Goal: Task Accomplishment & Management: Use online tool/utility

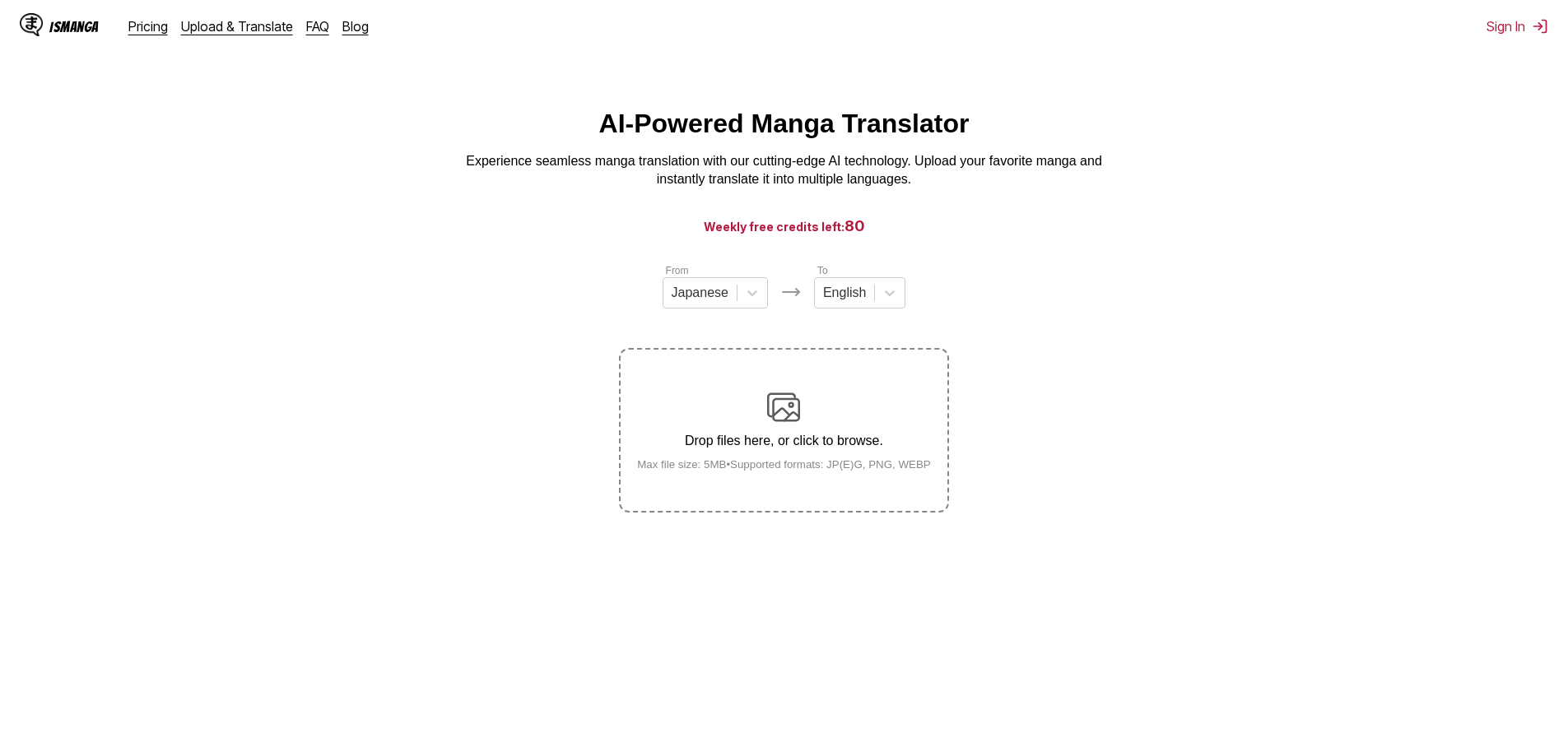
click at [795, 427] on div "Drop files here, or click to browse. Max file size: 5MB • Supported formats: JP…" at bounding box center [784, 430] width 320 height 80
click at [0, 0] on input "Drop files here, or click to browse. Max file size: 5MB • Supported formats: JP…" at bounding box center [0, 0] width 0 height 0
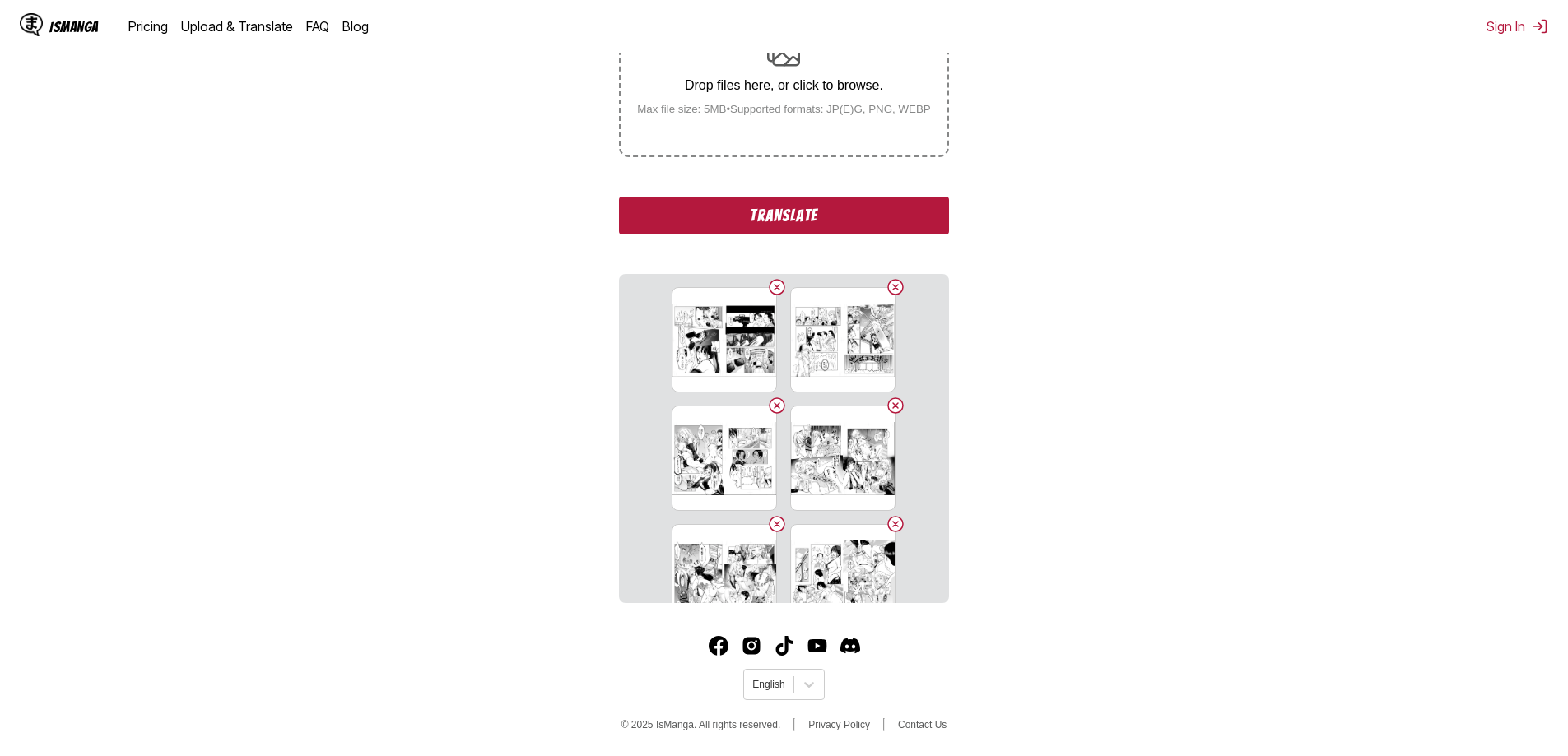
click at [872, 220] on button "Translate" at bounding box center [783, 216] width 329 height 38
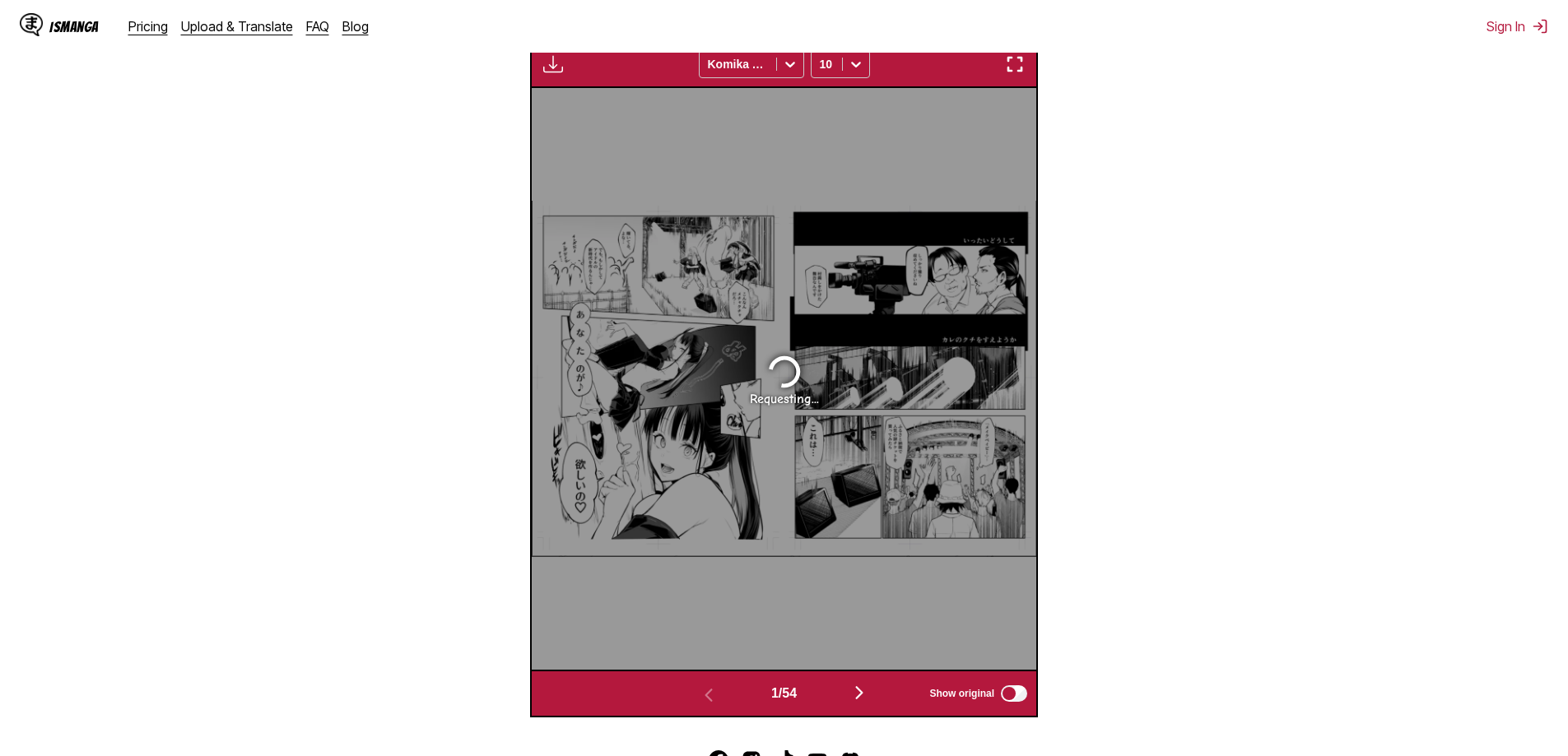
scroll to position [651, 0]
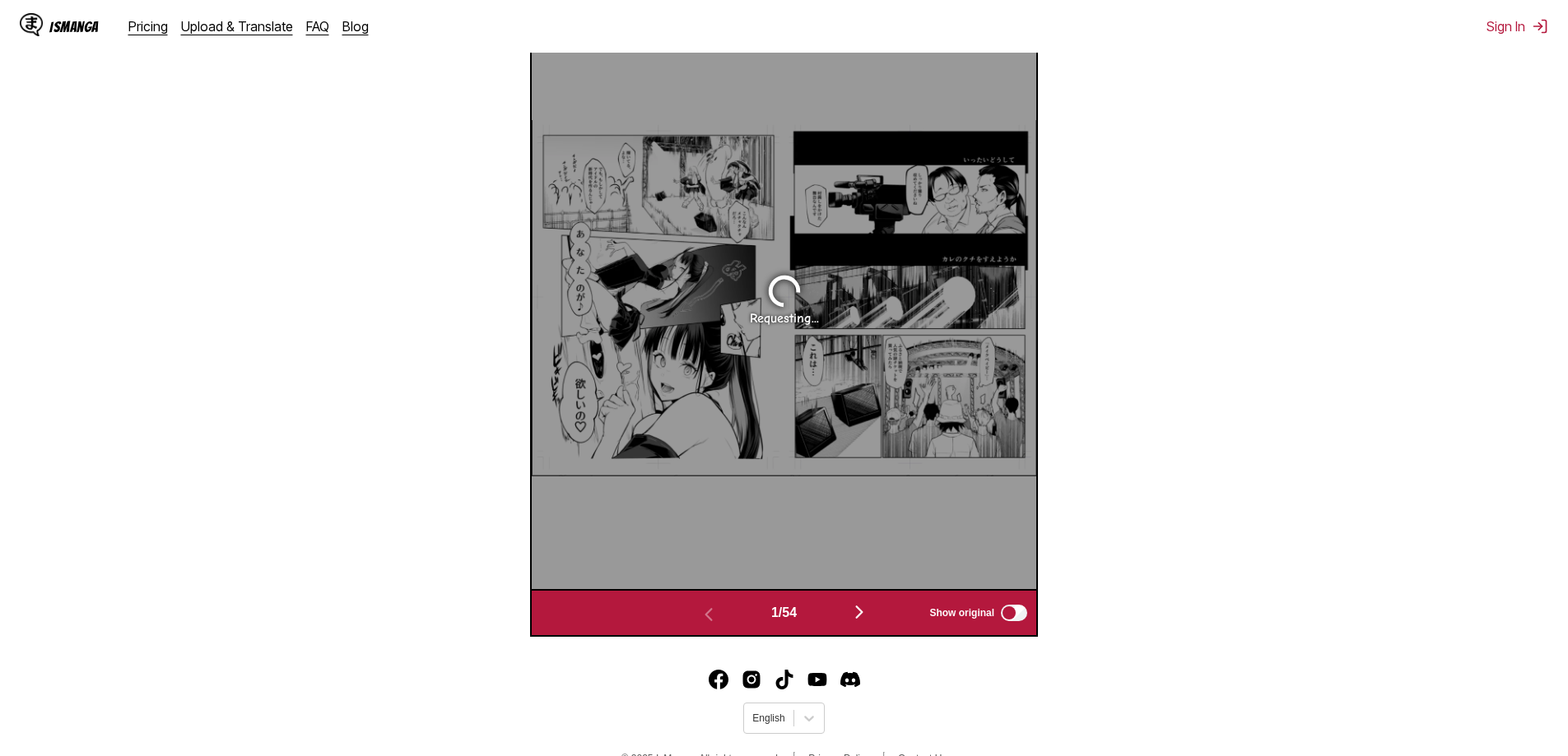
click at [864, 616] on img "button" at bounding box center [859, 611] width 19 height 19
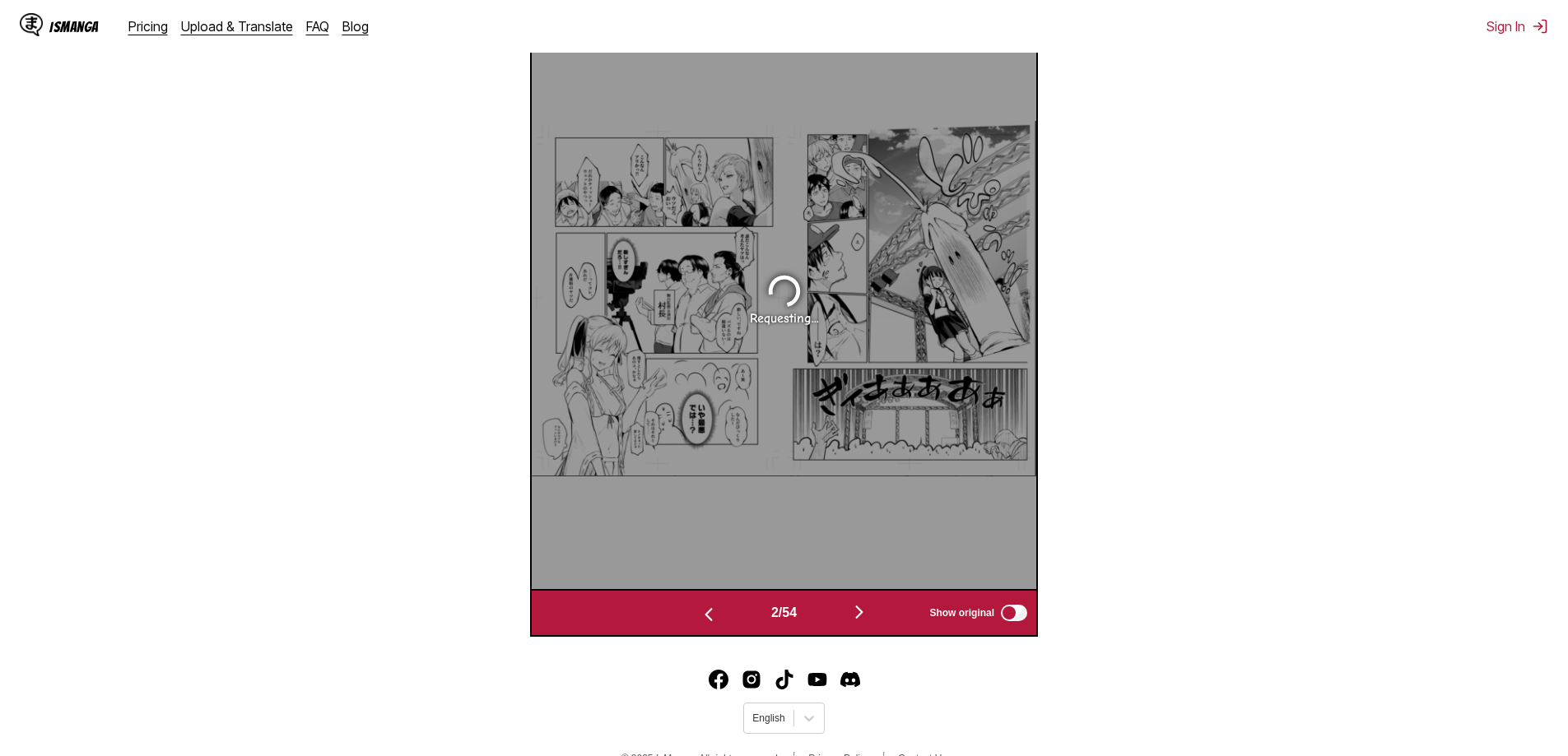
click at [718, 615] on button "button" at bounding box center [708, 613] width 99 height 24
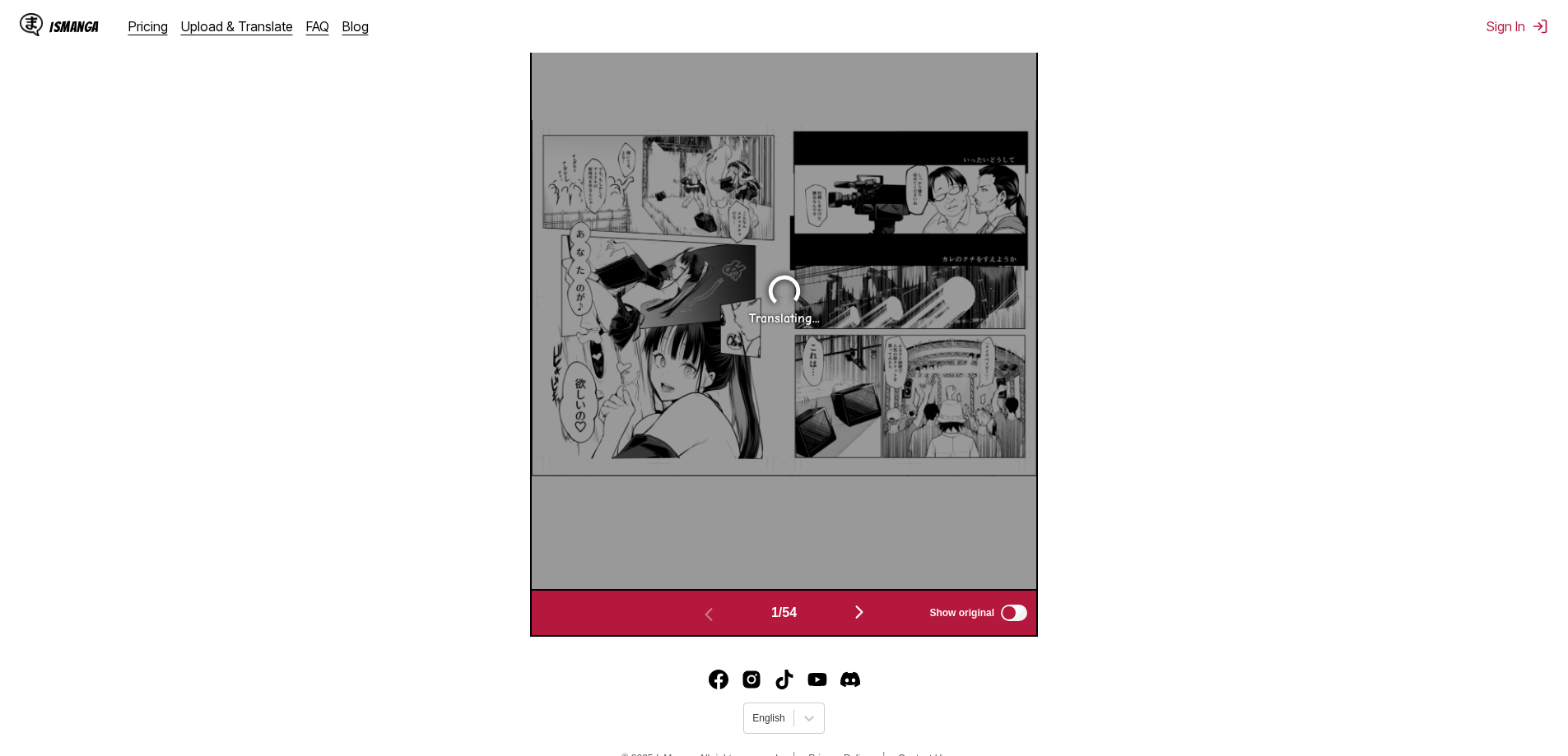
click at [855, 613] on img "button" at bounding box center [859, 611] width 19 height 19
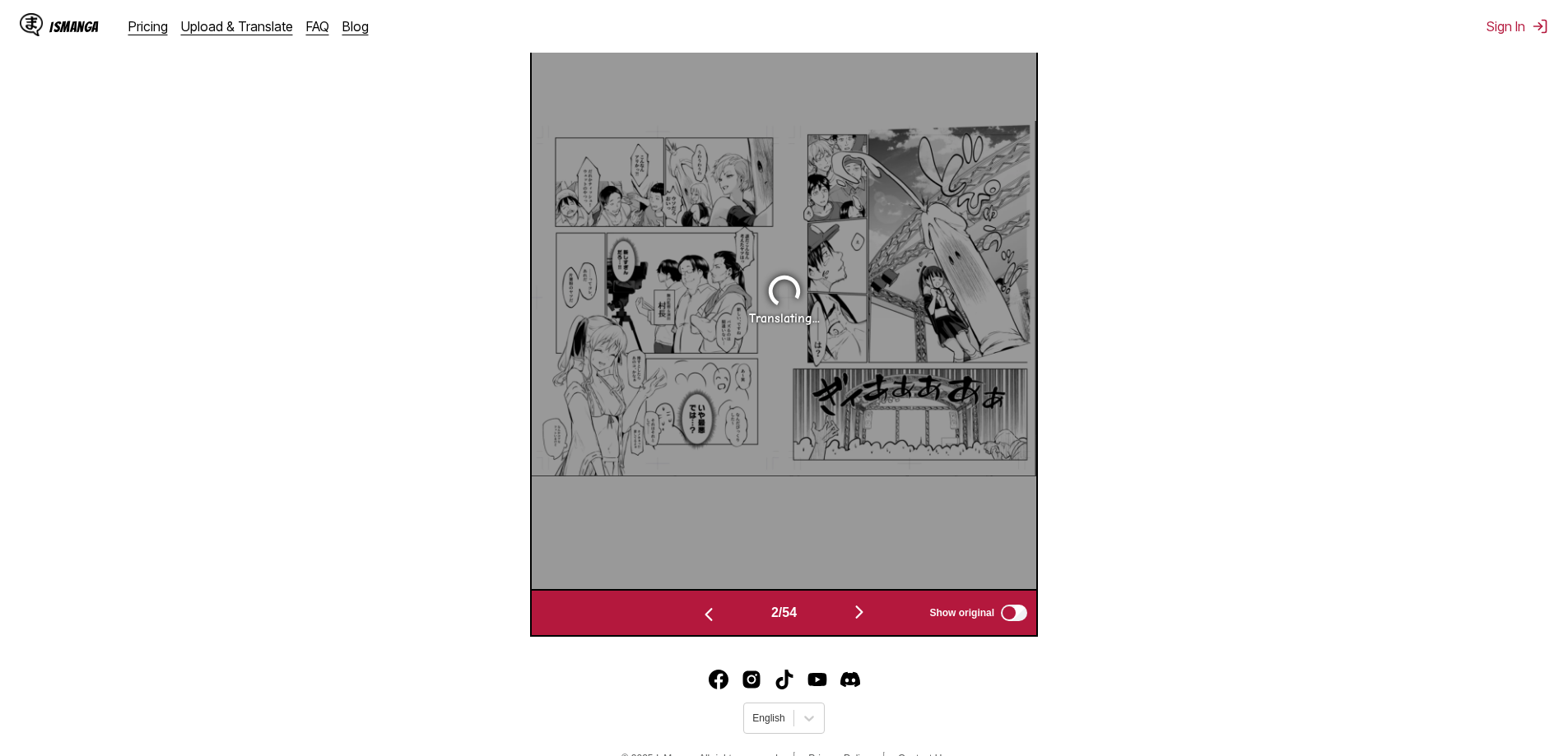
click at [853, 613] on button "button" at bounding box center [859, 613] width 99 height 24
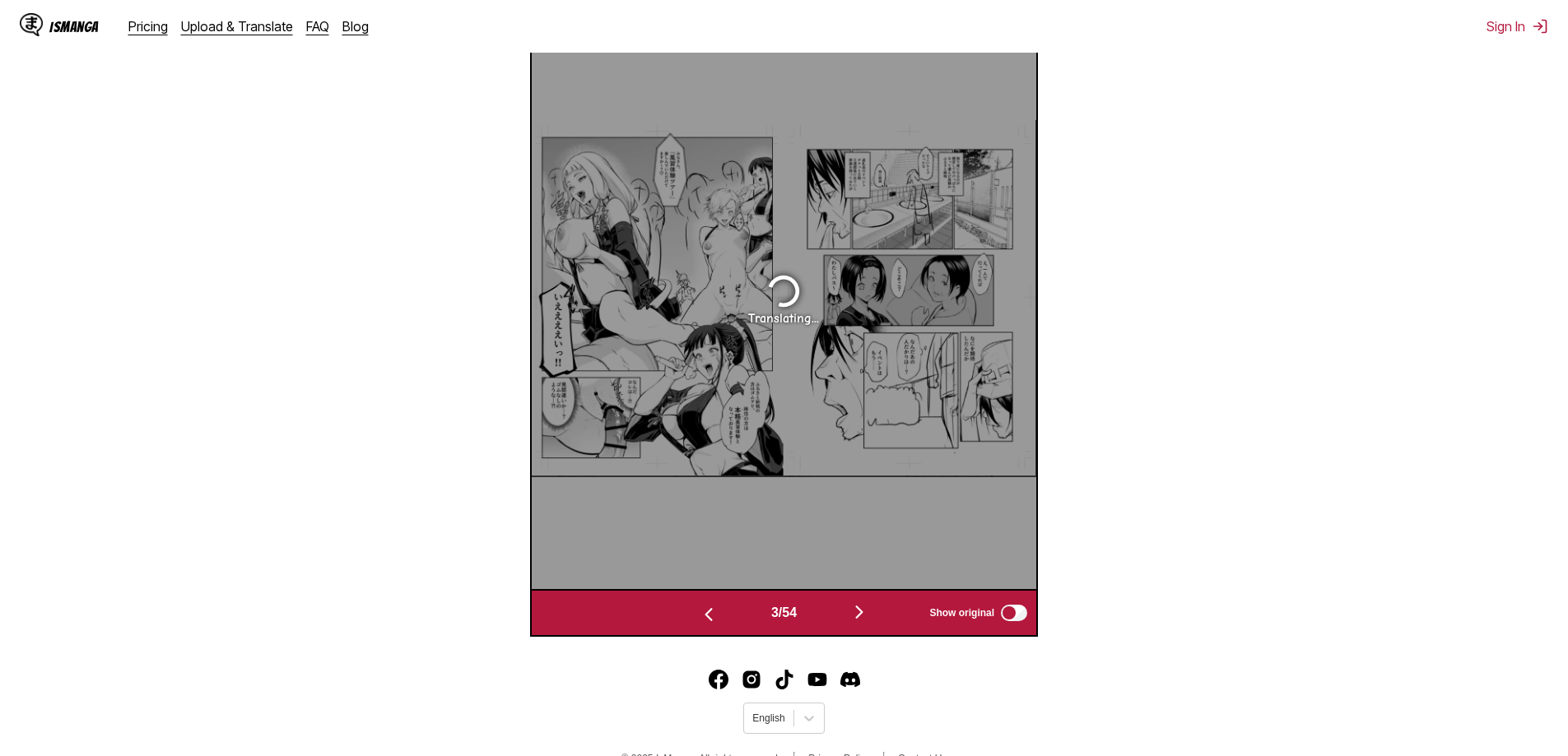
click at [853, 613] on button "button" at bounding box center [859, 613] width 99 height 24
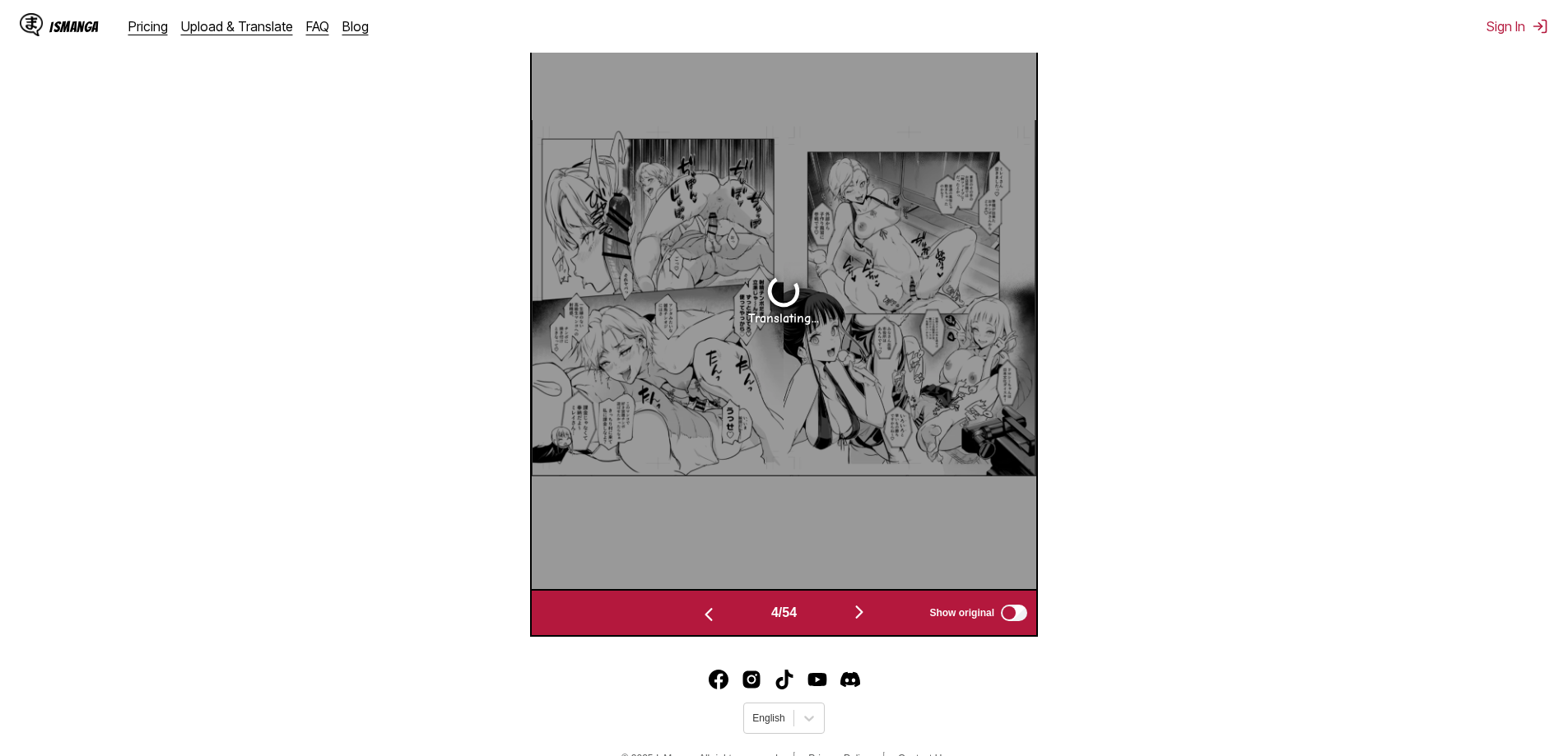
click at [853, 613] on button "button" at bounding box center [859, 613] width 99 height 24
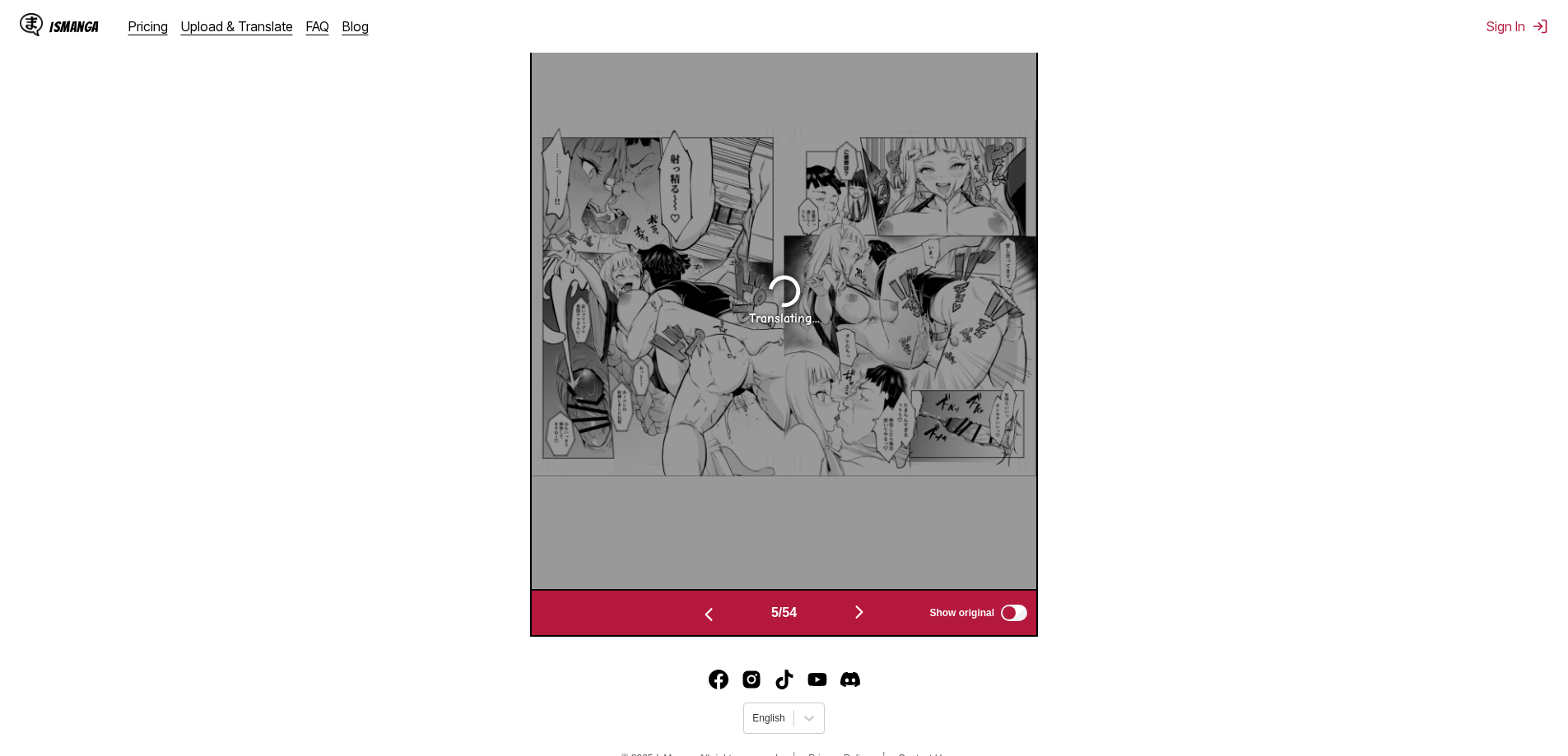
click at [853, 613] on button "button" at bounding box center [859, 613] width 99 height 24
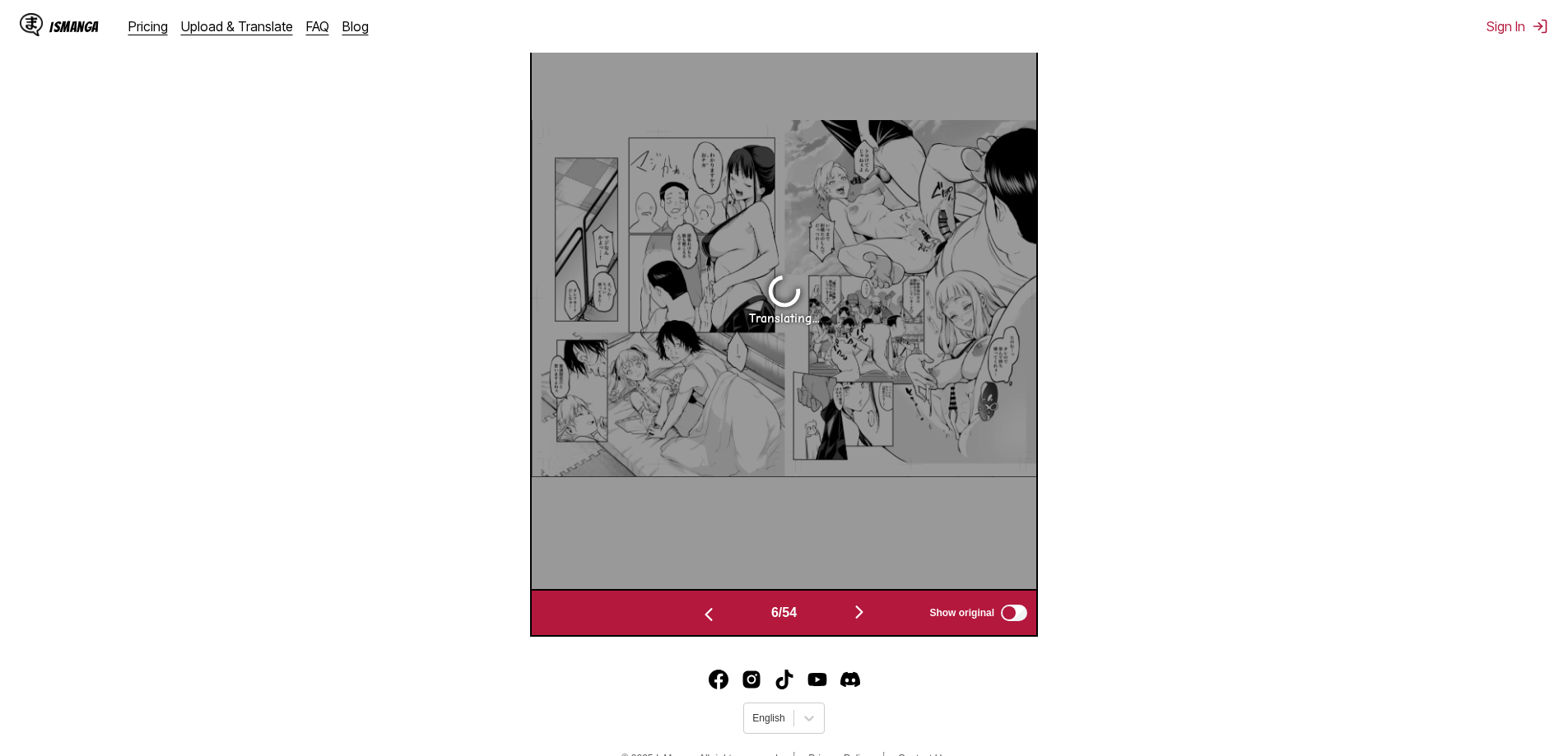
click at [853, 615] on button "button" at bounding box center [859, 613] width 99 height 24
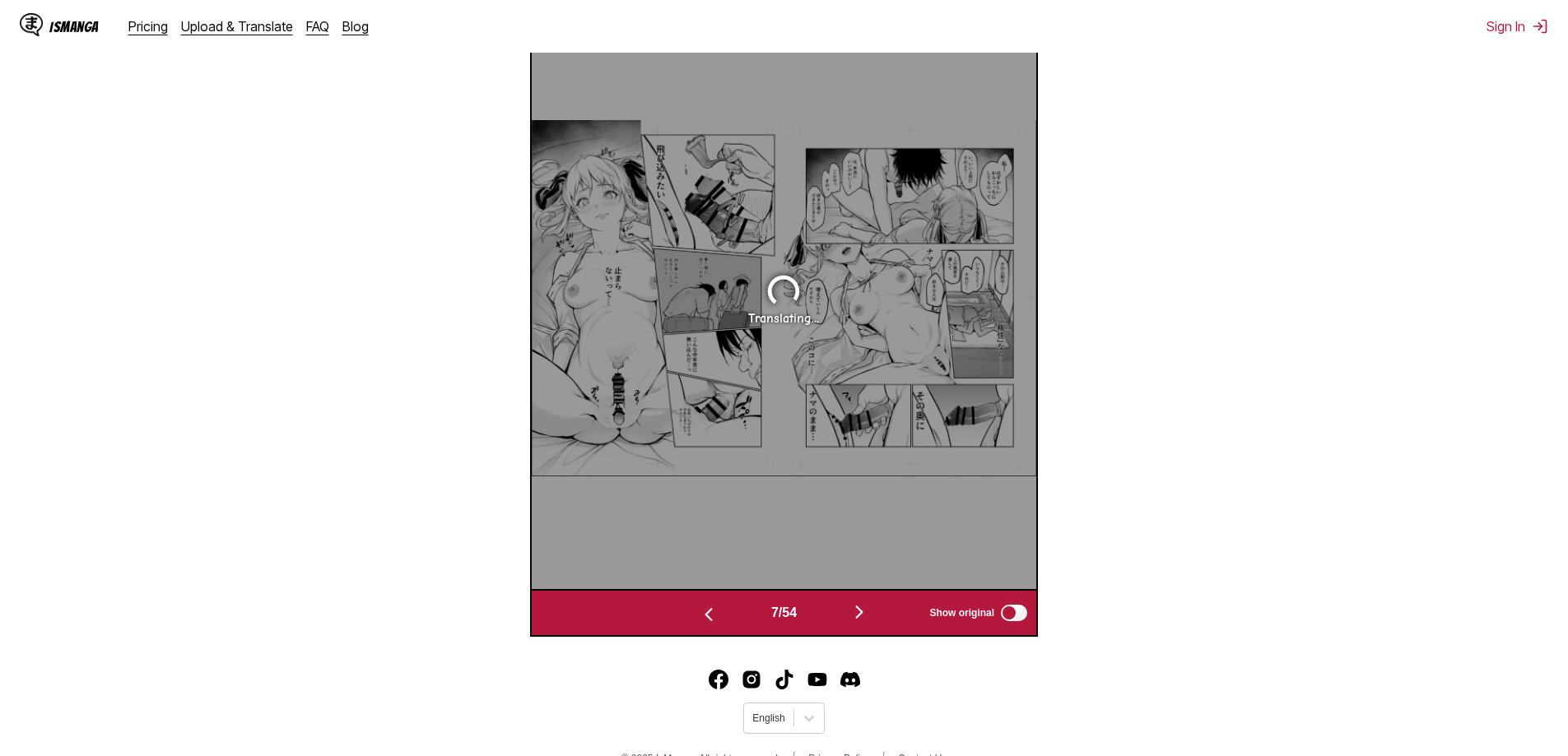
click at [710, 626] on button "button" at bounding box center [708, 613] width 99 height 24
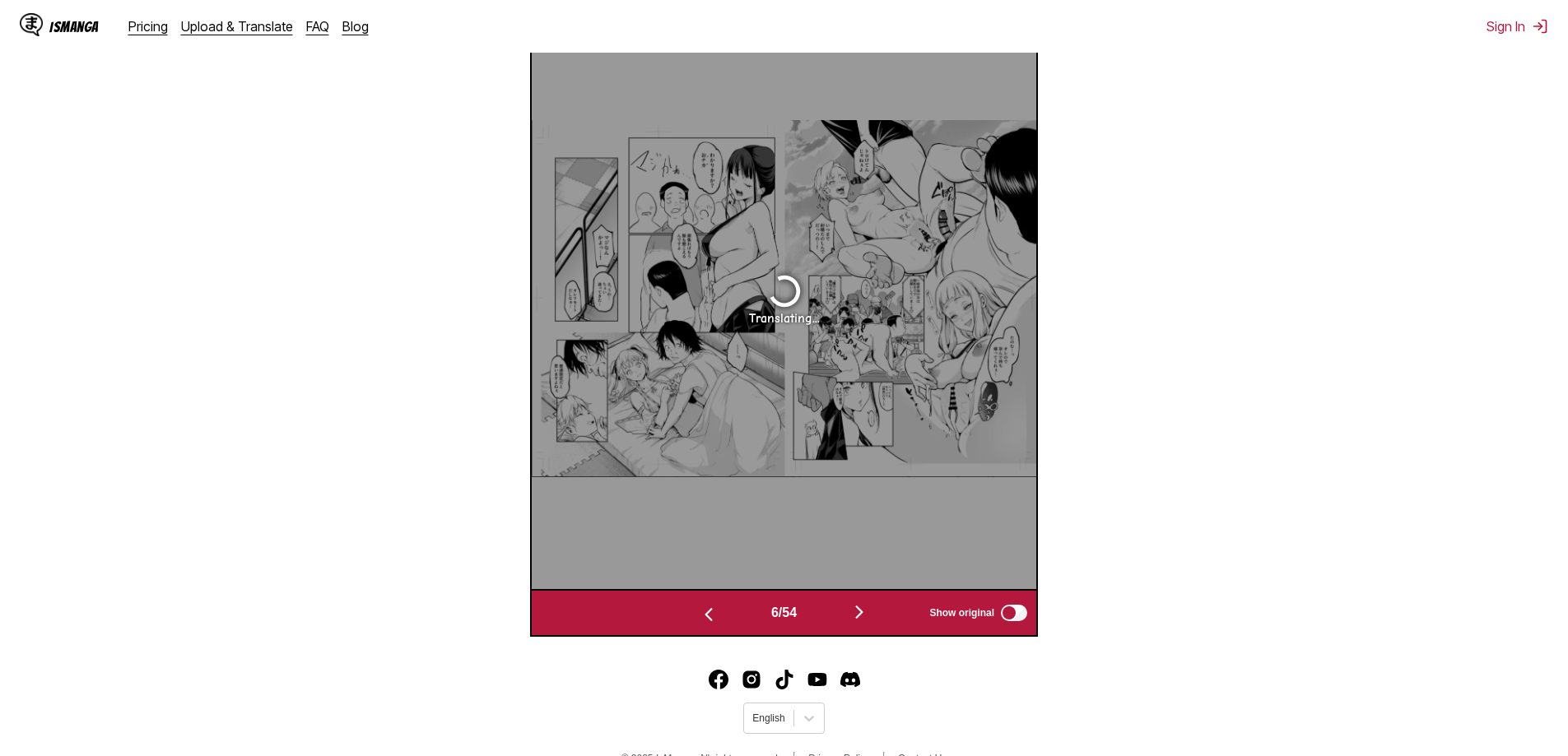
click at [710, 626] on button "button" at bounding box center [708, 613] width 99 height 24
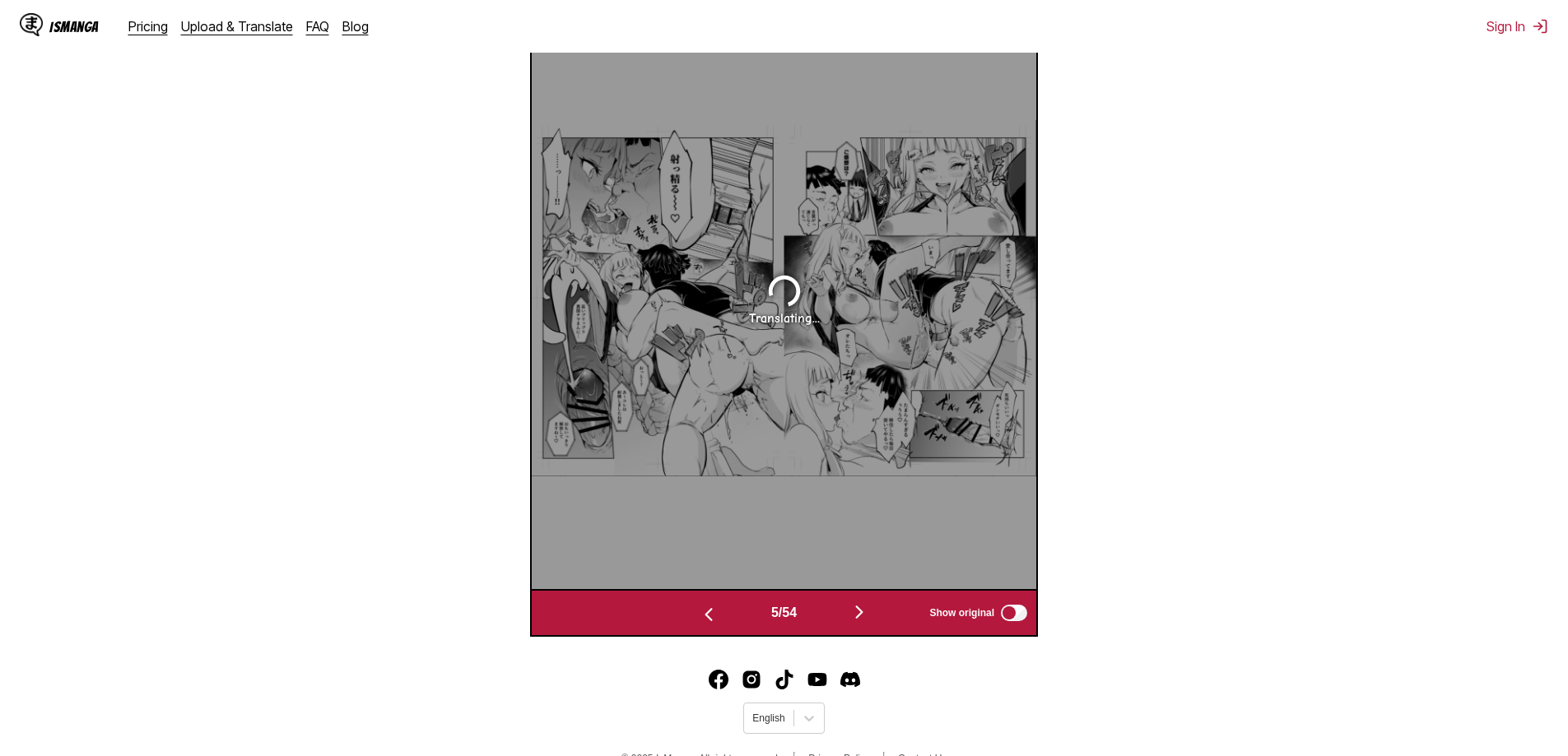
click at [710, 626] on button "button" at bounding box center [708, 613] width 99 height 24
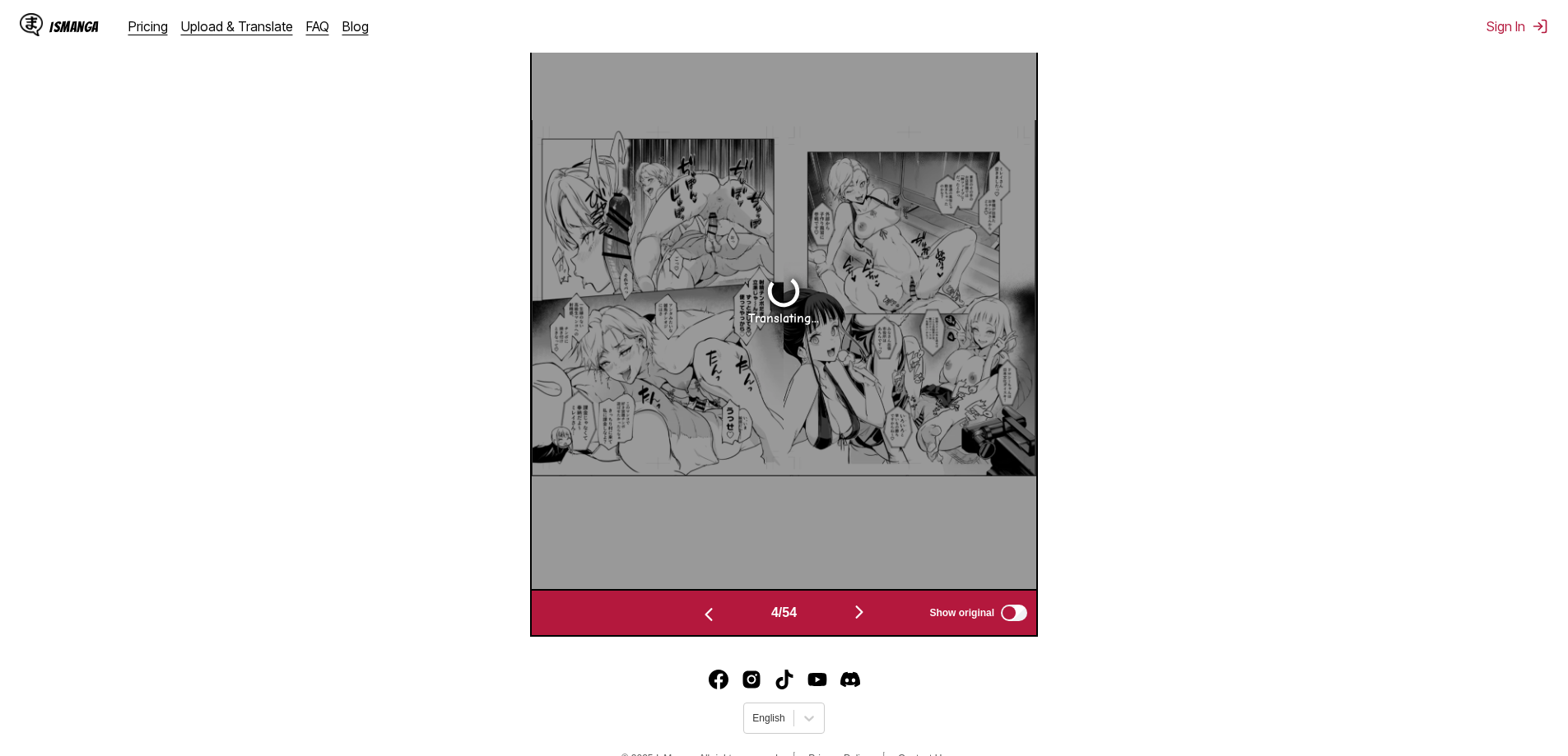
click at [710, 626] on button "button" at bounding box center [708, 613] width 99 height 24
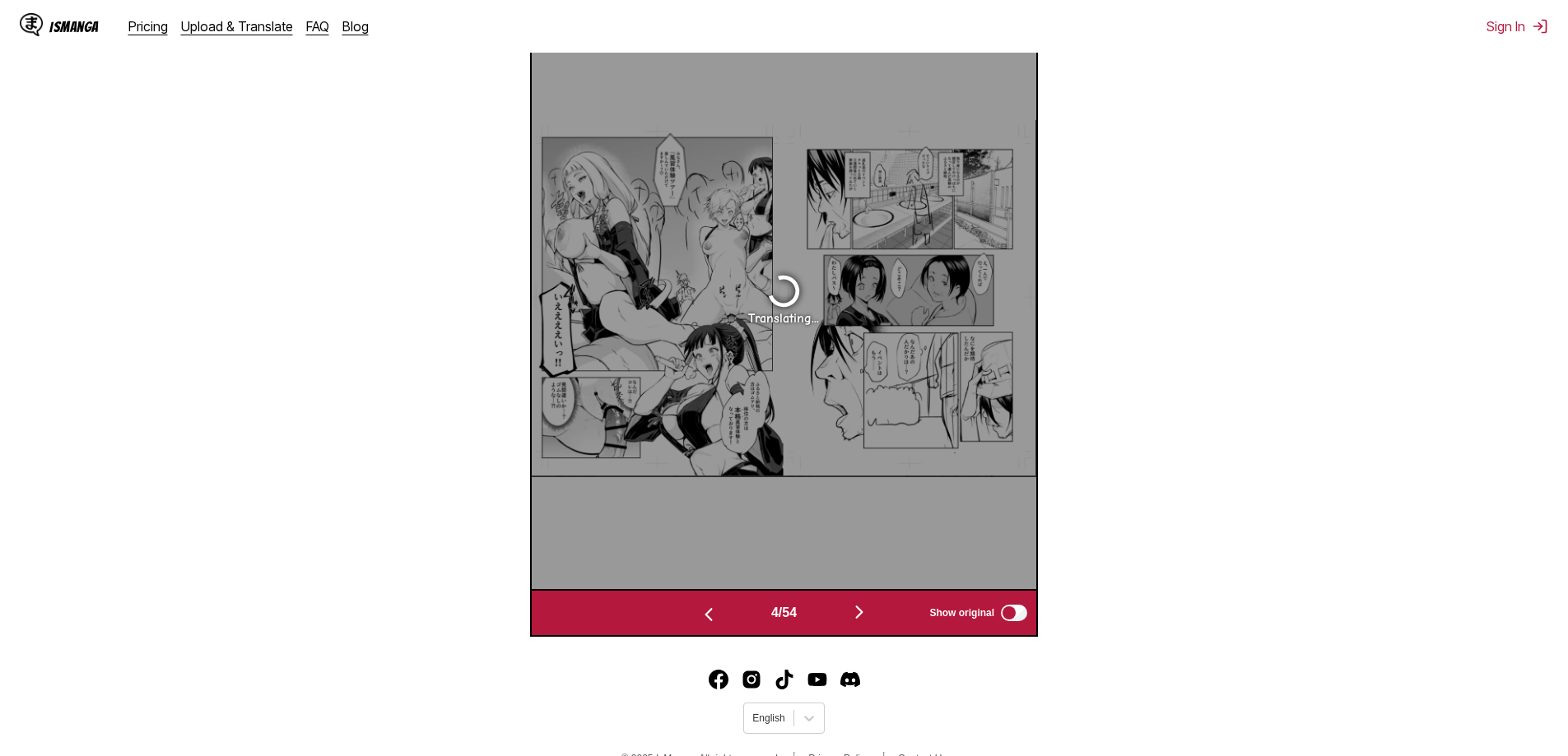
click at [710, 626] on button "button" at bounding box center [708, 613] width 99 height 24
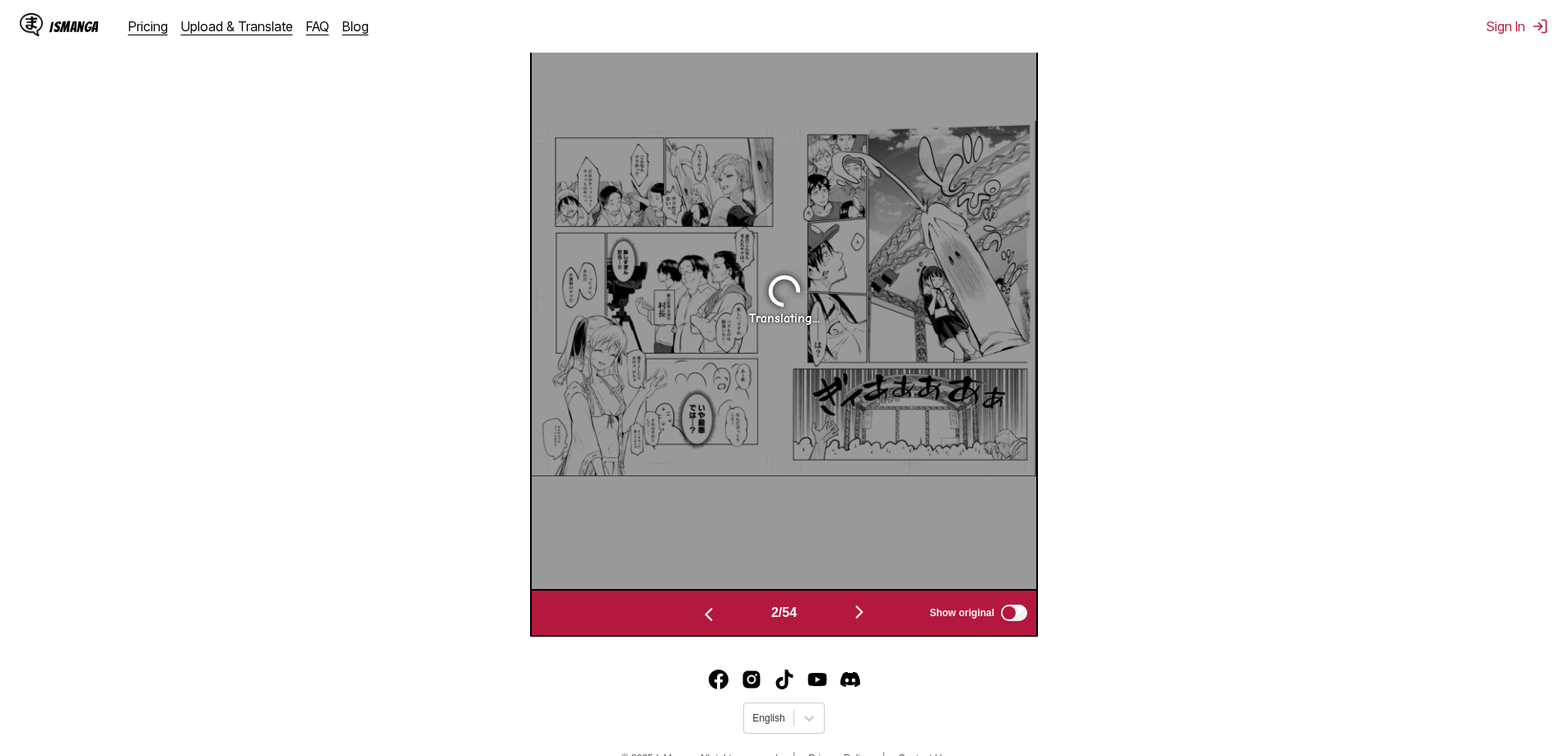
click at [710, 626] on button "button" at bounding box center [708, 613] width 99 height 24
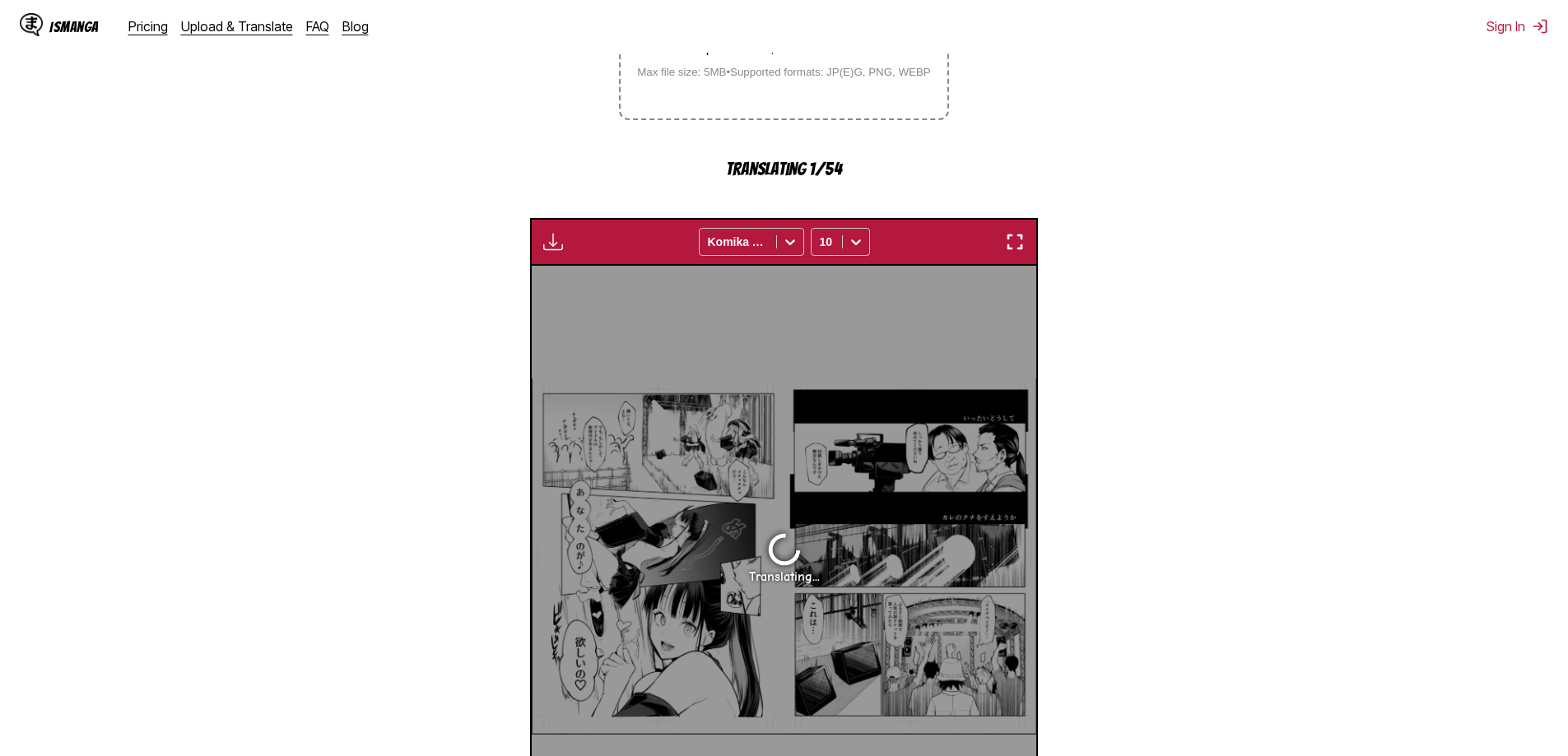
scroll to position [568, 0]
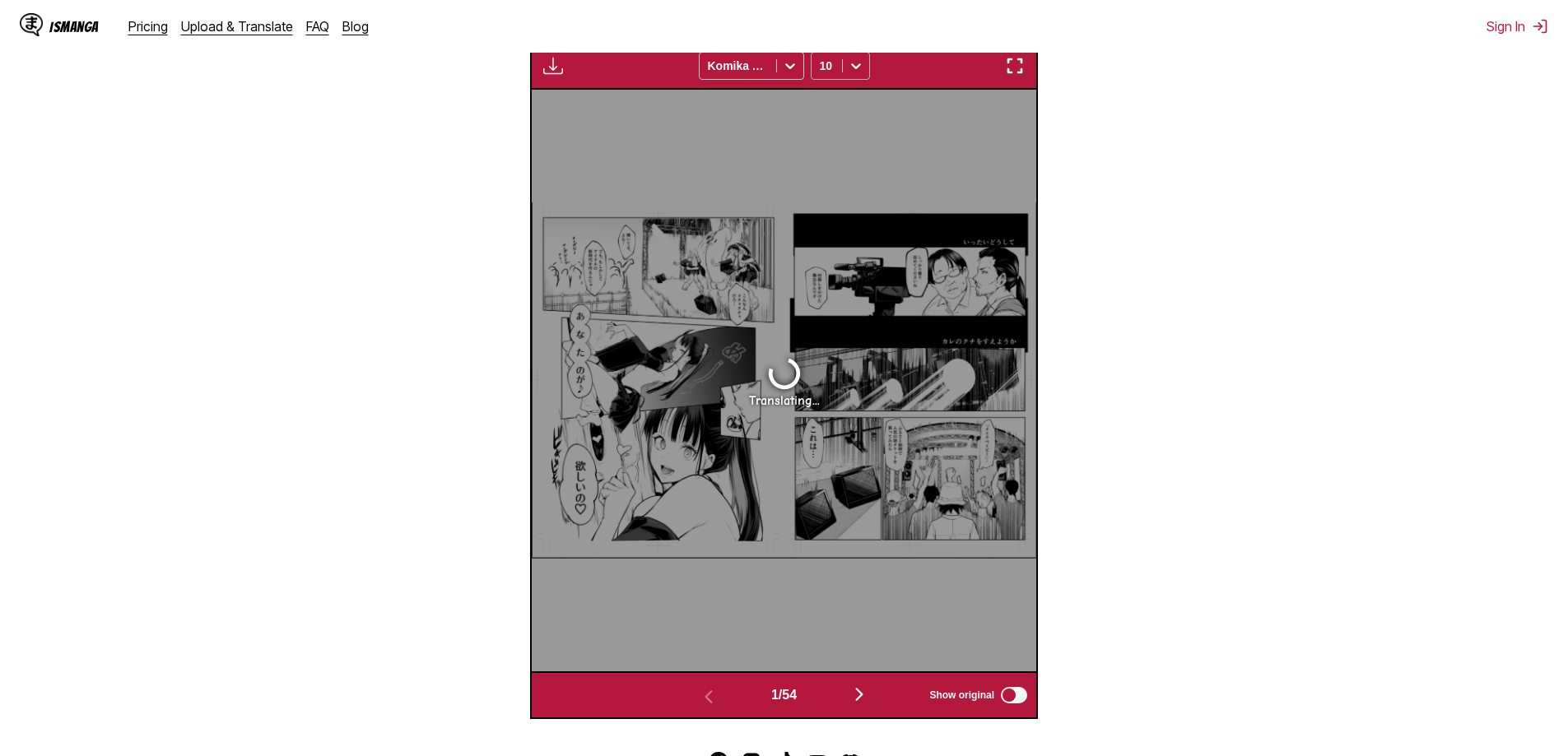
click at [860, 72] on icon at bounding box center [856, 66] width 17 height 17
click at [840, 236] on div "16" at bounding box center [840, 225] width 59 height 24
click at [865, 62] on div at bounding box center [856, 66] width 26 height 26
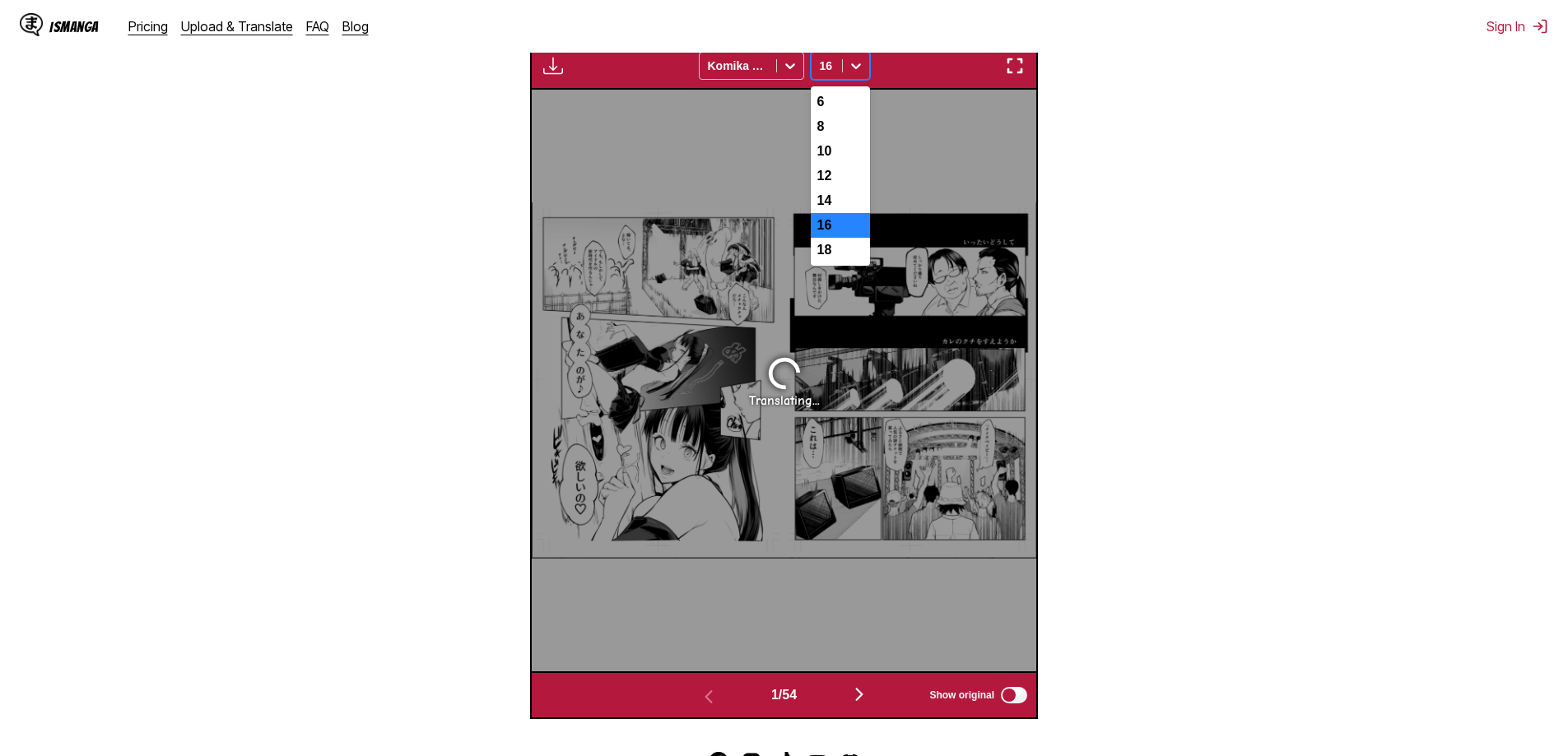
click at [837, 237] on div "16" at bounding box center [840, 225] width 59 height 24
click at [1018, 65] on img "button" at bounding box center [1014, 65] width 19 height 19
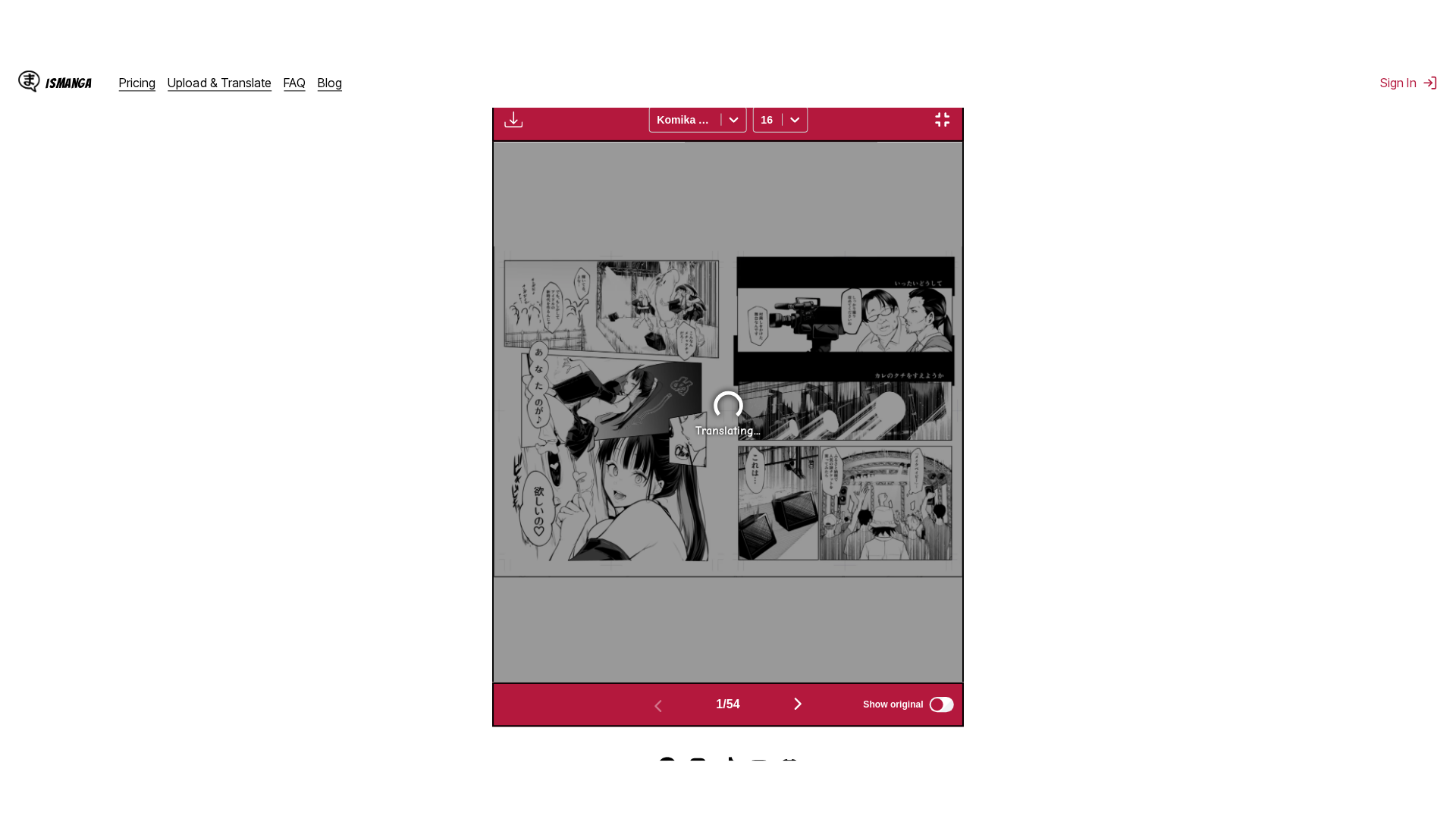
scroll to position [159, 0]
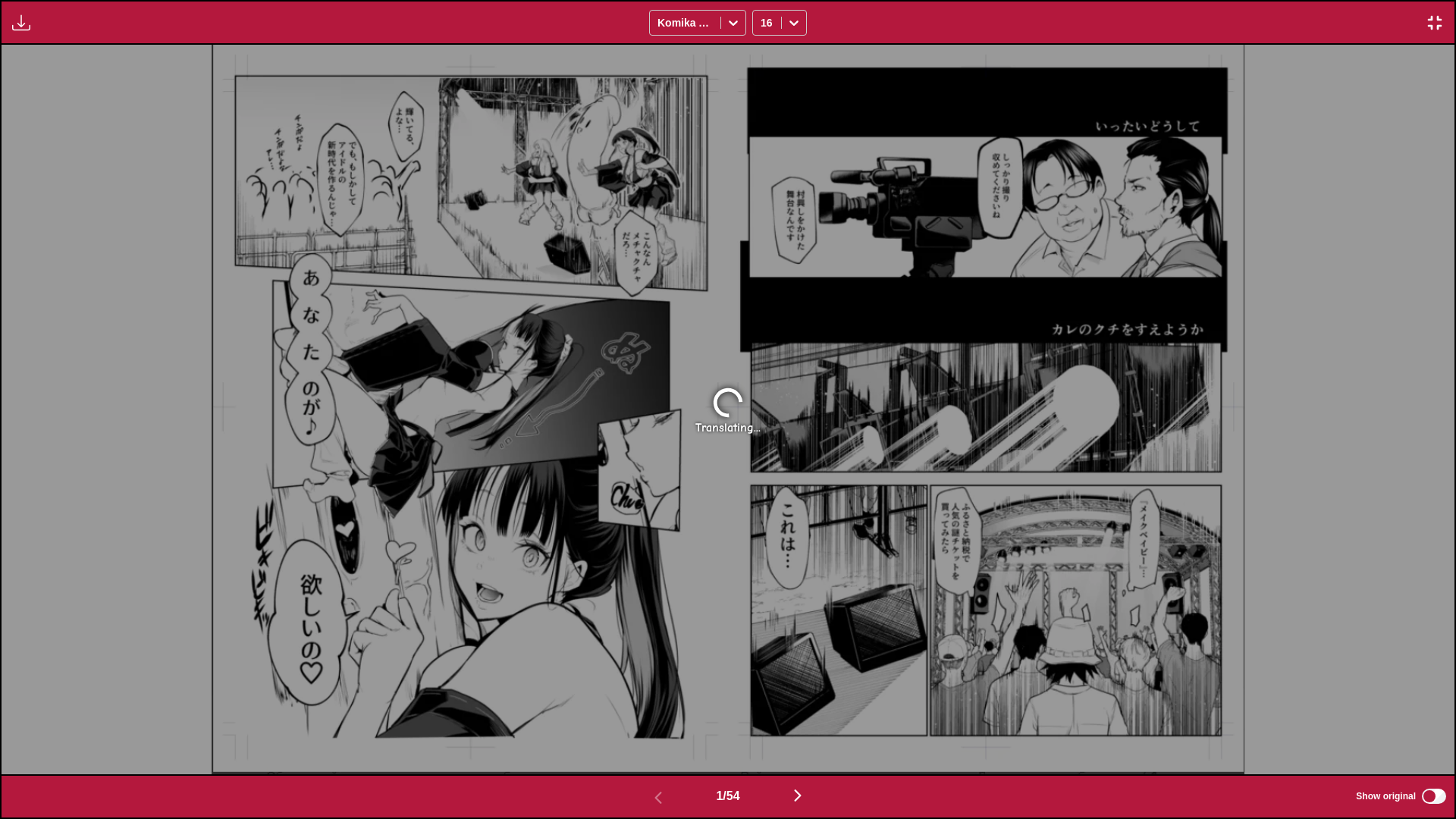
click at [1430, 24] on img "button" at bounding box center [1434, 22] width 18 height 18
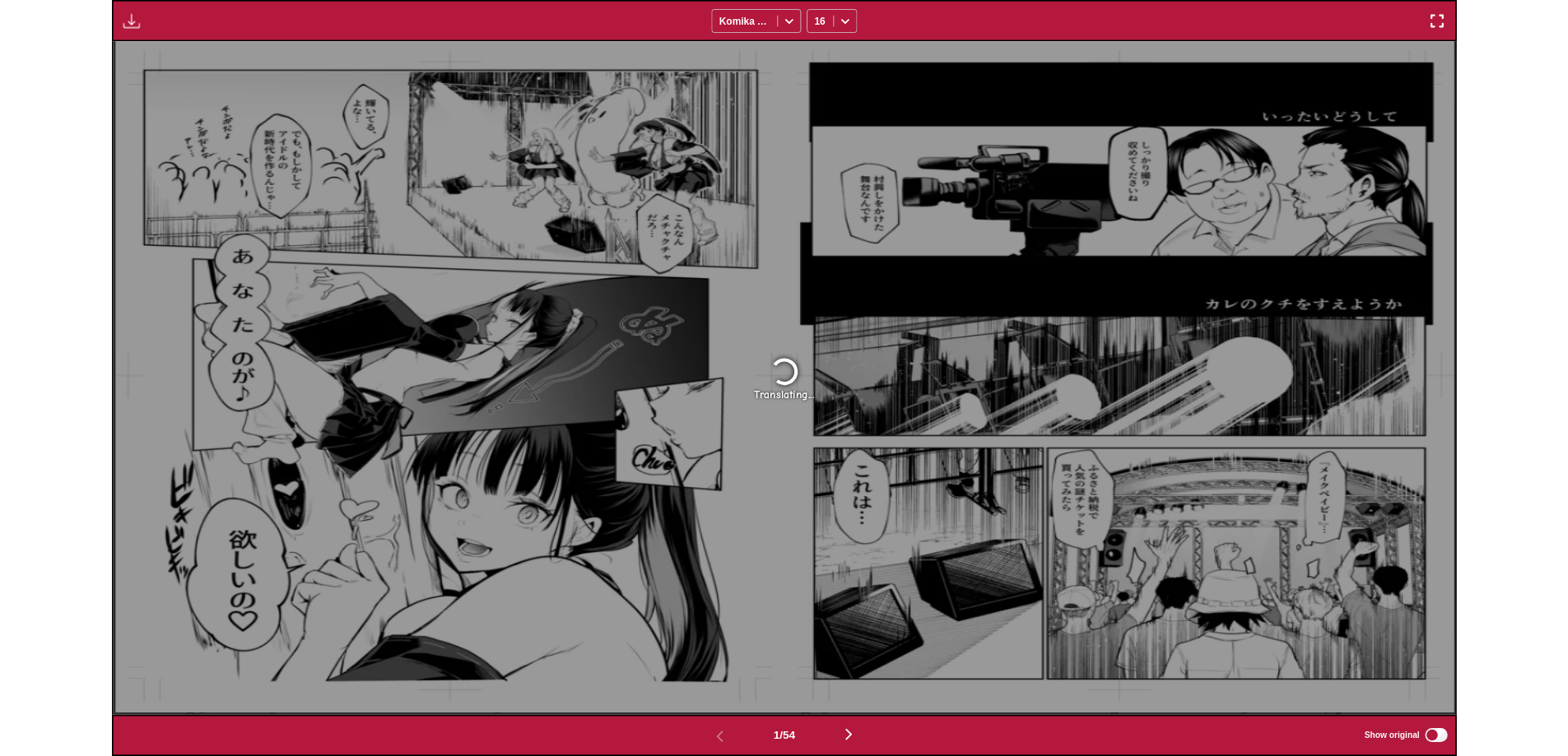
scroll to position [487, 0]
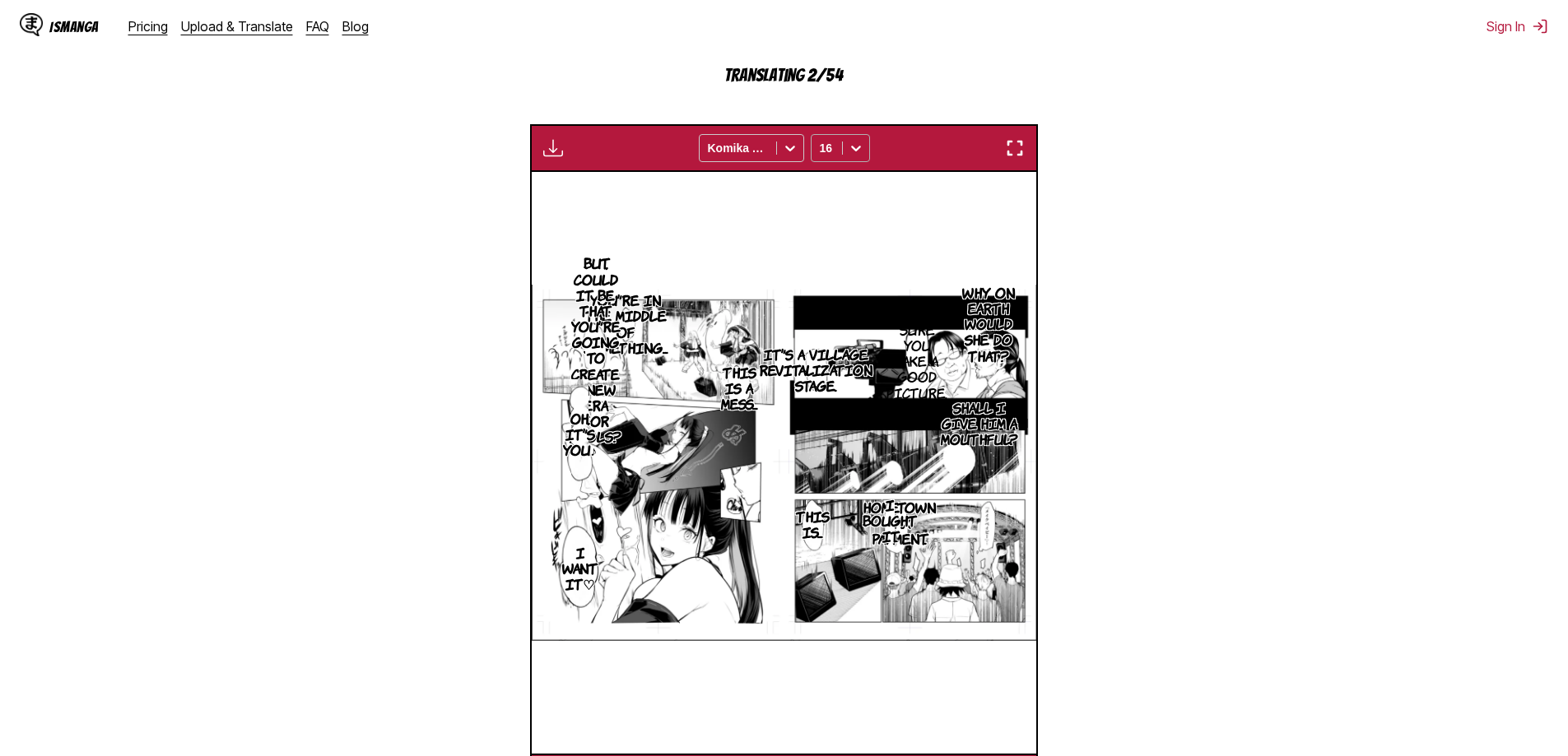
click at [853, 146] on icon at bounding box center [856, 148] width 17 height 17
click at [836, 246] on div "10" at bounding box center [840, 233] width 59 height 24
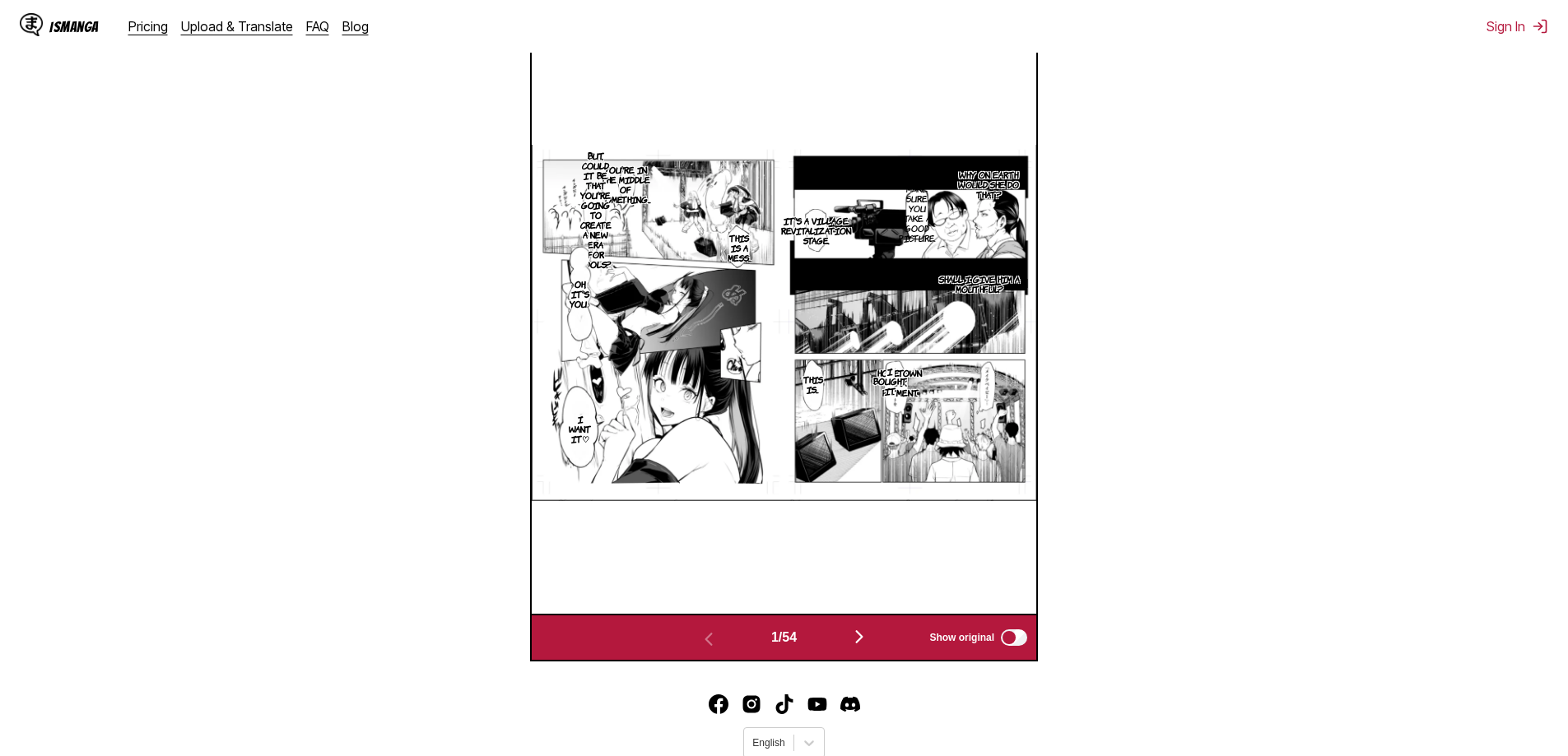
scroll to position [523, 0]
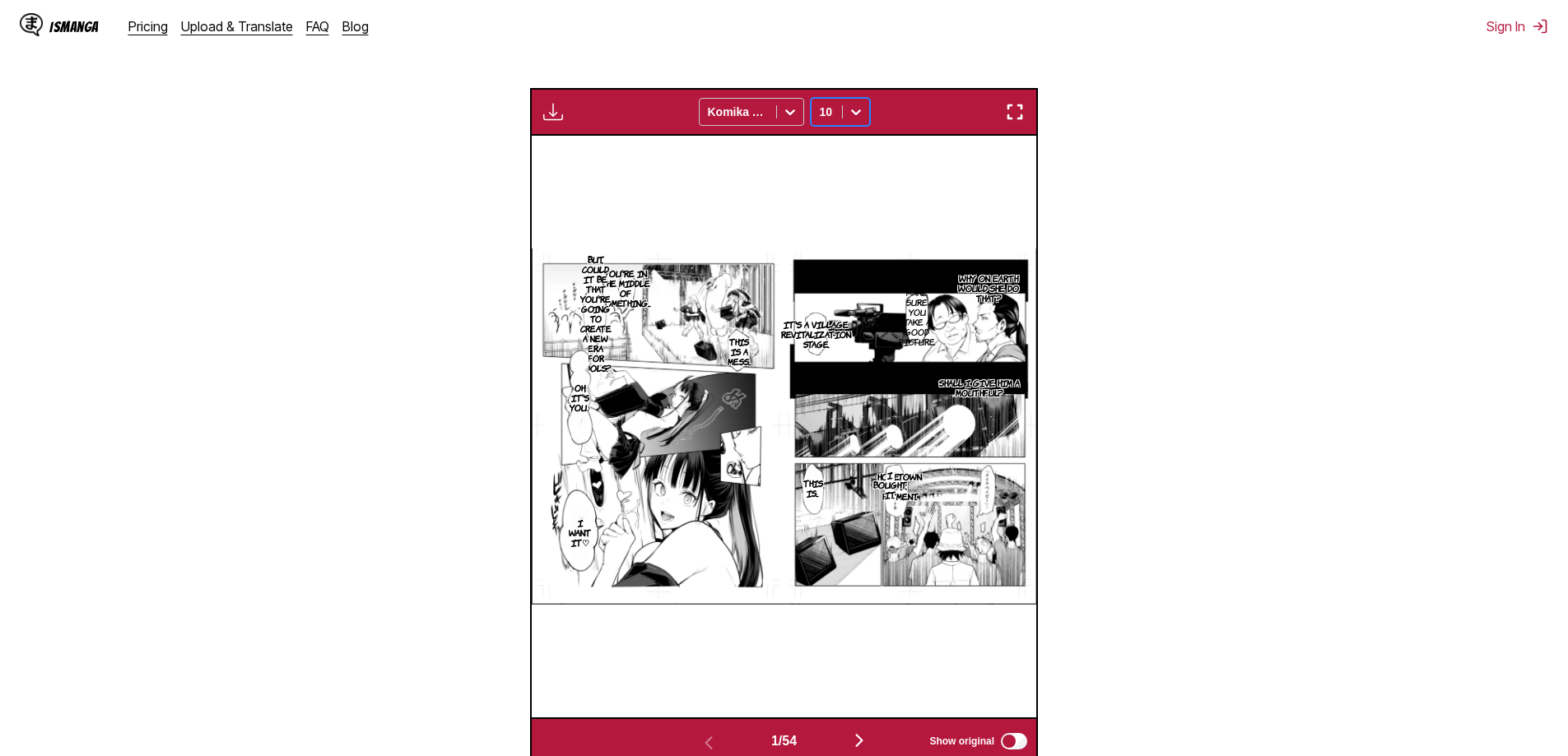
click at [840, 96] on div "Available for premium users only Komika Axis option 10, selected. 10" at bounding box center [783, 112] width 508 height 48
click at [841, 108] on div "10" at bounding box center [827, 111] width 30 height 23
click at [851, 168] on div "8" at bounding box center [840, 173] width 59 height 24
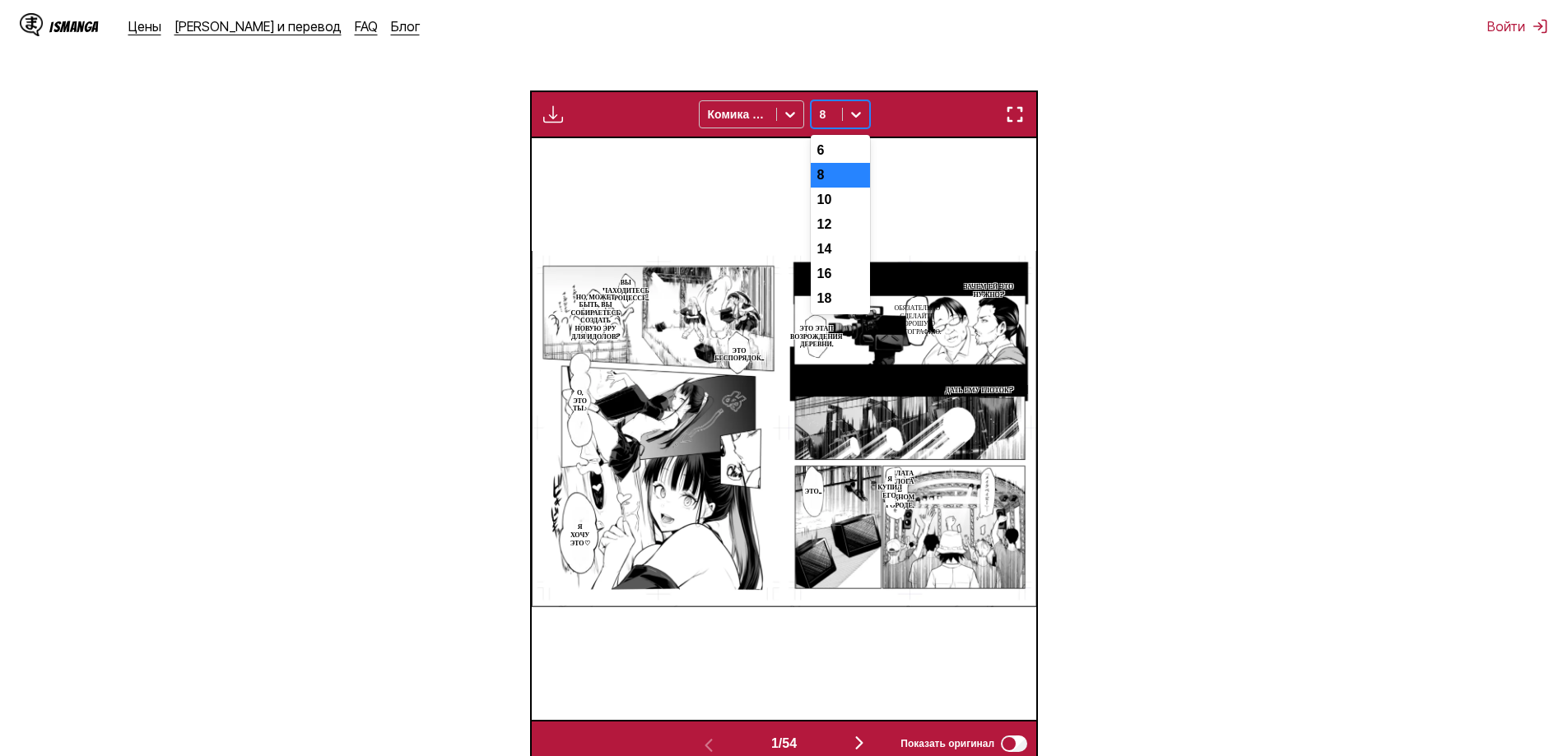
click at [849, 109] on icon at bounding box center [856, 114] width 17 height 17
click at [863, 212] on div "10" at bounding box center [840, 200] width 59 height 24
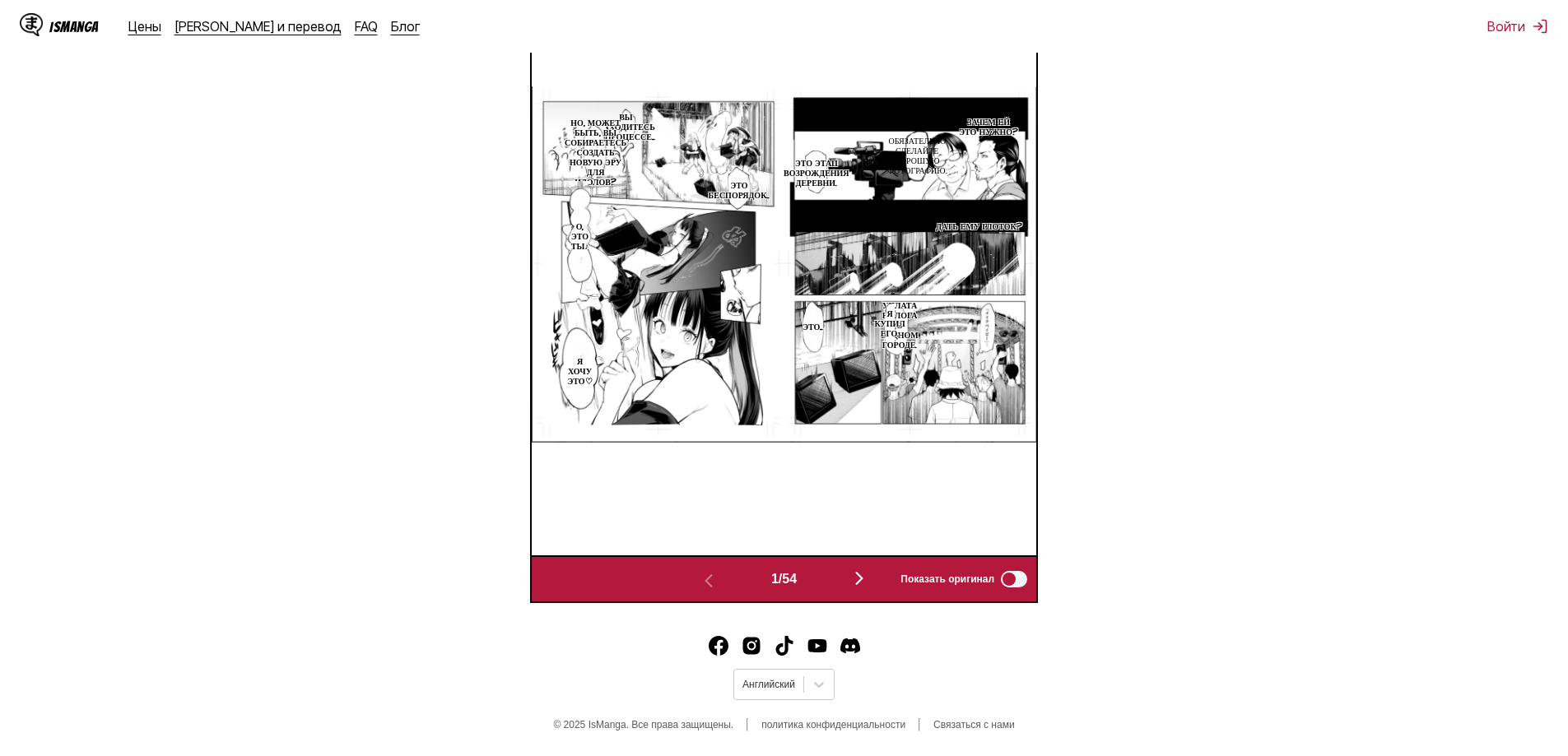
click at [866, 584] on img "button" at bounding box center [859, 578] width 19 height 19
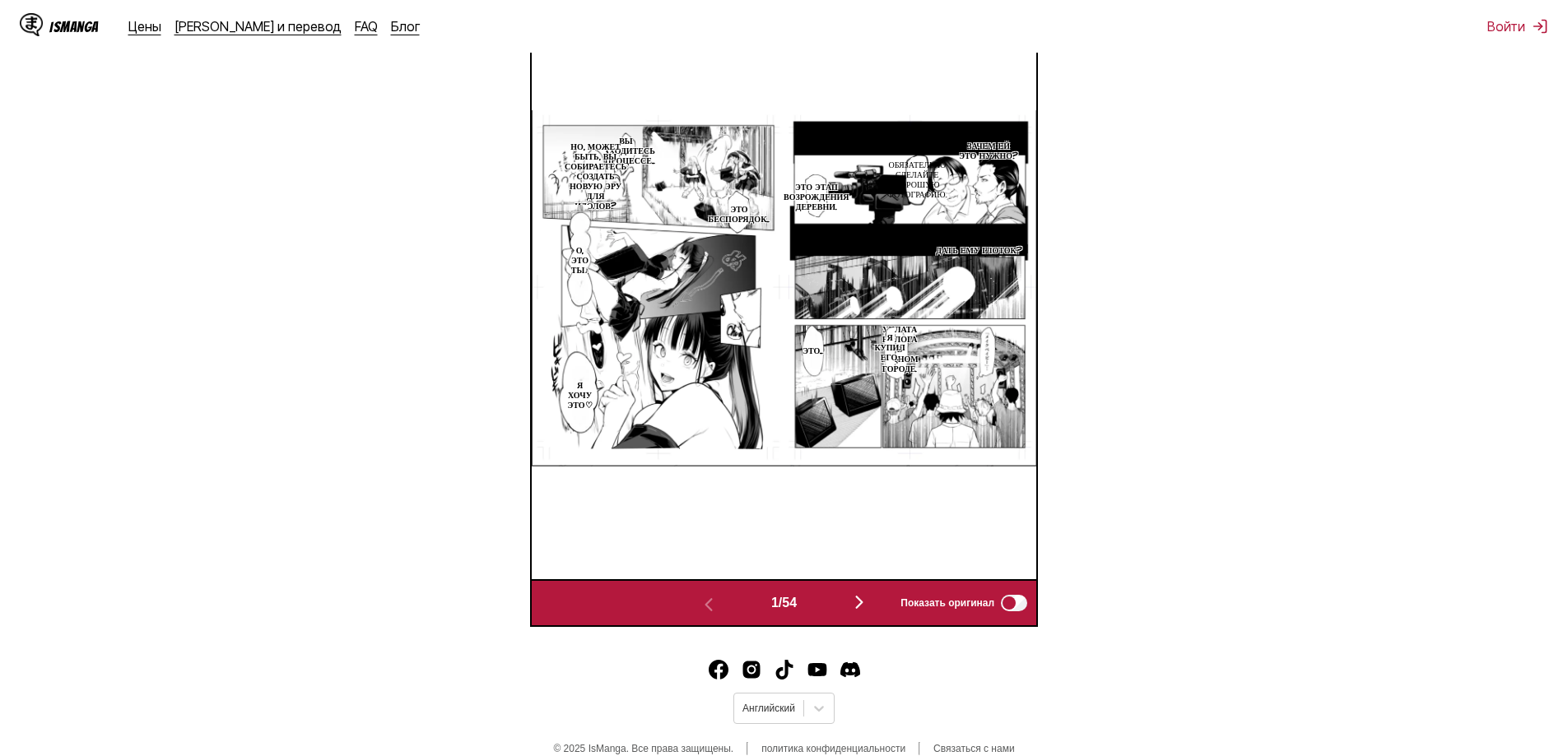
scroll to position [0, 504]
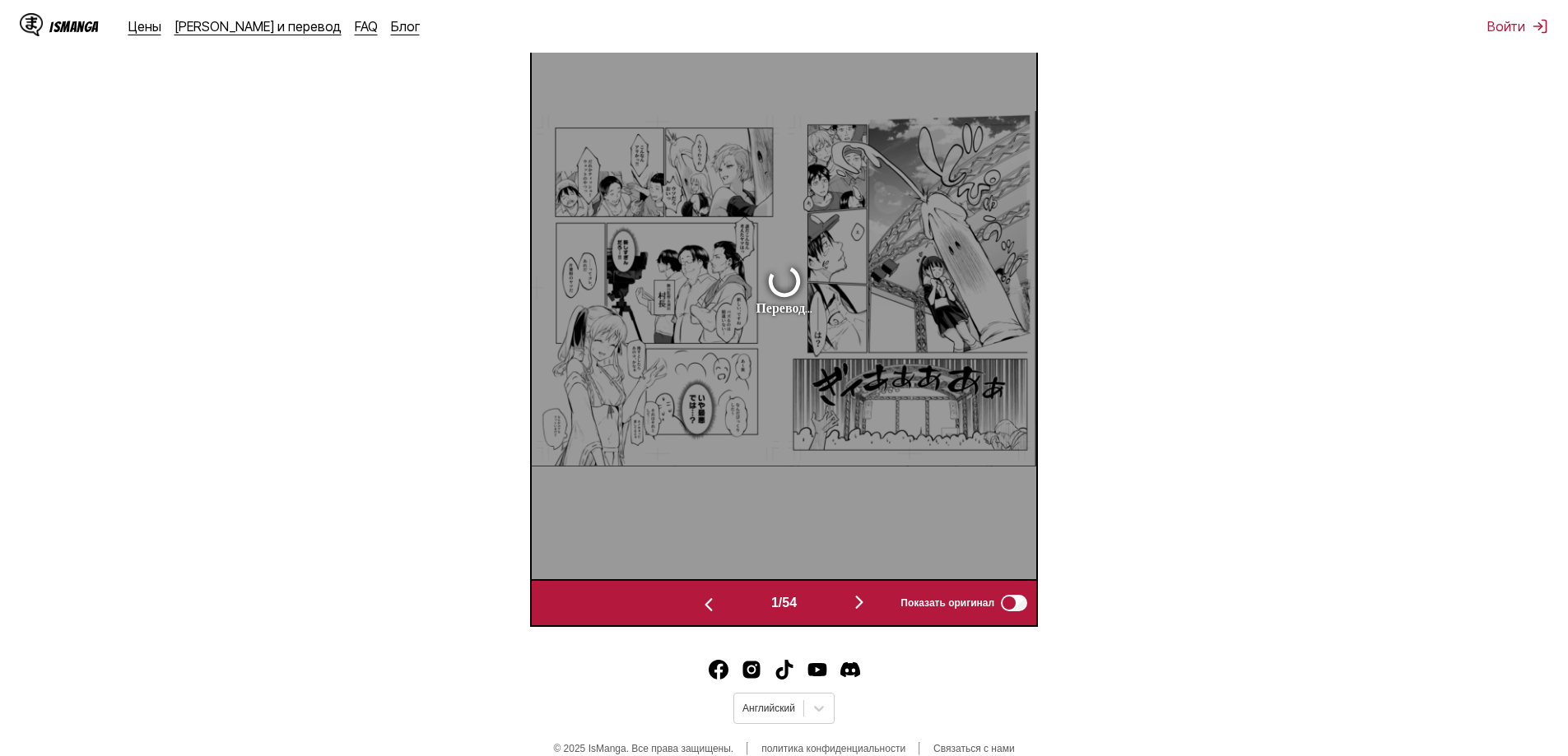
click at [869, 599] on img "button" at bounding box center [859, 602] width 19 height 19
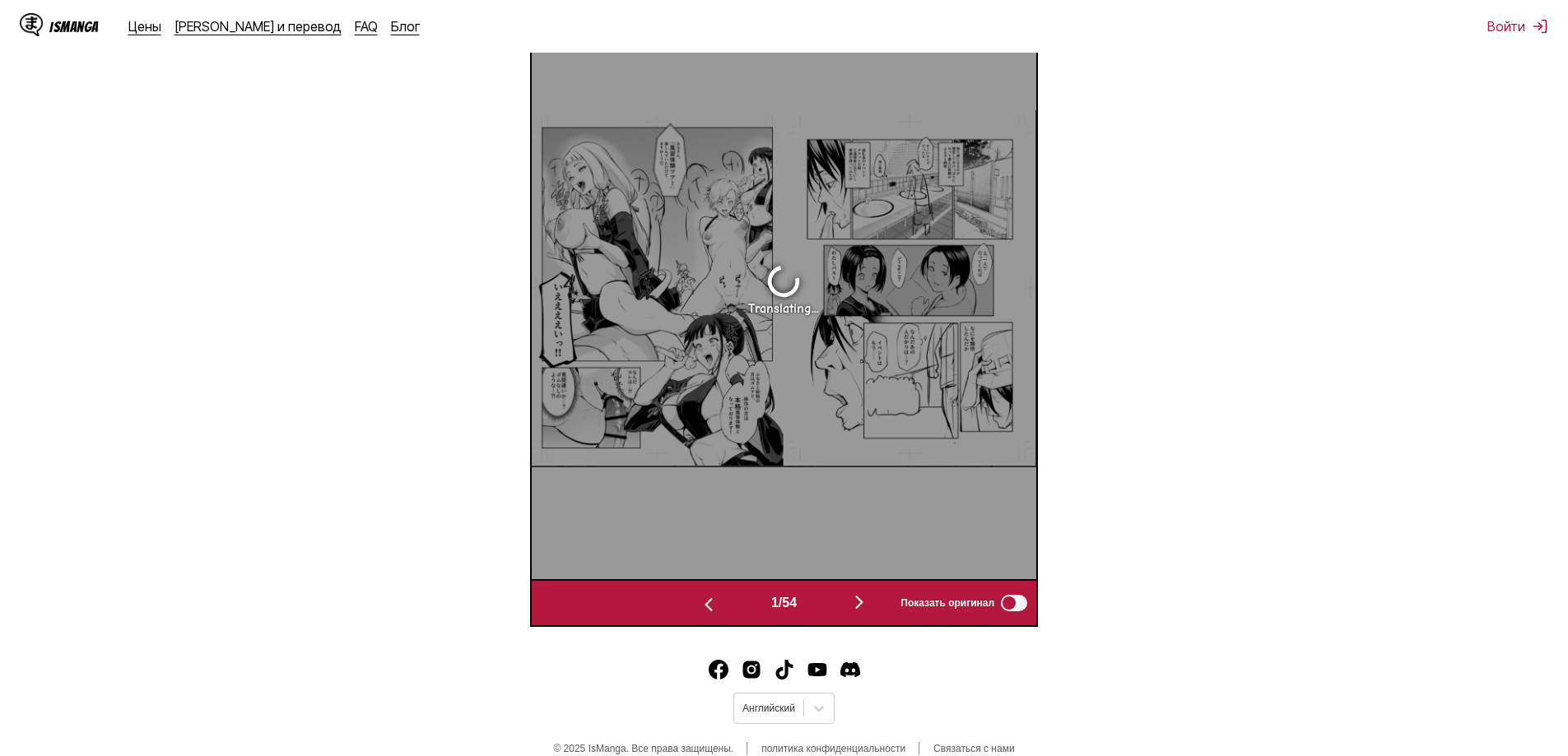
click at [869, 599] on img "button" at bounding box center [859, 602] width 19 height 19
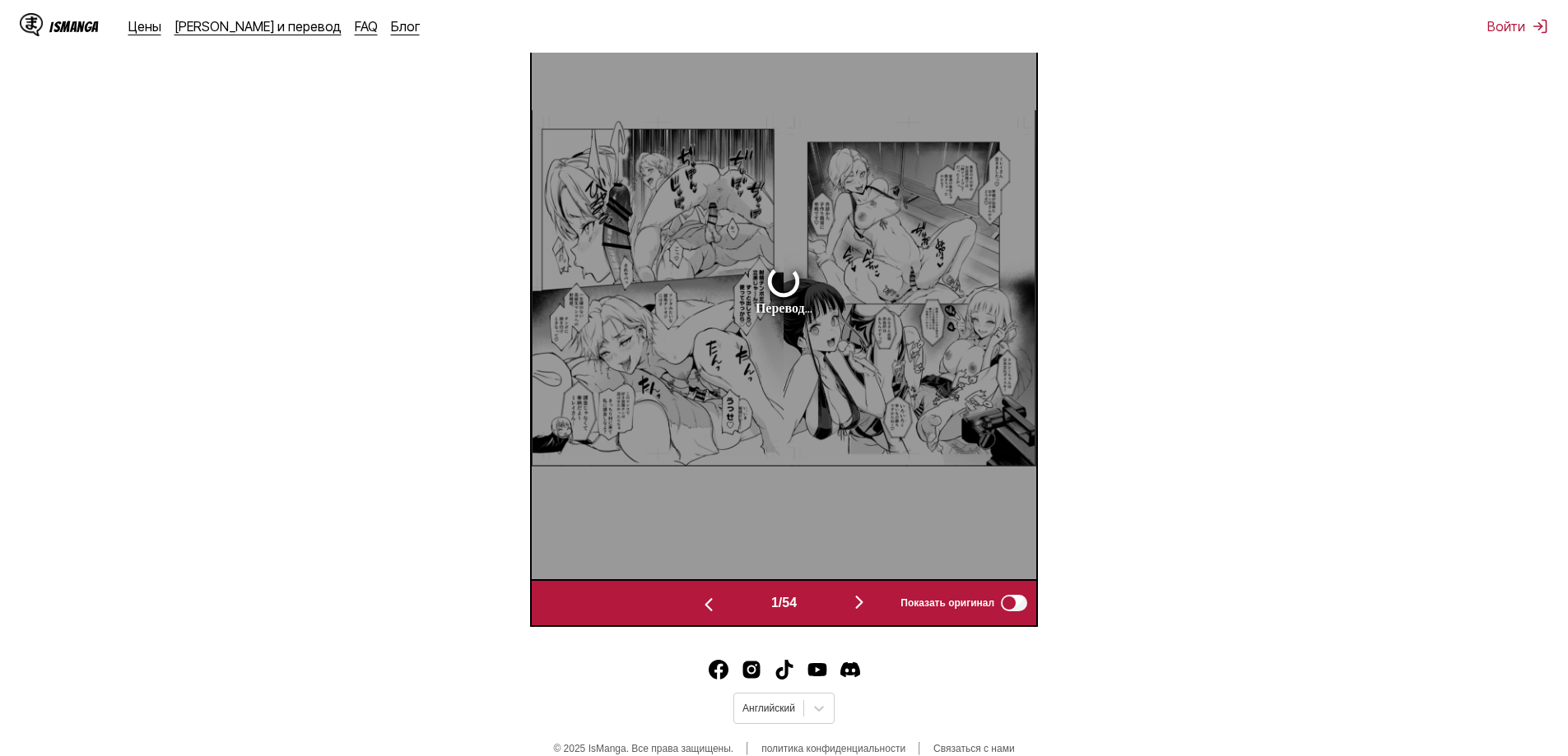
click at [869, 599] on img "button" at bounding box center [859, 602] width 19 height 19
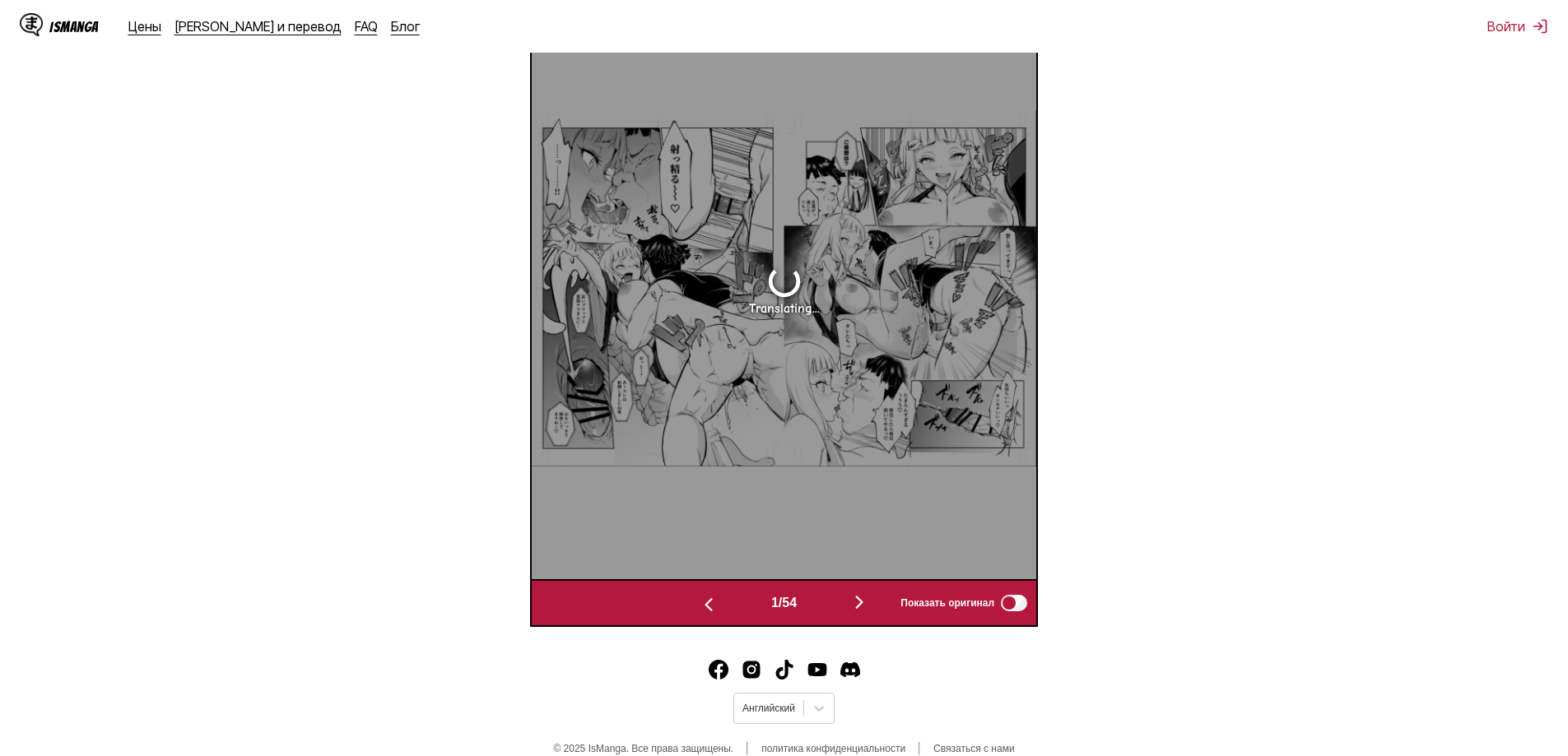
click at [869, 599] on img "button" at bounding box center [859, 602] width 19 height 19
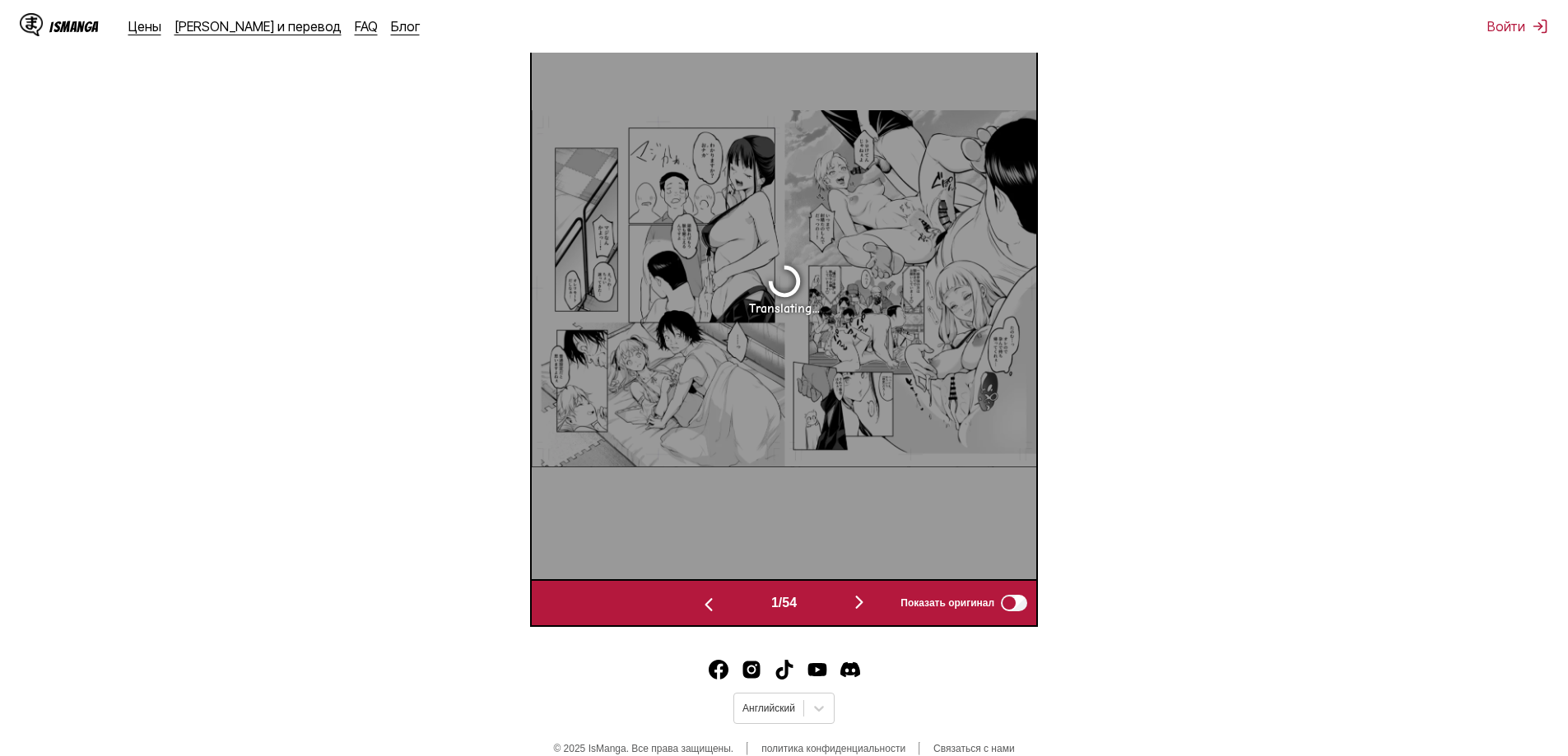
click at [869, 599] on img "button" at bounding box center [859, 602] width 19 height 19
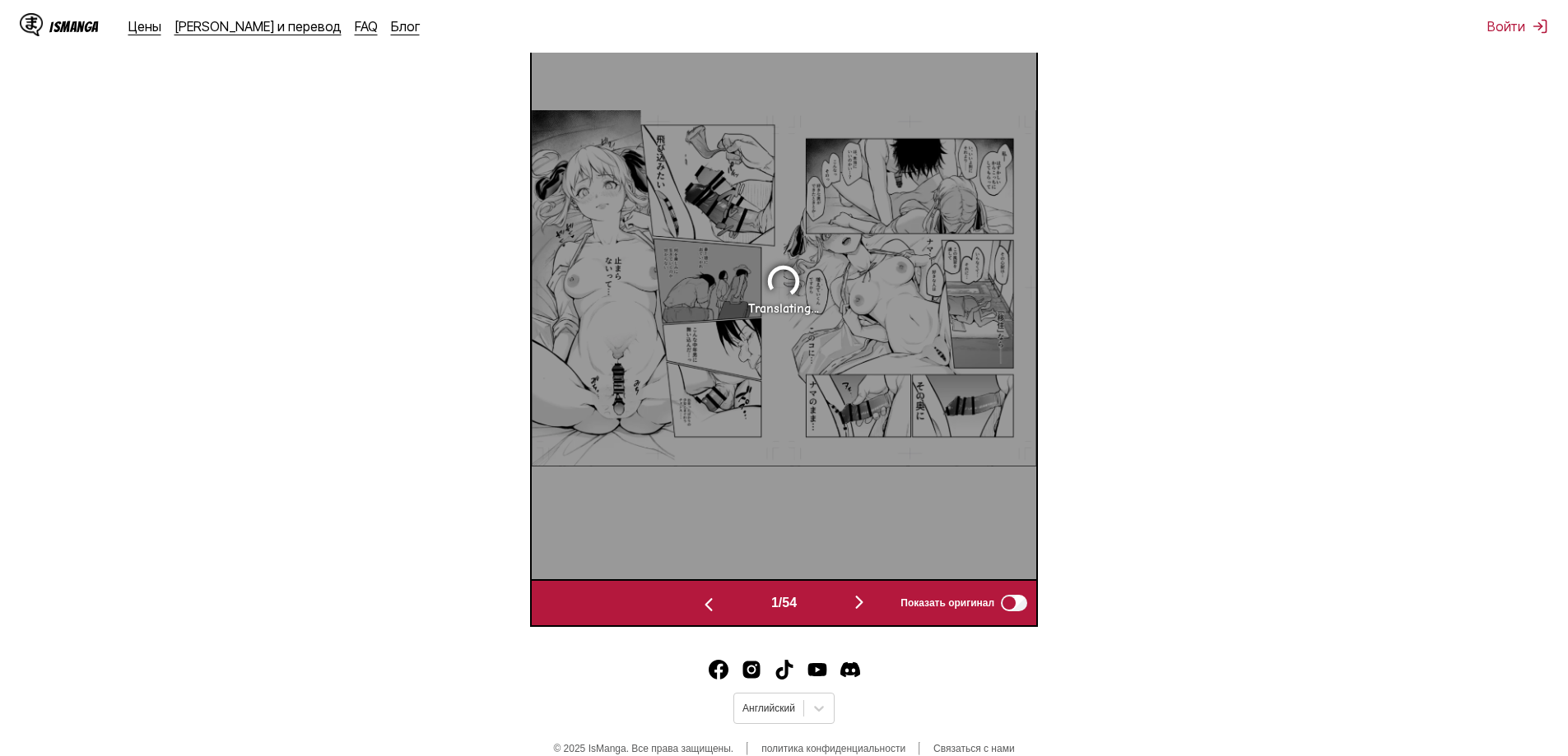
click at [869, 599] on img "button" at bounding box center [859, 602] width 19 height 19
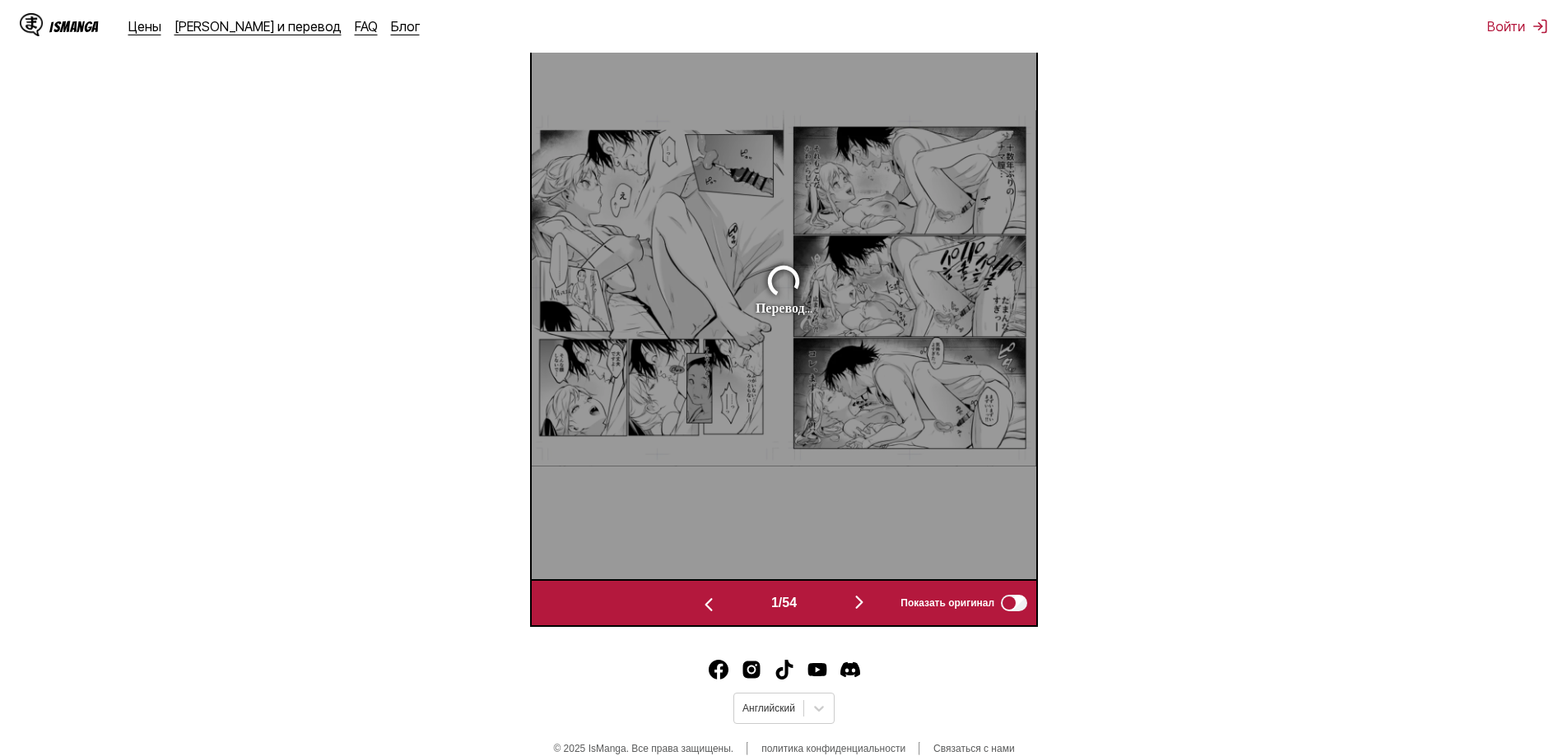
click at [869, 599] on img "button" at bounding box center [859, 602] width 19 height 19
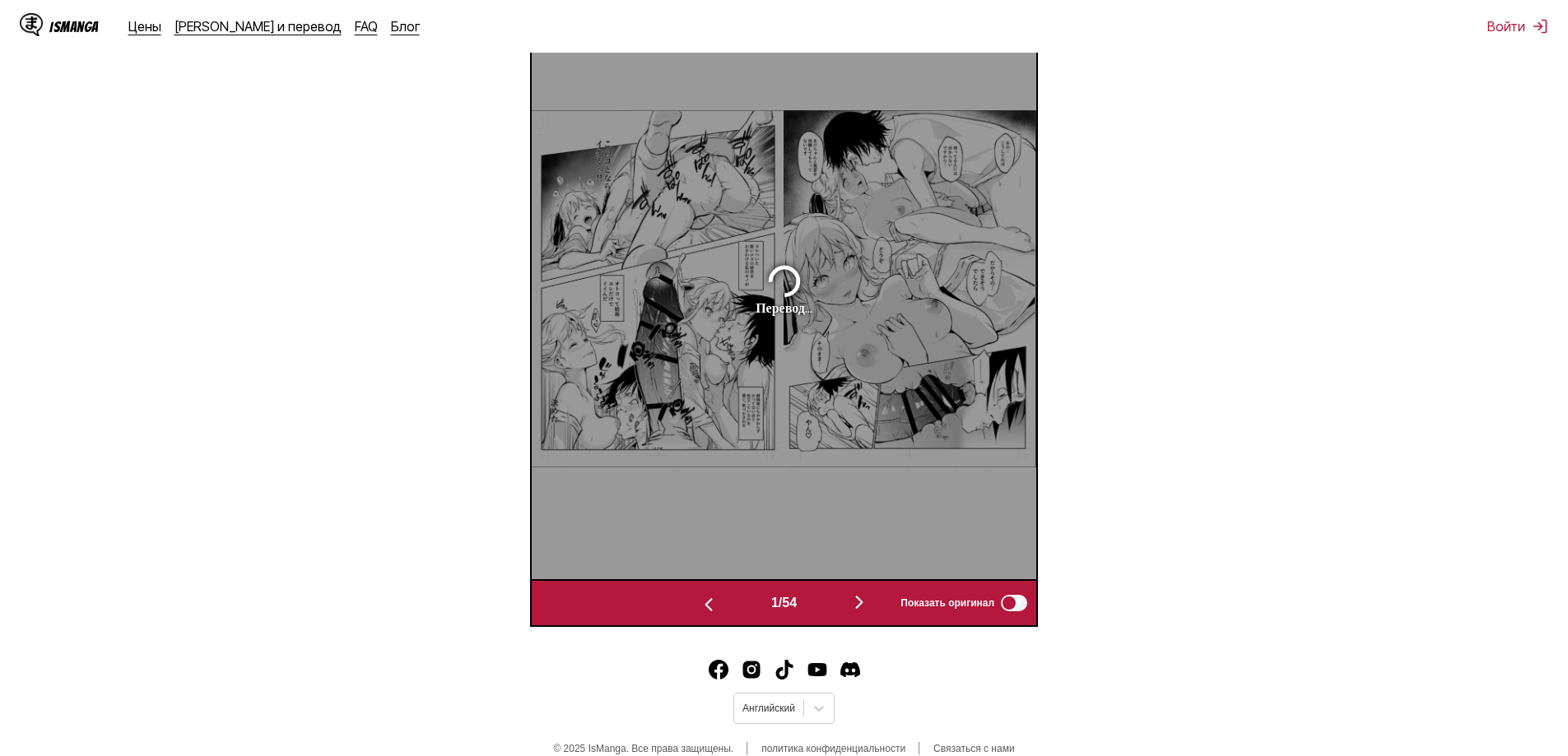
click at [869, 599] on img "button" at bounding box center [859, 602] width 19 height 19
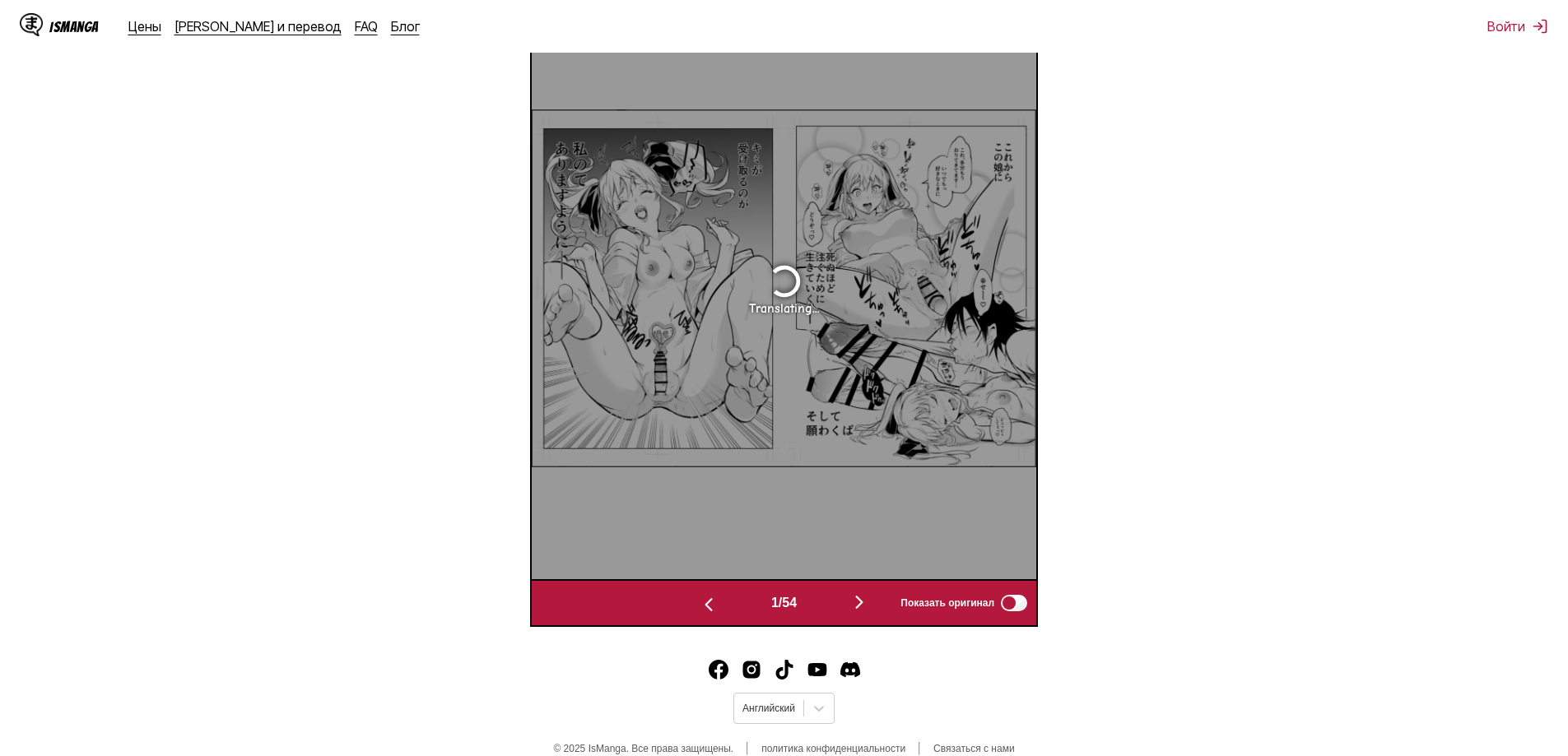
click at [869, 599] on img "button" at bounding box center [859, 602] width 19 height 19
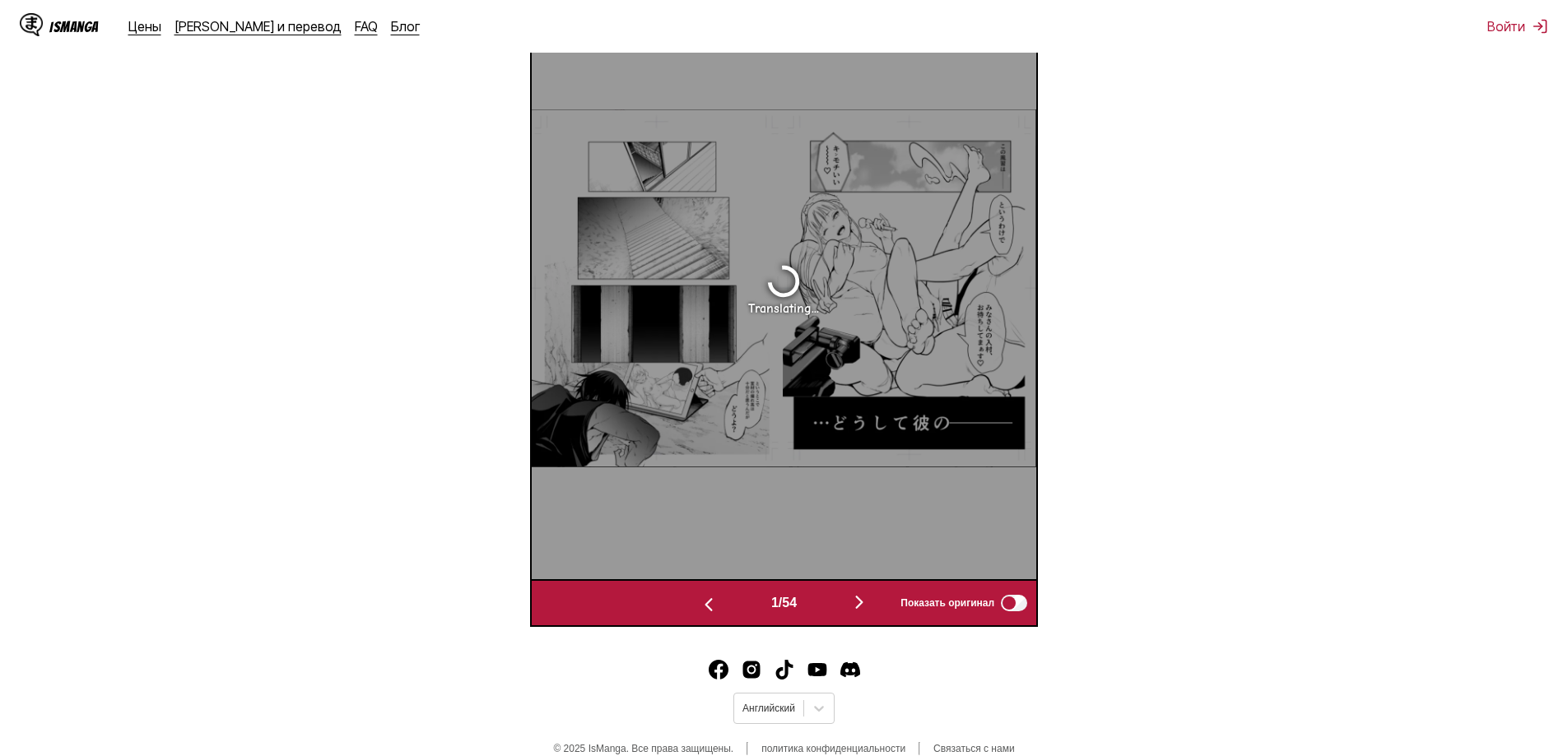
click at [869, 599] on img "button" at bounding box center [859, 602] width 19 height 19
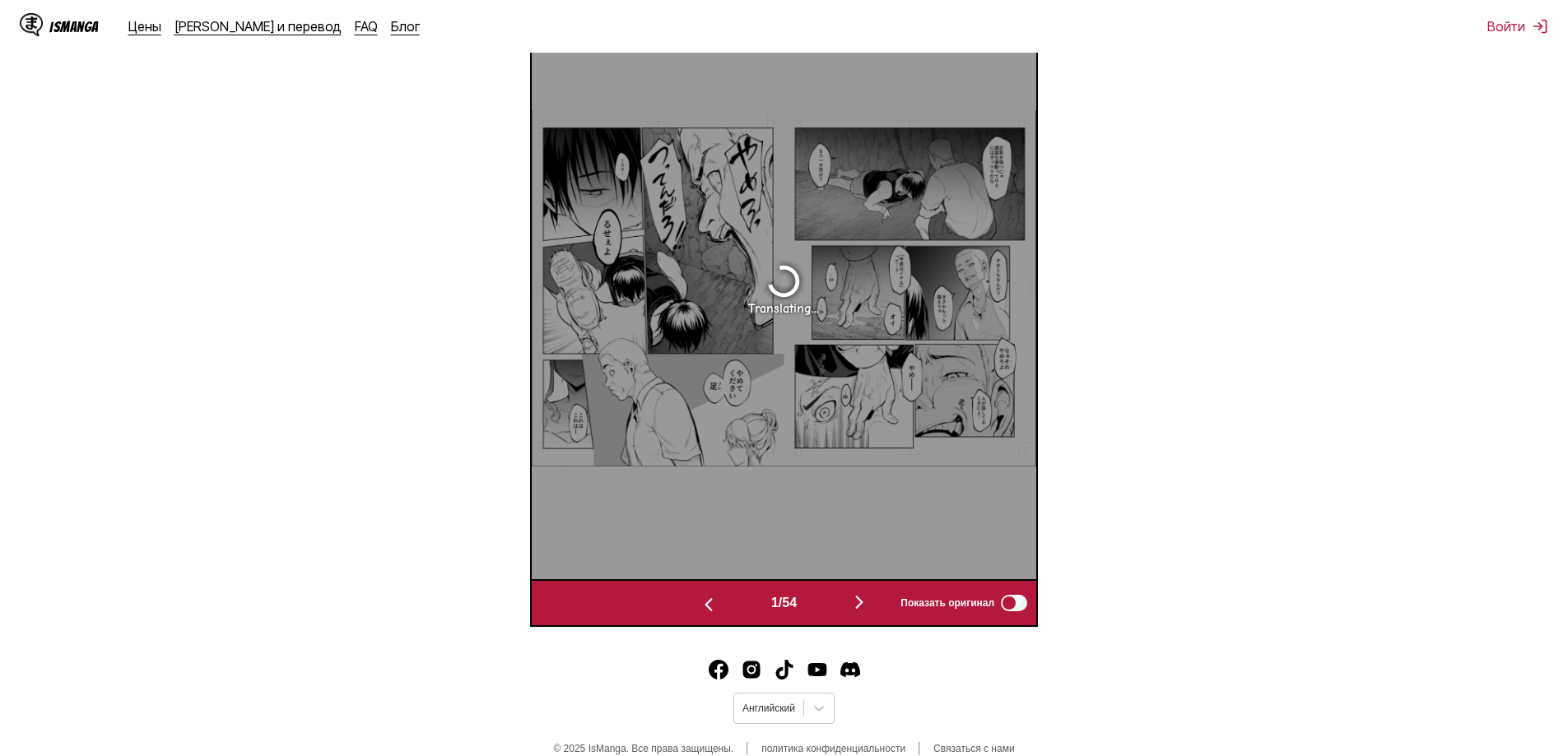
click at [869, 599] on img "button" at bounding box center [859, 602] width 19 height 19
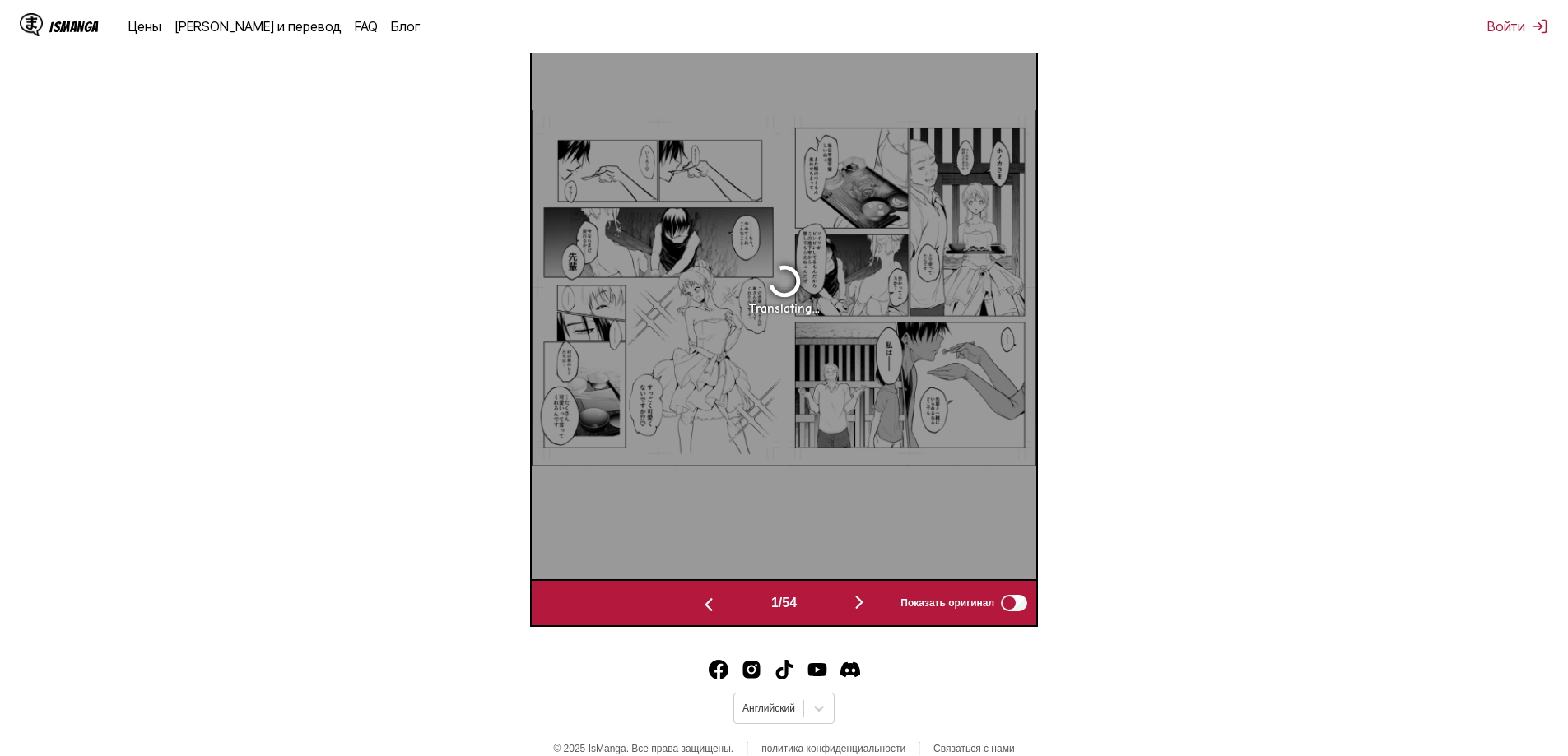
click at [869, 599] on img "button" at bounding box center [859, 602] width 19 height 19
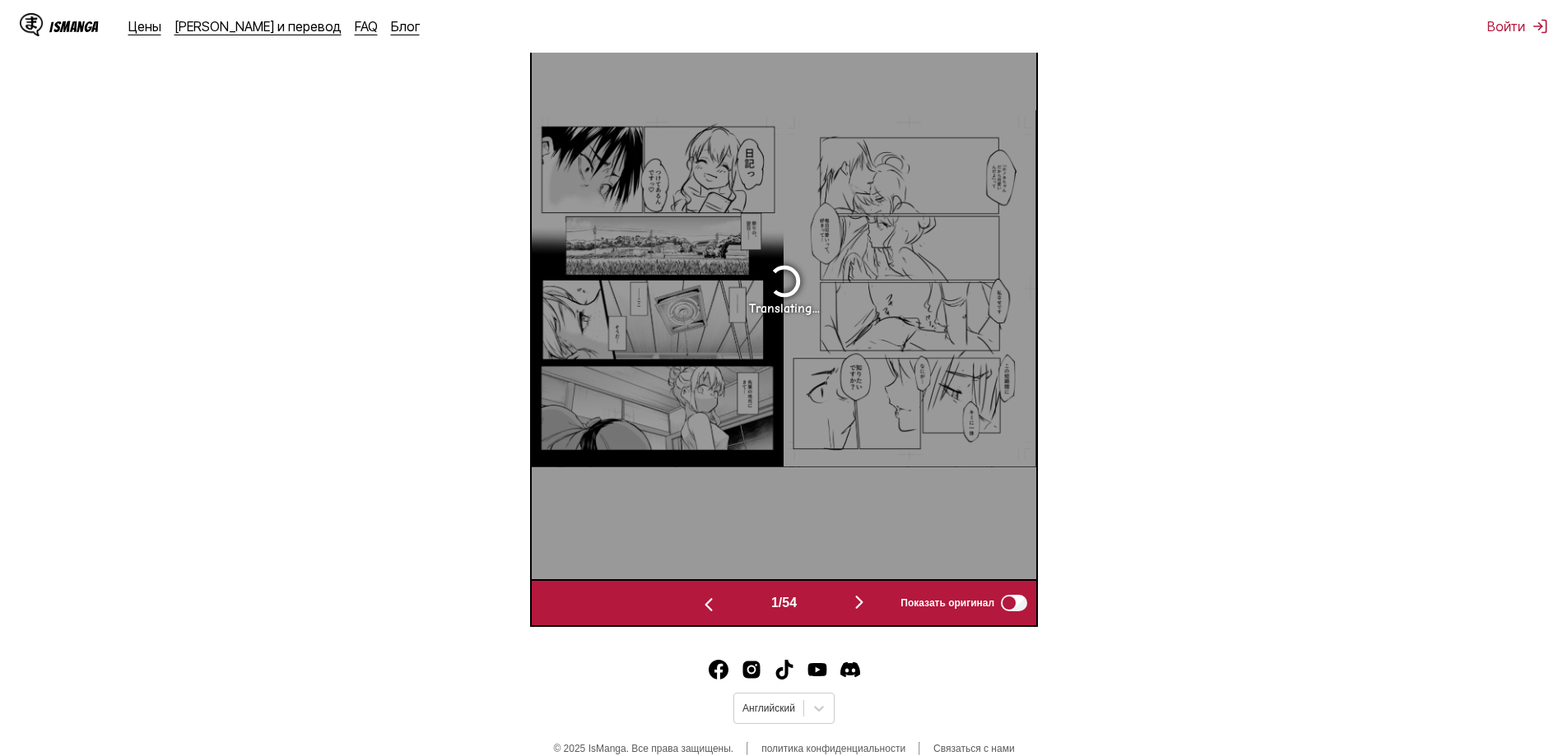
click at [869, 599] on img "button" at bounding box center [859, 602] width 19 height 19
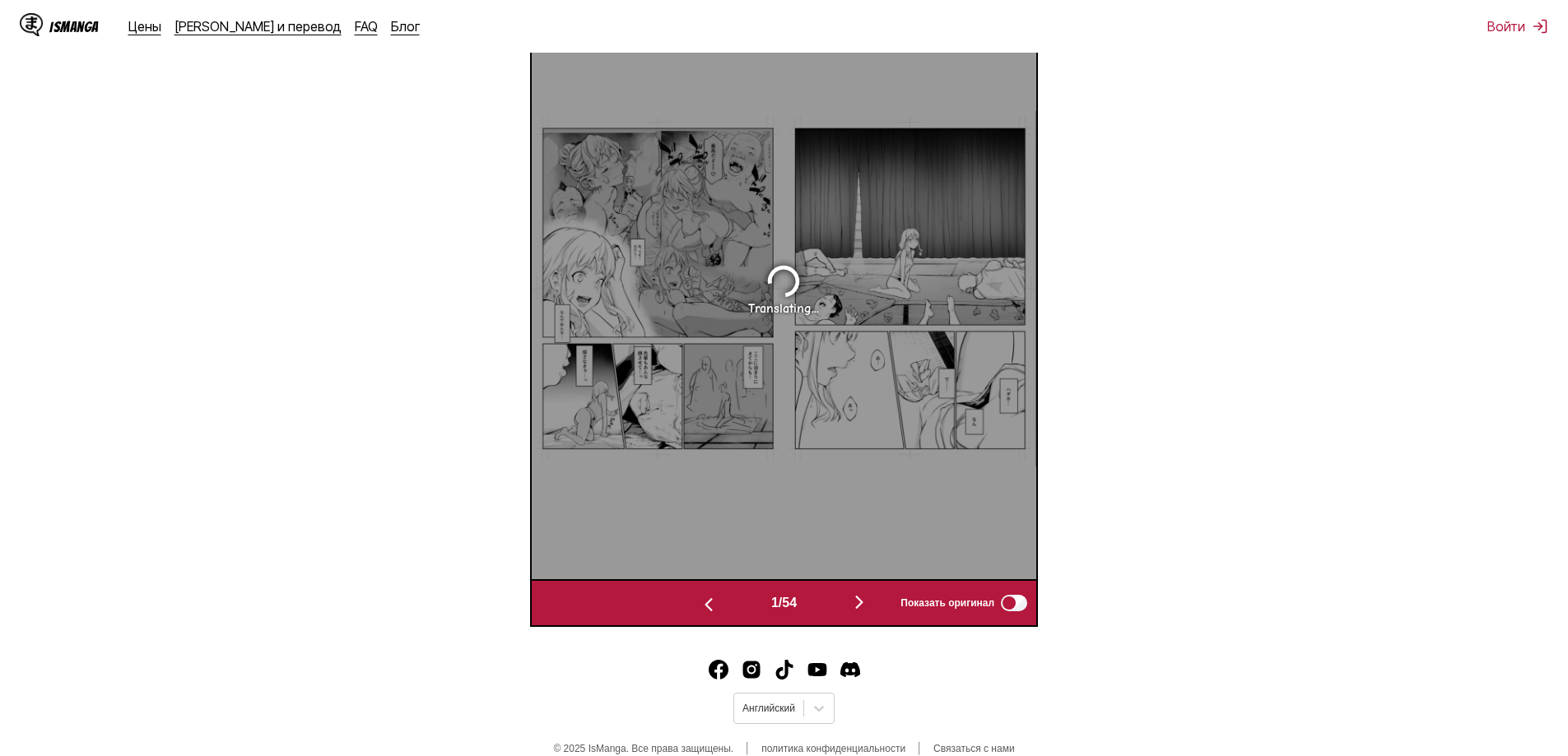
click at [869, 599] on img "button" at bounding box center [859, 602] width 19 height 19
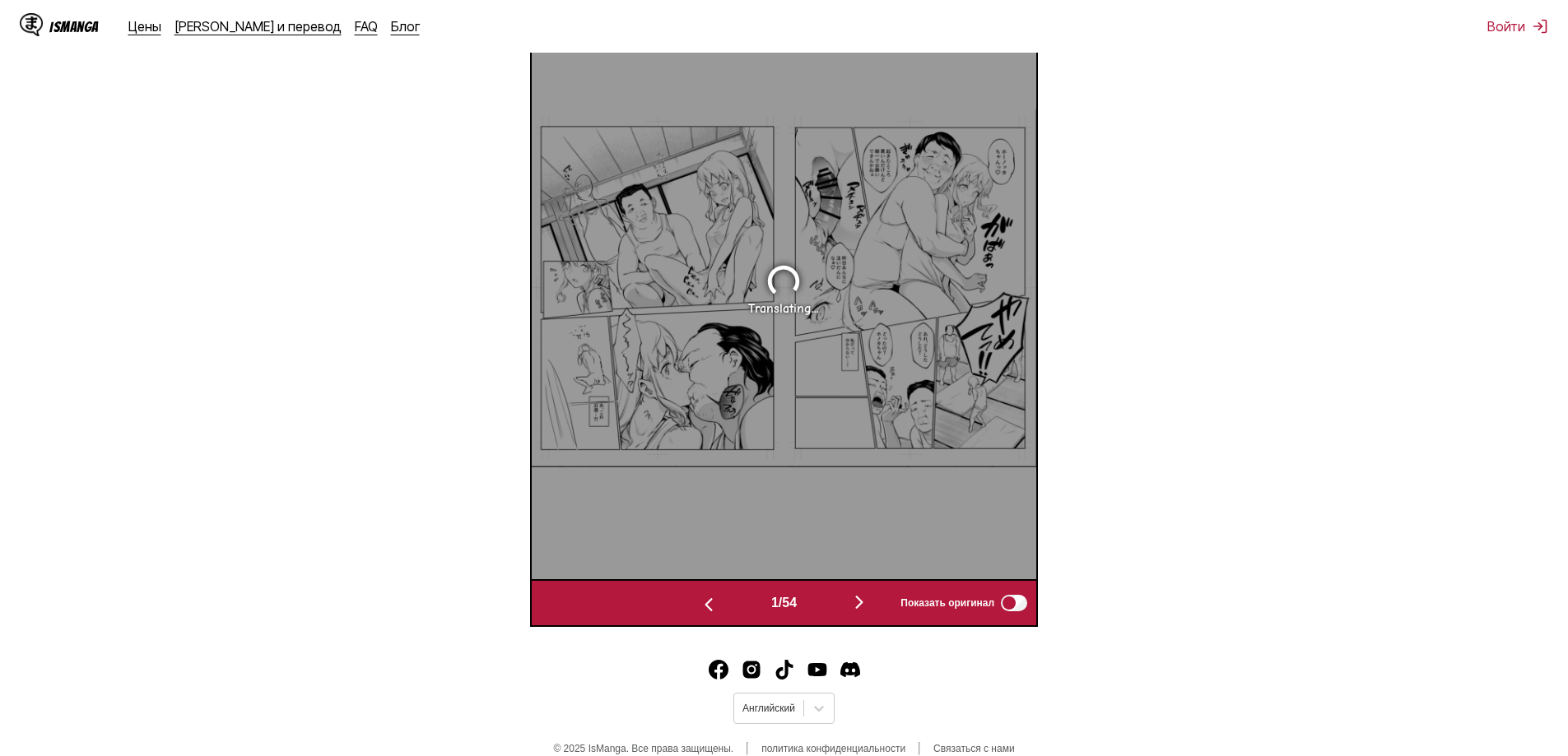
click at [869, 599] on img "button" at bounding box center [859, 602] width 19 height 19
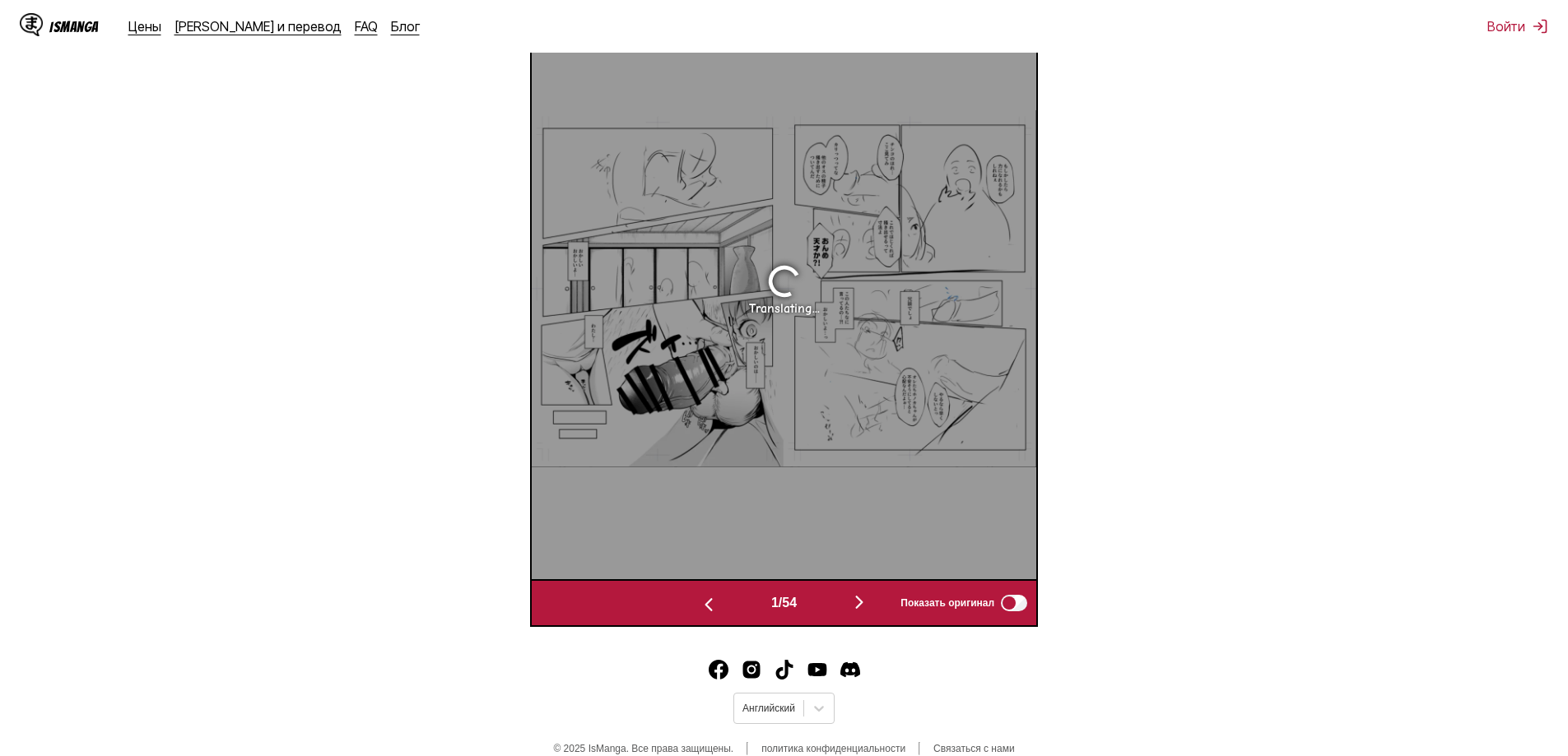
click at [869, 599] on img "button" at bounding box center [859, 602] width 19 height 19
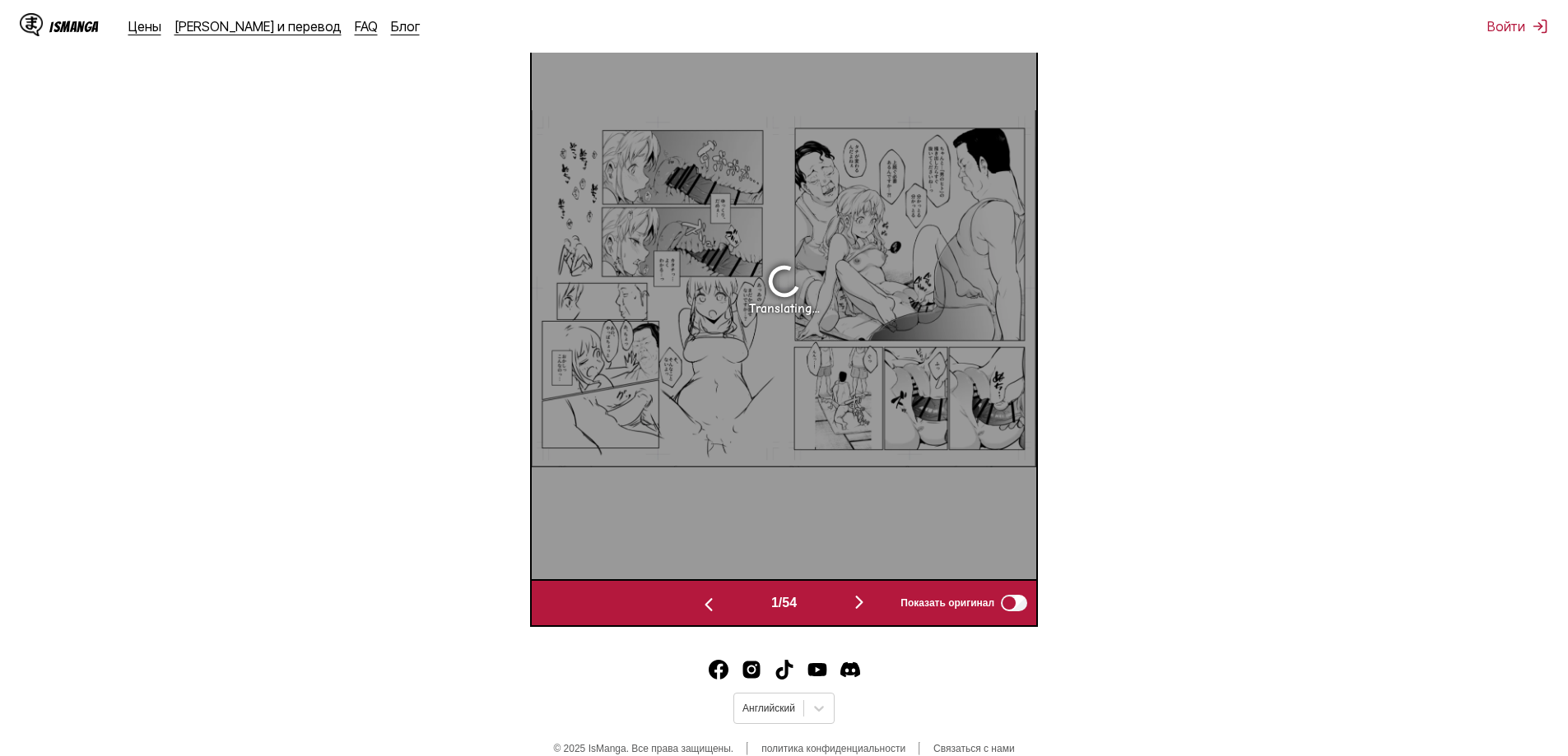
click at [869, 599] on img "button" at bounding box center [859, 602] width 19 height 19
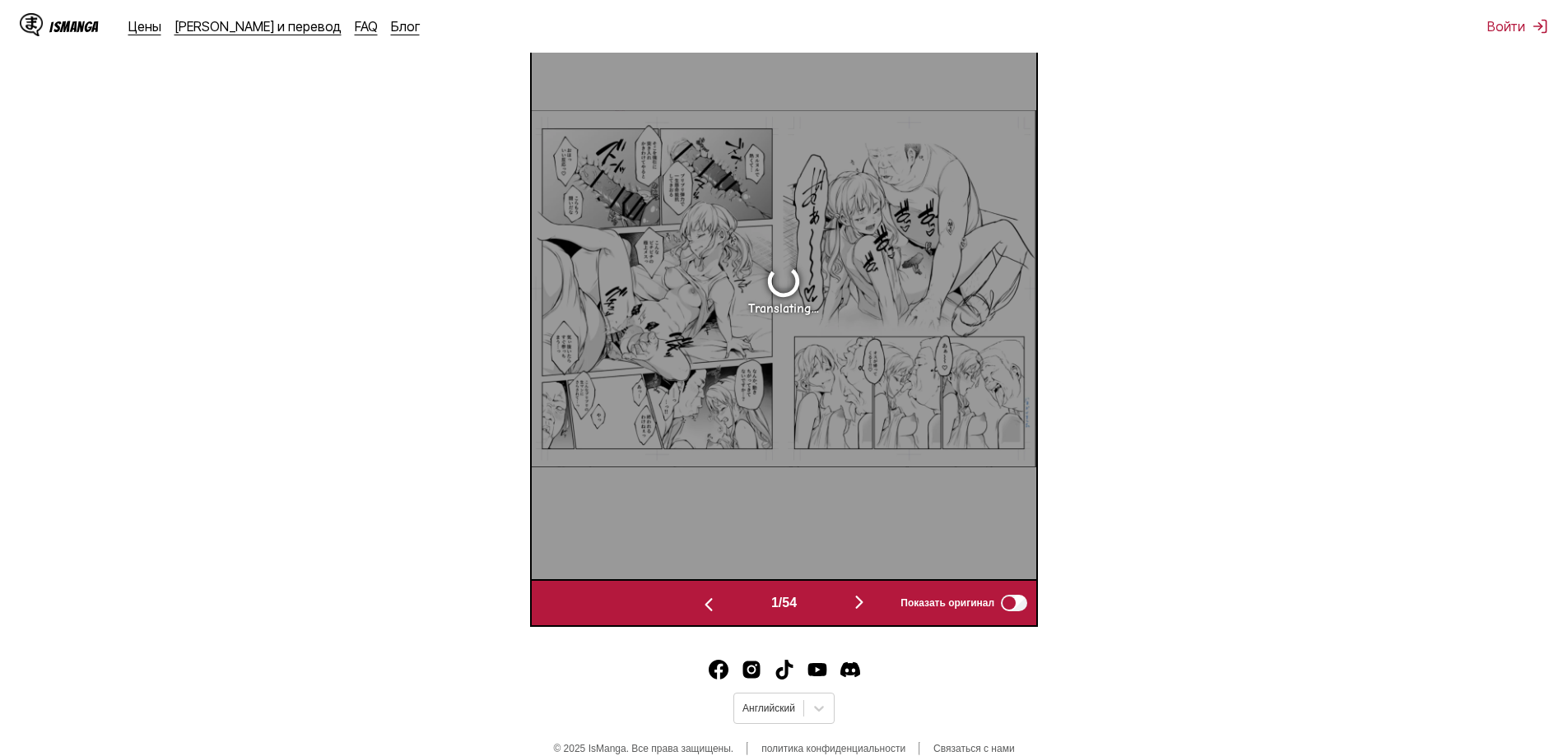
click at [869, 599] on img "button" at bounding box center [859, 602] width 19 height 19
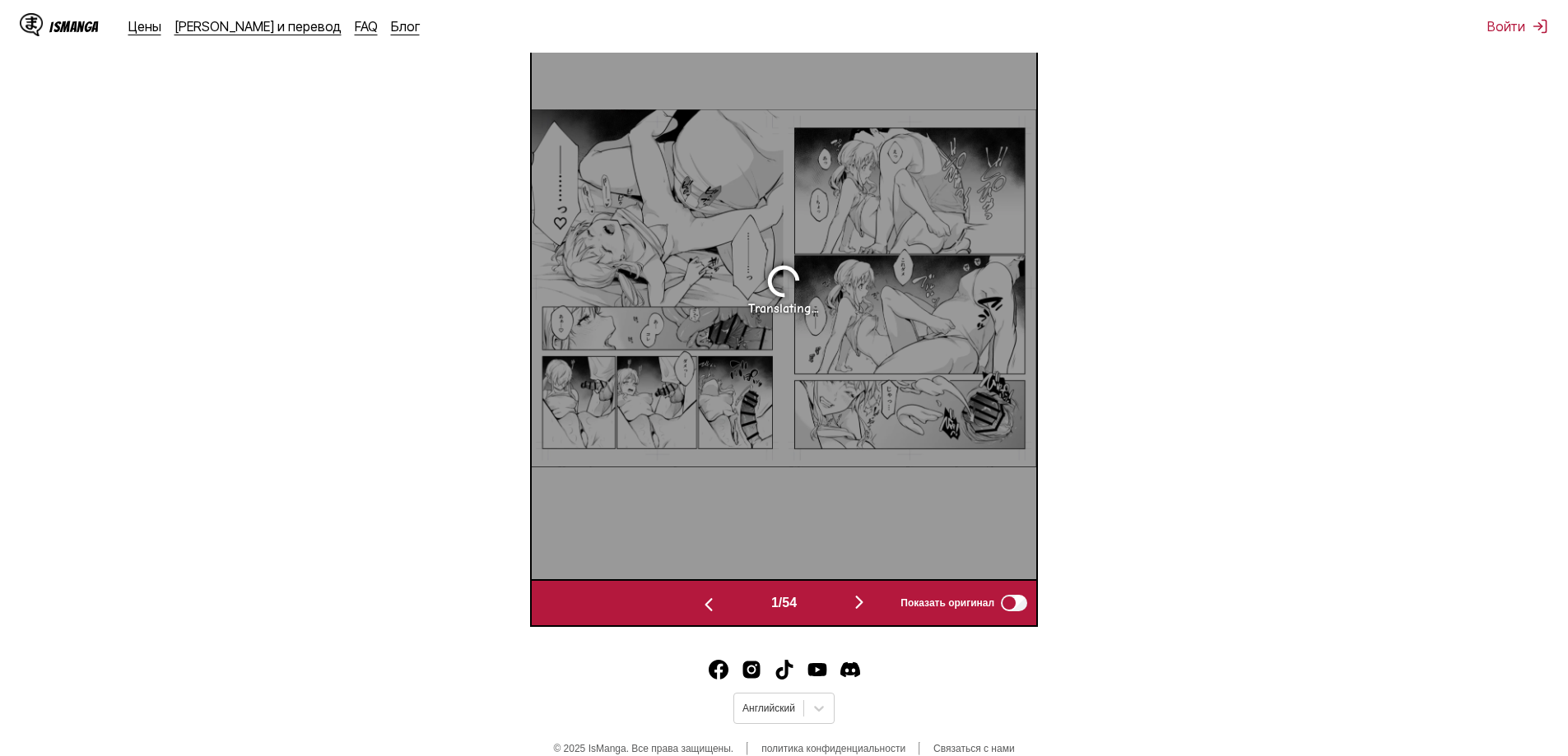
click at [869, 599] on img "button" at bounding box center [859, 602] width 19 height 19
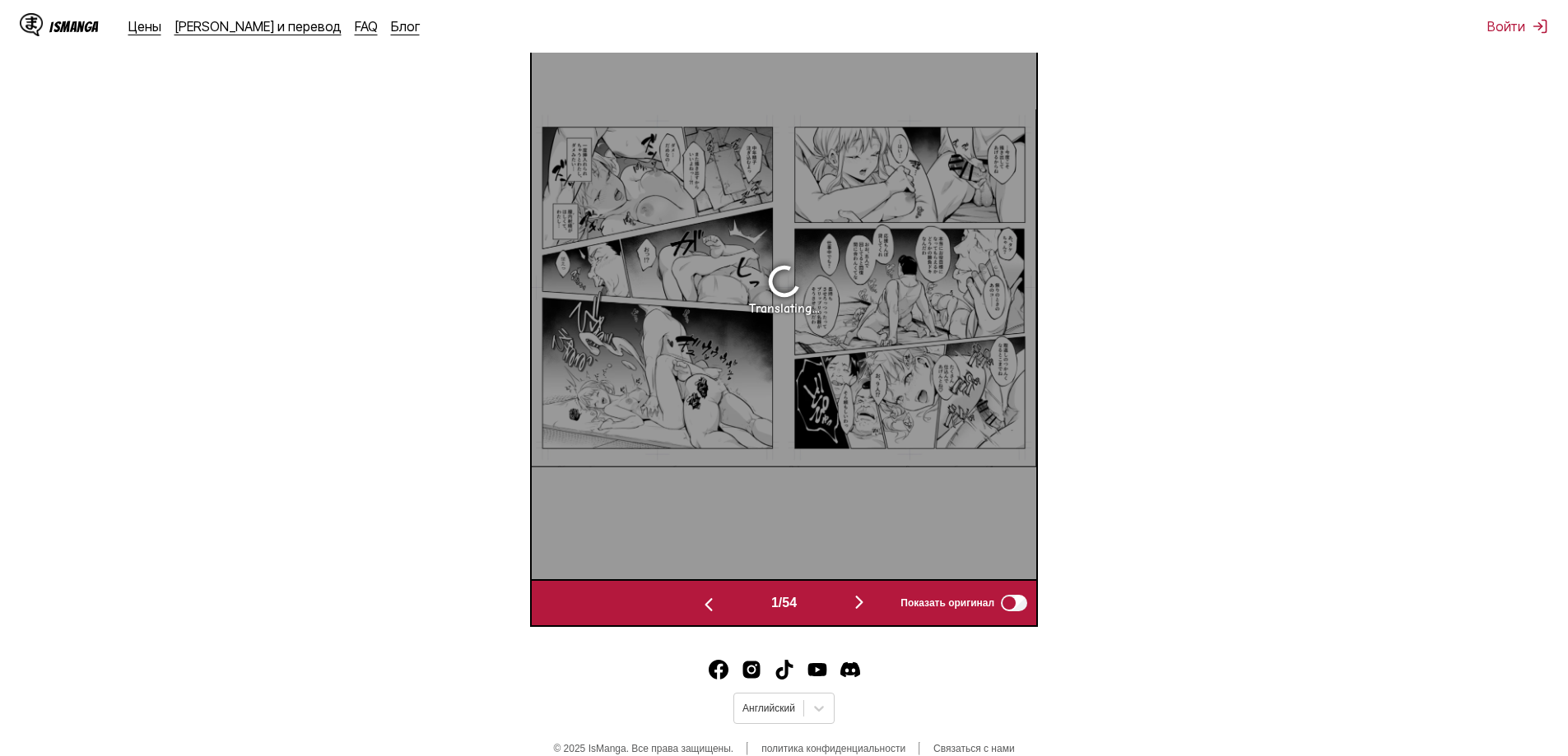
click at [869, 599] on img "button" at bounding box center [859, 602] width 19 height 19
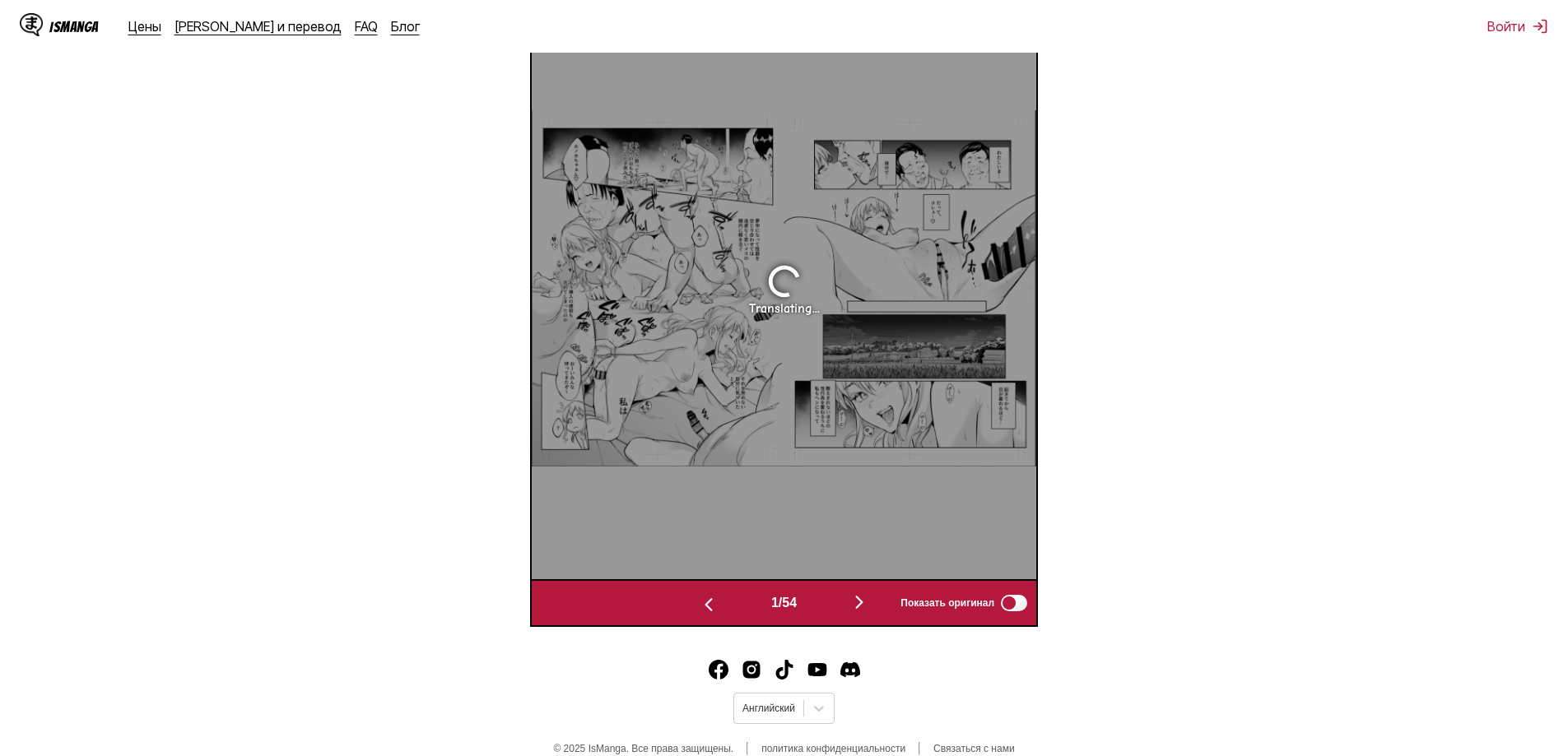
click at [869, 599] on img "button" at bounding box center [859, 602] width 19 height 19
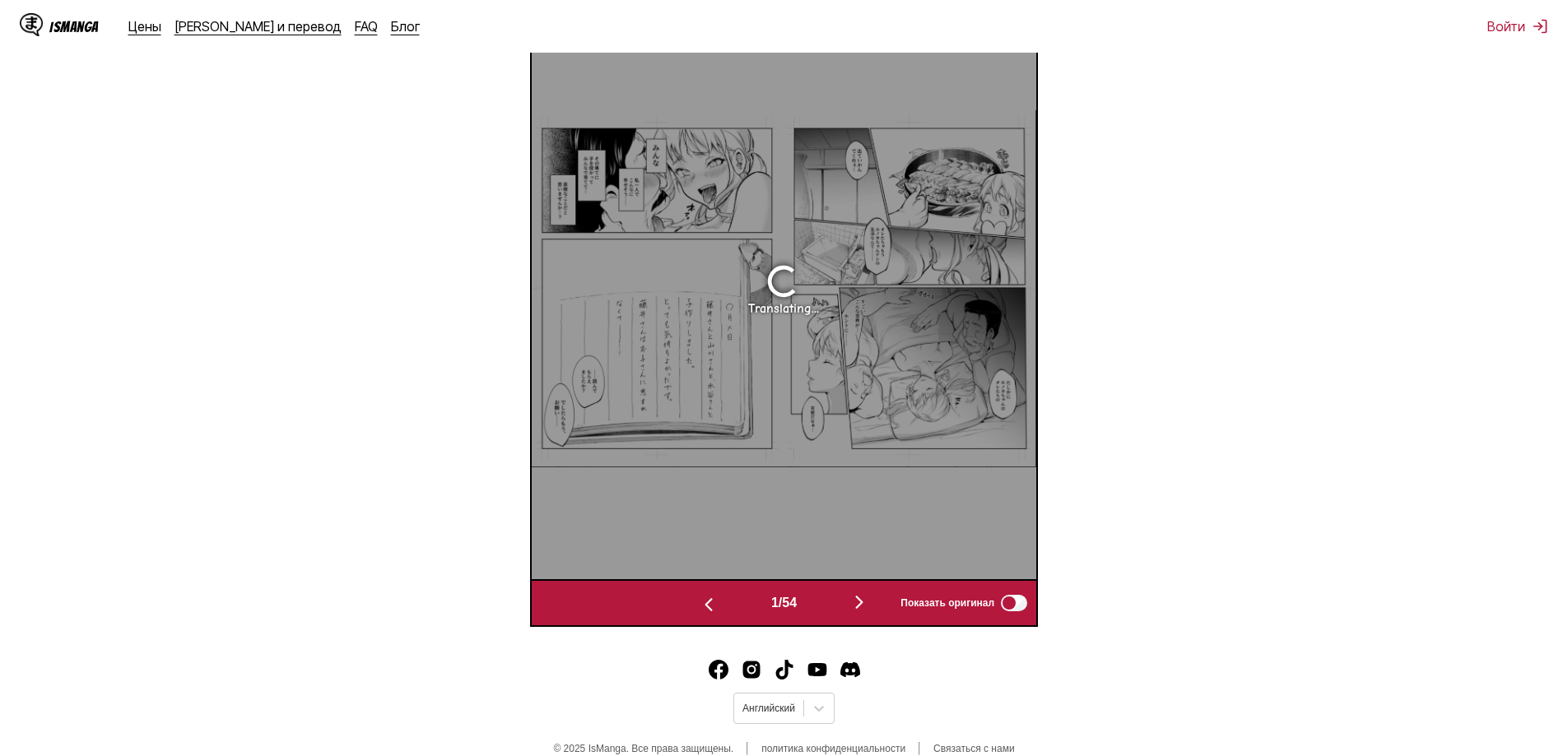
click at [869, 599] on img "button" at bounding box center [859, 602] width 19 height 19
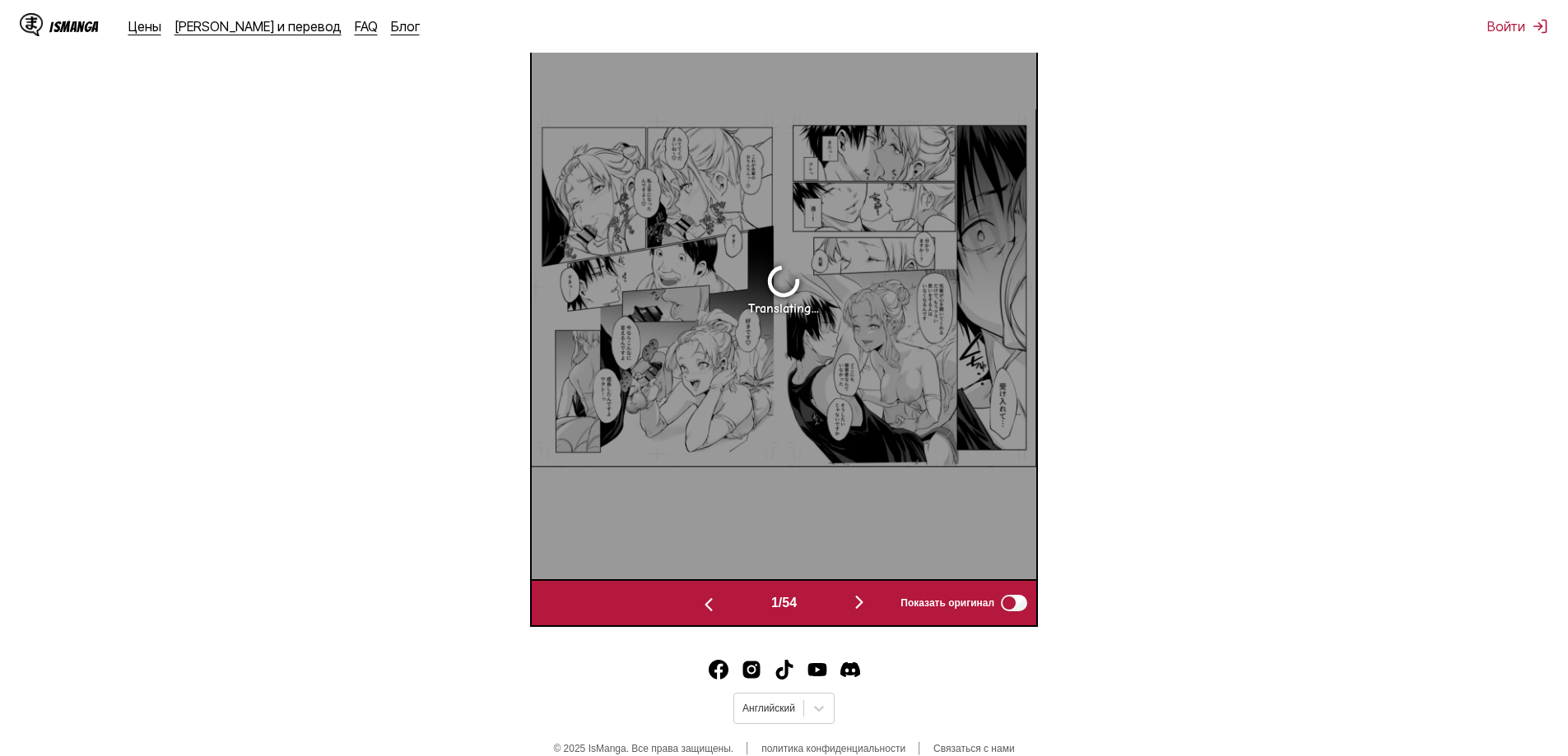
click at [869, 599] on img "button" at bounding box center [859, 602] width 19 height 19
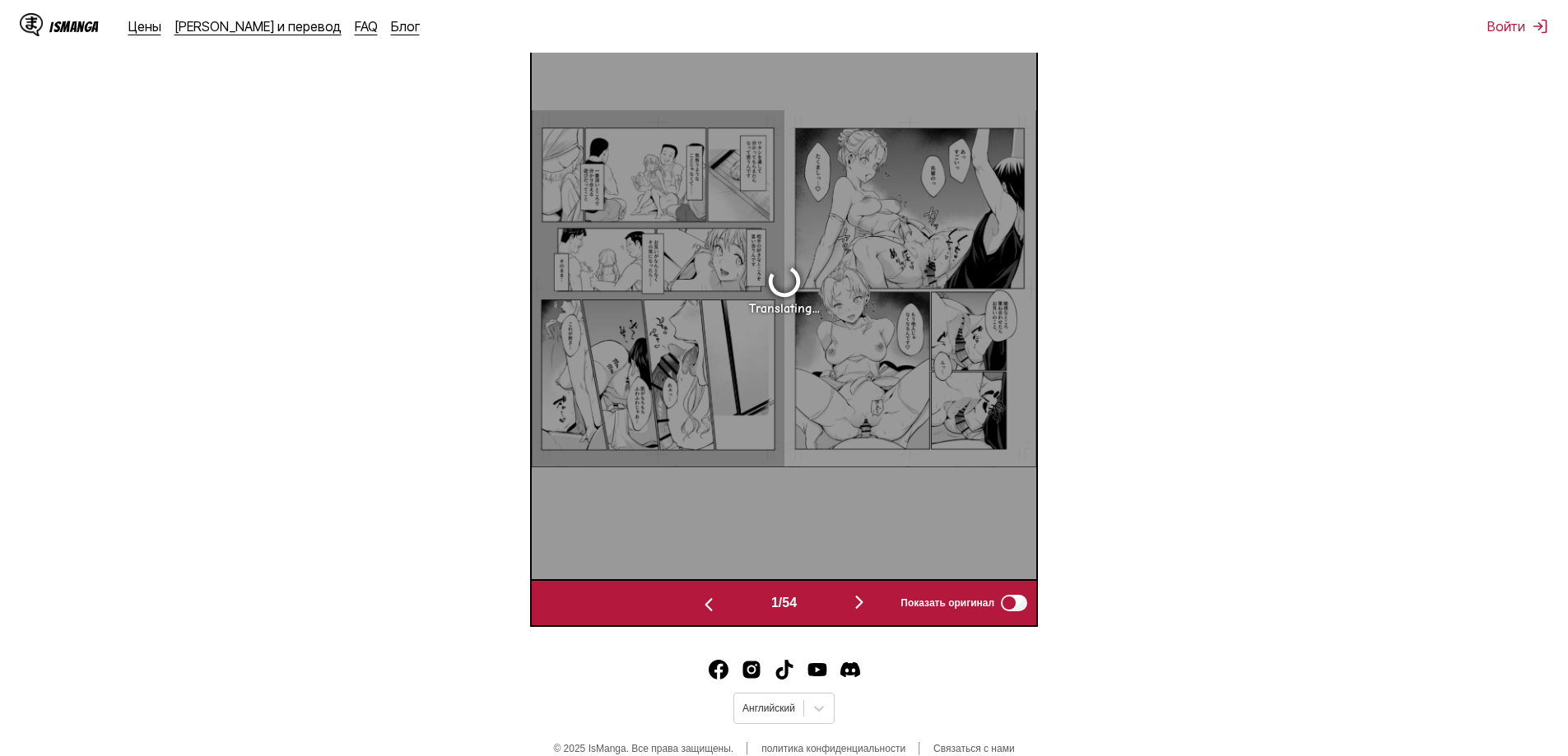
click at [869, 599] on img "button" at bounding box center [859, 602] width 19 height 19
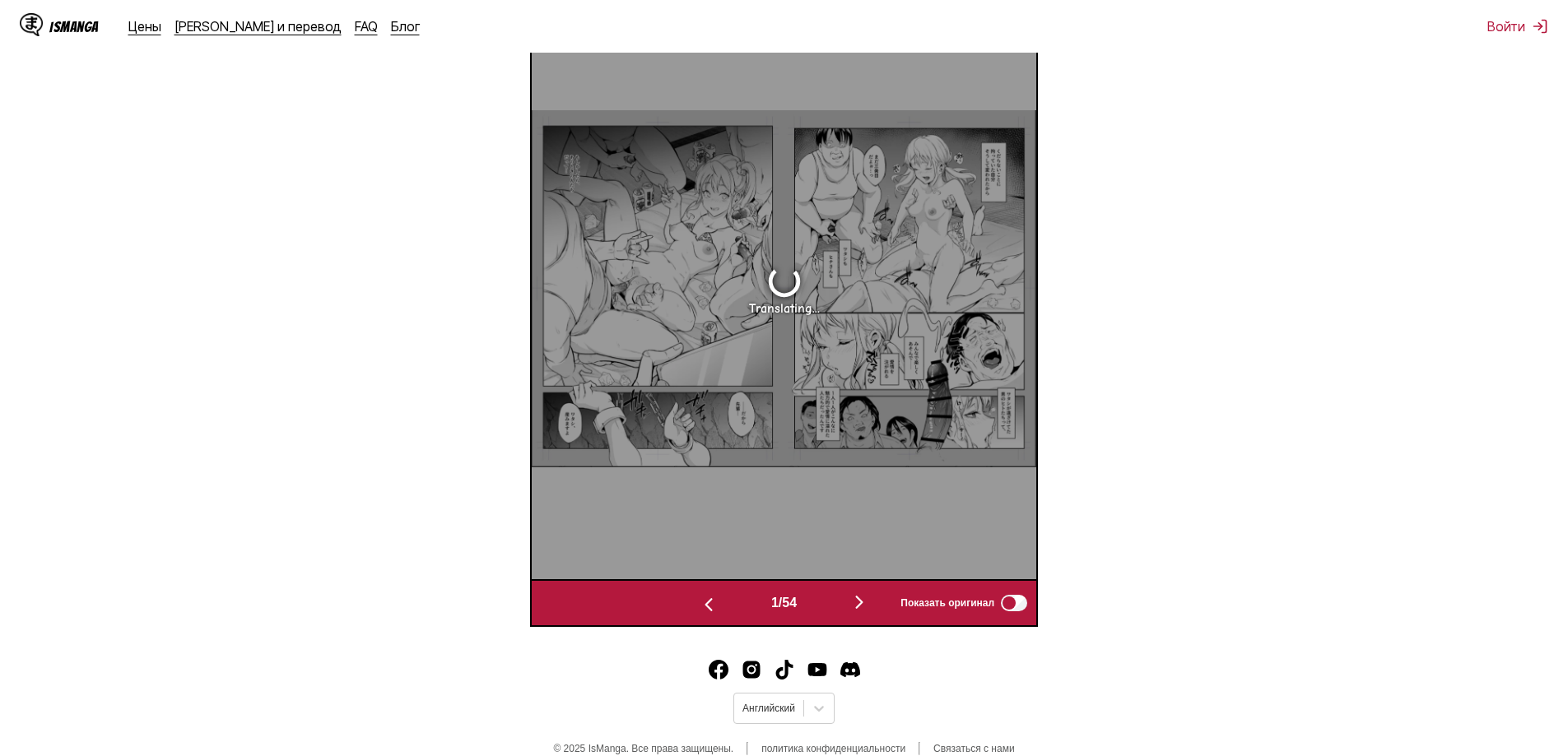
click at [869, 599] on img "button" at bounding box center [859, 602] width 19 height 19
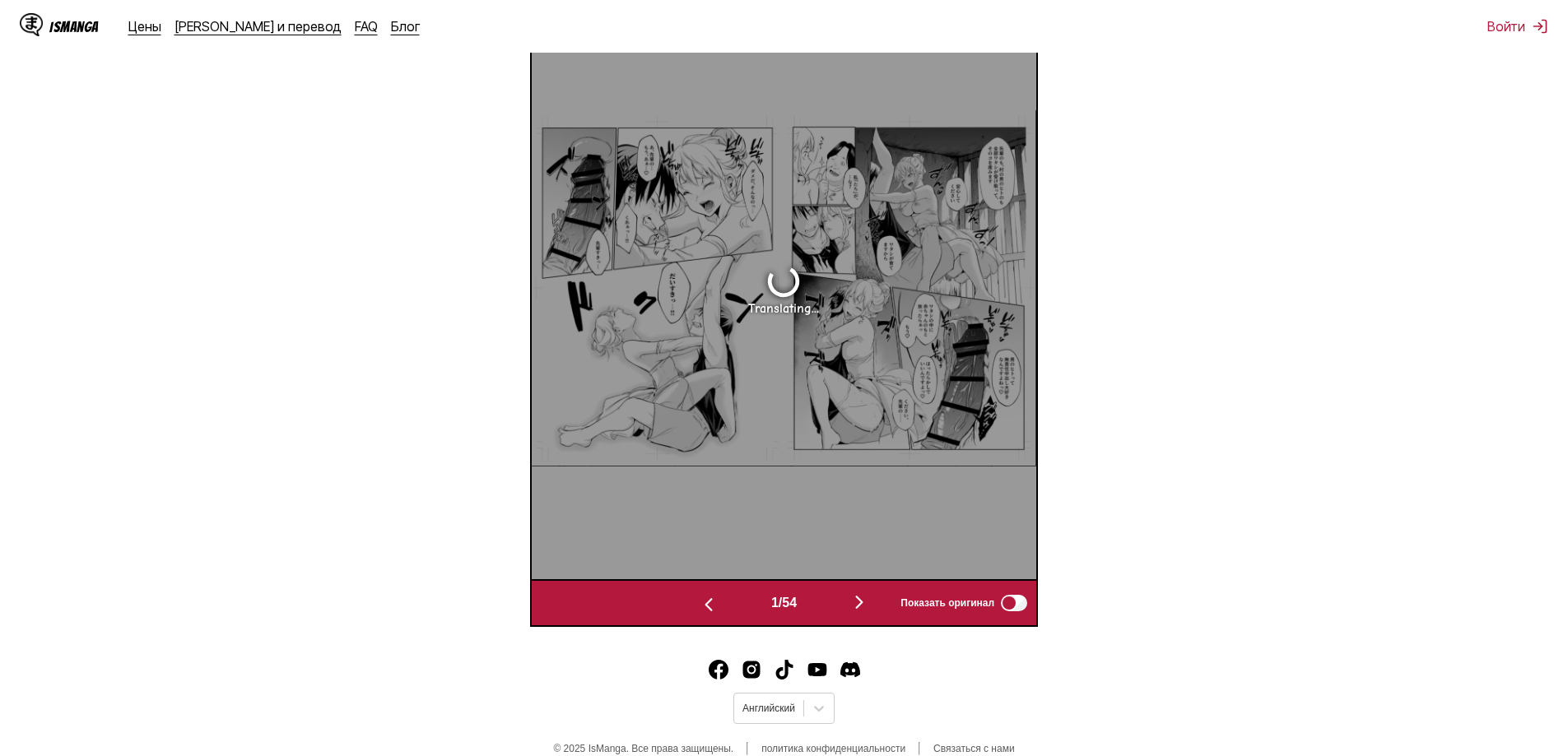
click at [869, 599] on img "button" at bounding box center [859, 602] width 19 height 19
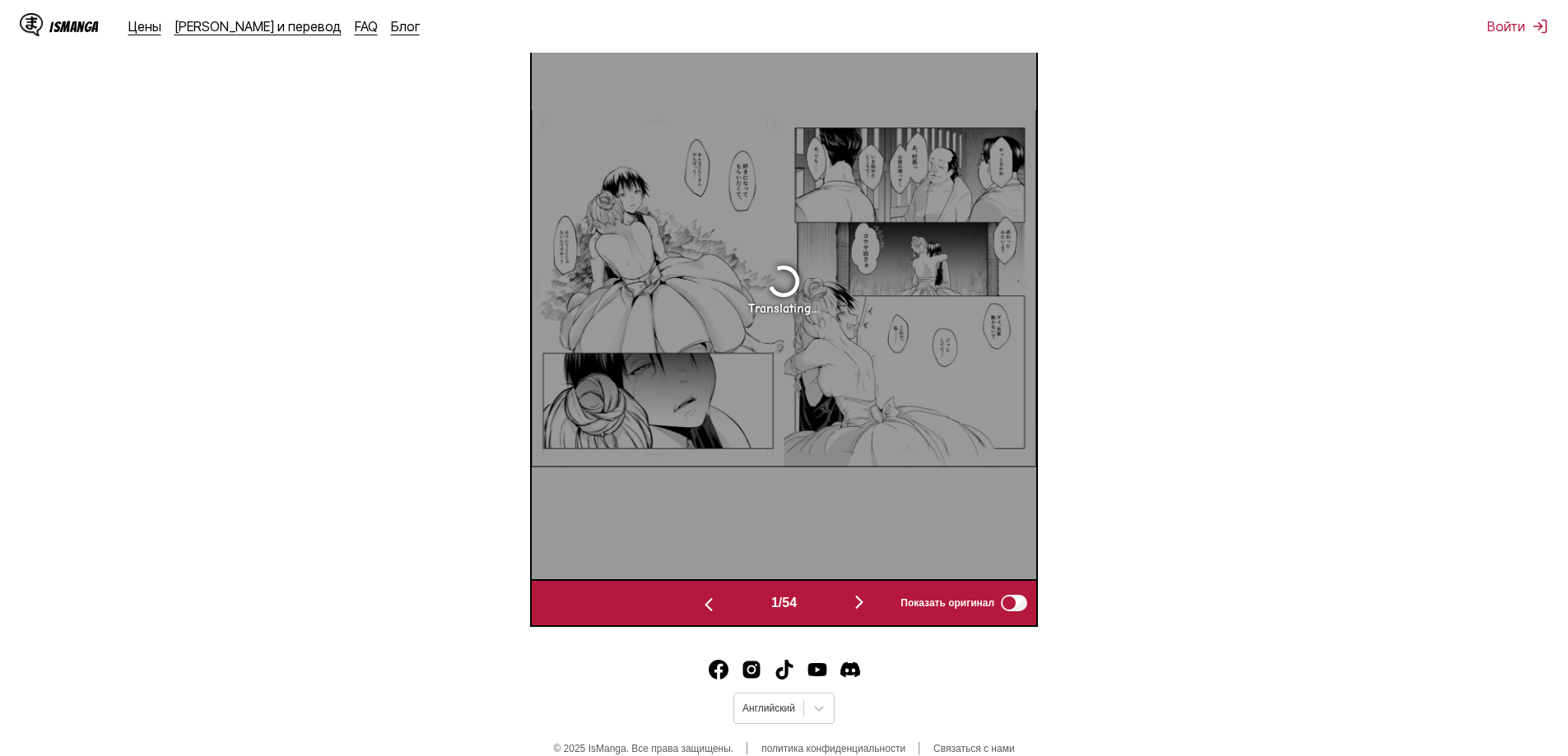
click at [869, 599] on img "button" at bounding box center [859, 602] width 19 height 19
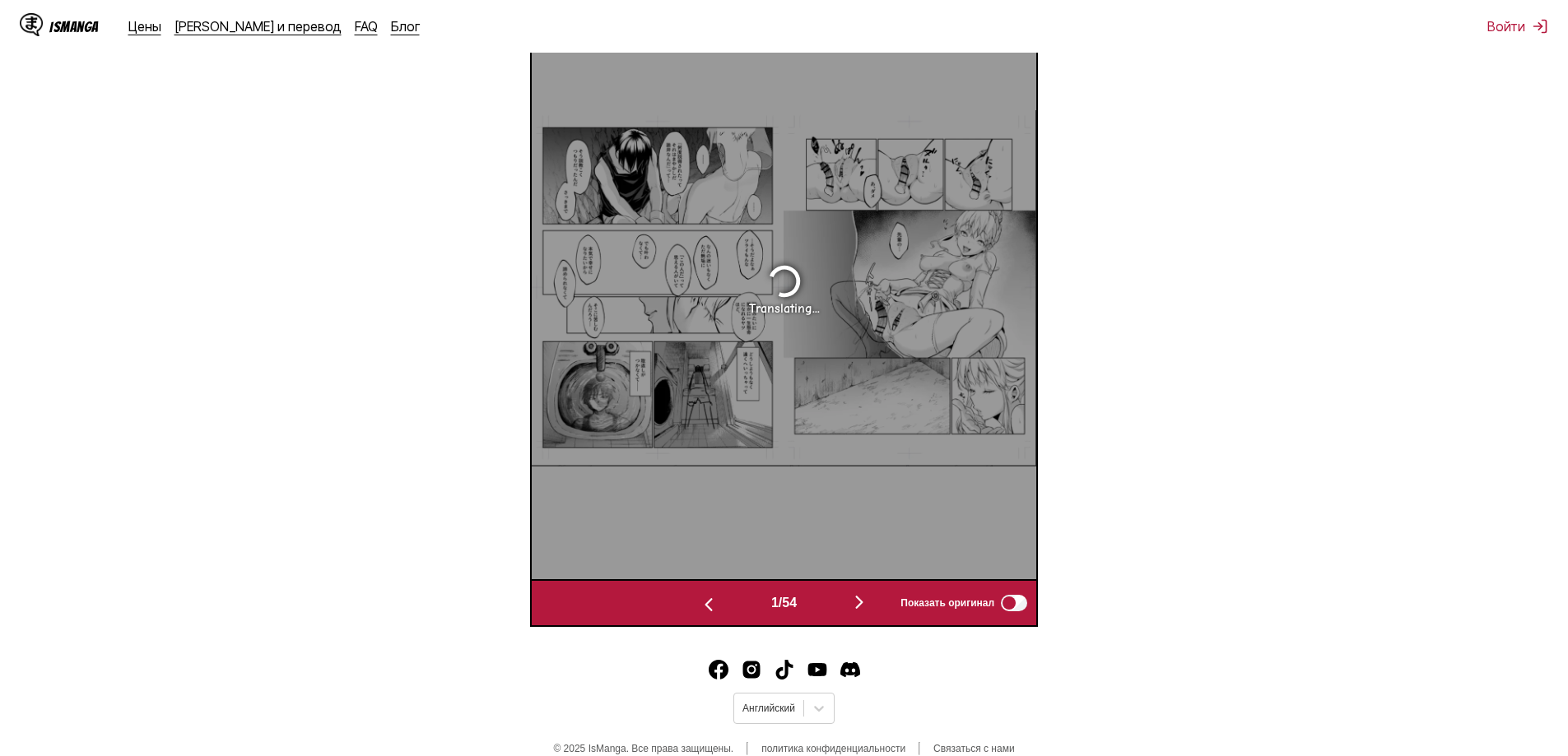
click at [869, 599] on img "button" at bounding box center [859, 602] width 19 height 19
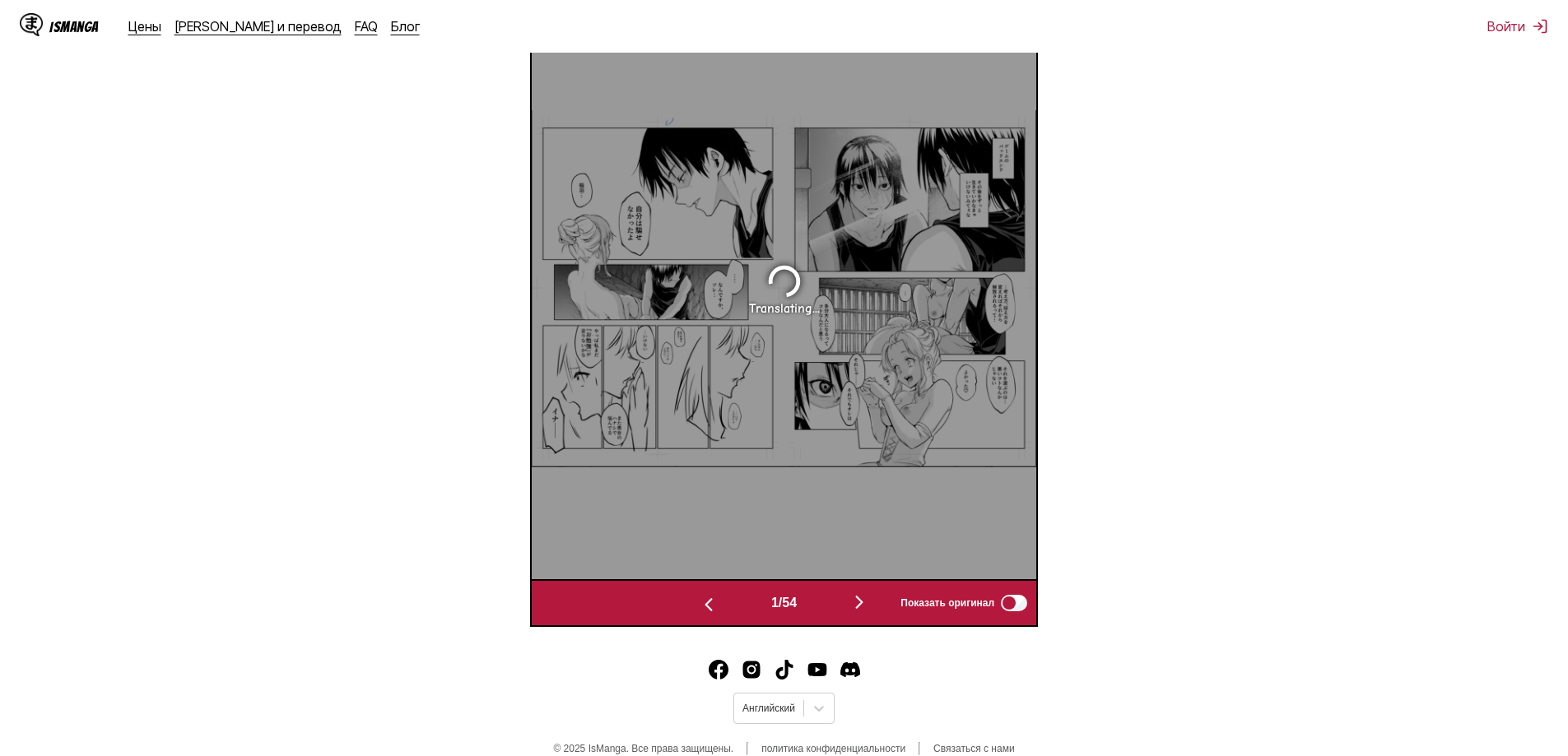
click at [869, 599] on img "button" at bounding box center [859, 602] width 19 height 19
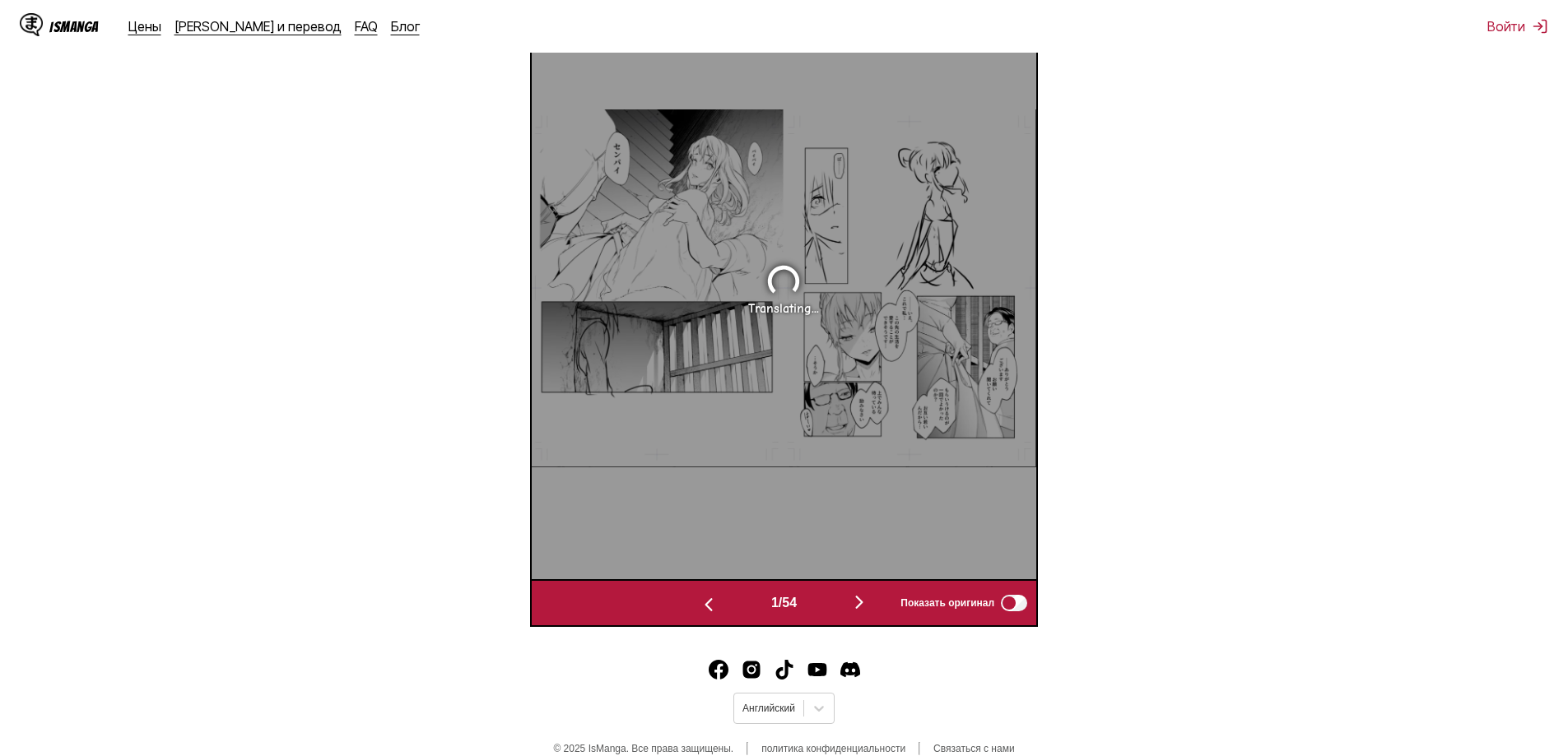
click at [869, 599] on img "button" at bounding box center [859, 602] width 19 height 19
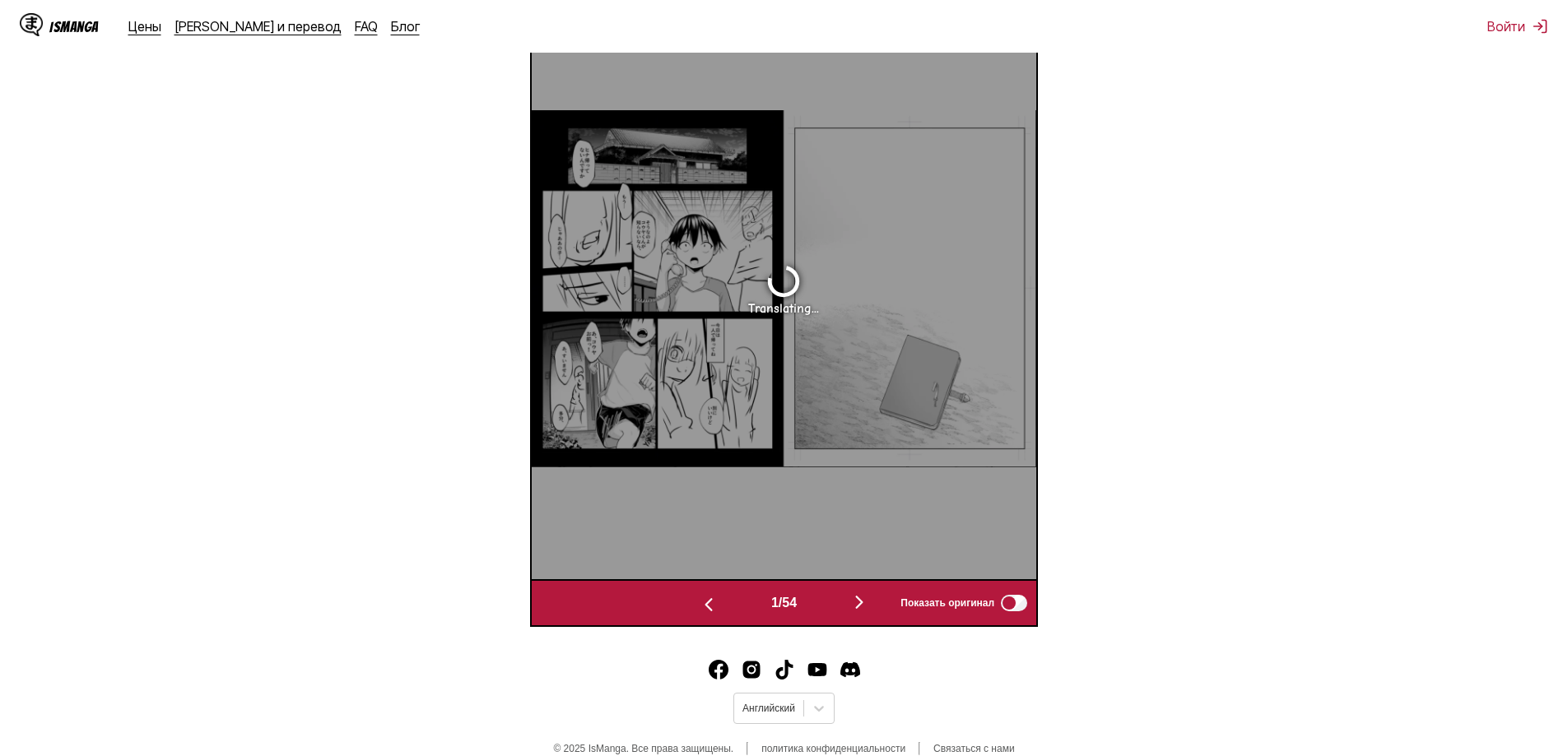
click at [869, 599] on img "button" at bounding box center [859, 602] width 19 height 19
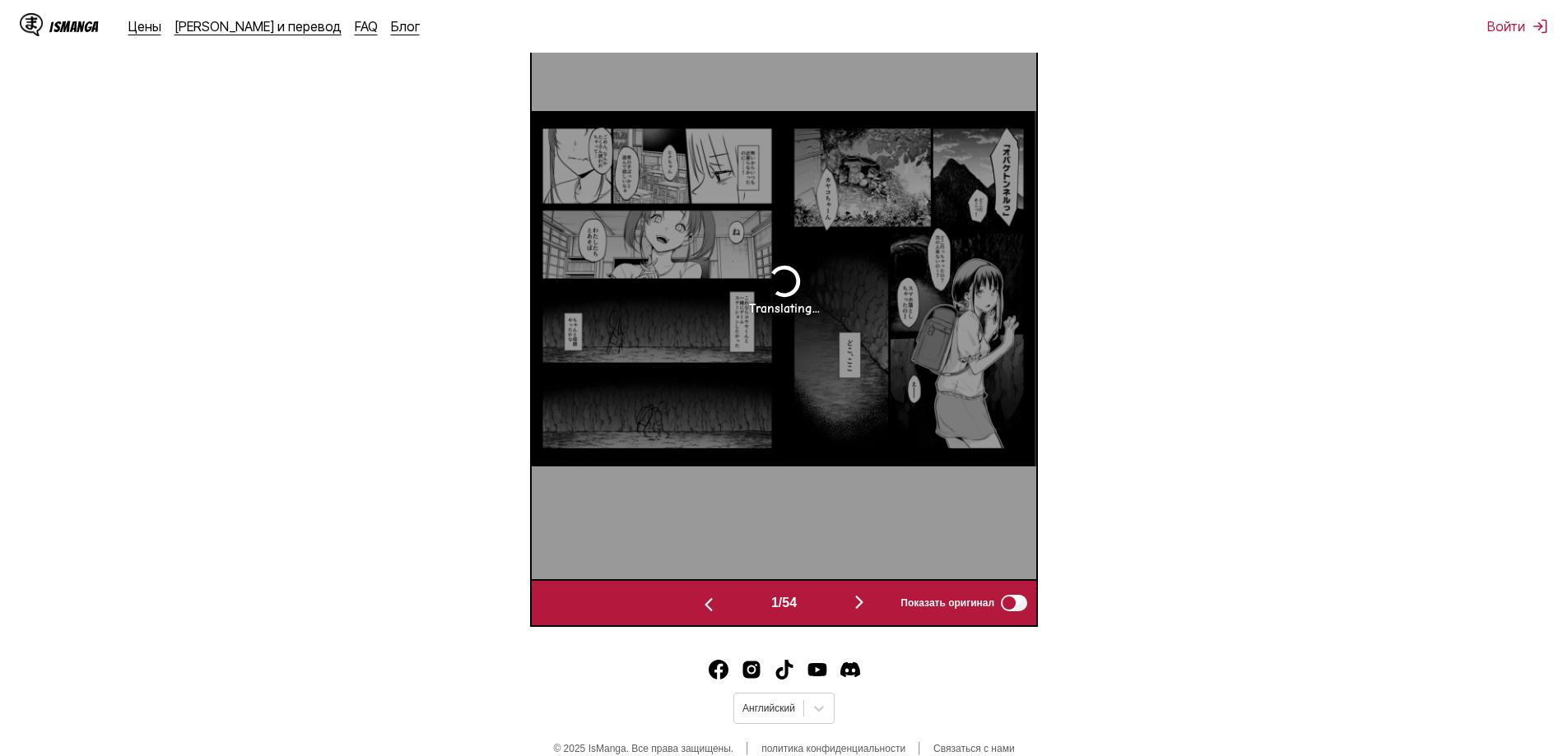
click at [869, 599] on img "button" at bounding box center [859, 602] width 19 height 19
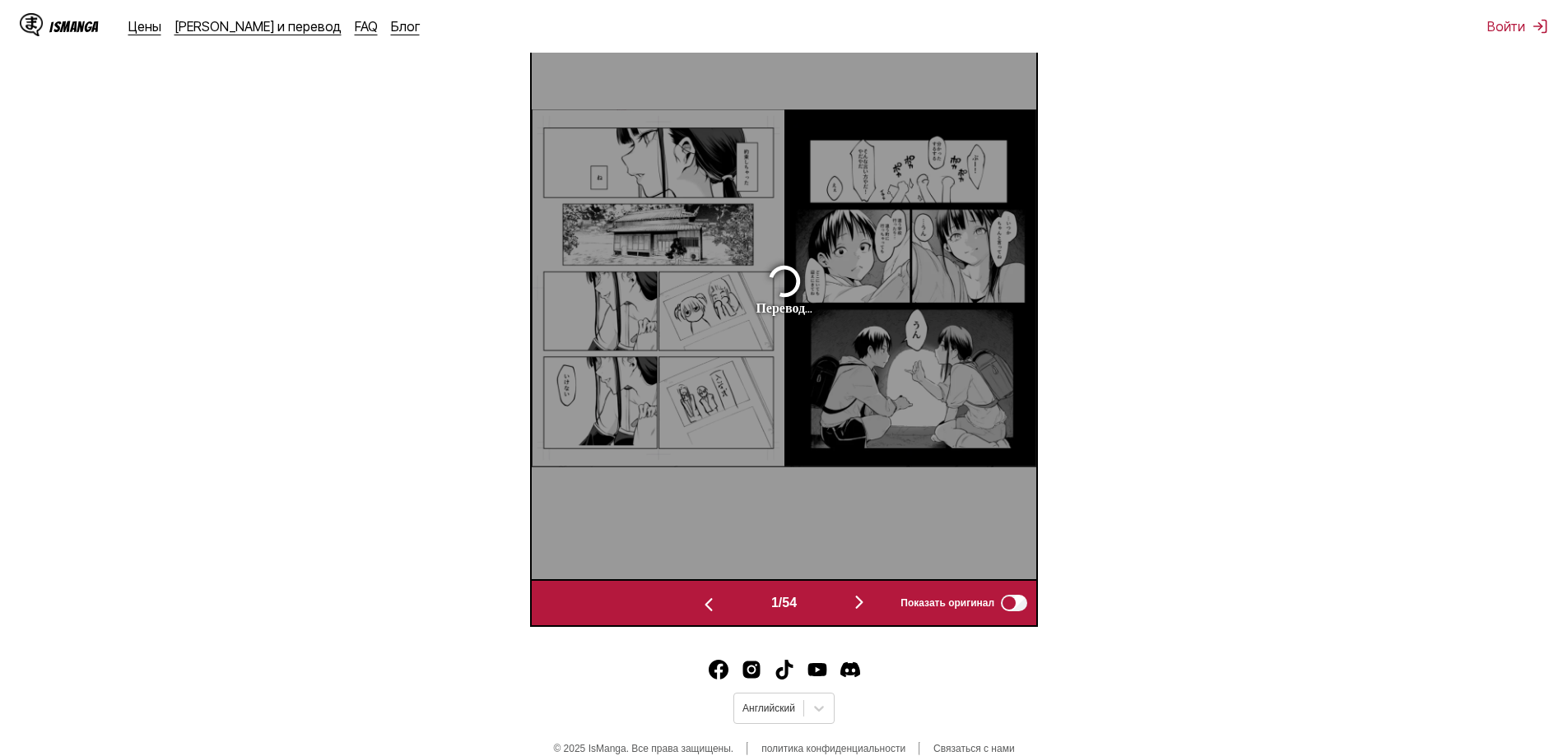
click at [869, 599] on img "button" at bounding box center [859, 602] width 19 height 19
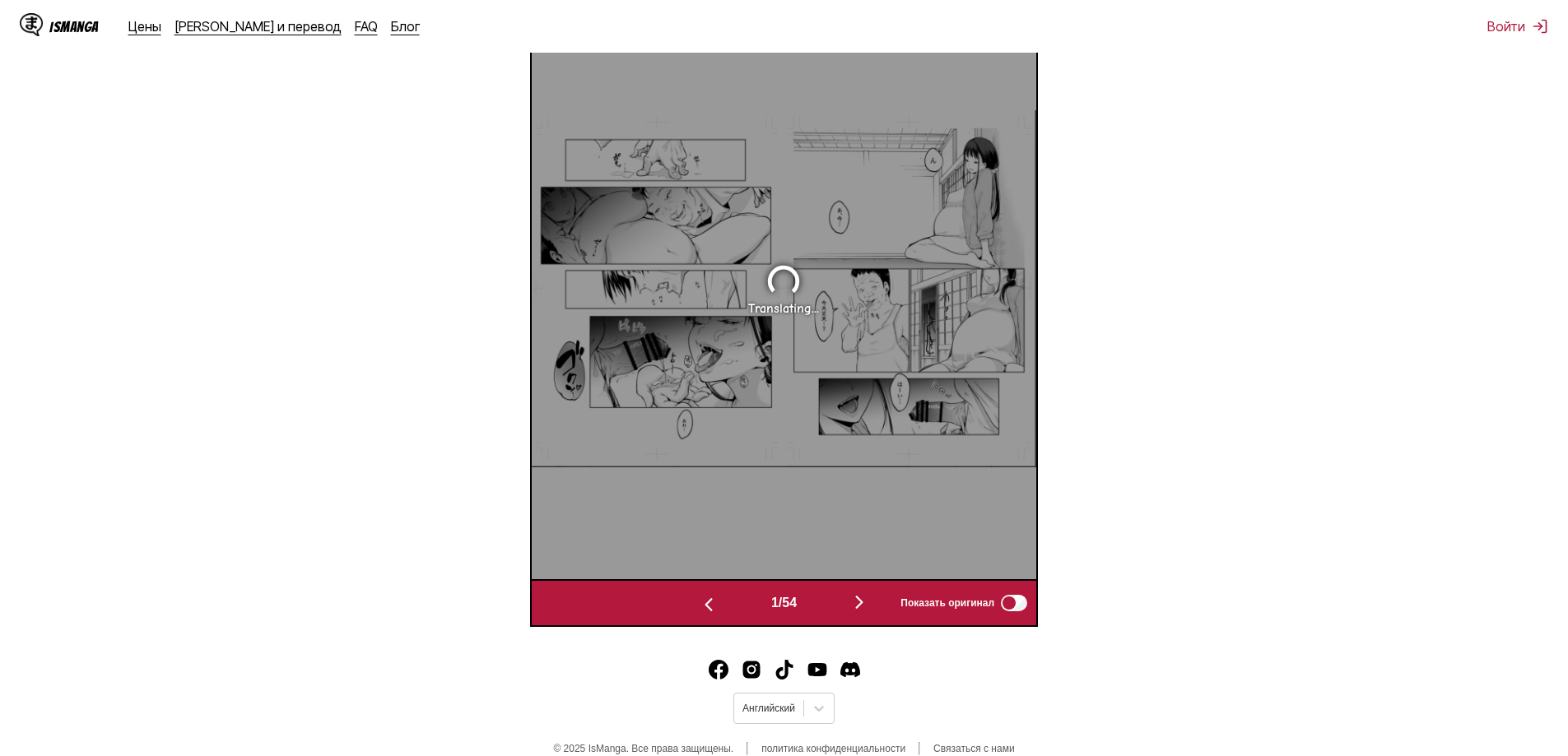
click at [869, 599] on img "button" at bounding box center [859, 602] width 19 height 19
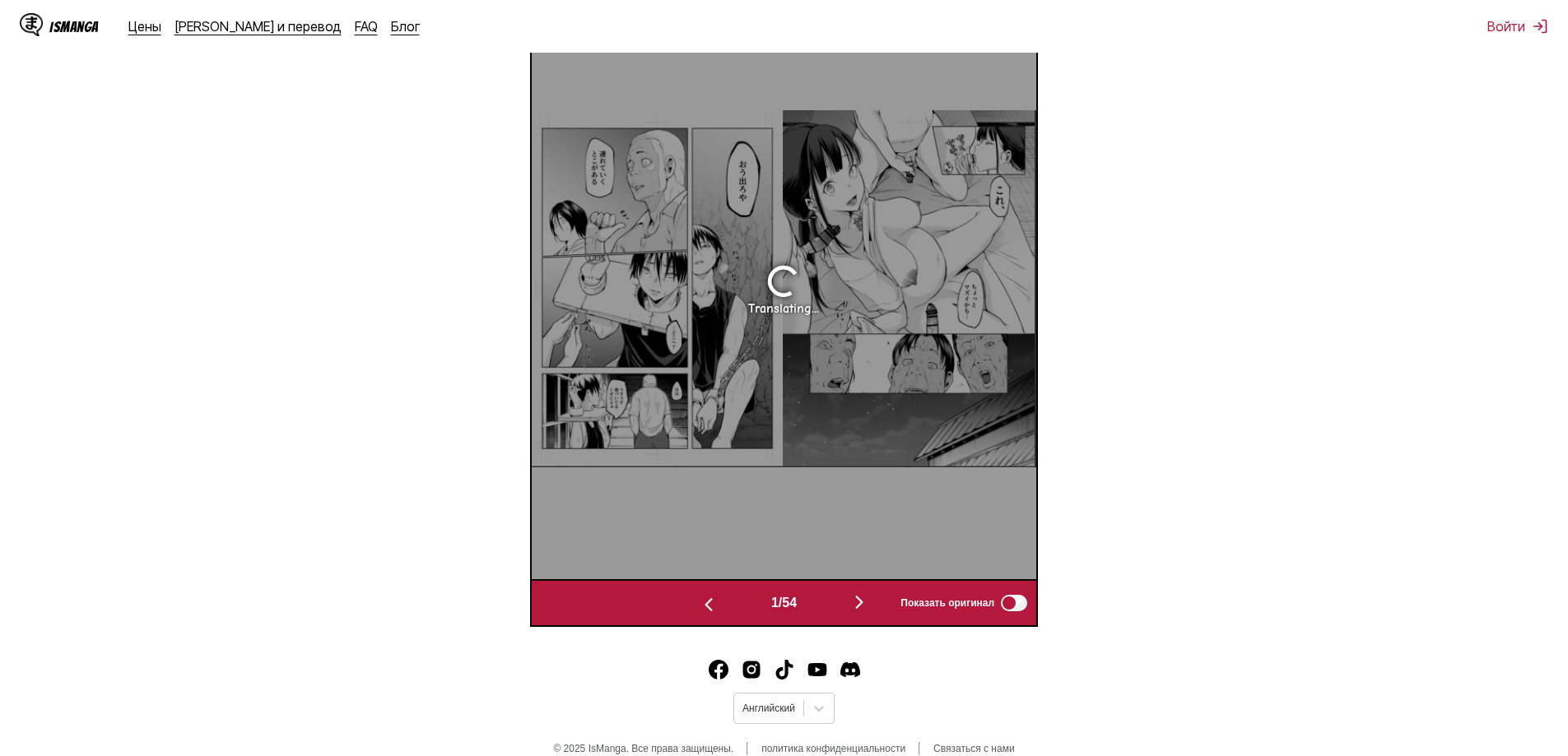
click at [869, 599] on img "button" at bounding box center [859, 602] width 19 height 19
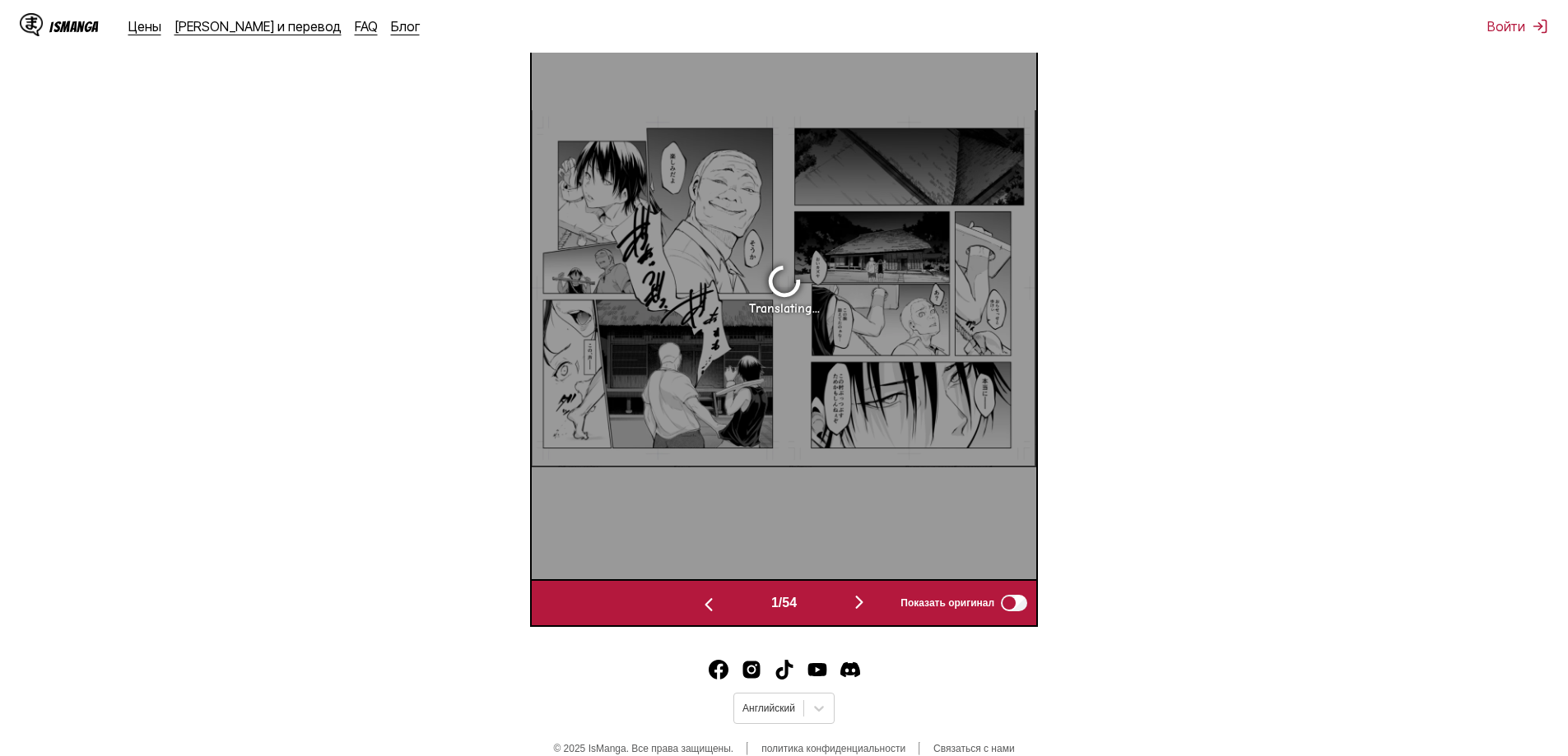
click at [869, 599] on img "button" at bounding box center [859, 602] width 19 height 19
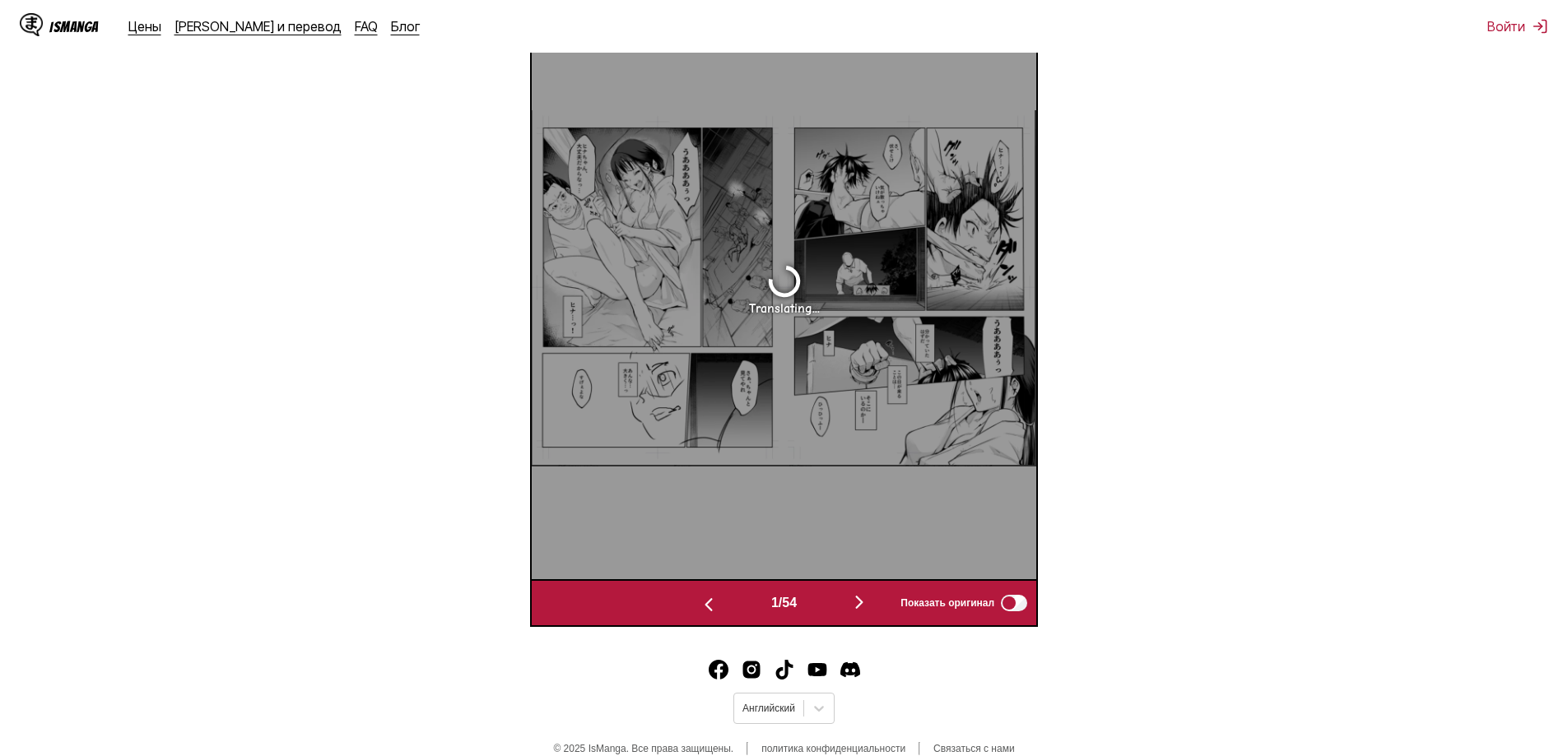
click at [869, 599] on img "button" at bounding box center [859, 602] width 19 height 19
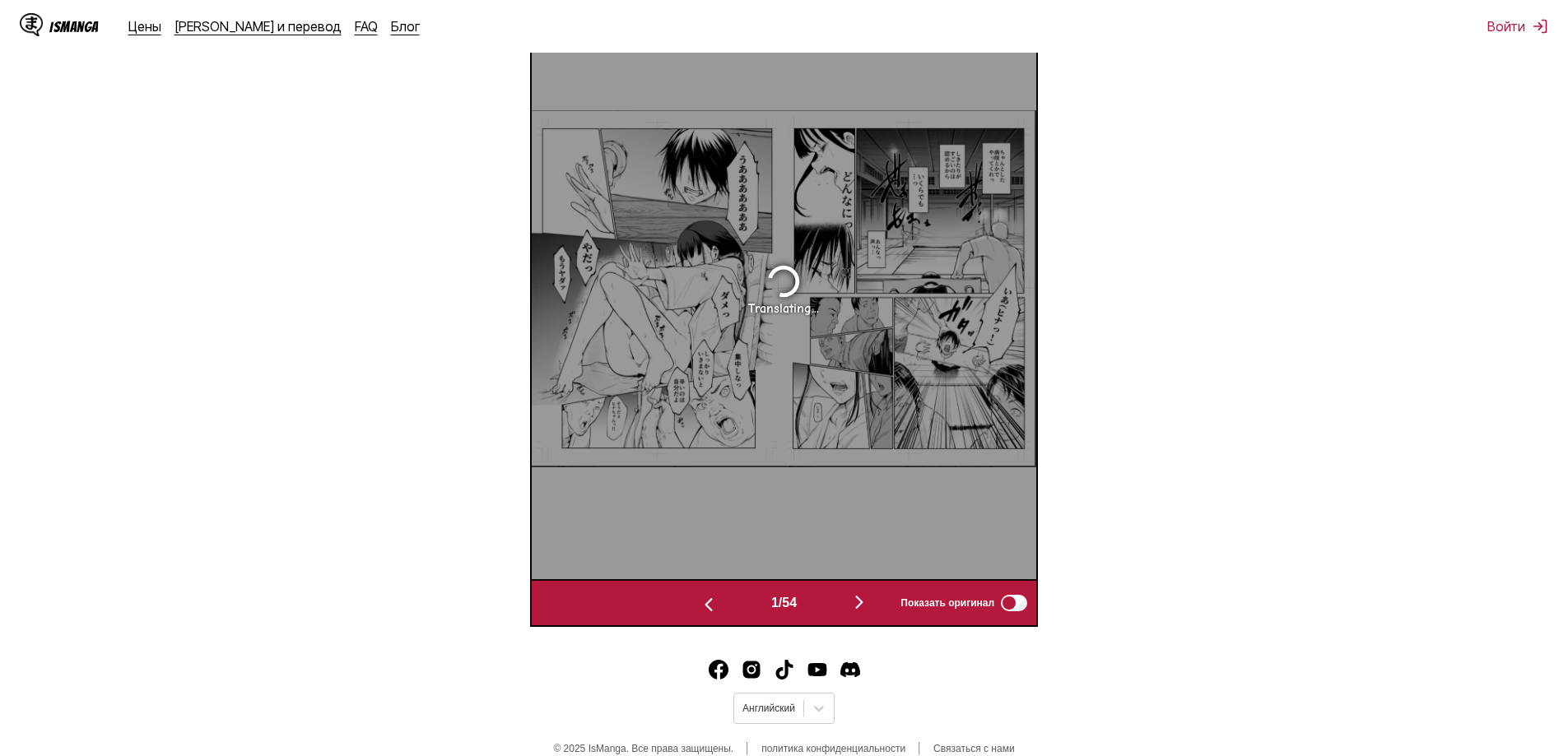
click at [869, 599] on img "button" at bounding box center [859, 602] width 19 height 19
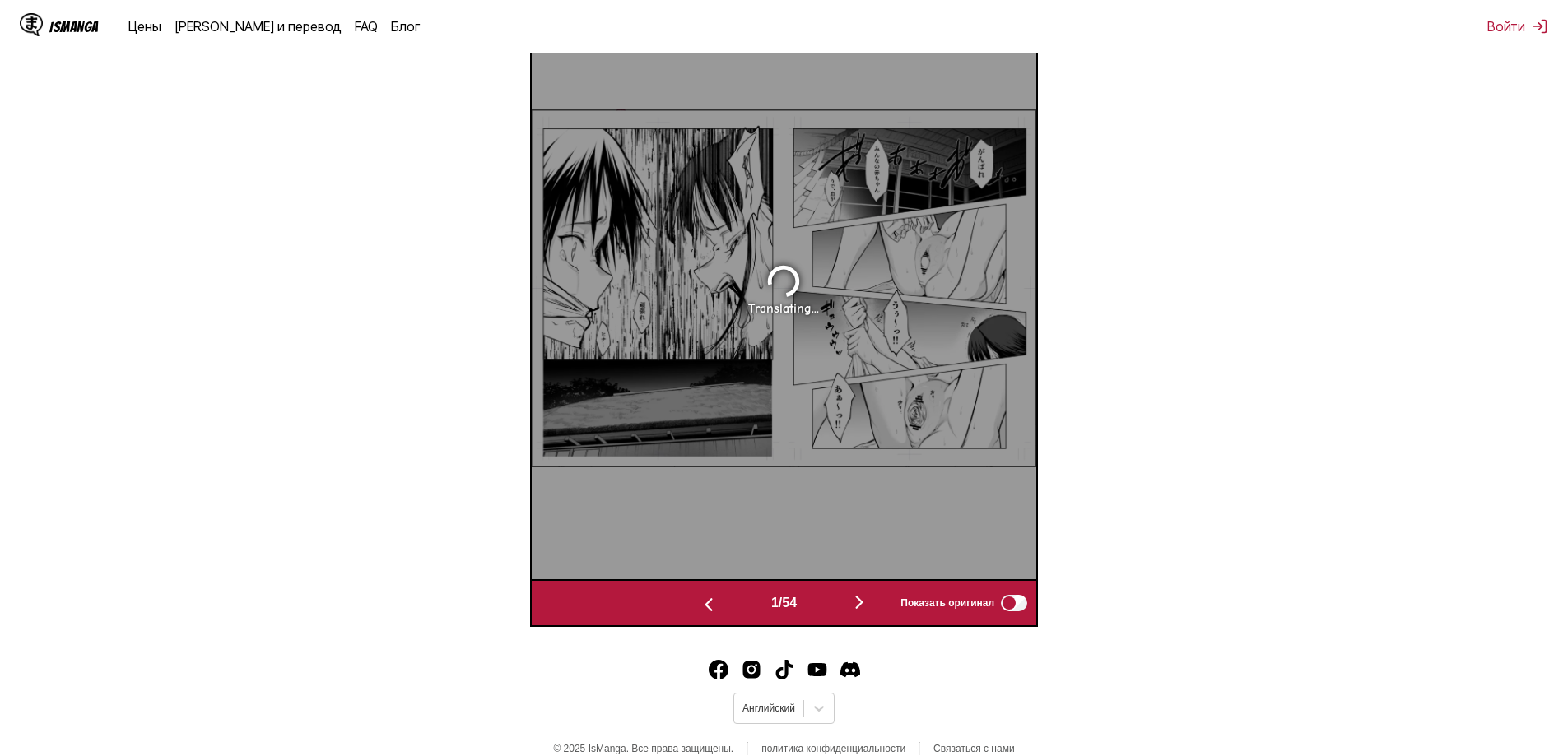
click at [869, 599] on img "button" at bounding box center [859, 602] width 19 height 19
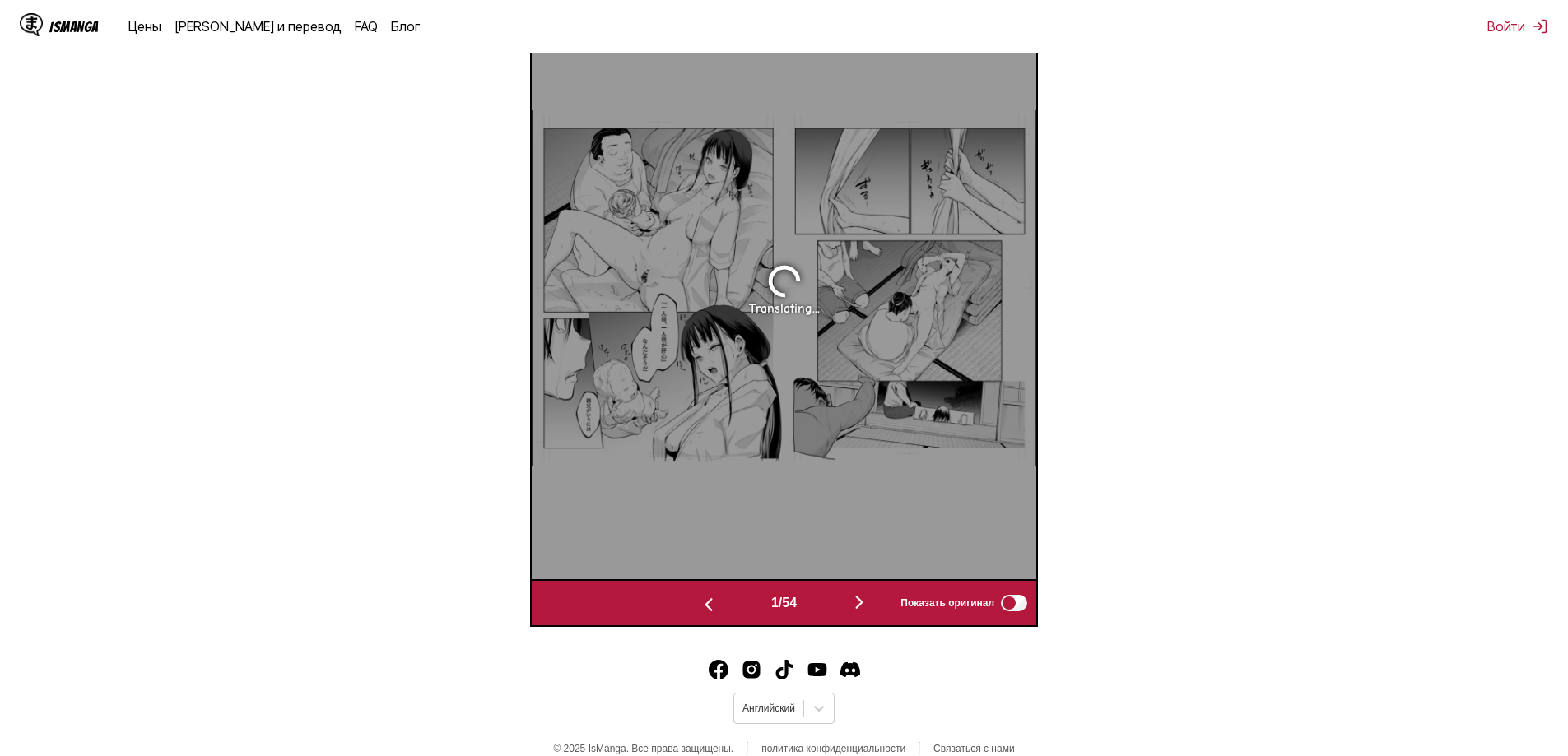
click at [869, 599] on img "button" at bounding box center [859, 602] width 19 height 19
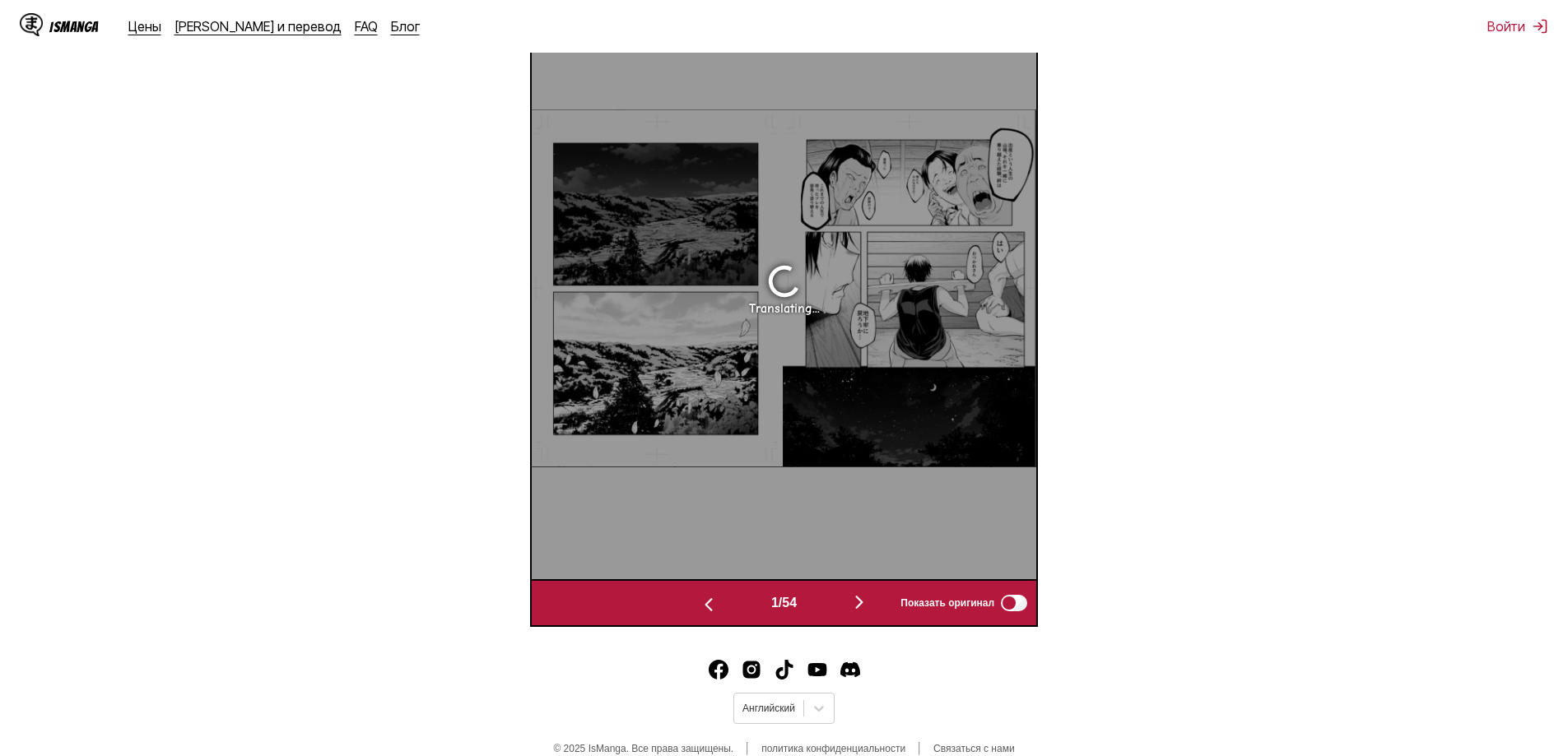
click at [869, 599] on img "button" at bounding box center [859, 602] width 19 height 19
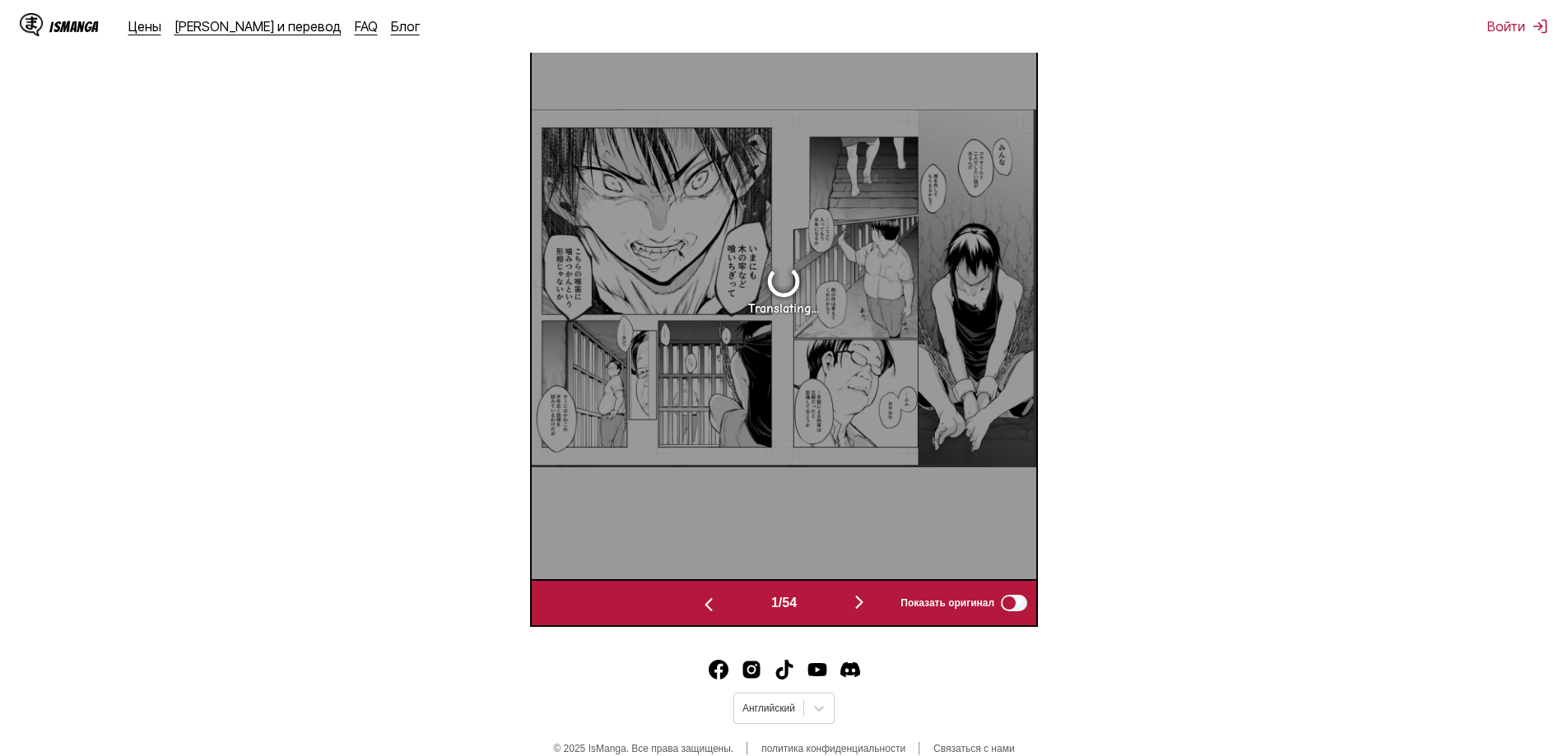
click at [869, 599] on img "button" at bounding box center [859, 602] width 19 height 19
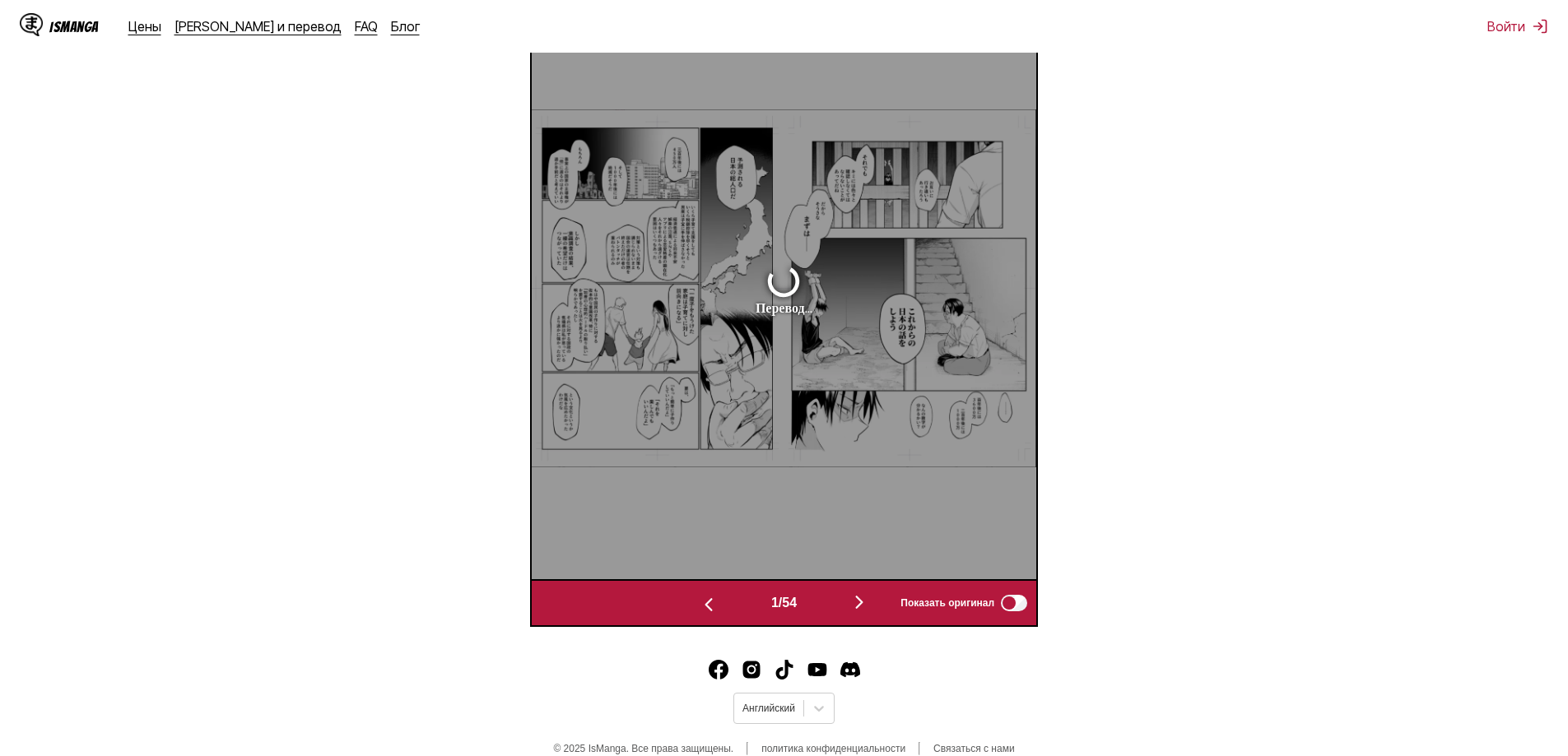
click at [869, 599] on img "button" at bounding box center [859, 602] width 19 height 19
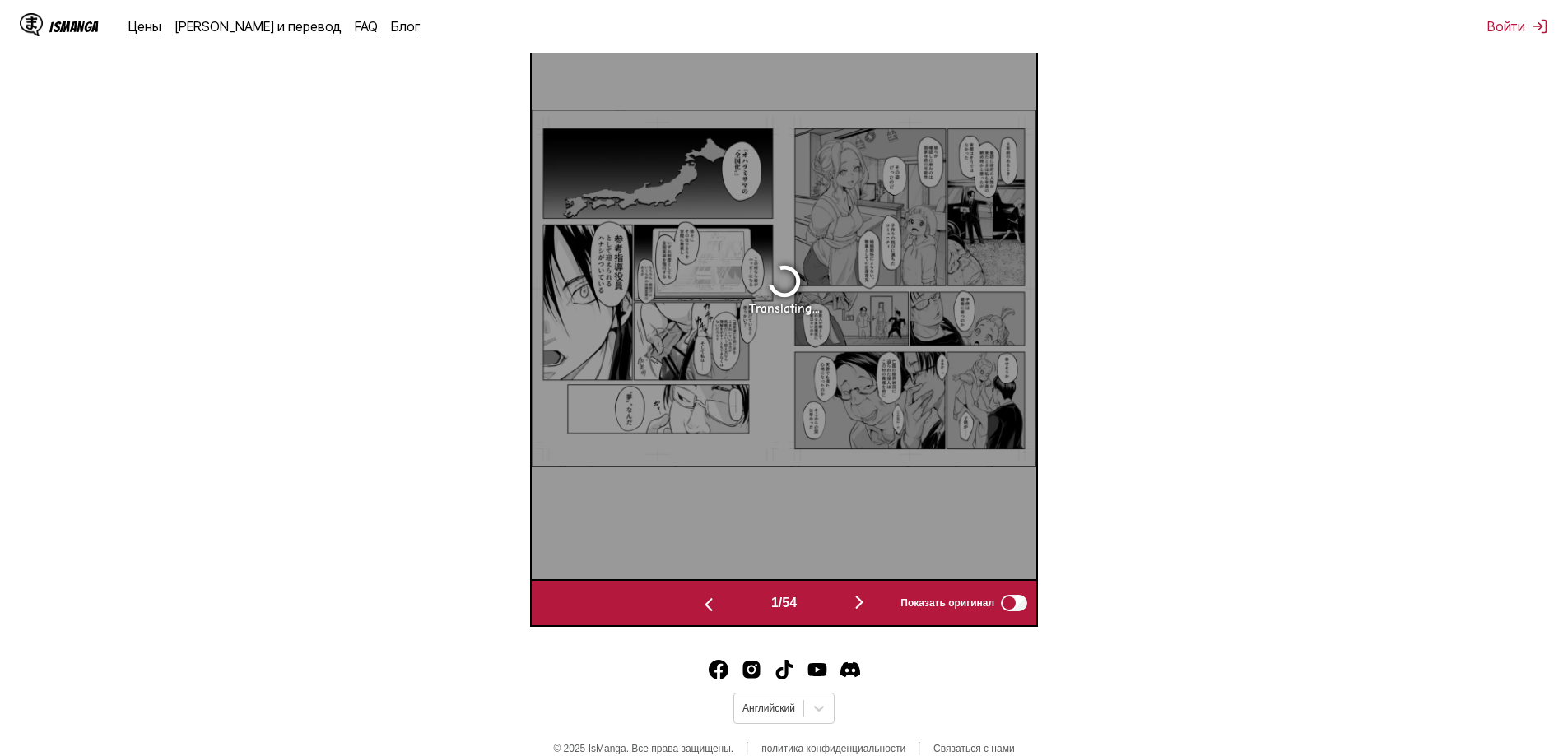
click at [869, 599] on img "button" at bounding box center [859, 602] width 19 height 19
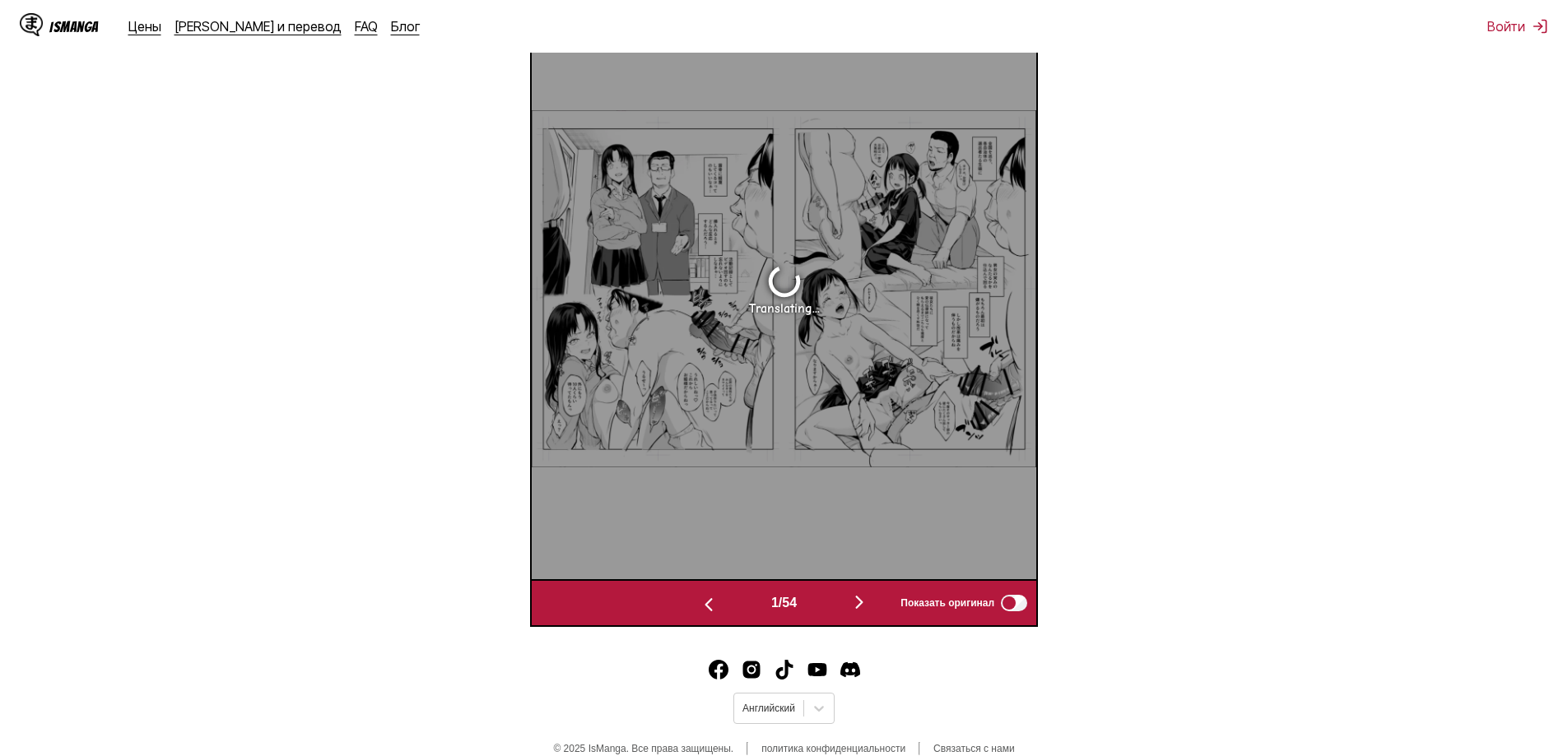
click at [869, 599] on img "button" at bounding box center [859, 602] width 19 height 19
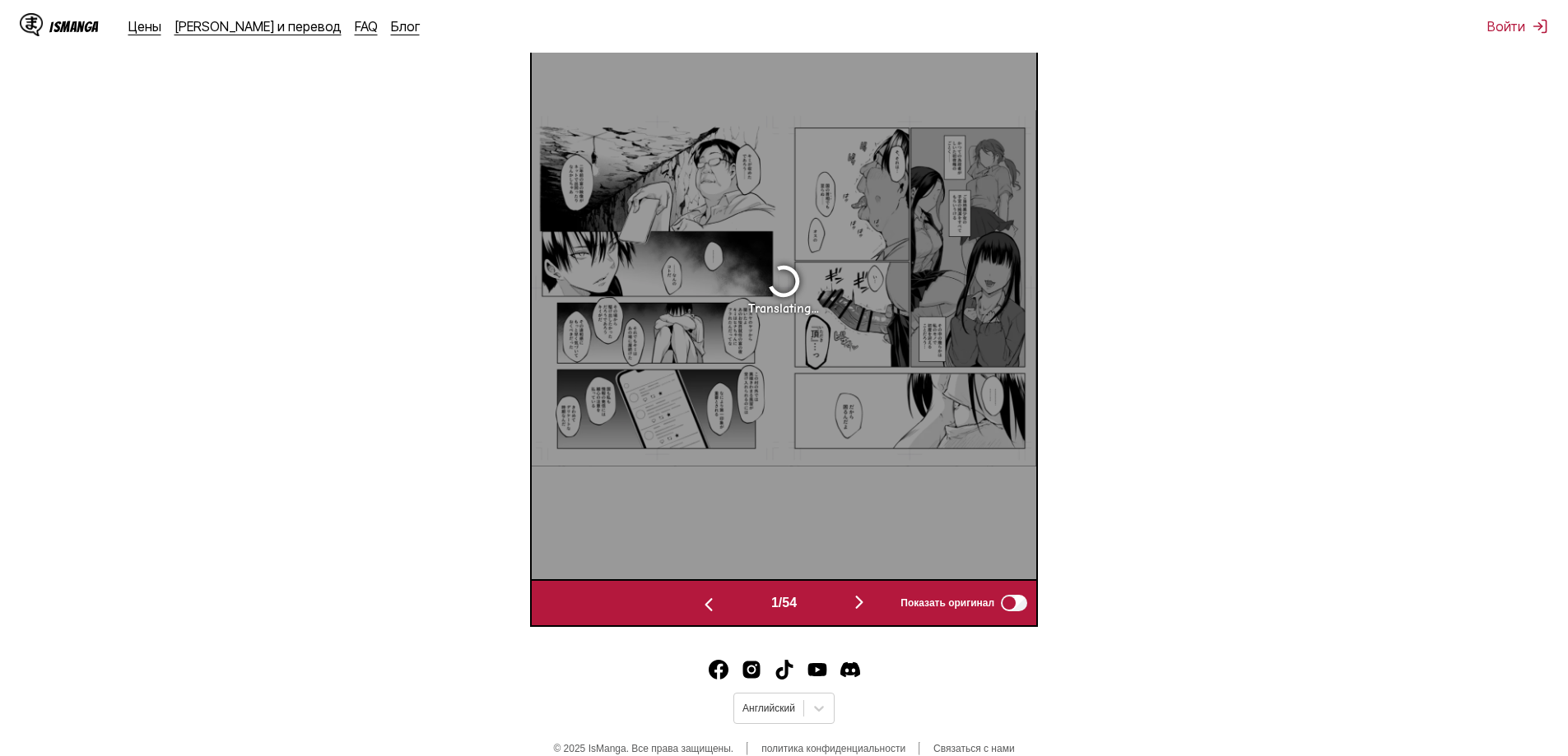
click at [869, 599] on img "button" at bounding box center [859, 602] width 19 height 19
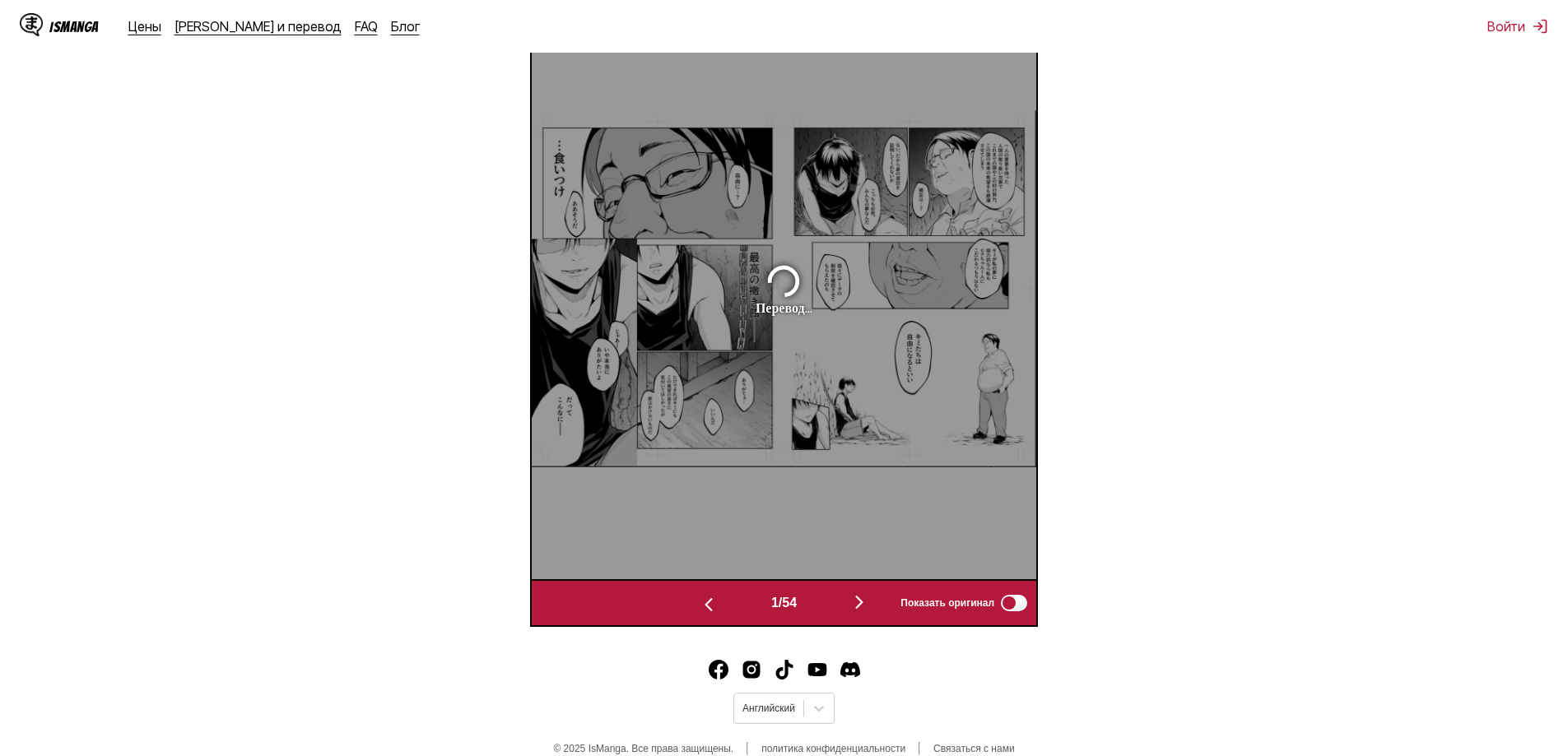
click at [869, 599] on img "button" at bounding box center [859, 602] width 19 height 19
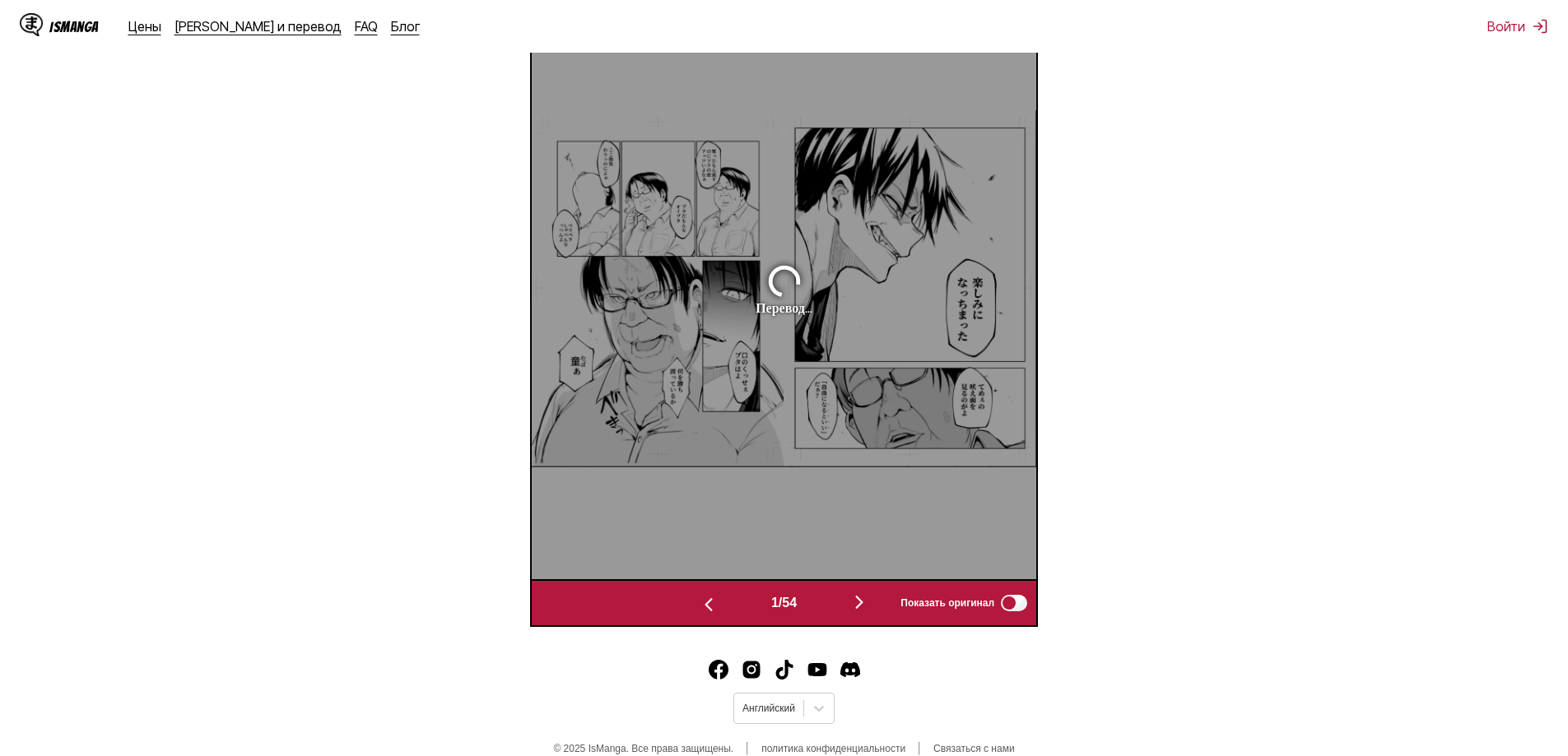
click at [869, 599] on img "button" at bounding box center [859, 602] width 19 height 19
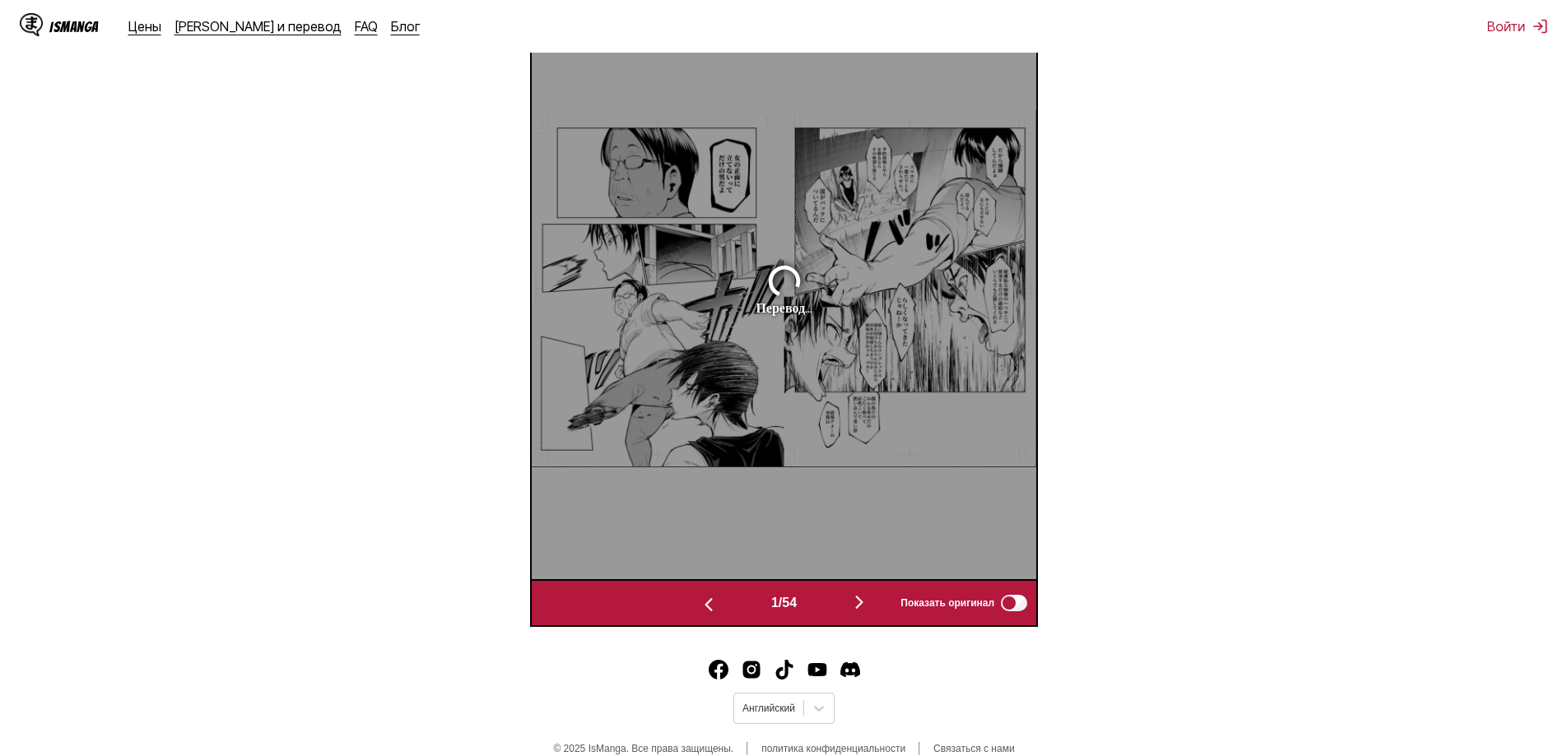
click at [869, 599] on img "button" at bounding box center [859, 602] width 19 height 19
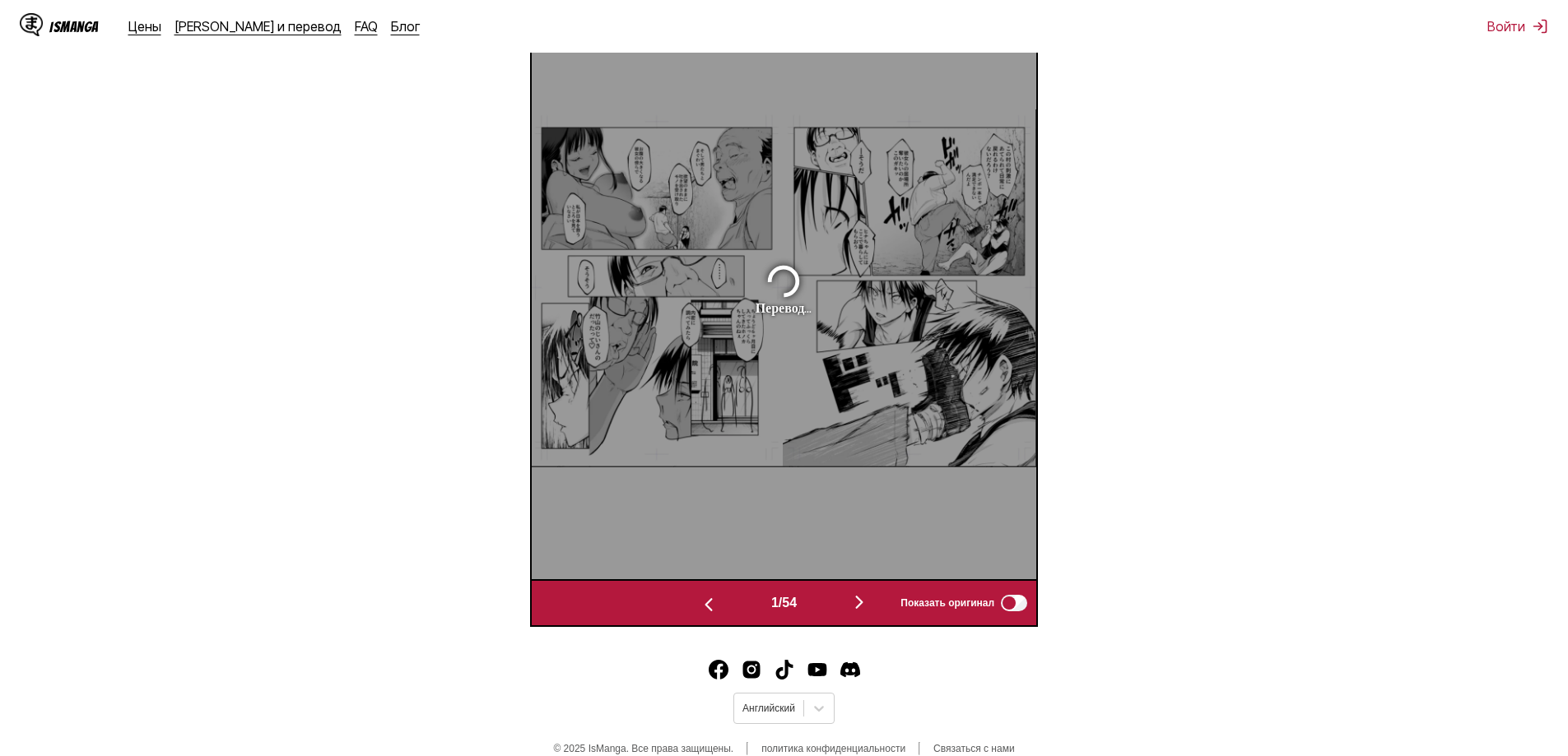
click at [709, 601] on img "button" at bounding box center [708, 604] width 19 height 19
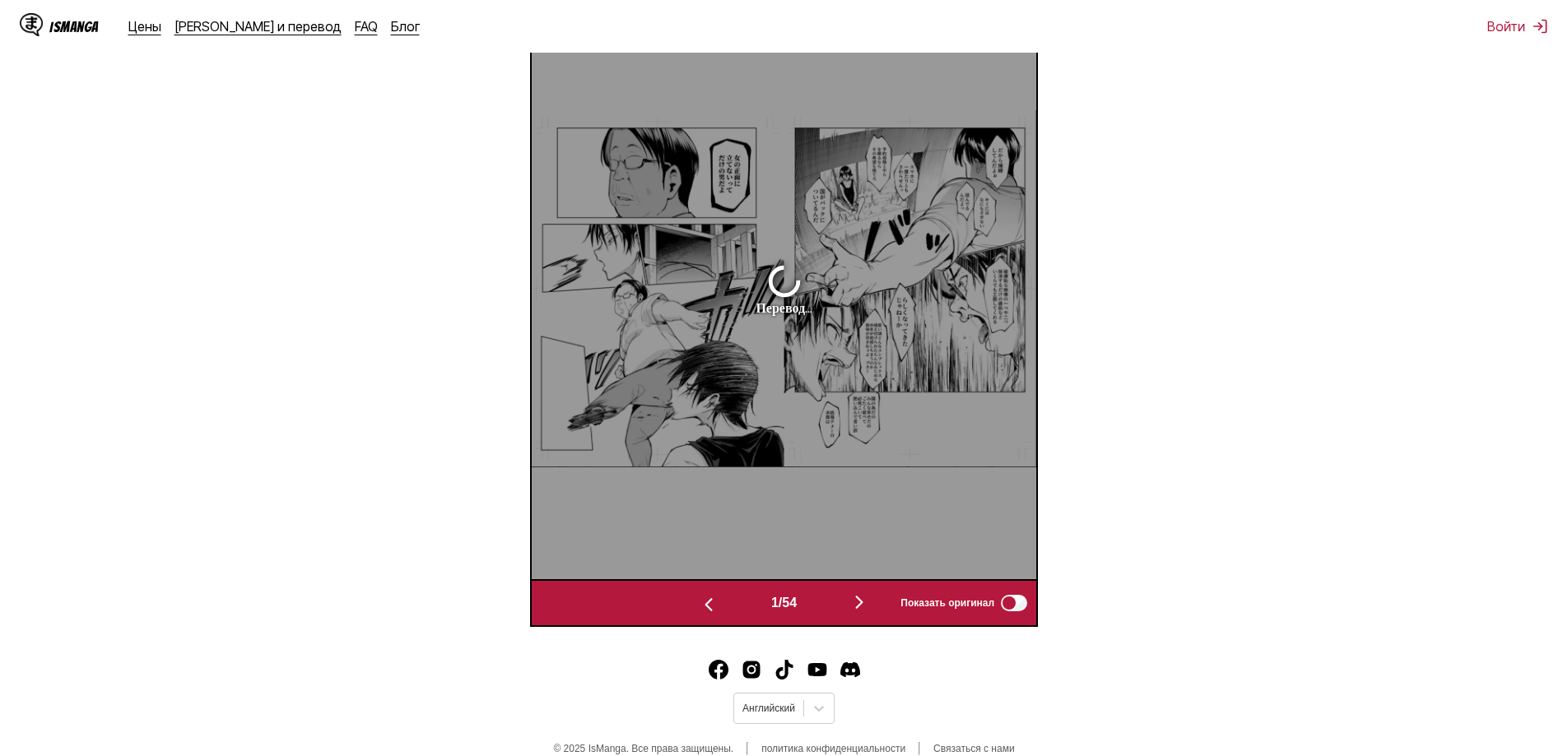
click at [861, 606] on img "button" at bounding box center [859, 602] width 19 height 19
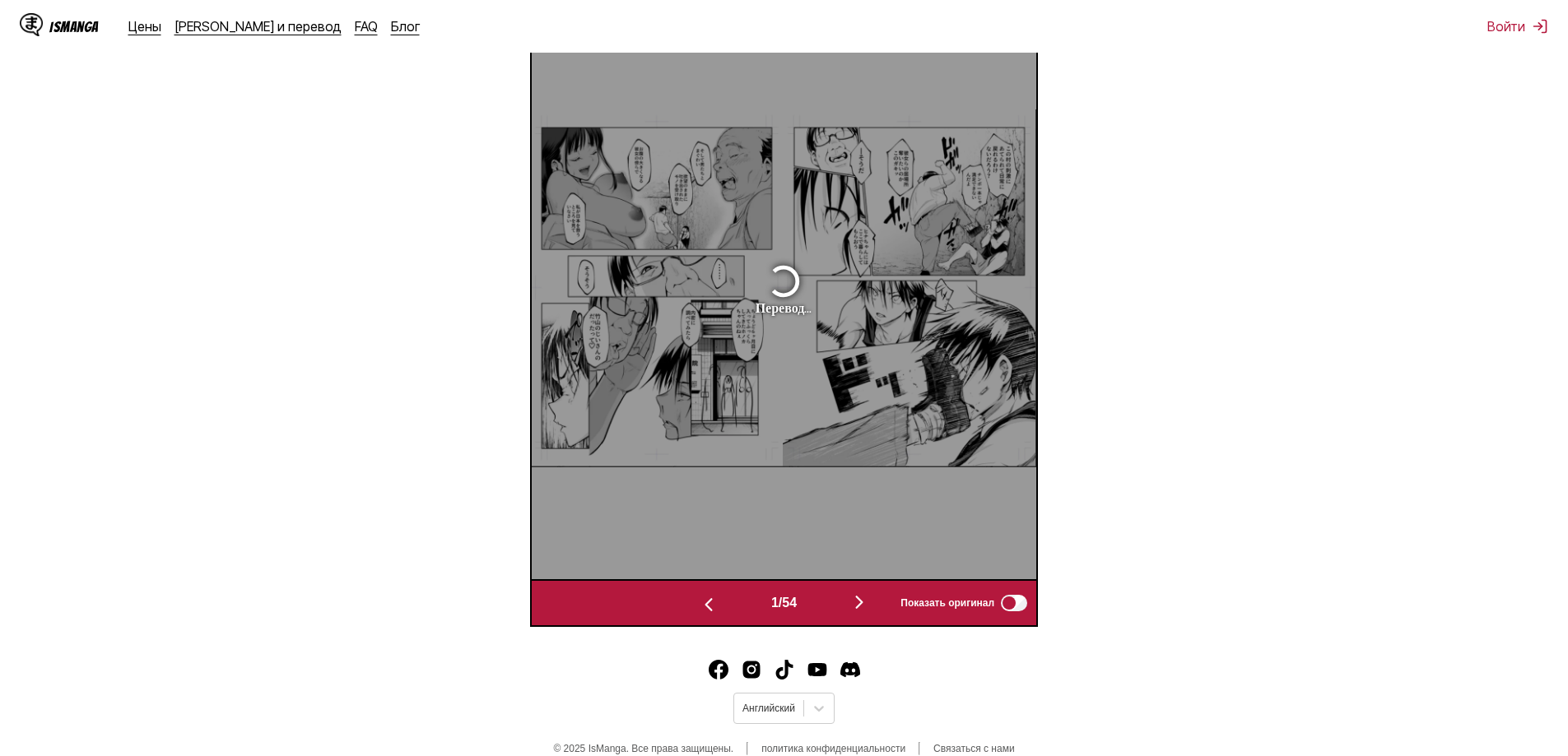
click at [700, 610] on img "button" at bounding box center [708, 604] width 19 height 19
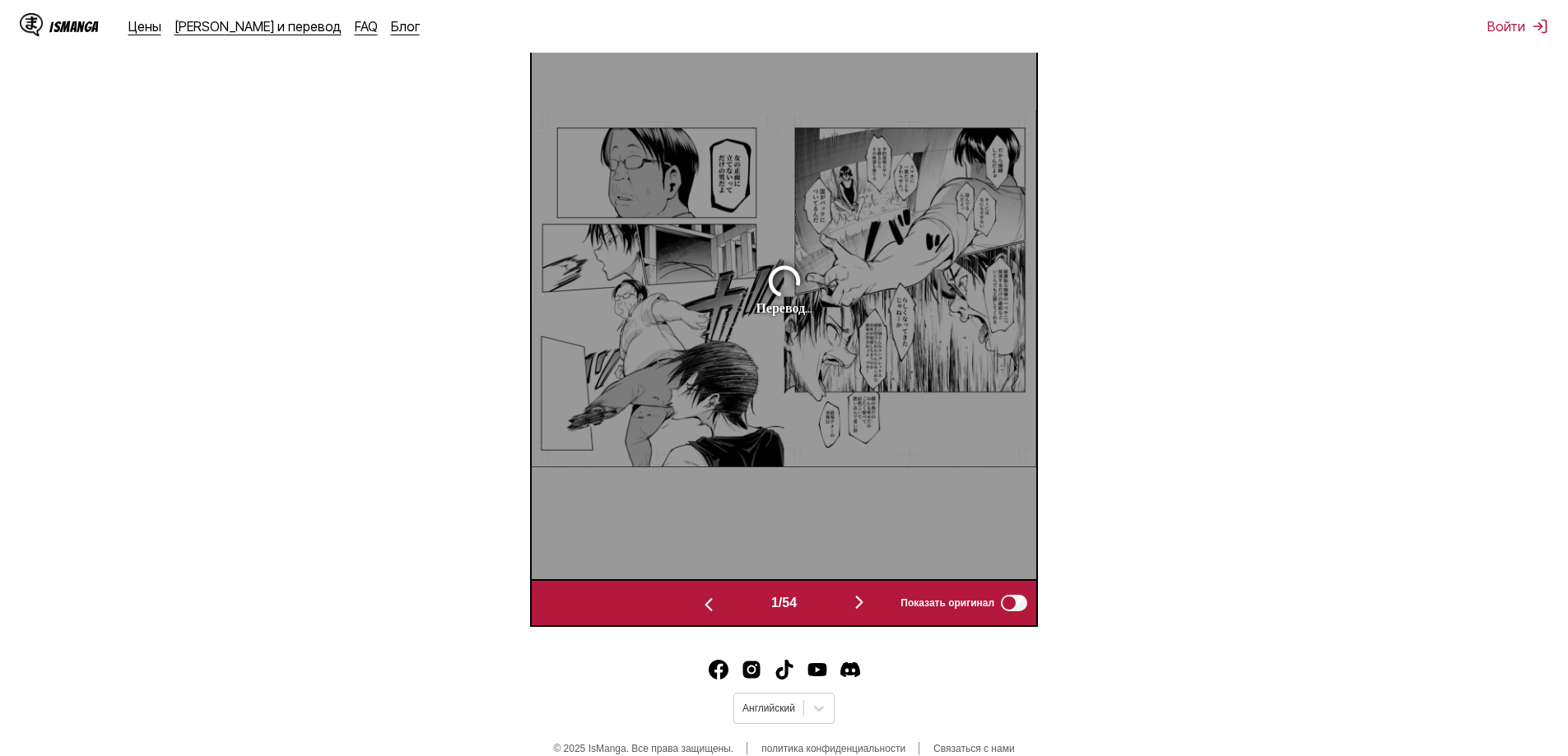
click at [700, 610] on img "button" at bounding box center [708, 604] width 19 height 19
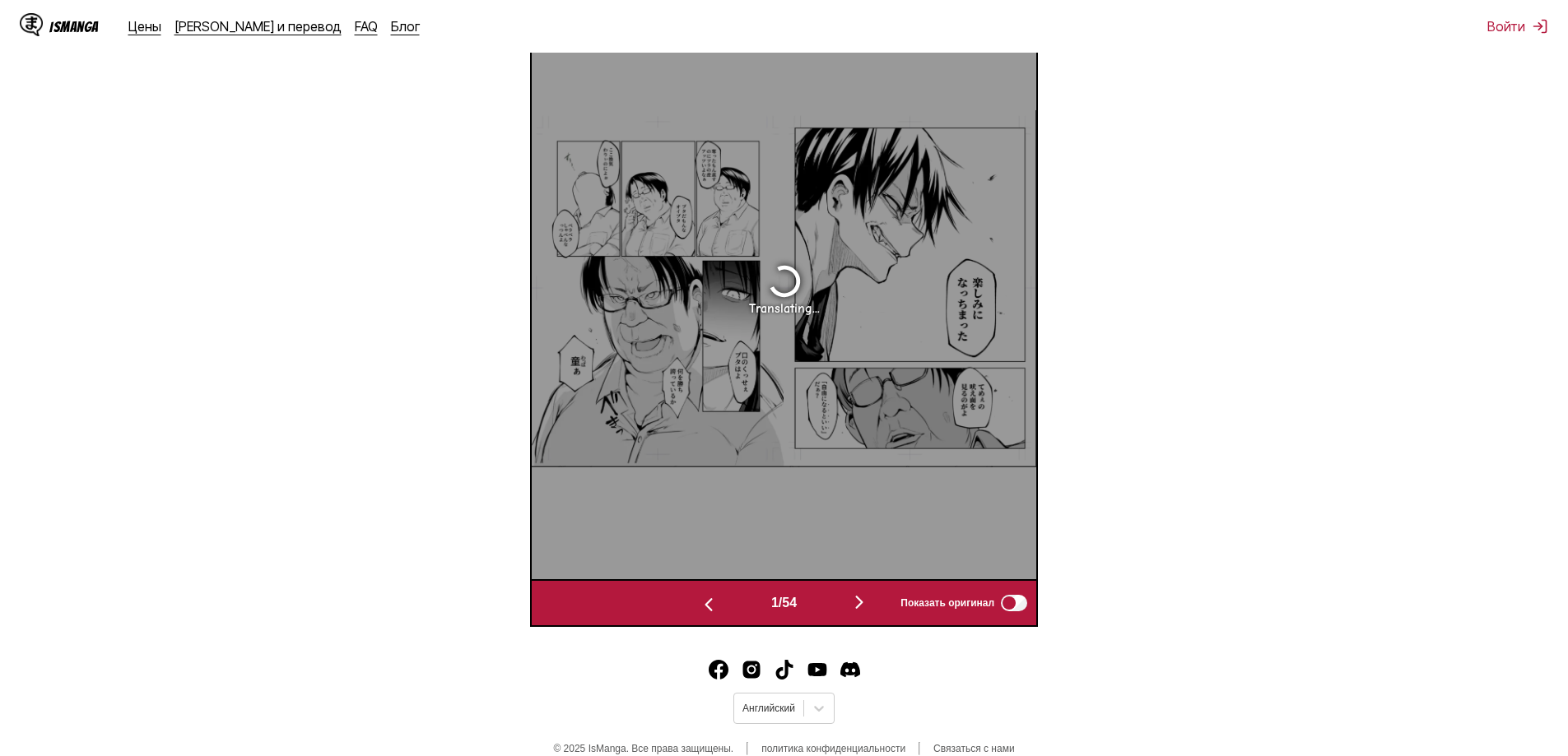
click at [701, 610] on img "button" at bounding box center [708, 604] width 19 height 19
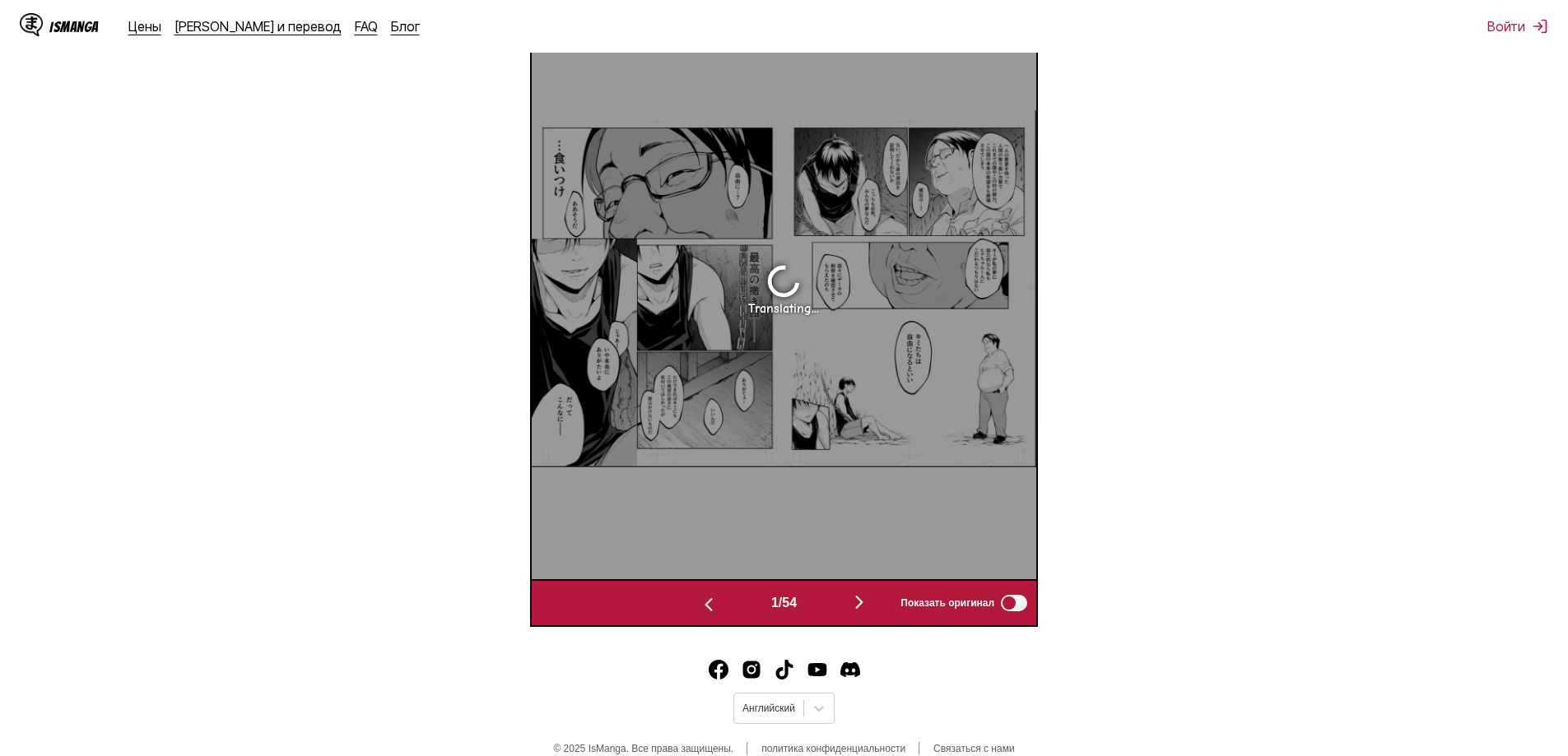
click at [701, 610] on img "button" at bounding box center [708, 604] width 19 height 19
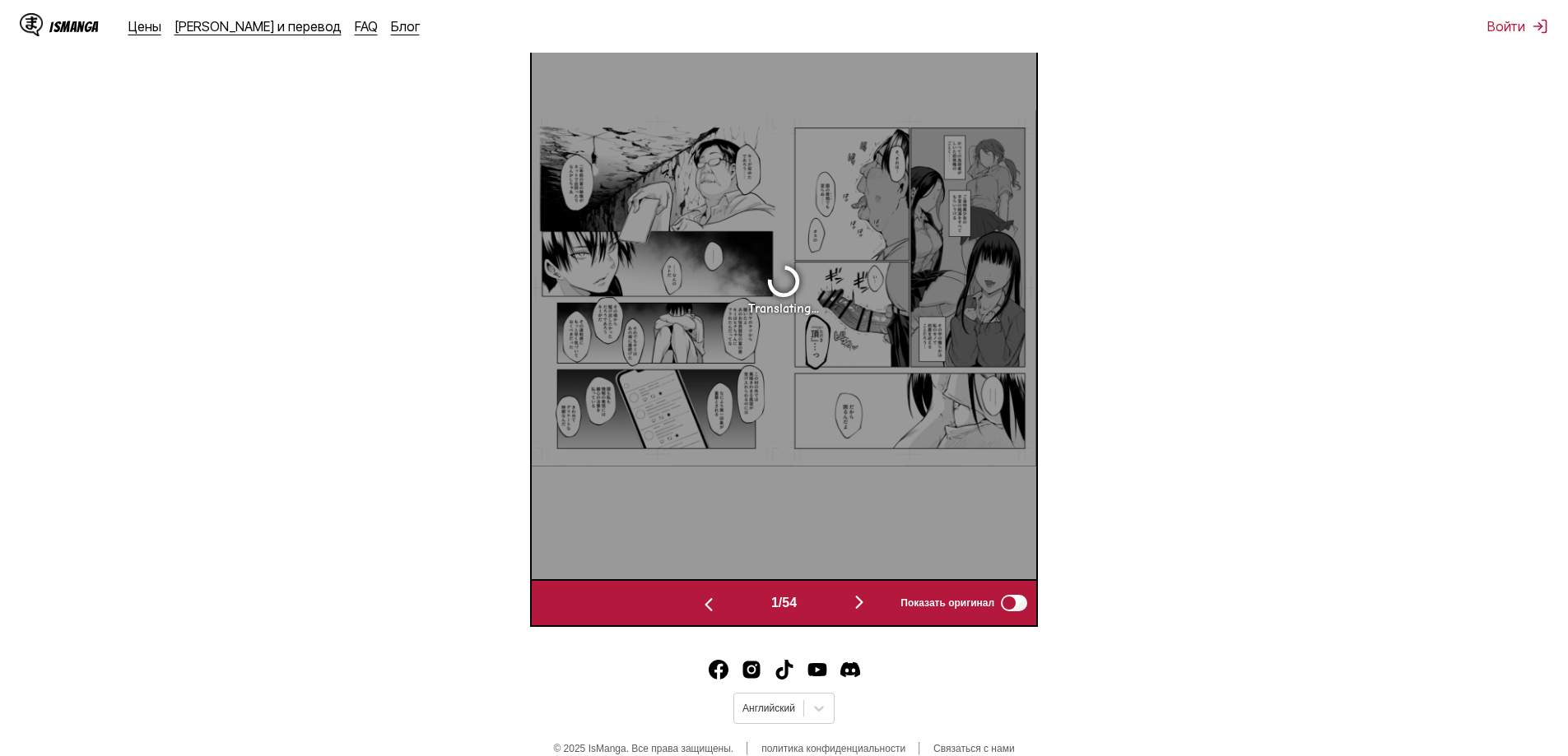
click at [701, 610] on img "button" at bounding box center [708, 604] width 19 height 19
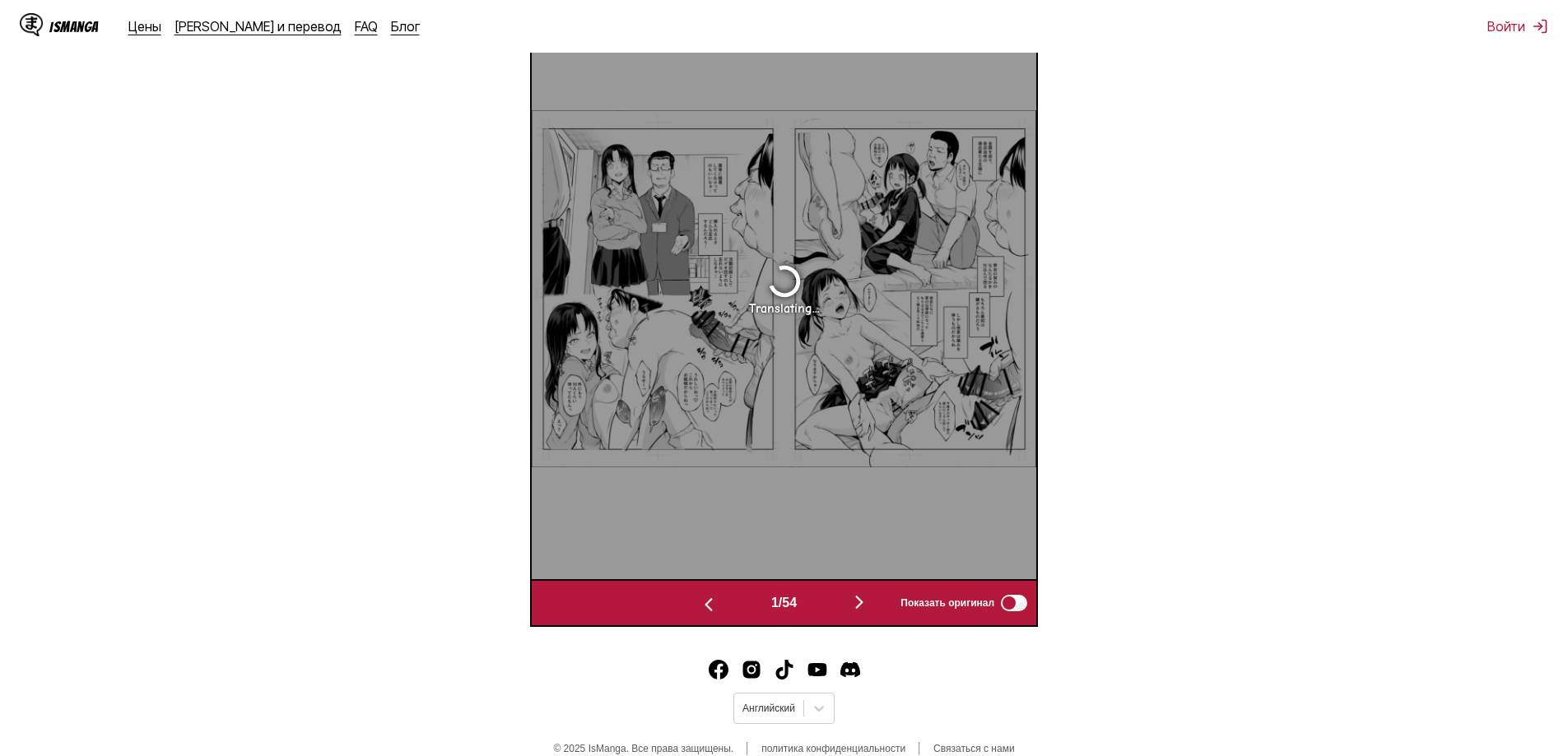
click at [701, 610] on img "button" at bounding box center [708, 604] width 19 height 19
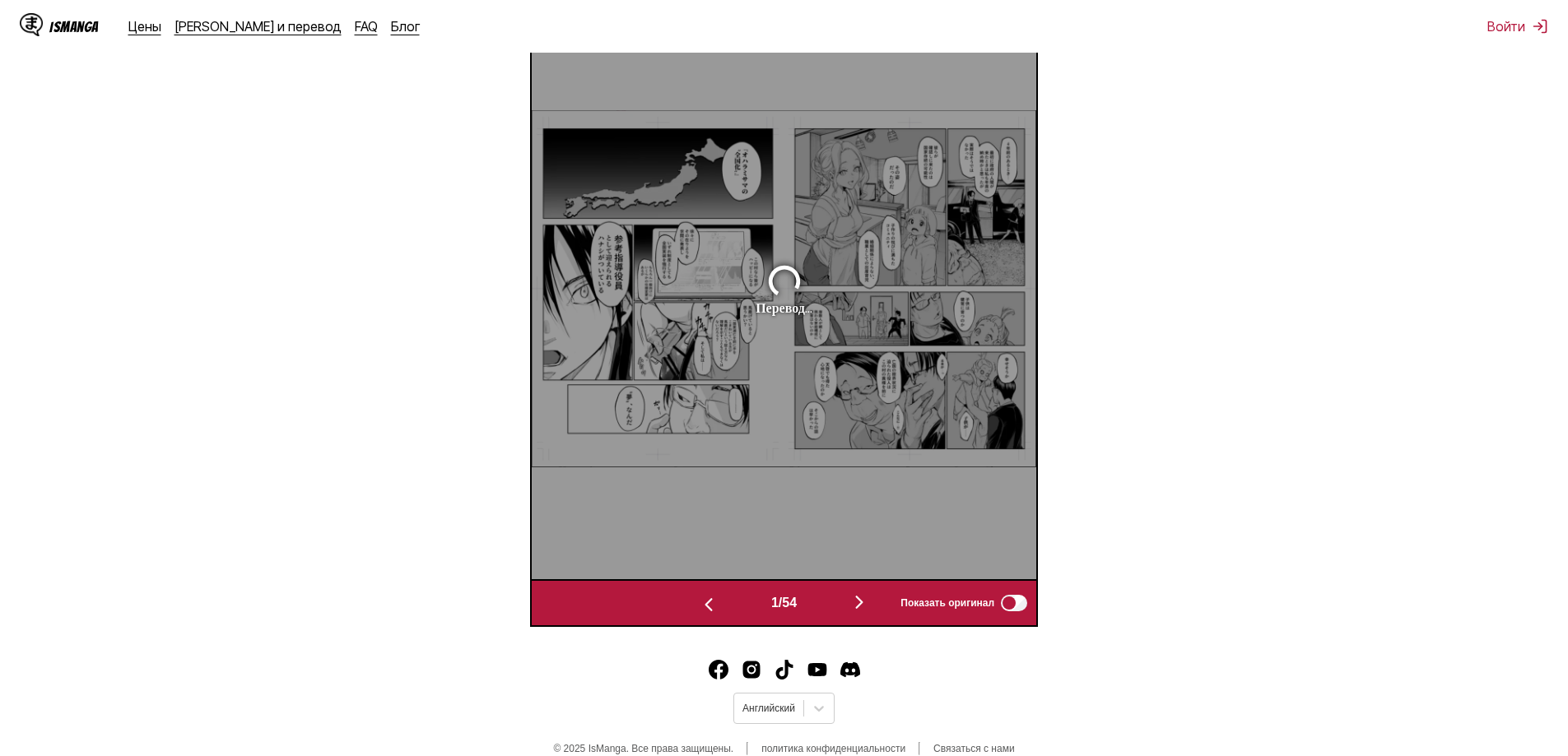
click at [701, 610] on img "button" at bounding box center [708, 604] width 19 height 19
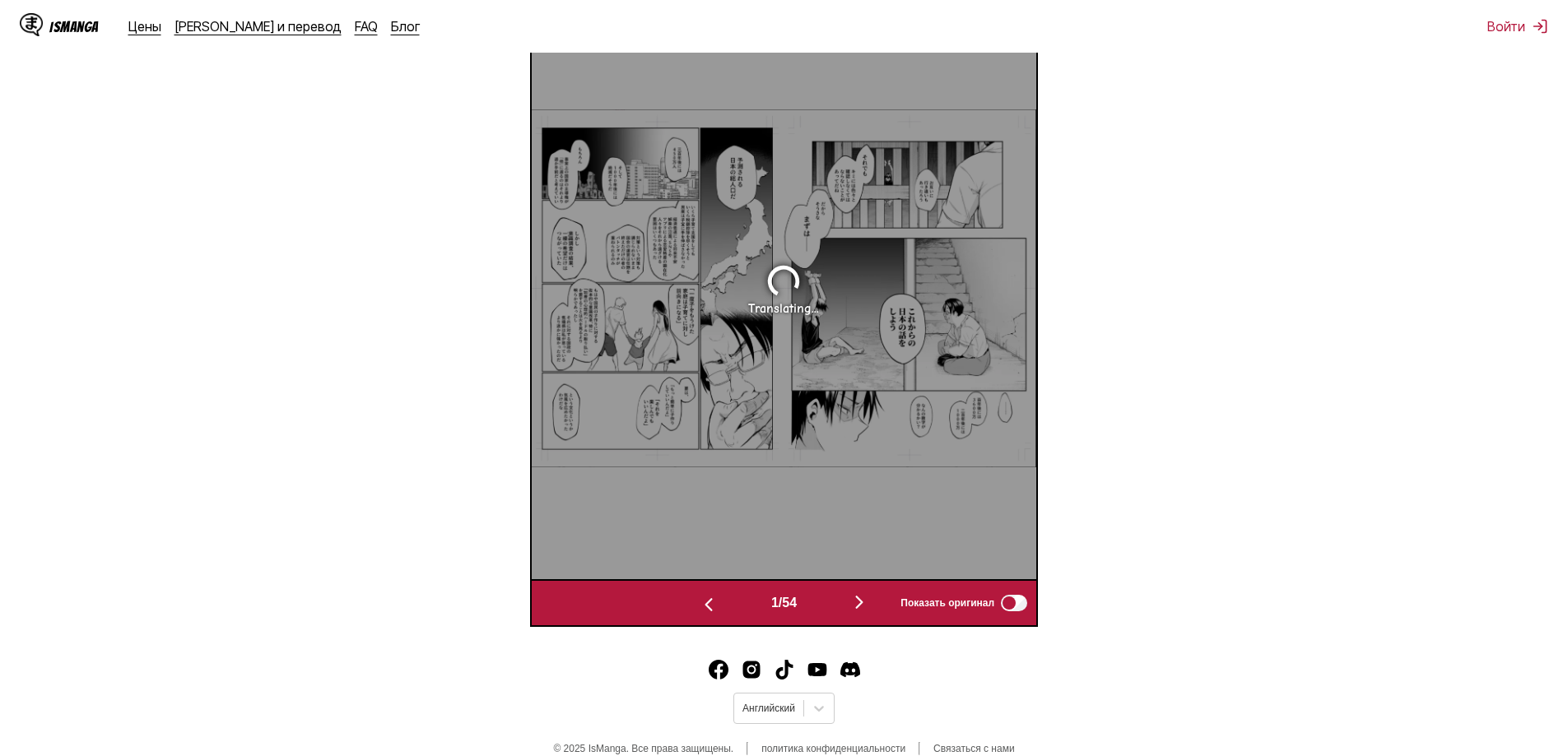
click at [701, 610] on img "button" at bounding box center [708, 604] width 19 height 19
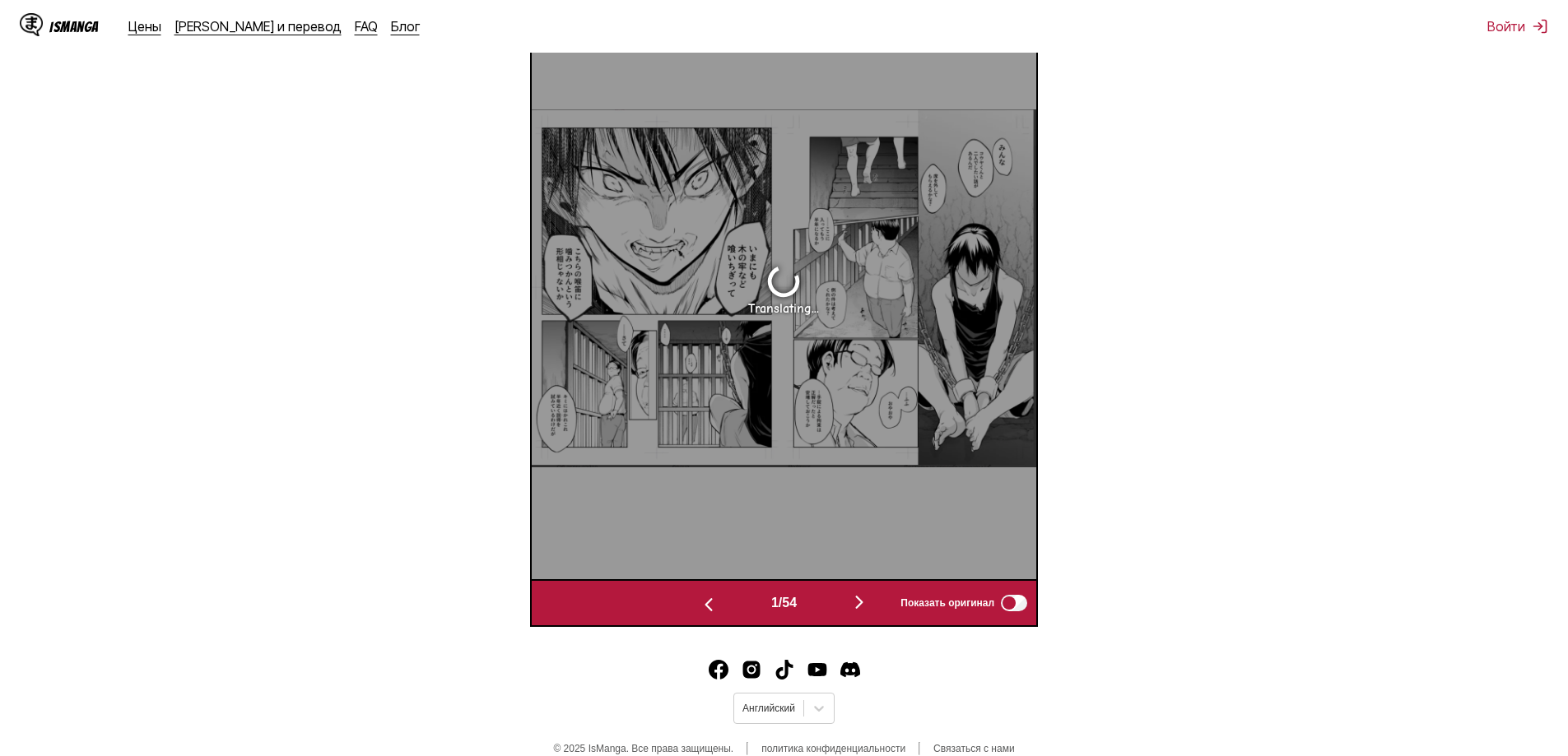
click at [701, 610] on img "button" at bounding box center [708, 604] width 19 height 19
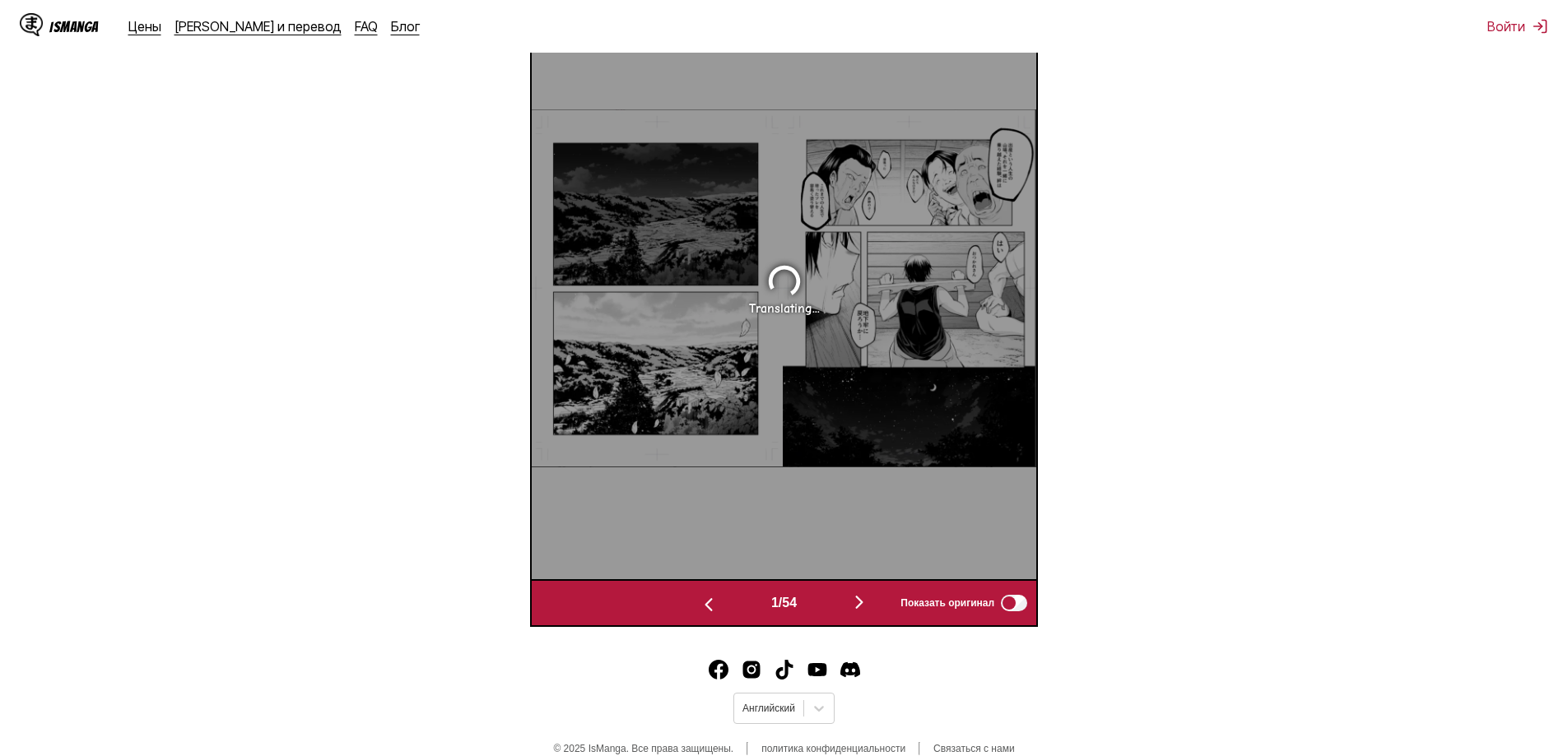
click at [701, 610] on img "button" at bounding box center [708, 604] width 19 height 19
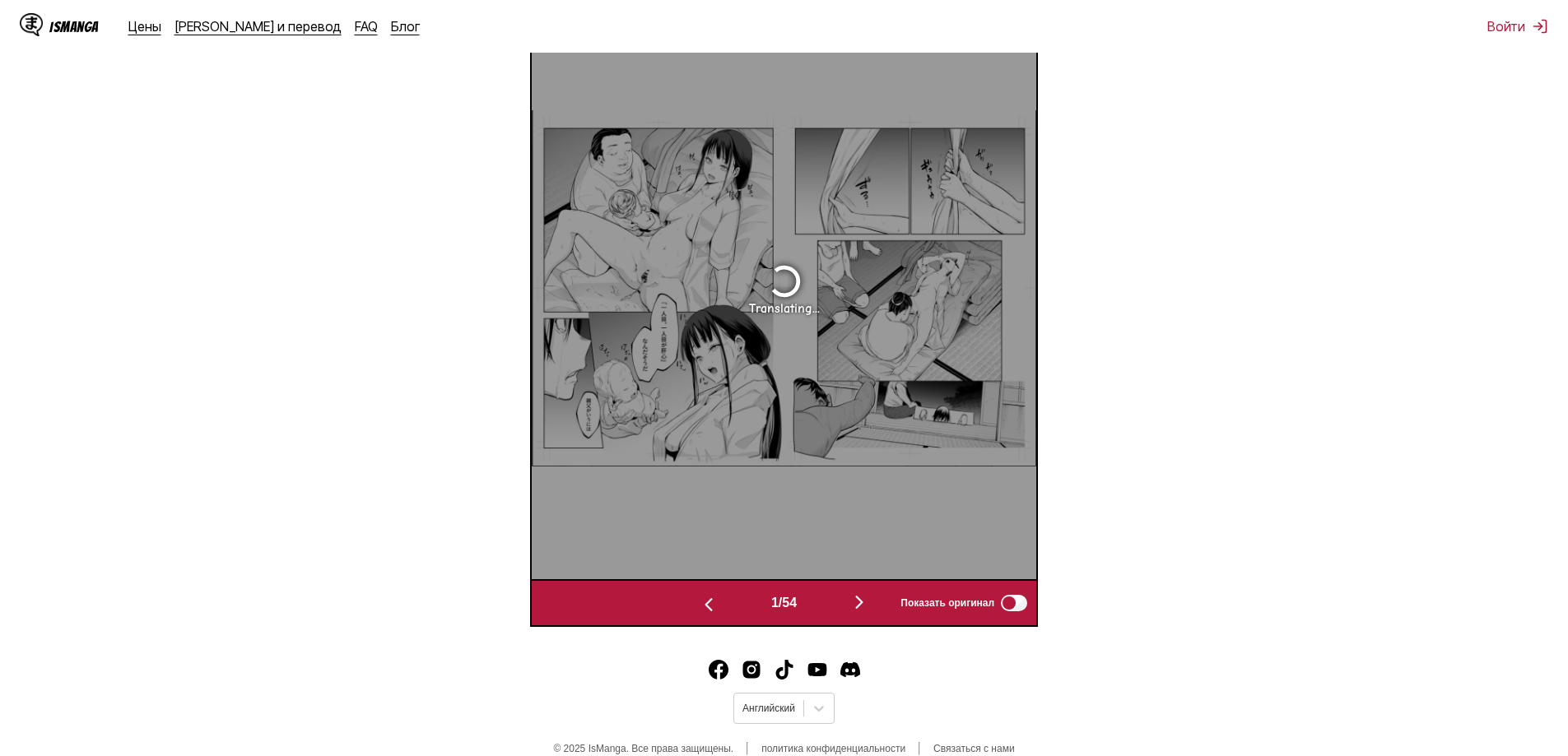
click at [701, 610] on img "button" at bounding box center [708, 604] width 19 height 19
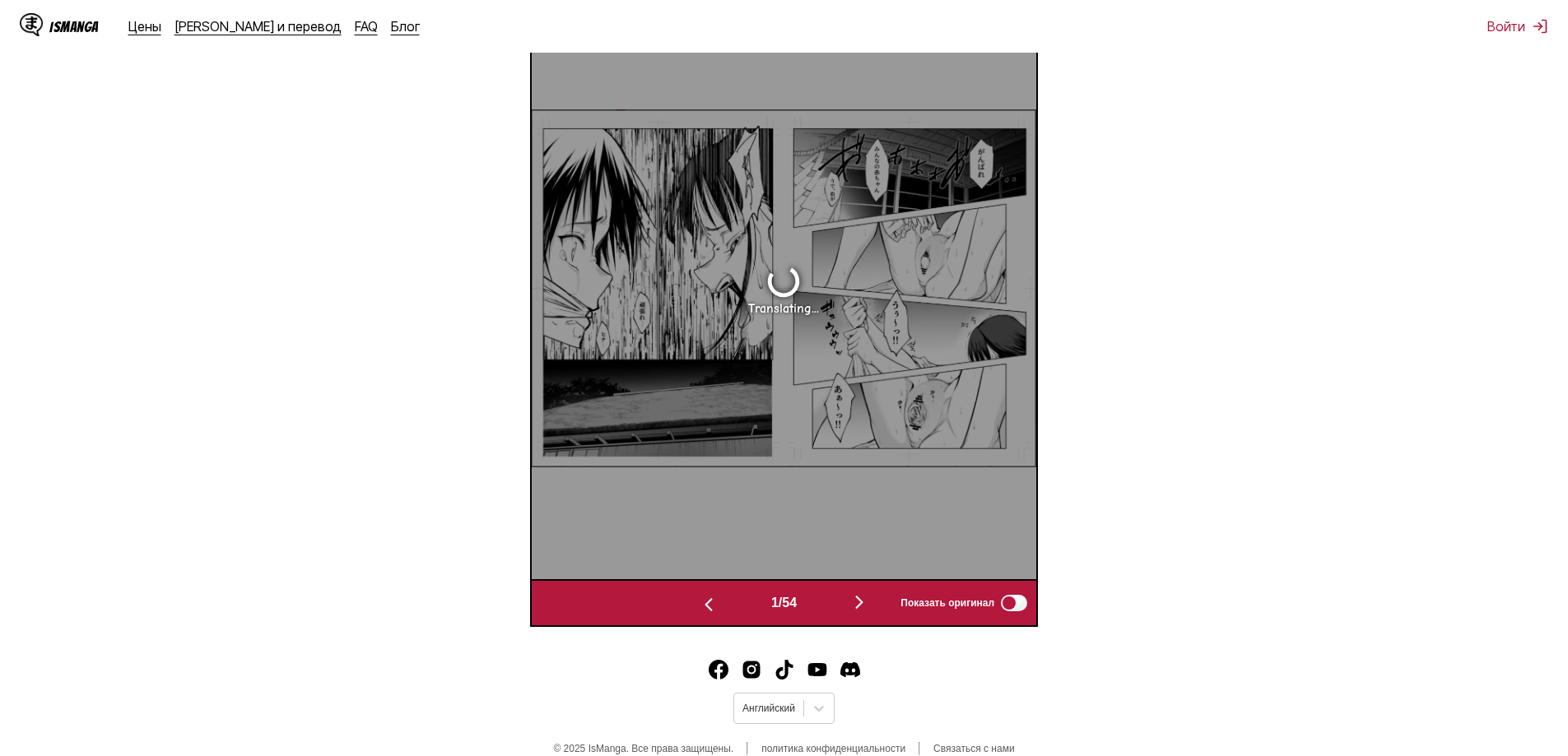
click at [701, 610] on img "button" at bounding box center [708, 604] width 19 height 19
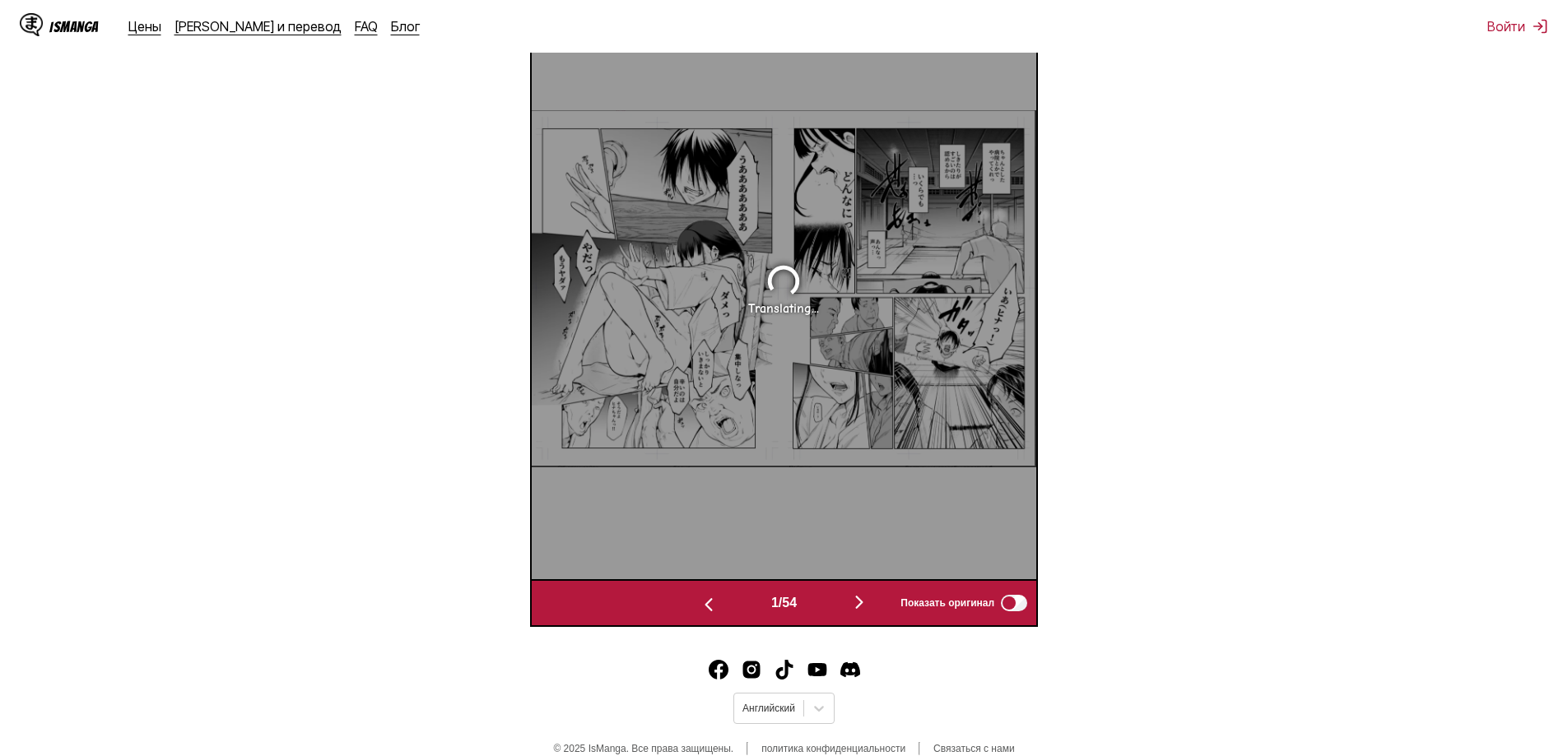
click at [701, 610] on img "button" at bounding box center [708, 604] width 19 height 19
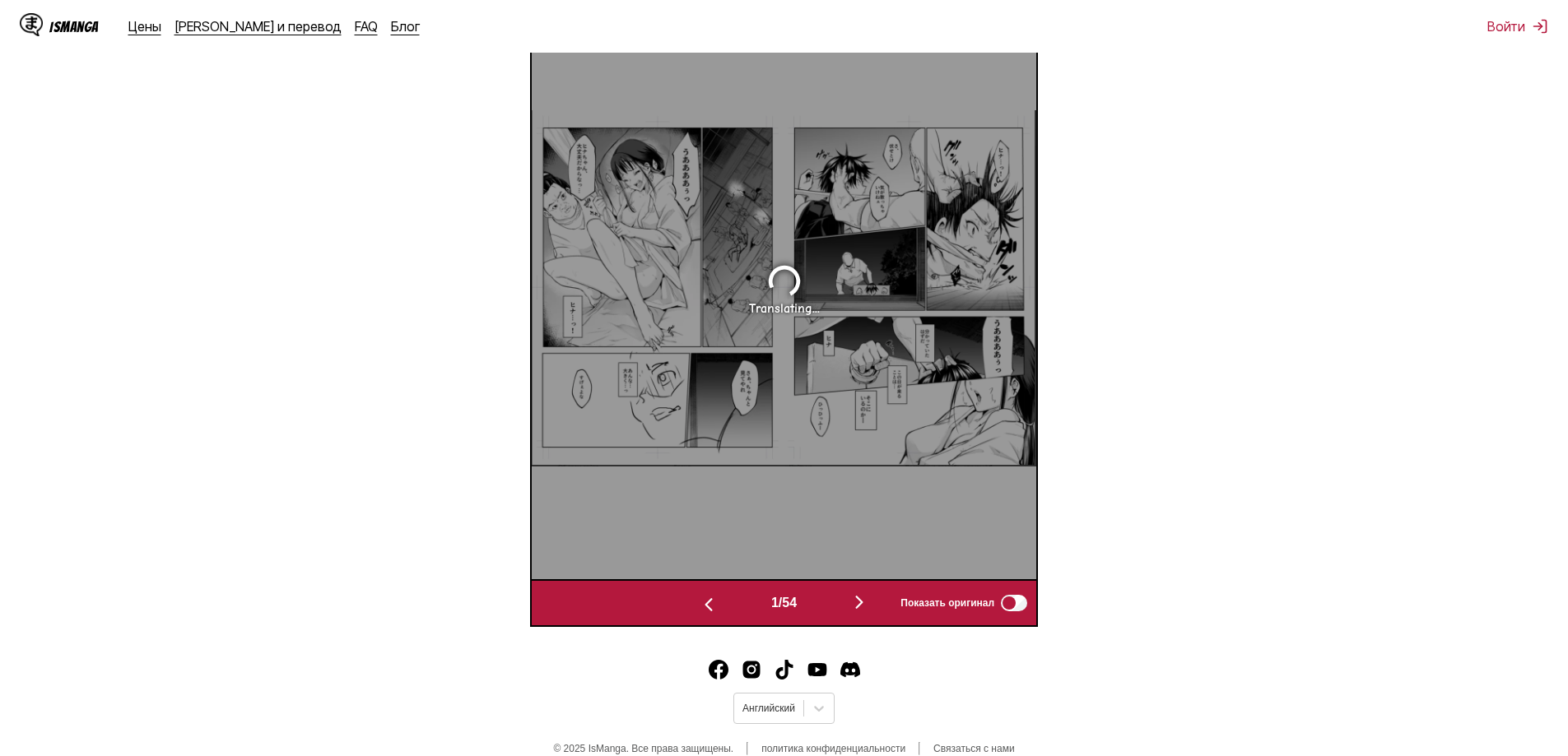
click at [701, 610] on img "button" at bounding box center [708, 604] width 19 height 19
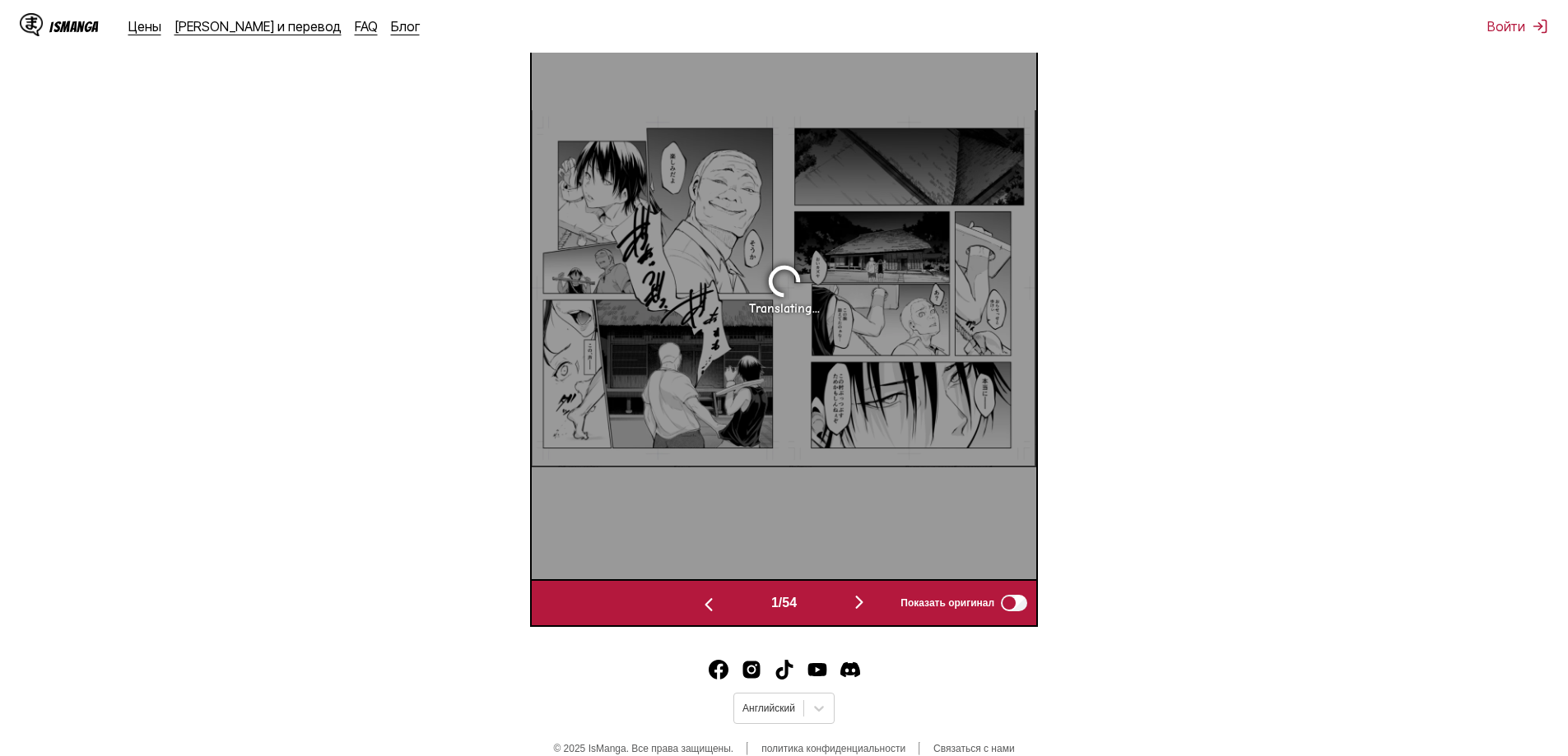
click at [701, 610] on img "button" at bounding box center [708, 604] width 19 height 19
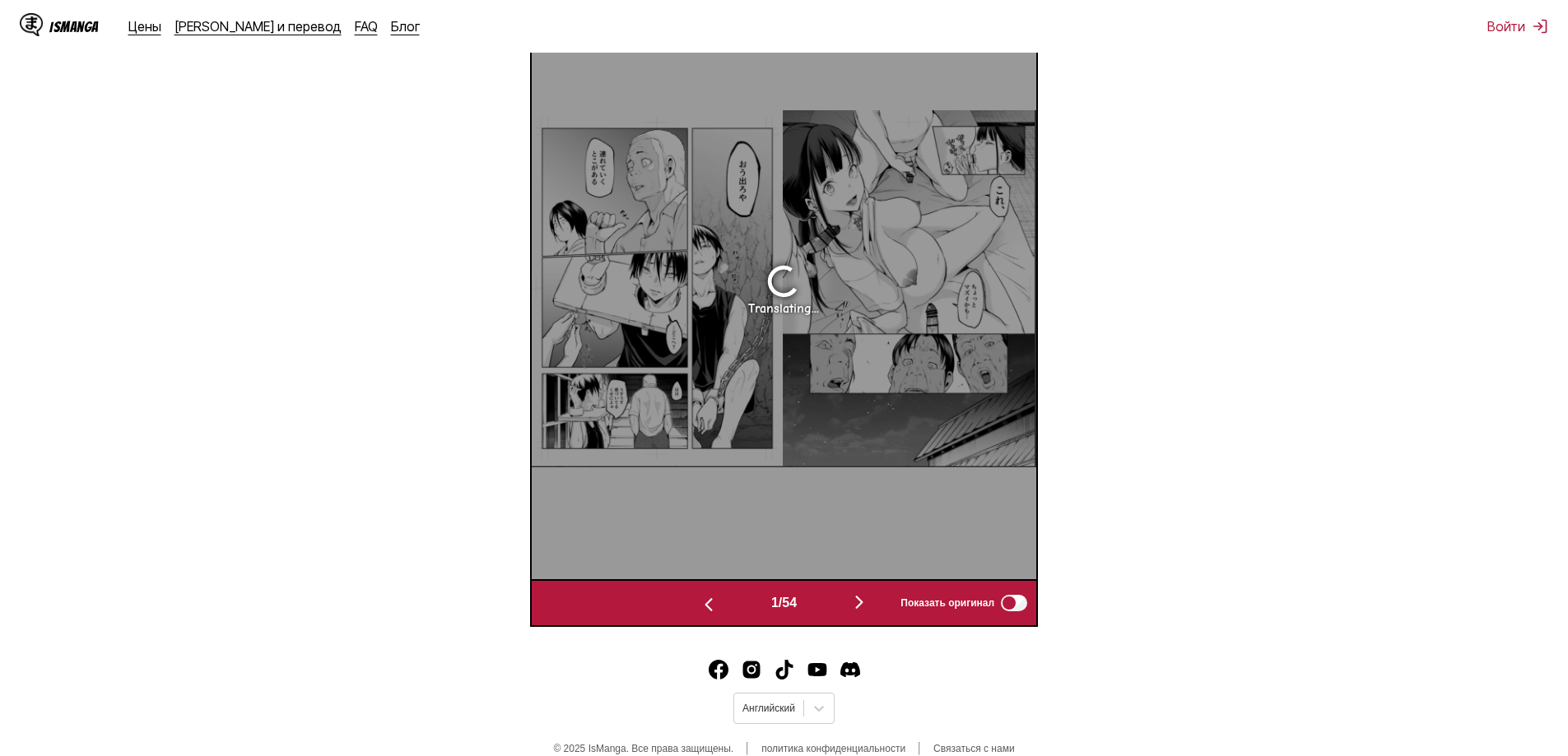
click at [701, 610] on img "button" at bounding box center [708, 604] width 19 height 19
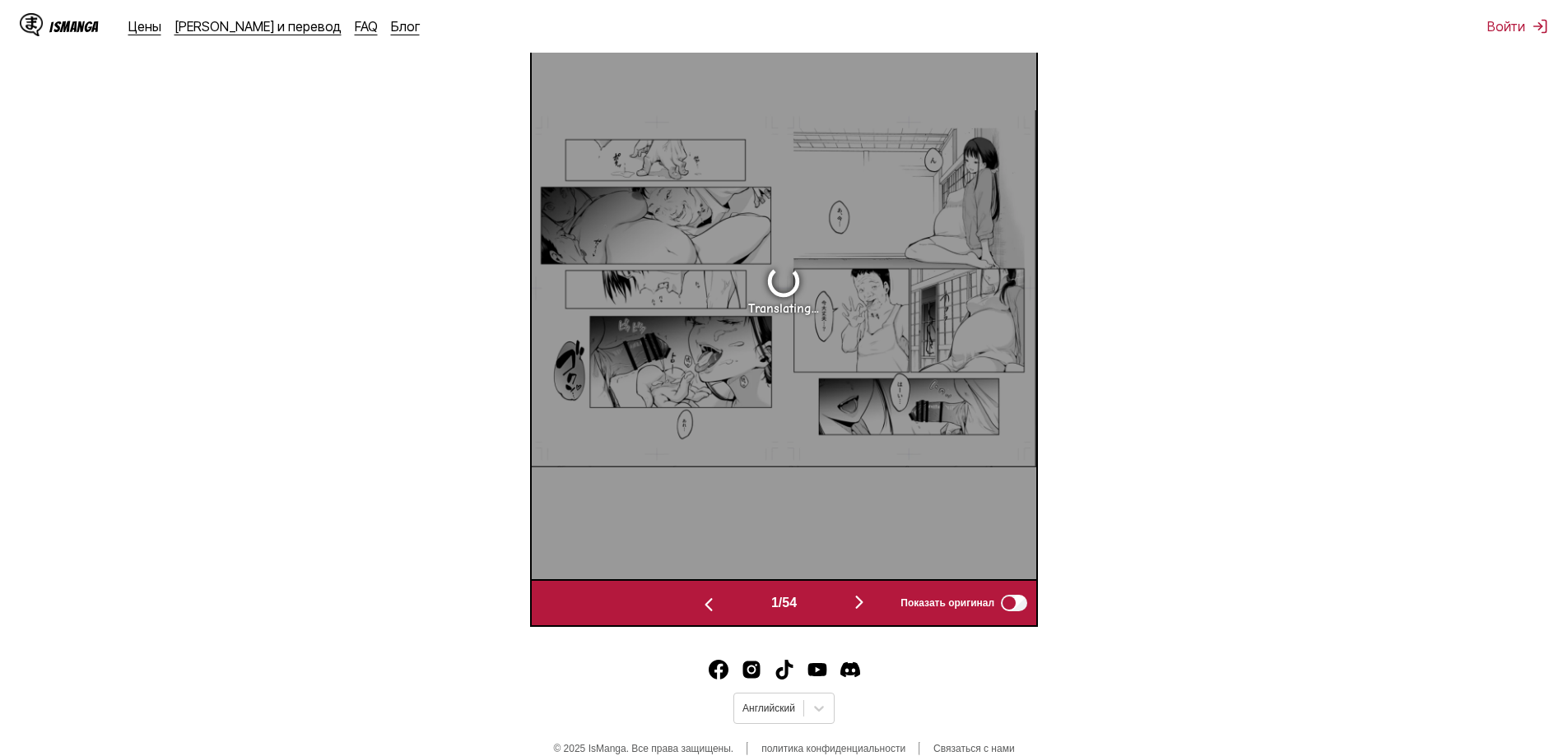
click at [701, 610] on img "button" at bounding box center [708, 604] width 19 height 19
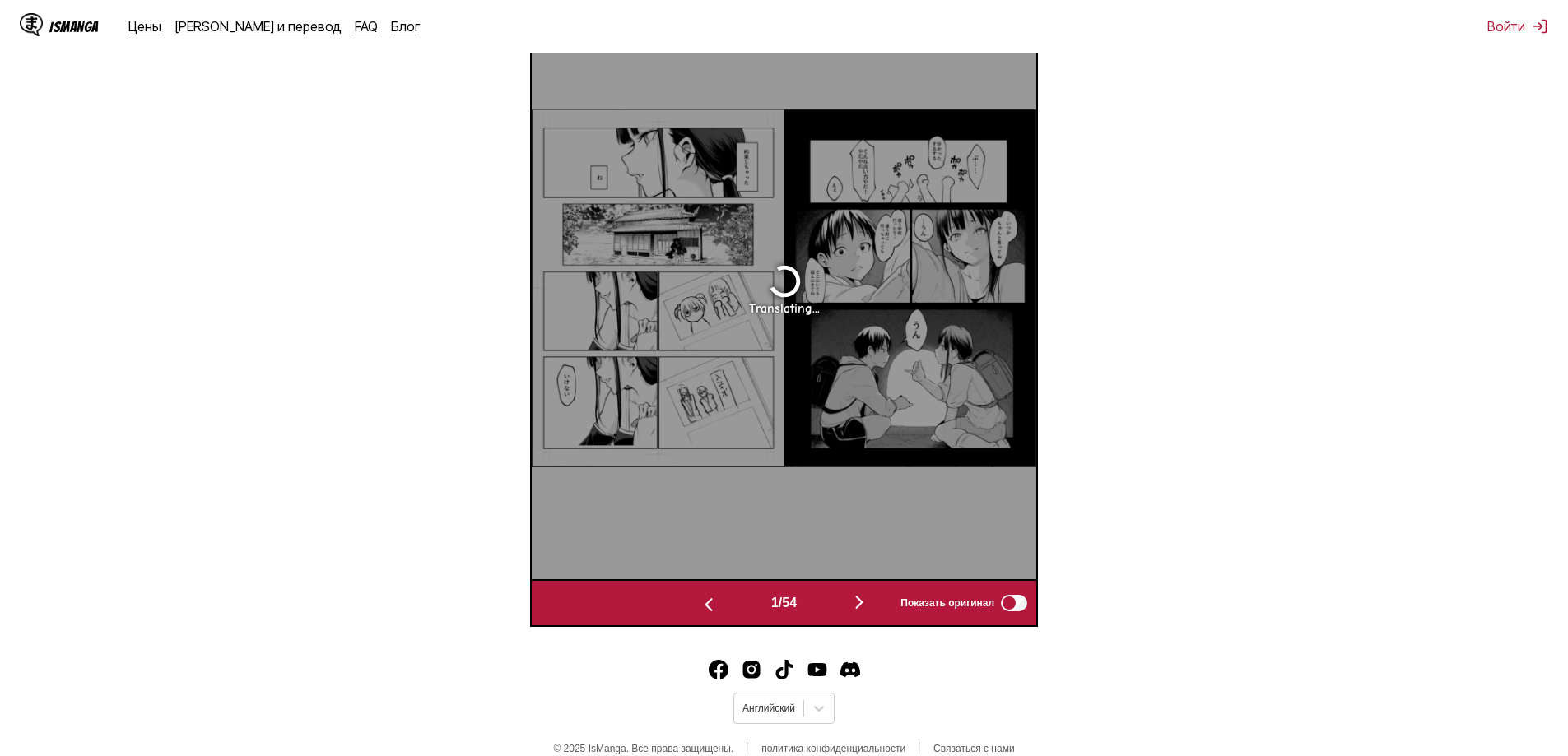
click at [701, 610] on img "button" at bounding box center [708, 604] width 19 height 19
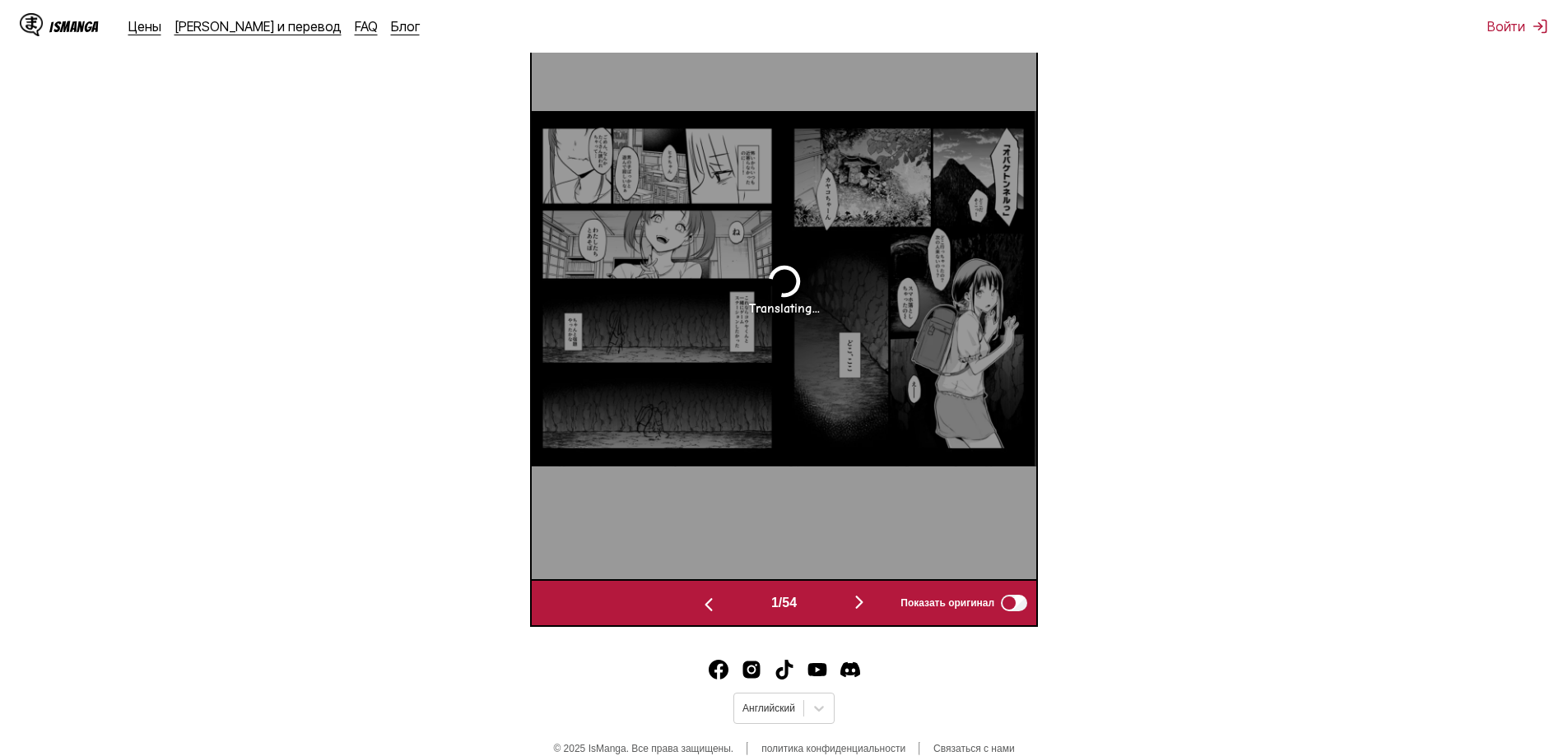
click at [701, 610] on img "button" at bounding box center [708, 604] width 19 height 19
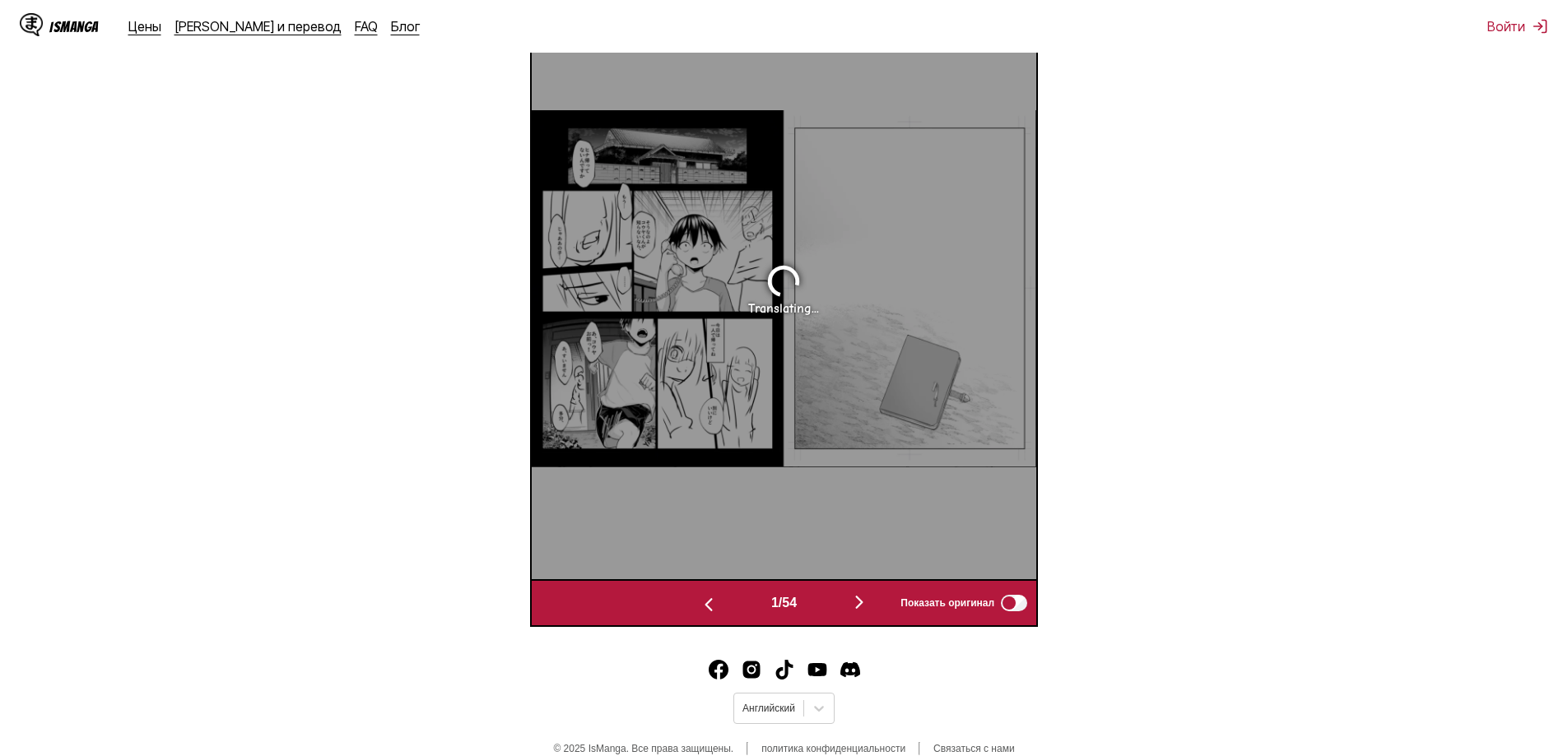
click at [701, 610] on img "button" at bounding box center [708, 604] width 19 height 19
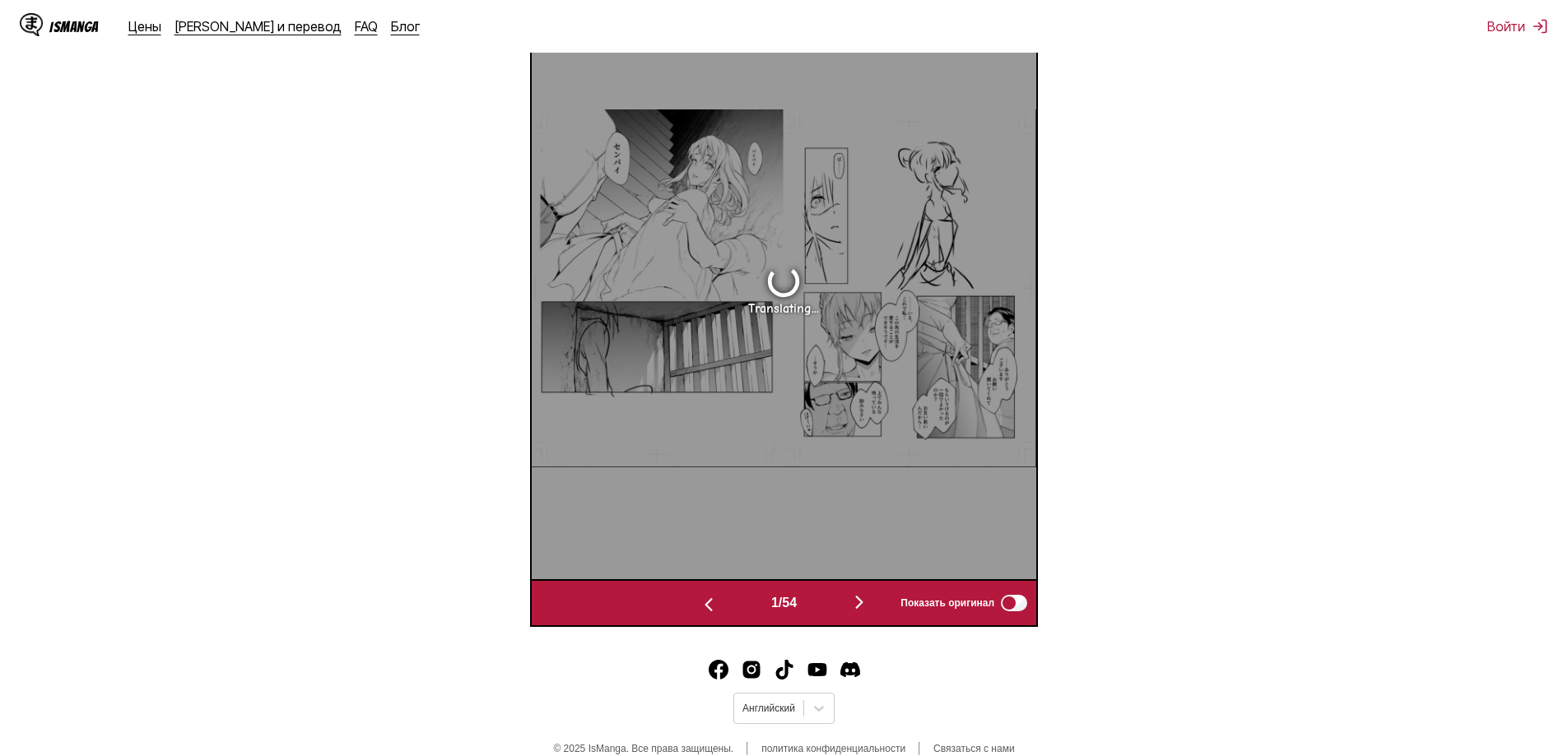
click at [701, 610] on img "button" at bounding box center [708, 604] width 19 height 19
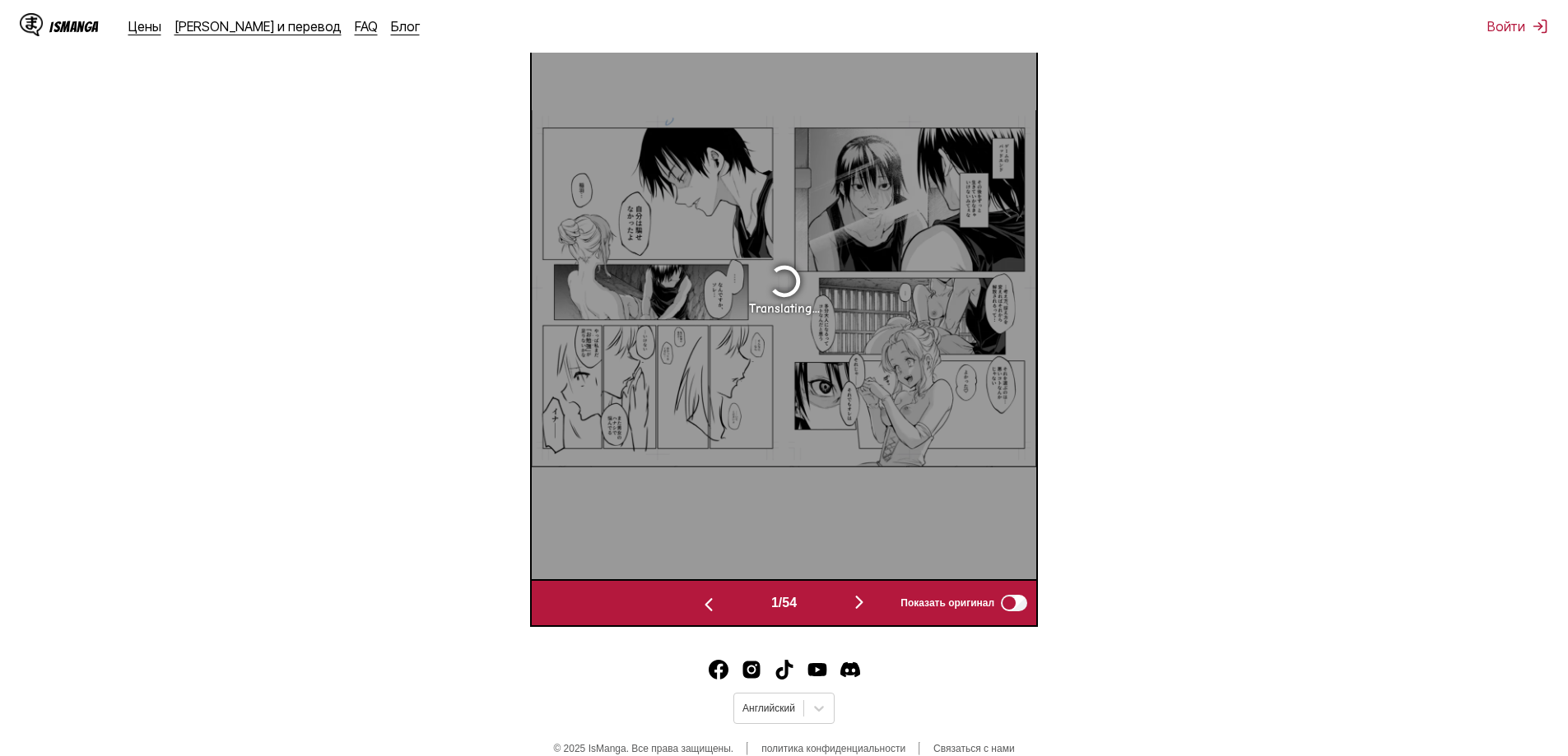
click at [701, 610] on img "button" at bounding box center [708, 604] width 19 height 19
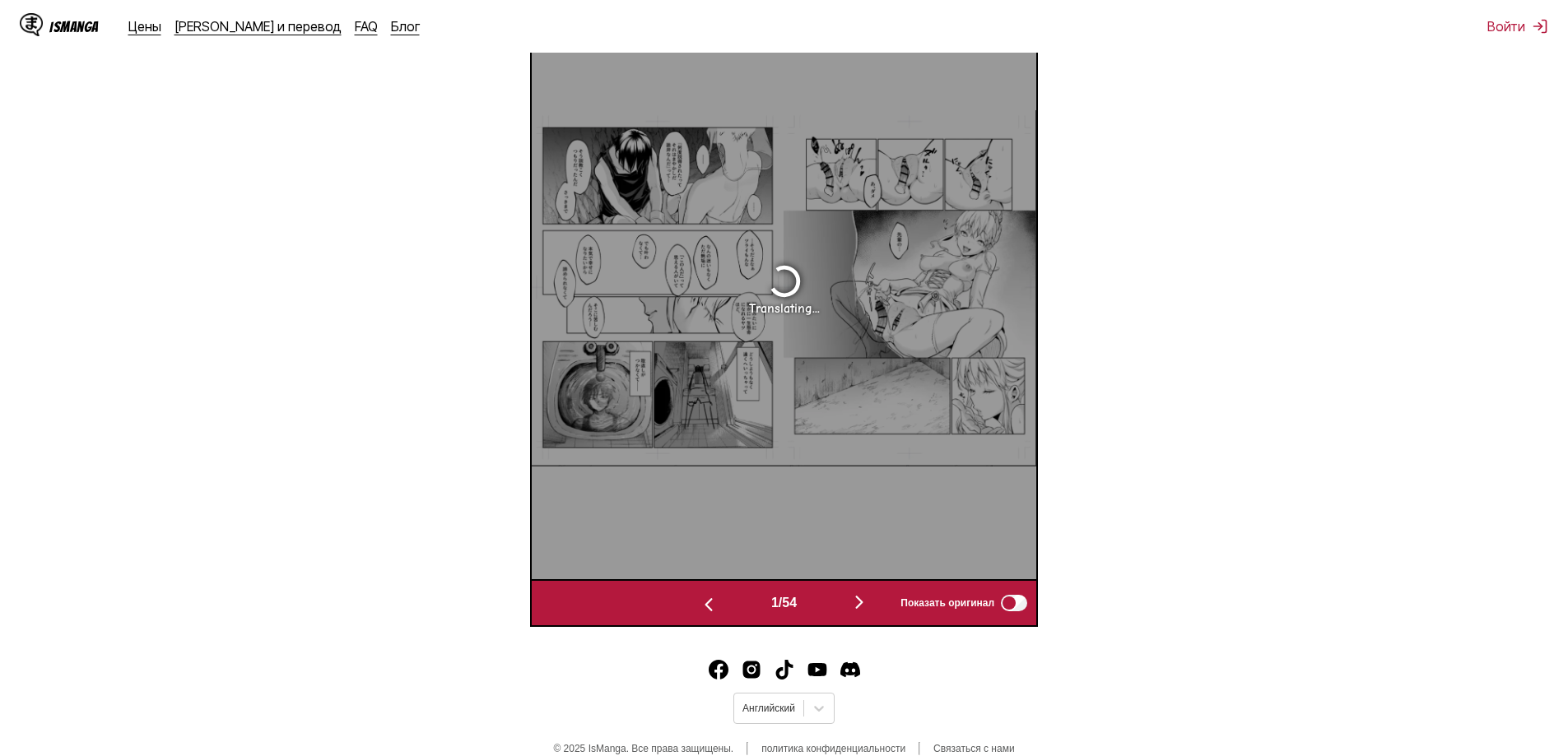
click at [701, 610] on img "button" at bounding box center [708, 604] width 19 height 19
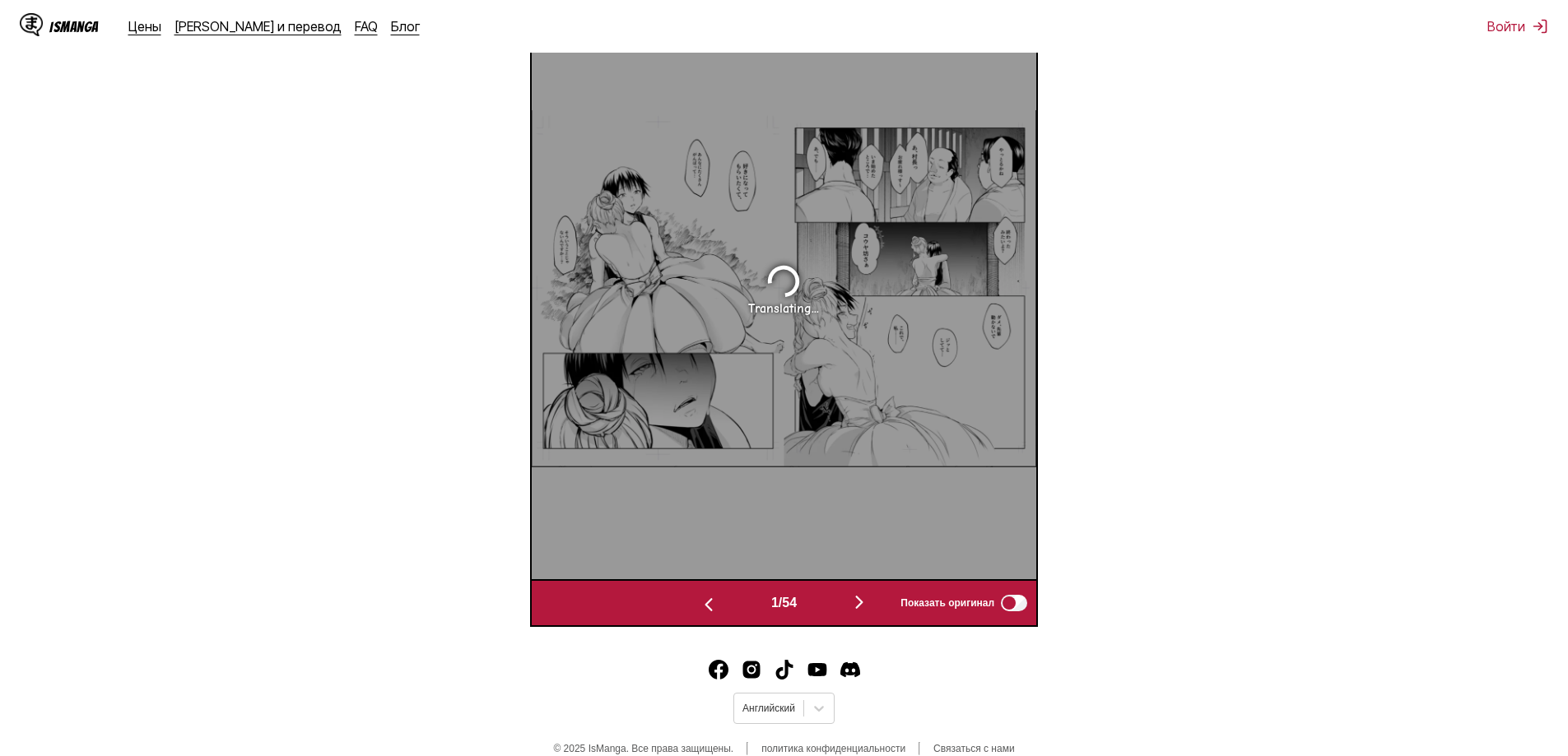
click at [701, 610] on img "button" at bounding box center [708, 604] width 19 height 19
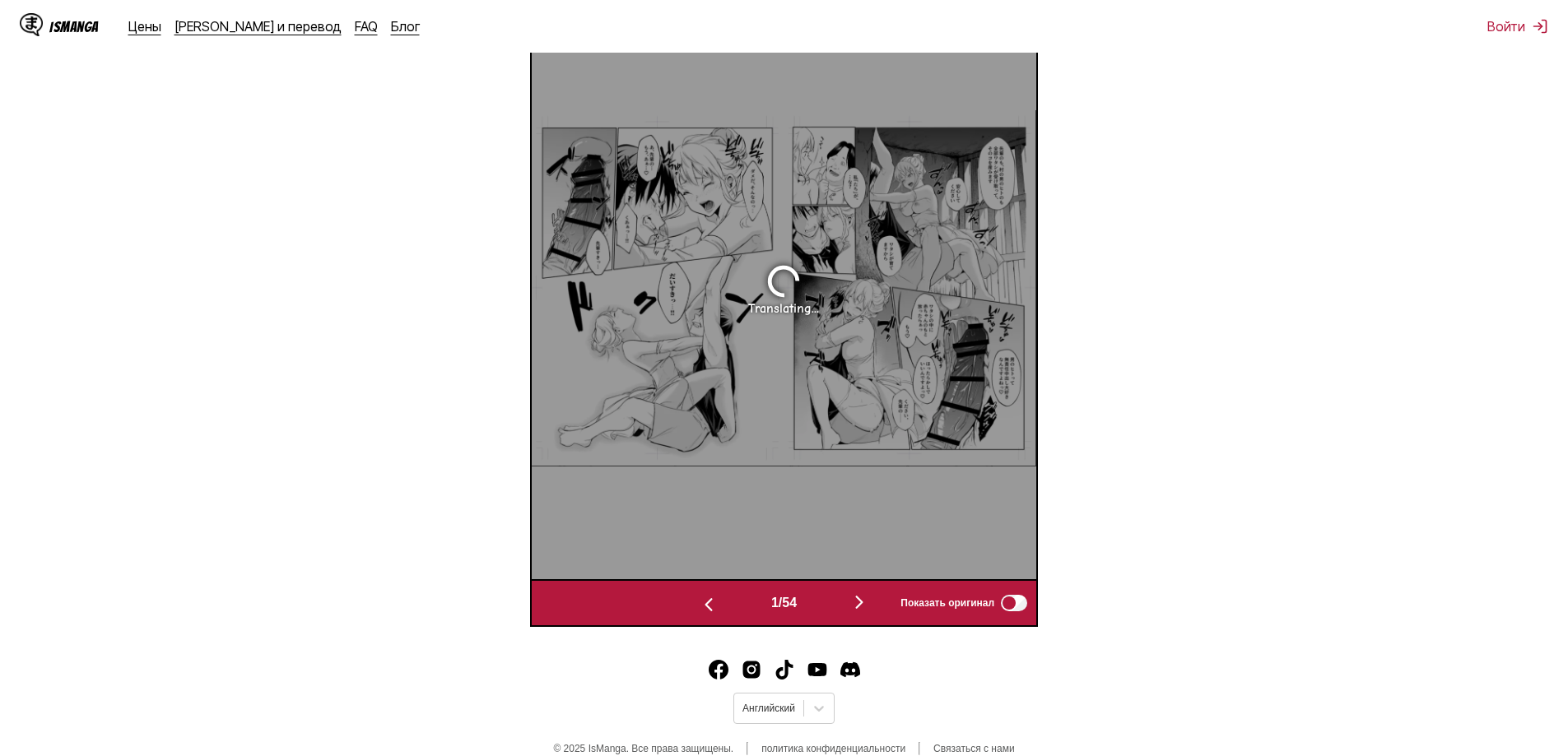
click at [701, 610] on img "button" at bounding box center [708, 604] width 19 height 19
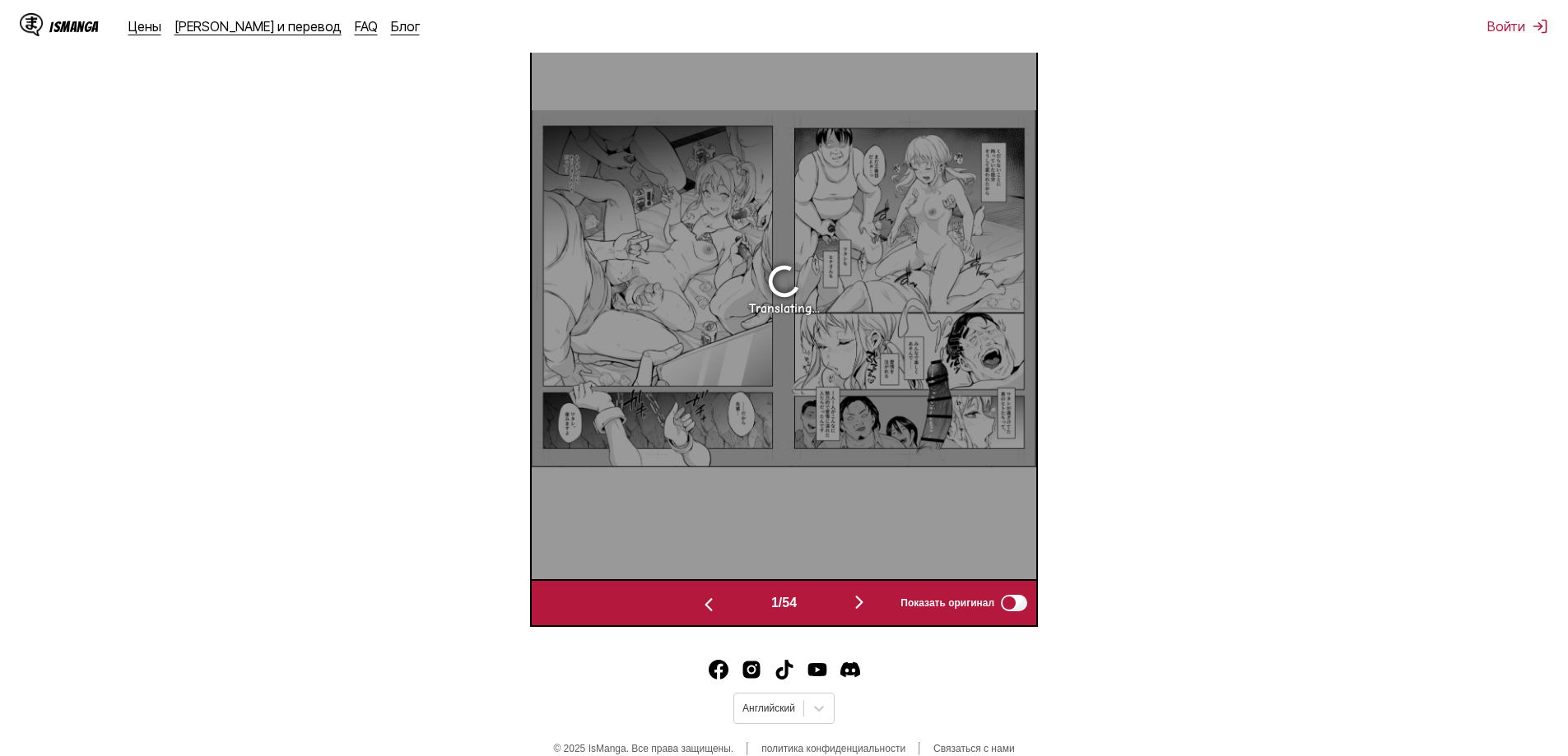
click at [701, 610] on img "button" at bounding box center [708, 604] width 19 height 19
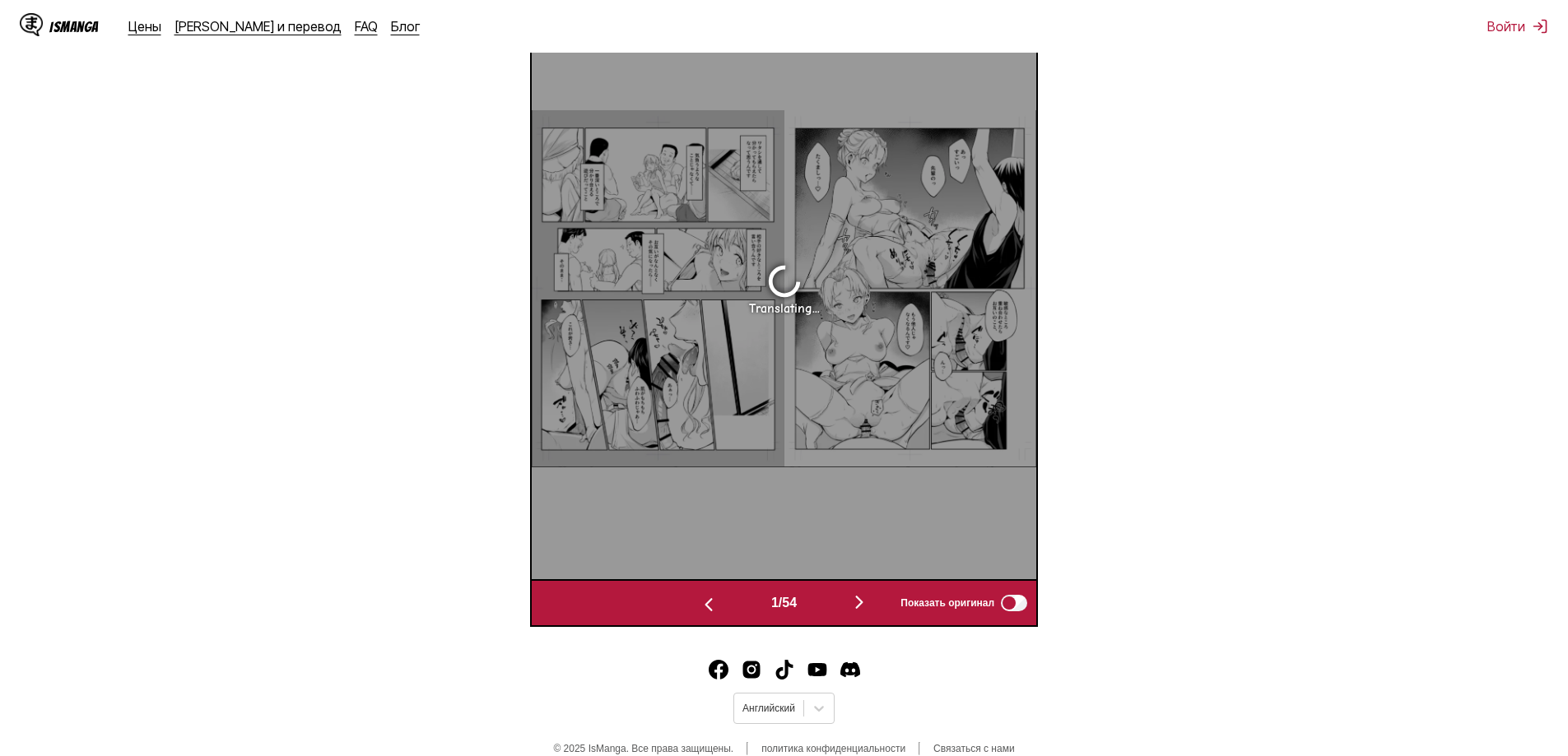
click at [701, 610] on img "button" at bounding box center [708, 604] width 19 height 19
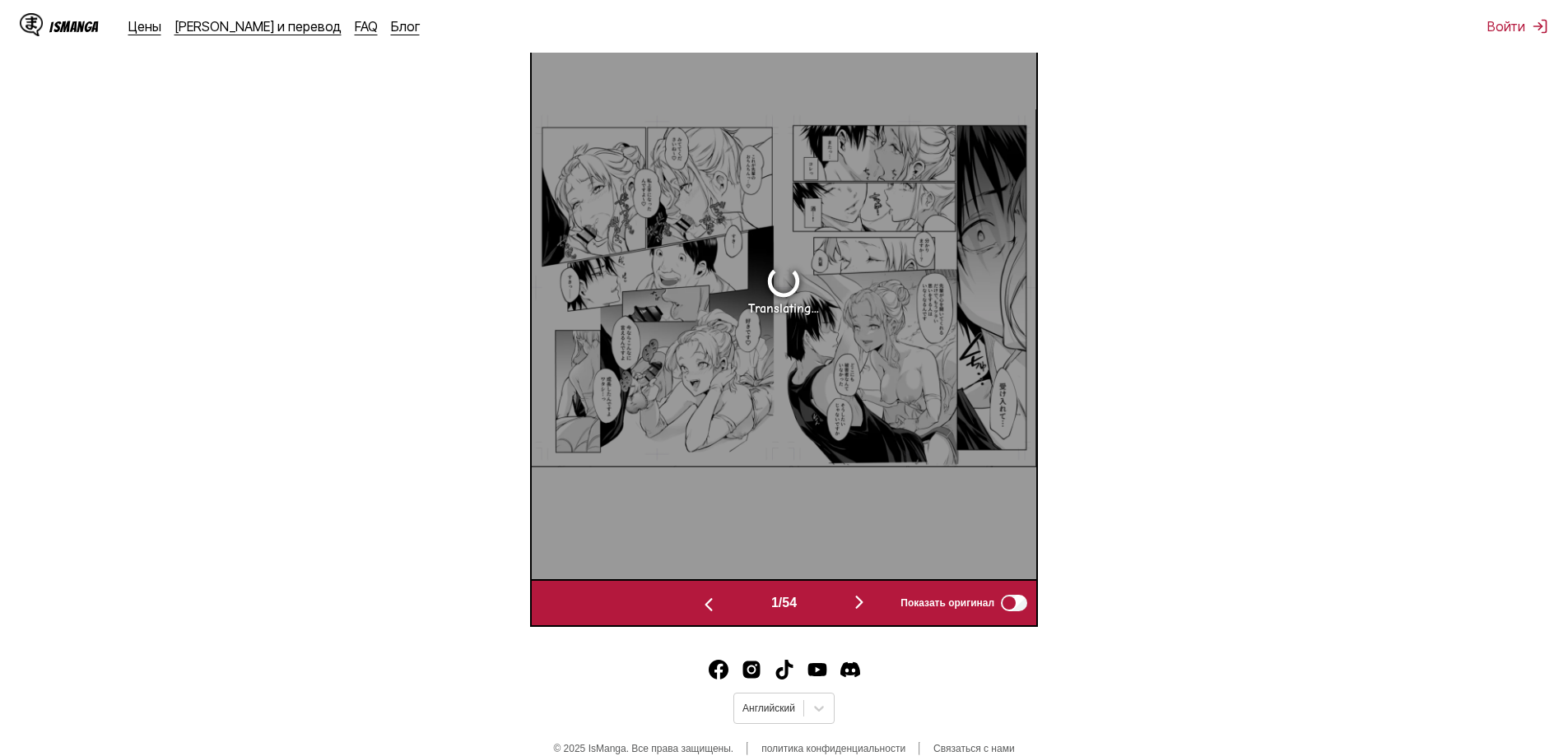
click at [701, 610] on img "button" at bounding box center [708, 604] width 19 height 19
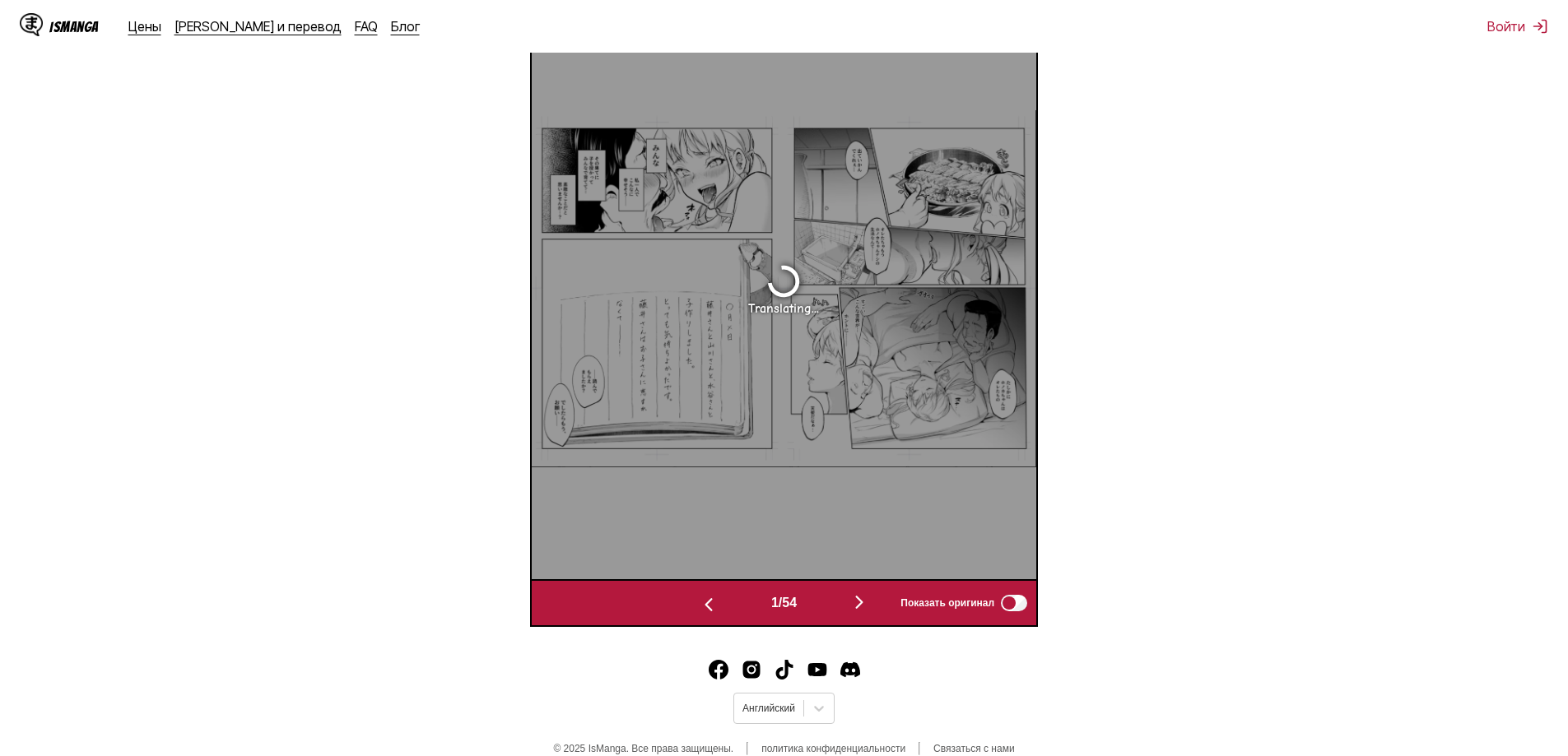
click at [701, 610] on img "button" at bounding box center [708, 604] width 19 height 19
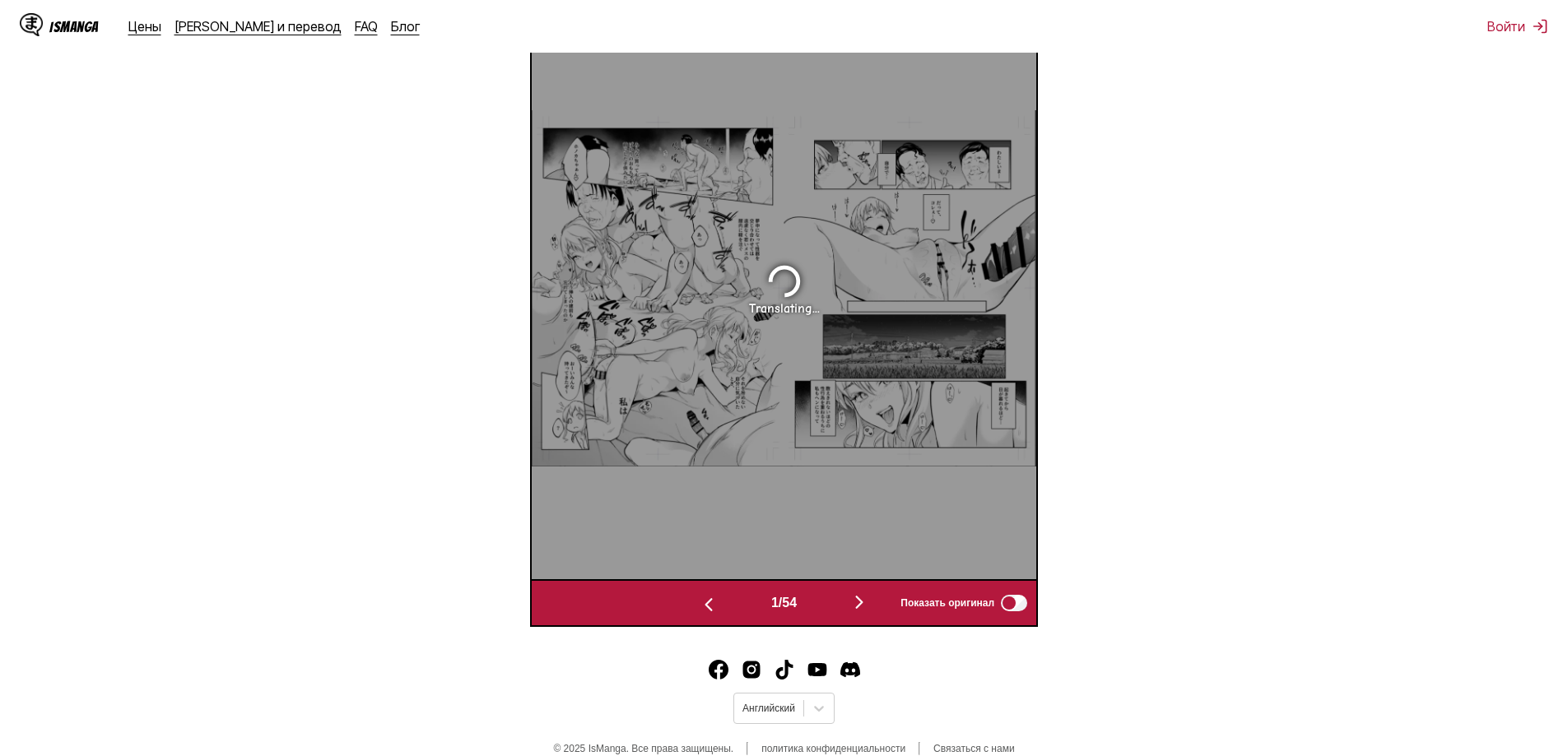
click at [701, 610] on img "button" at bounding box center [708, 604] width 19 height 19
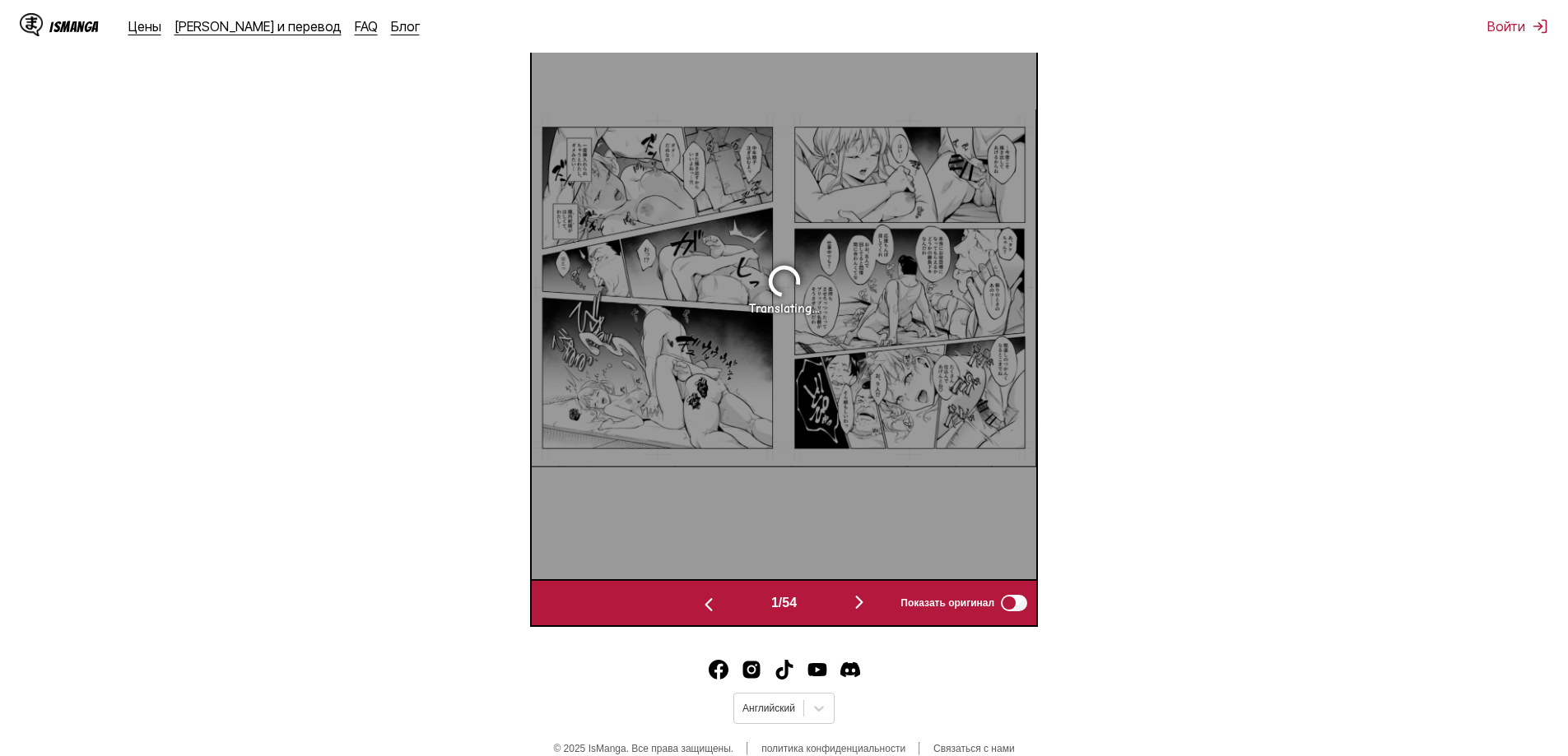
click at [701, 610] on img "button" at bounding box center [708, 604] width 19 height 19
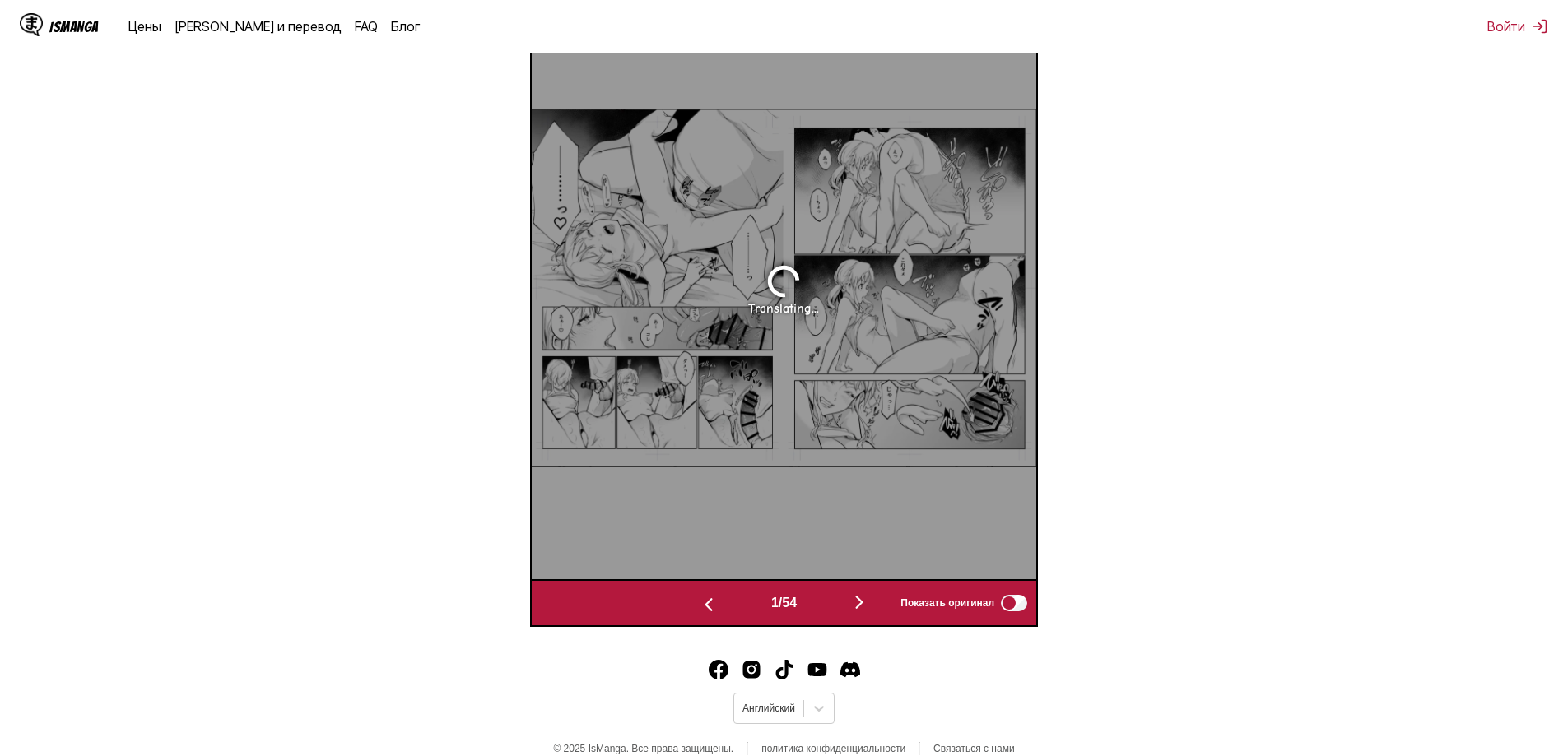
click at [701, 610] on img "button" at bounding box center [708, 604] width 19 height 19
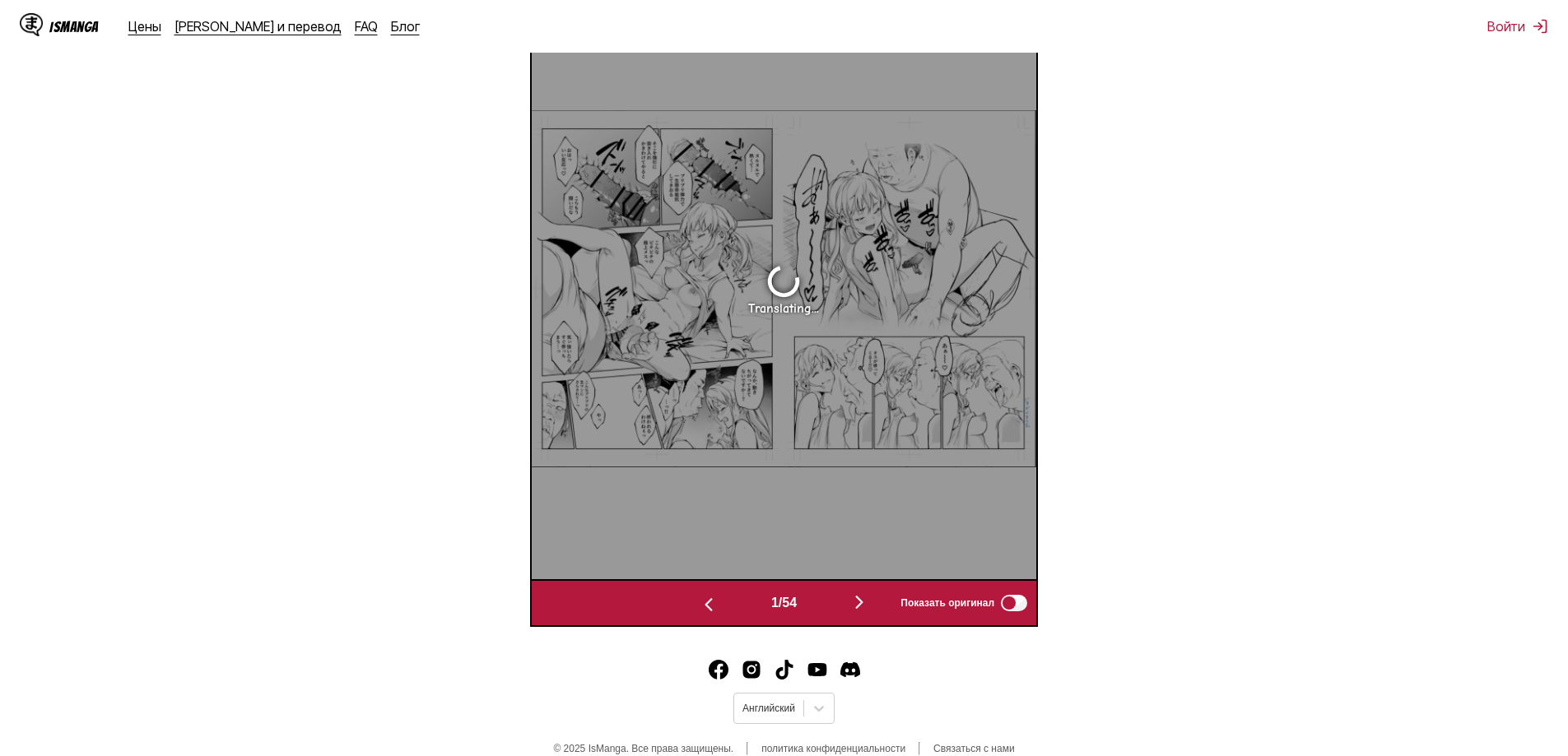
click at [701, 610] on img "button" at bounding box center [708, 604] width 19 height 19
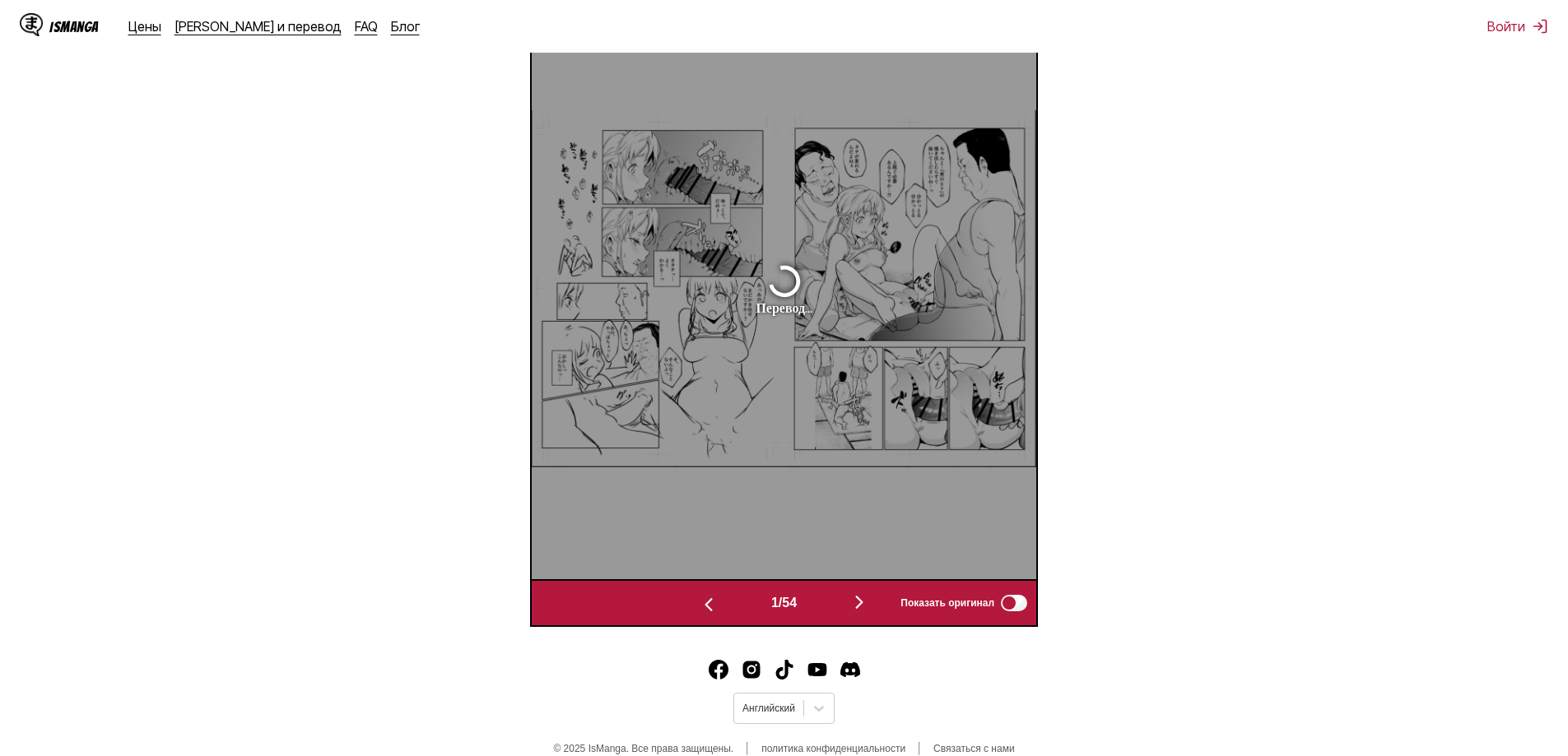
click at [701, 610] on img "button" at bounding box center [708, 604] width 19 height 19
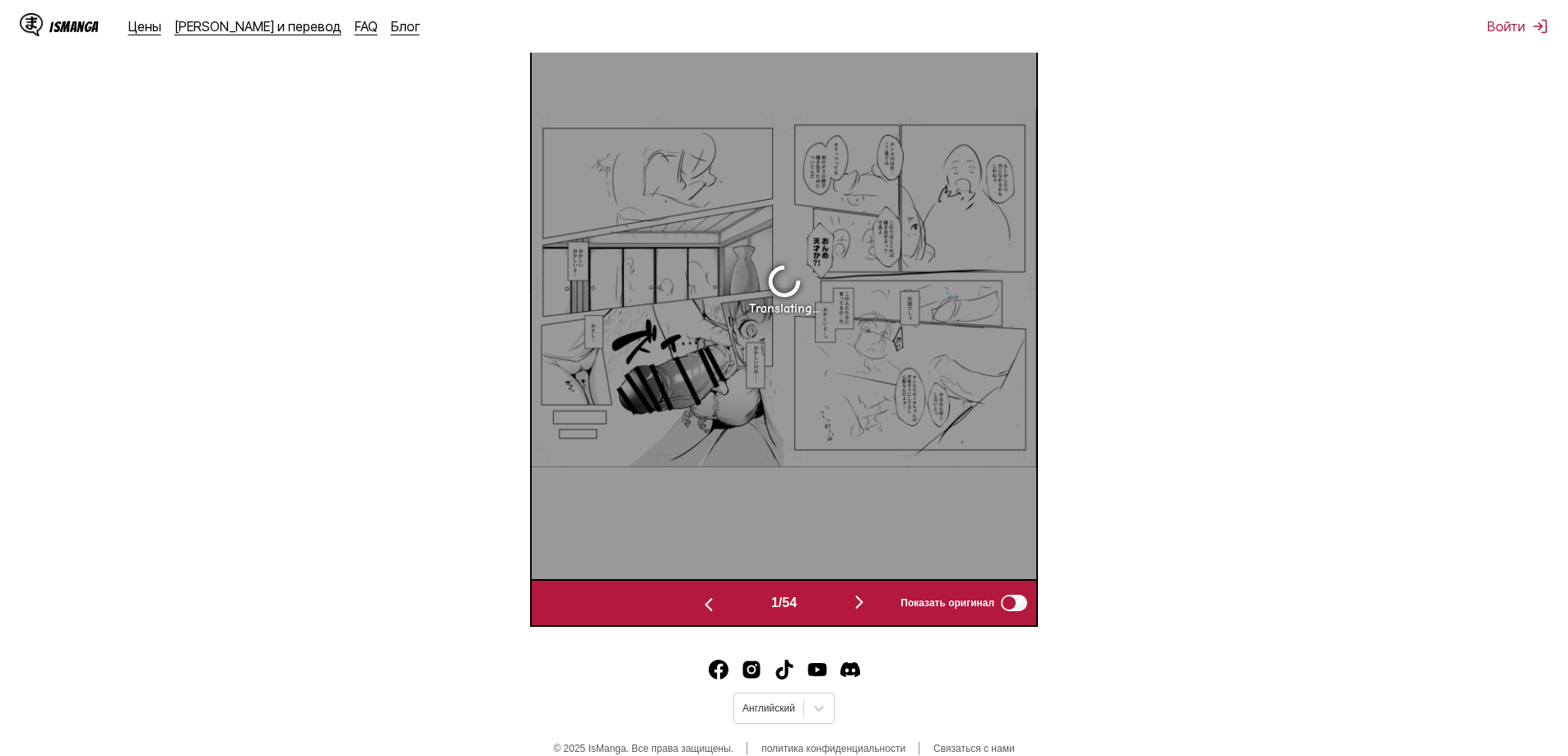
click at [701, 610] on img "button" at bounding box center [708, 604] width 19 height 19
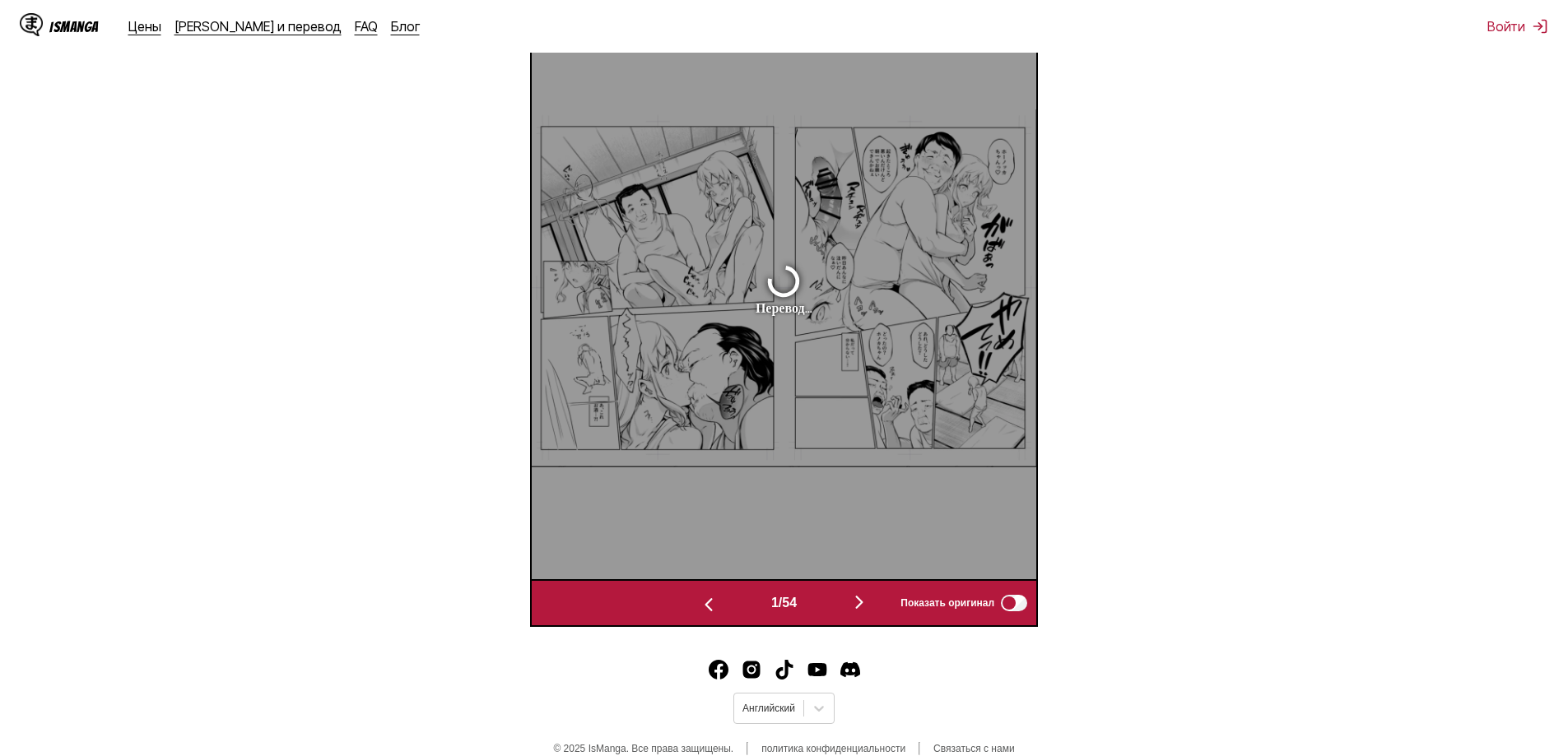
click at [701, 610] on img "button" at bounding box center [708, 604] width 19 height 19
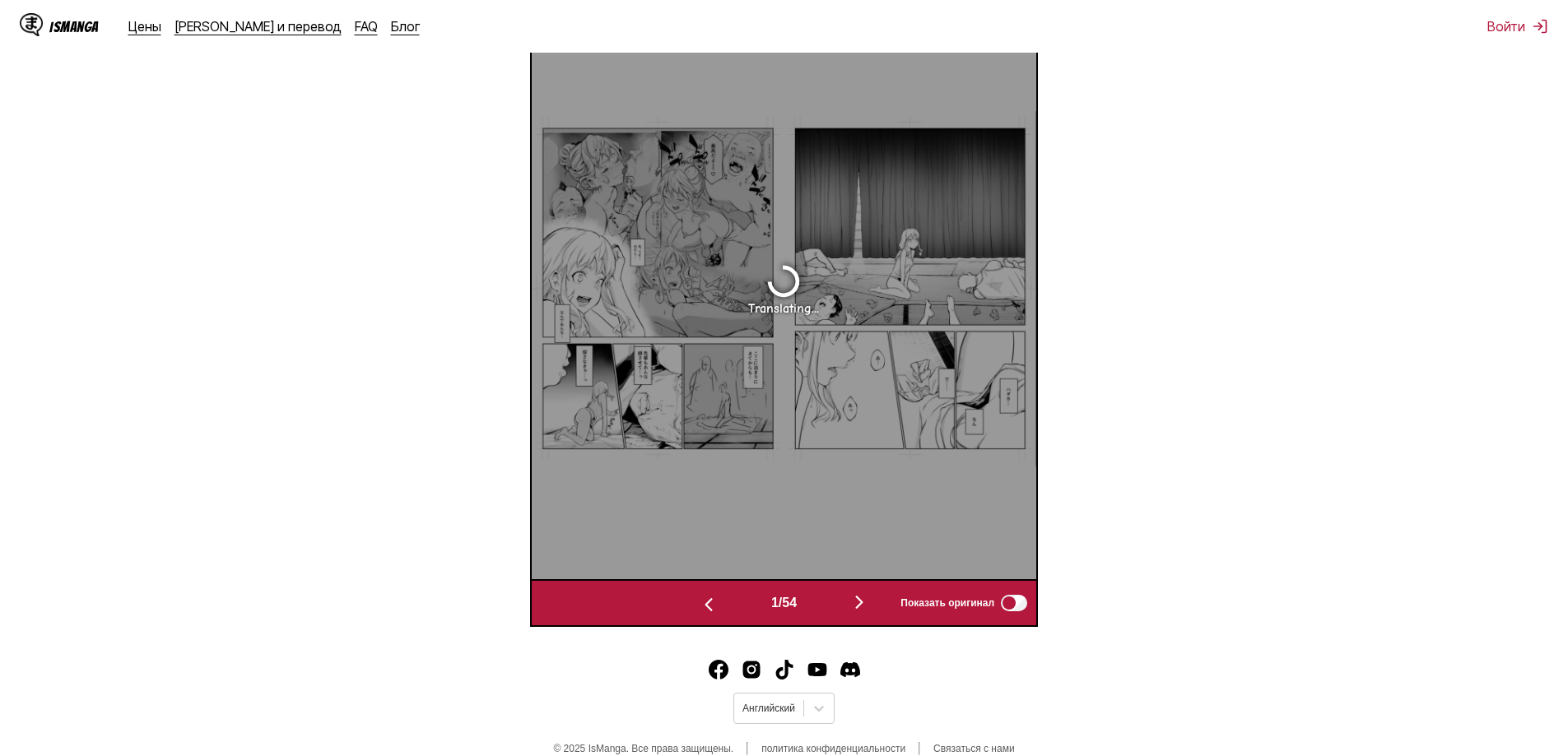
click at [701, 610] on img "button" at bounding box center [708, 604] width 19 height 19
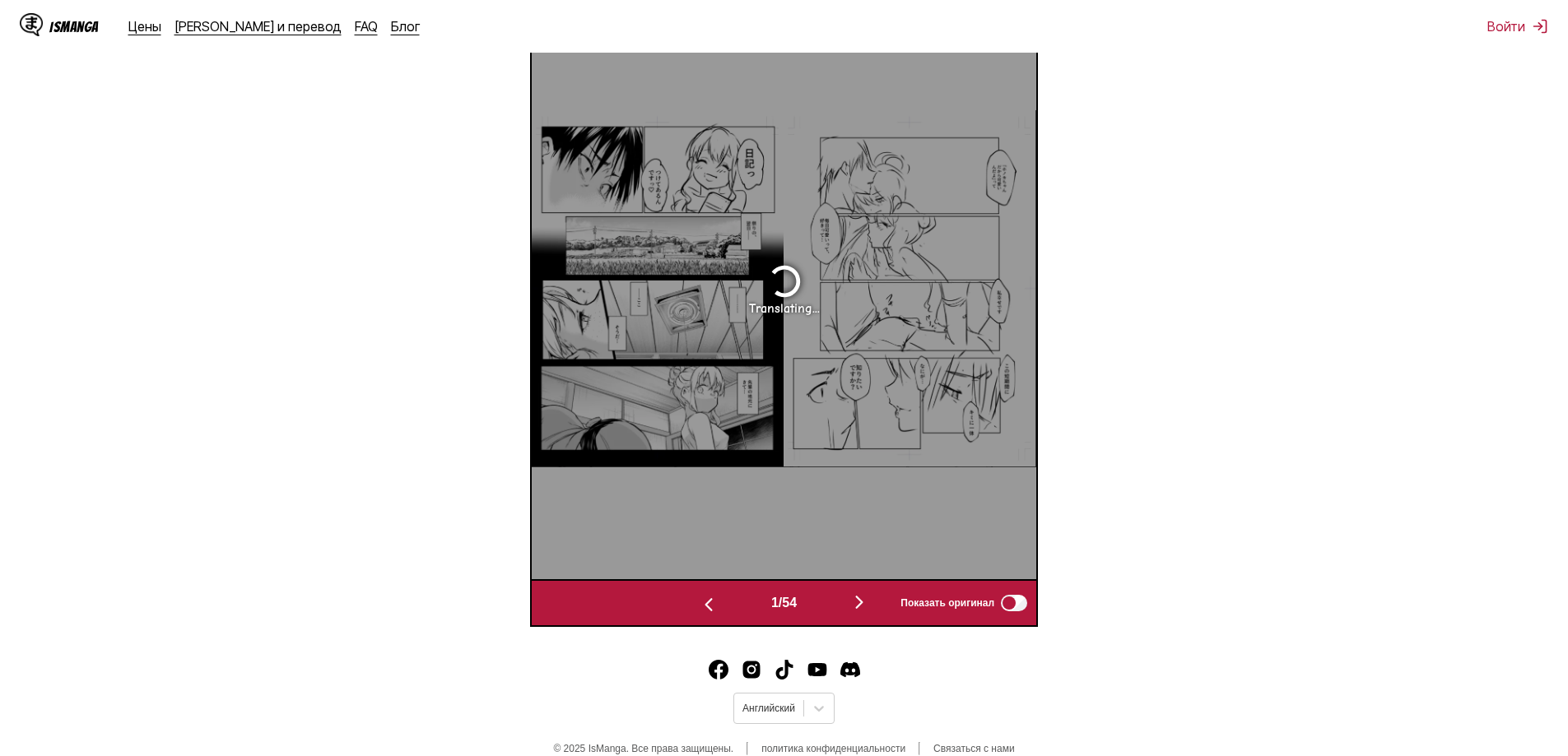
click at [701, 610] on img "button" at bounding box center [708, 604] width 19 height 19
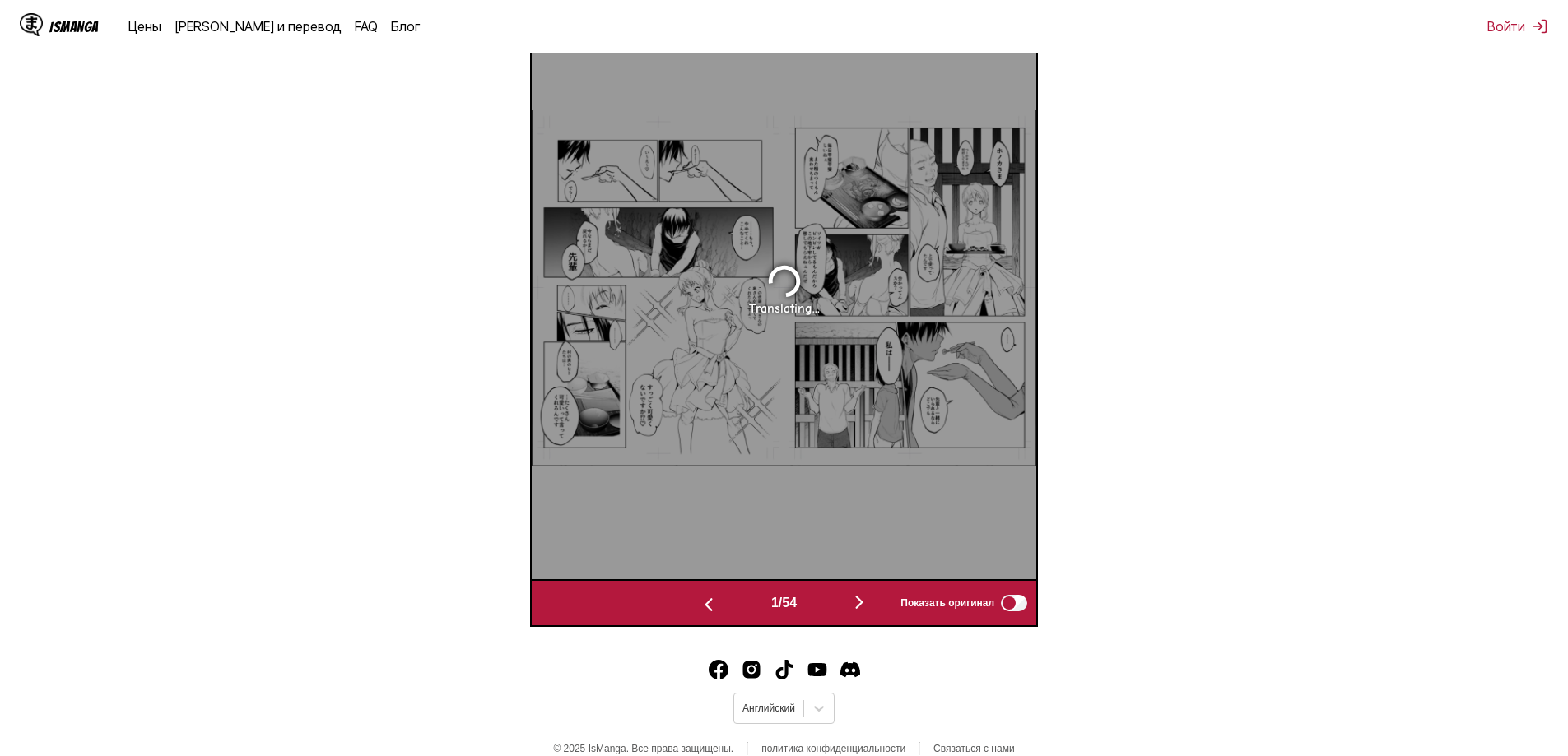
click at [701, 610] on img "button" at bounding box center [708, 604] width 19 height 19
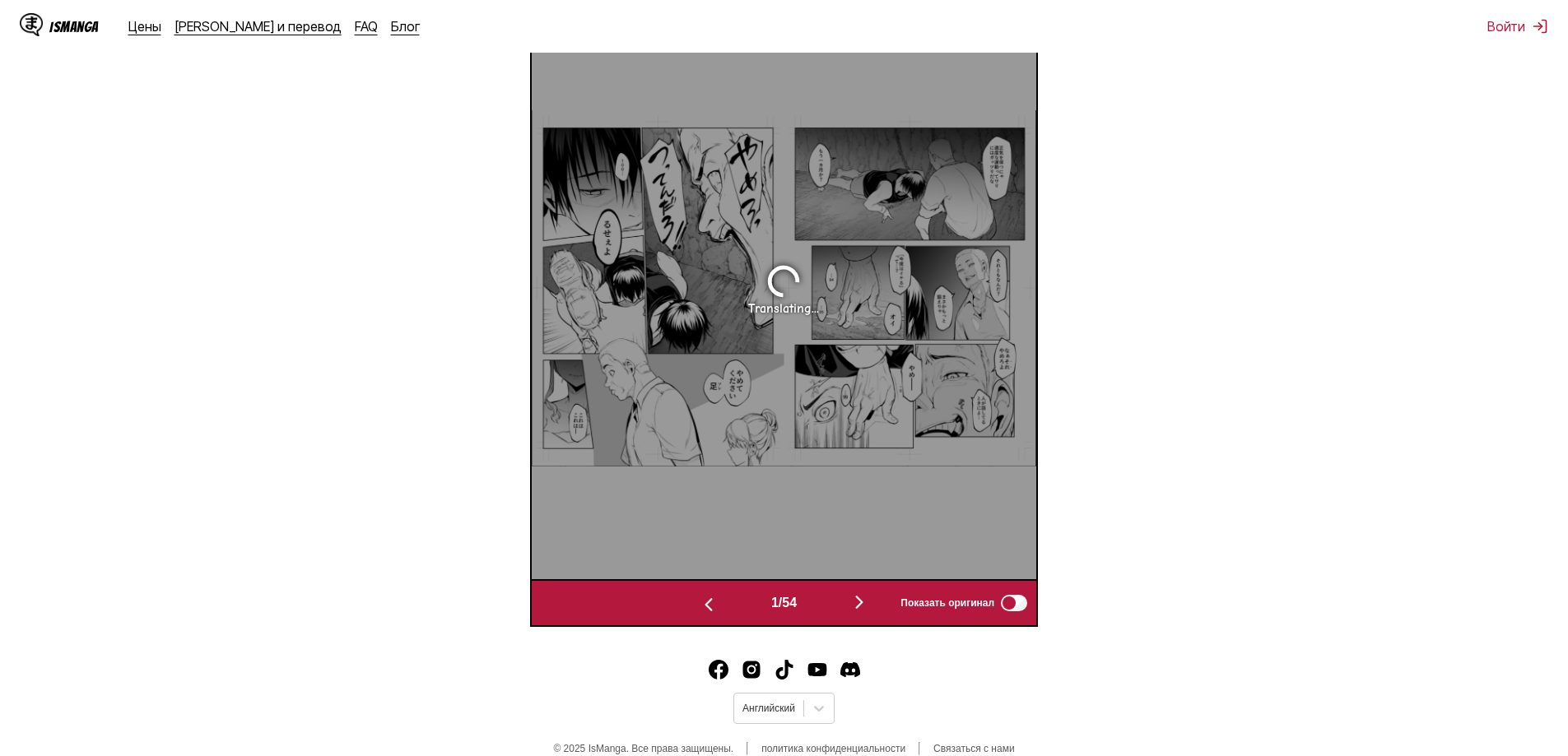
click at [701, 610] on img "button" at bounding box center [708, 604] width 19 height 19
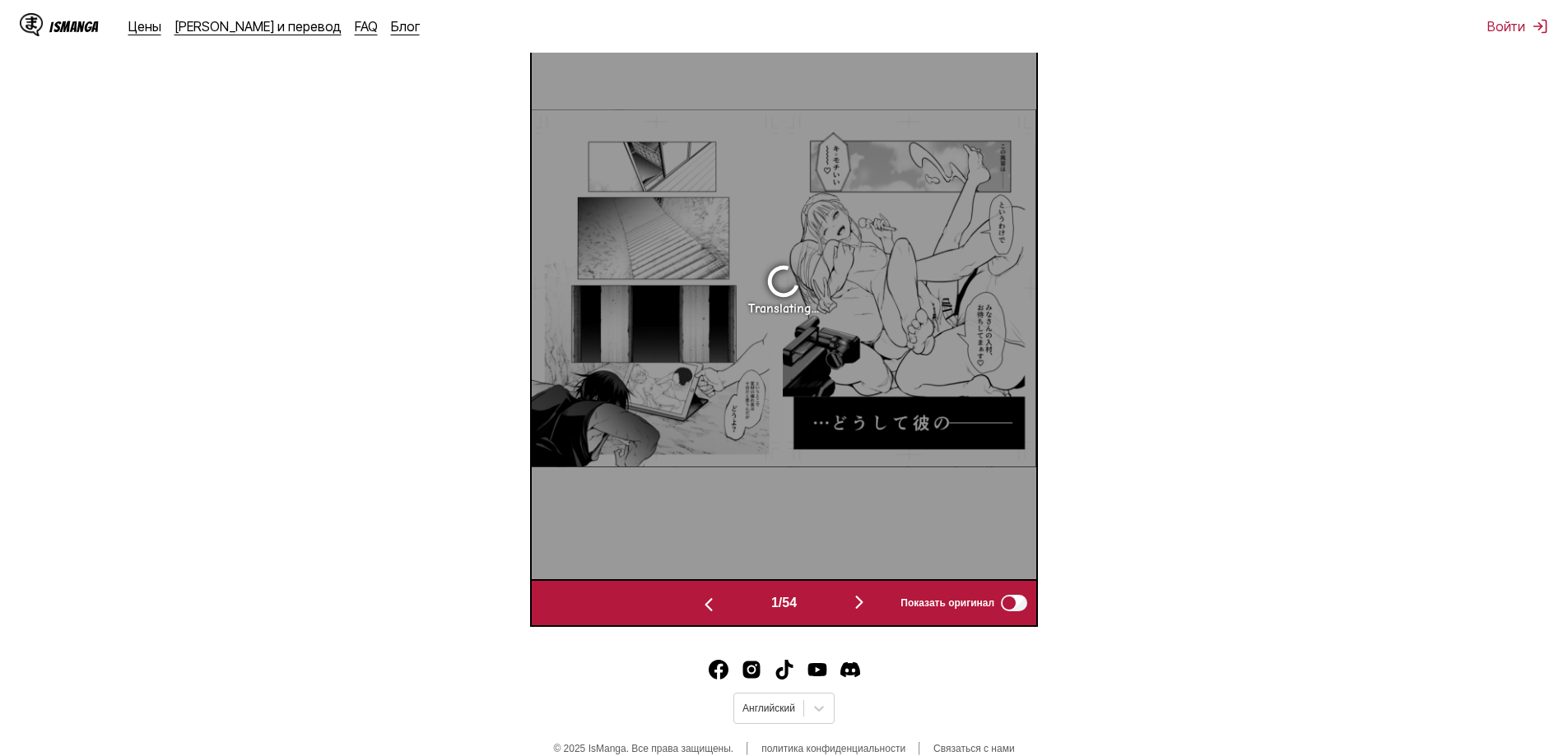
click at [701, 610] on img "button" at bounding box center [708, 604] width 19 height 19
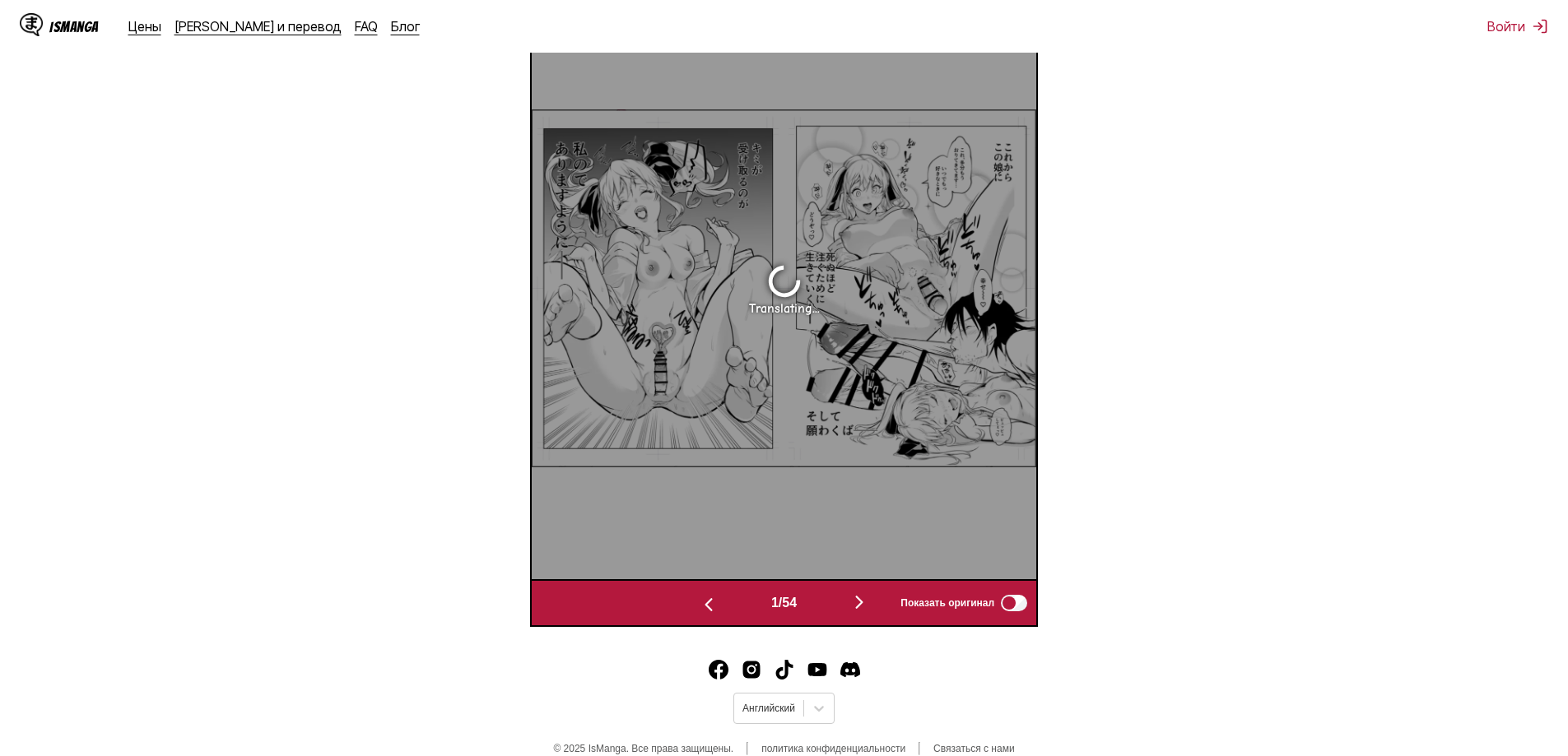
click at [701, 610] on img "button" at bounding box center [708, 604] width 19 height 19
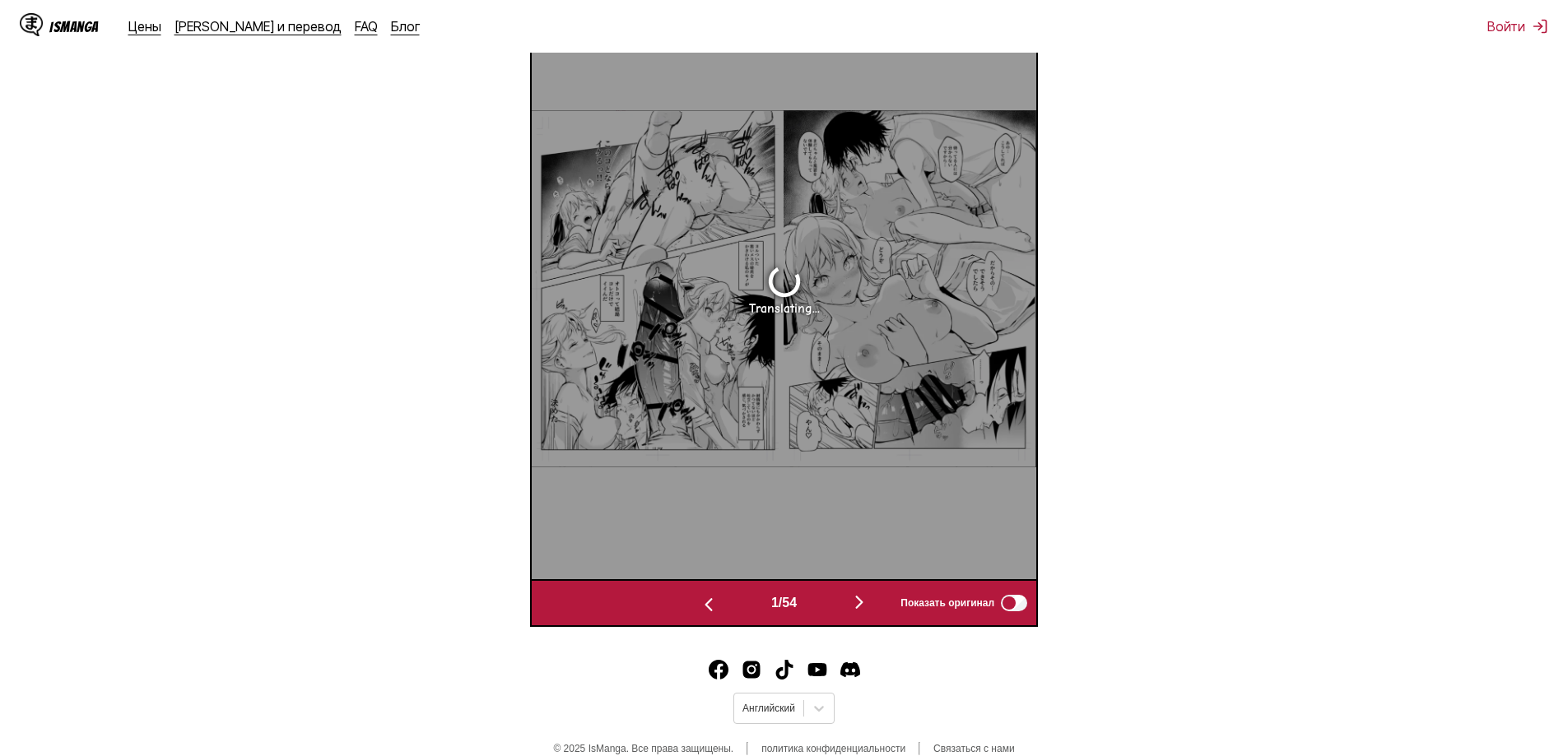
click at [701, 610] on img "button" at bounding box center [708, 604] width 19 height 19
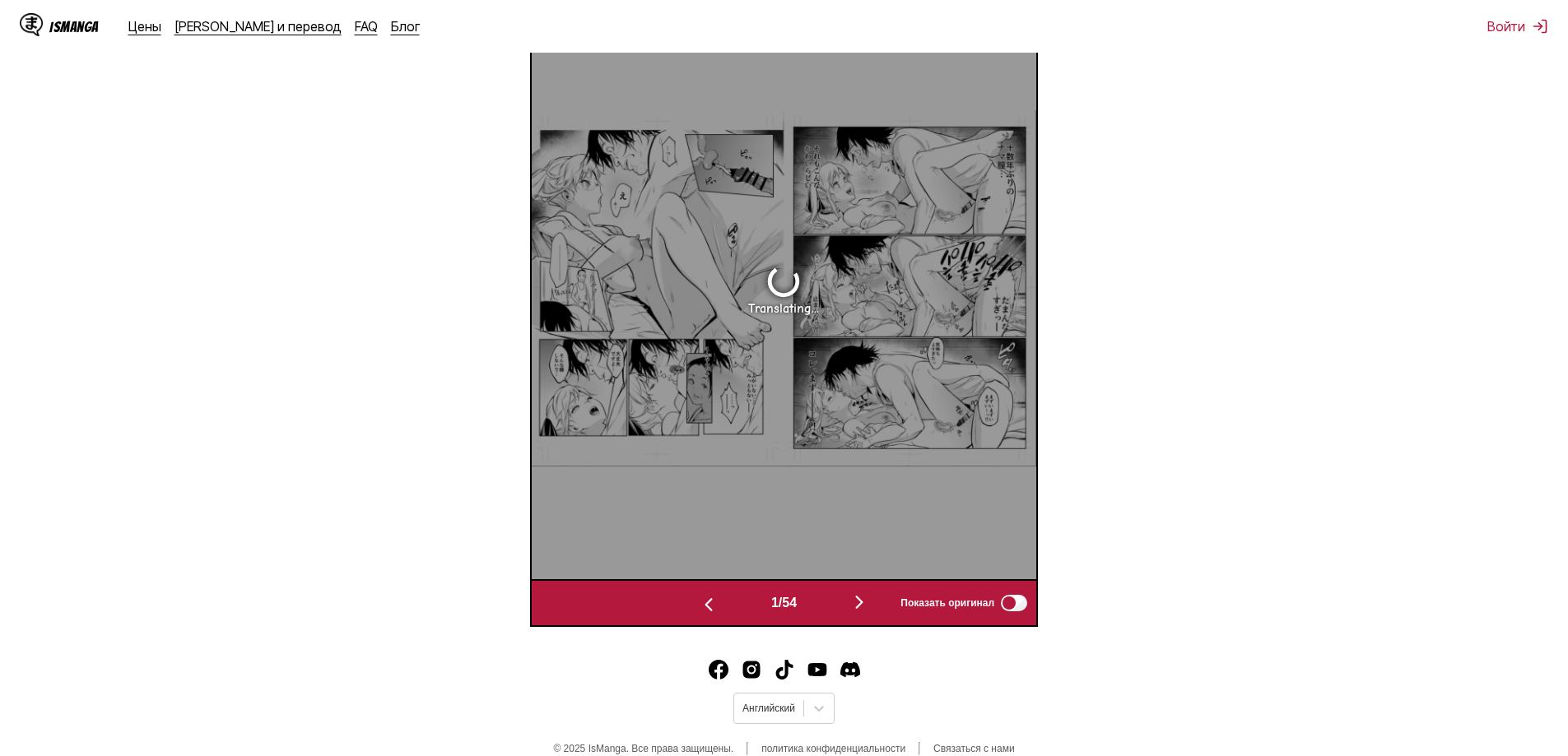
click at [701, 610] on img "button" at bounding box center [708, 604] width 19 height 19
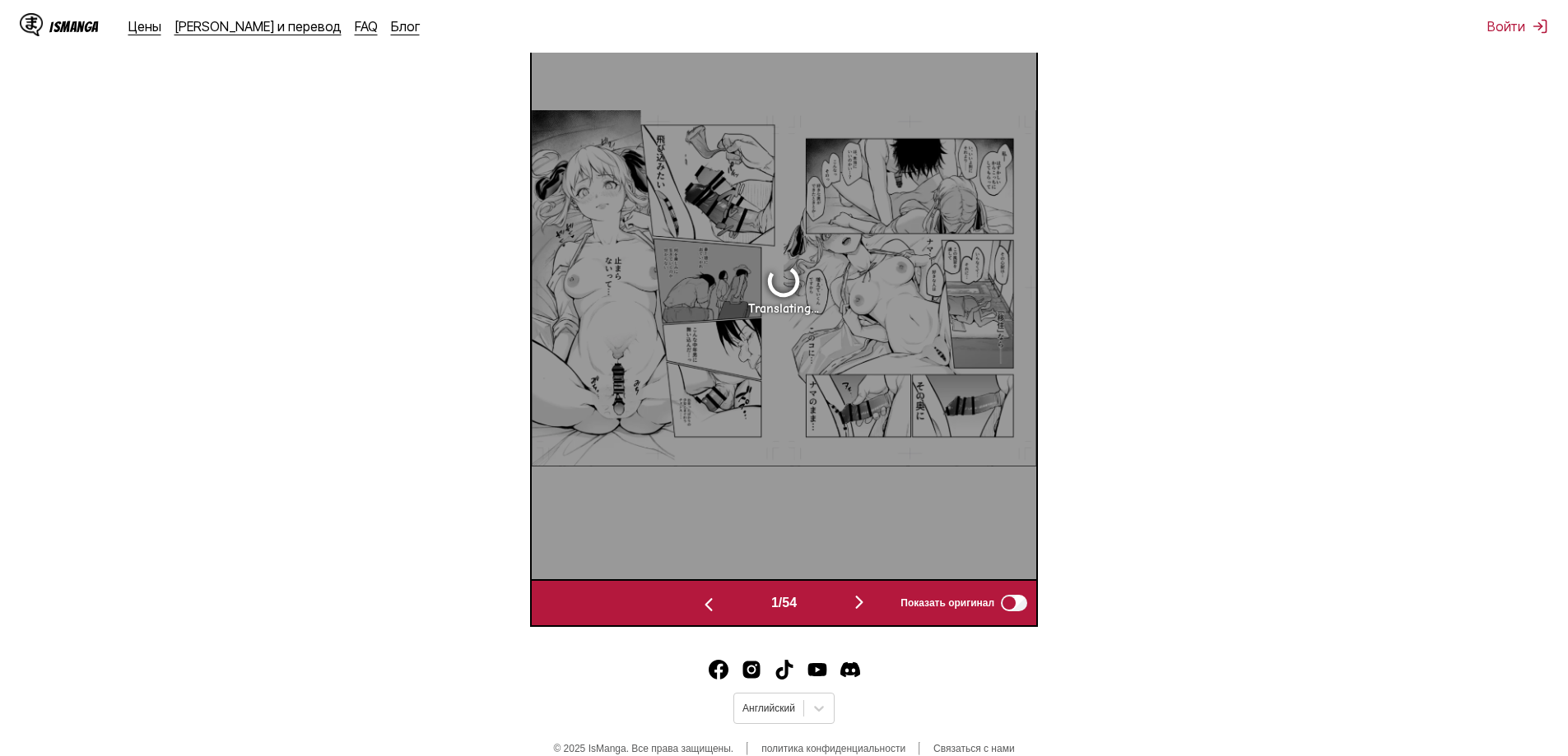
click at [701, 610] on img "button" at bounding box center [708, 604] width 19 height 19
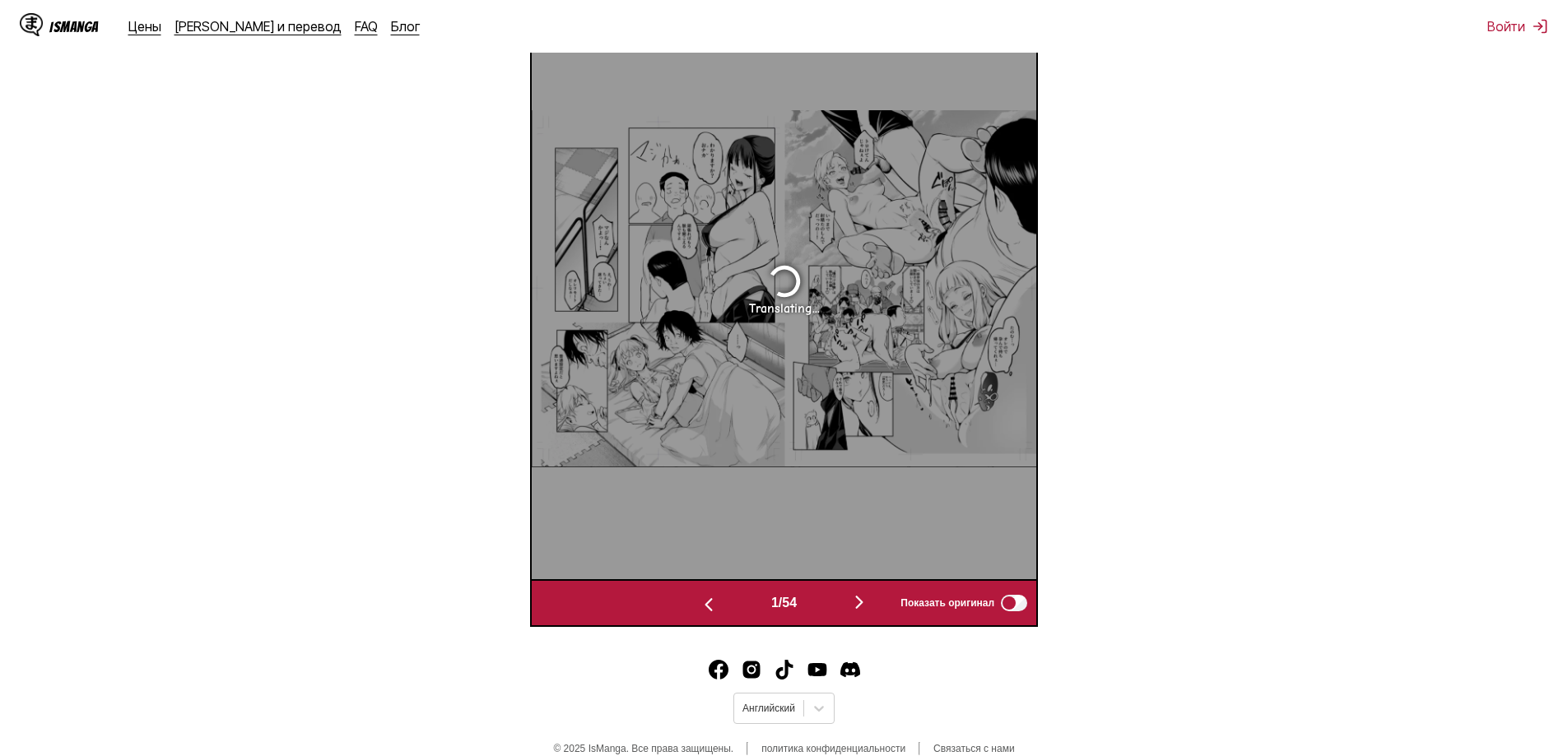
click at [701, 610] on img "button" at bounding box center [708, 604] width 19 height 19
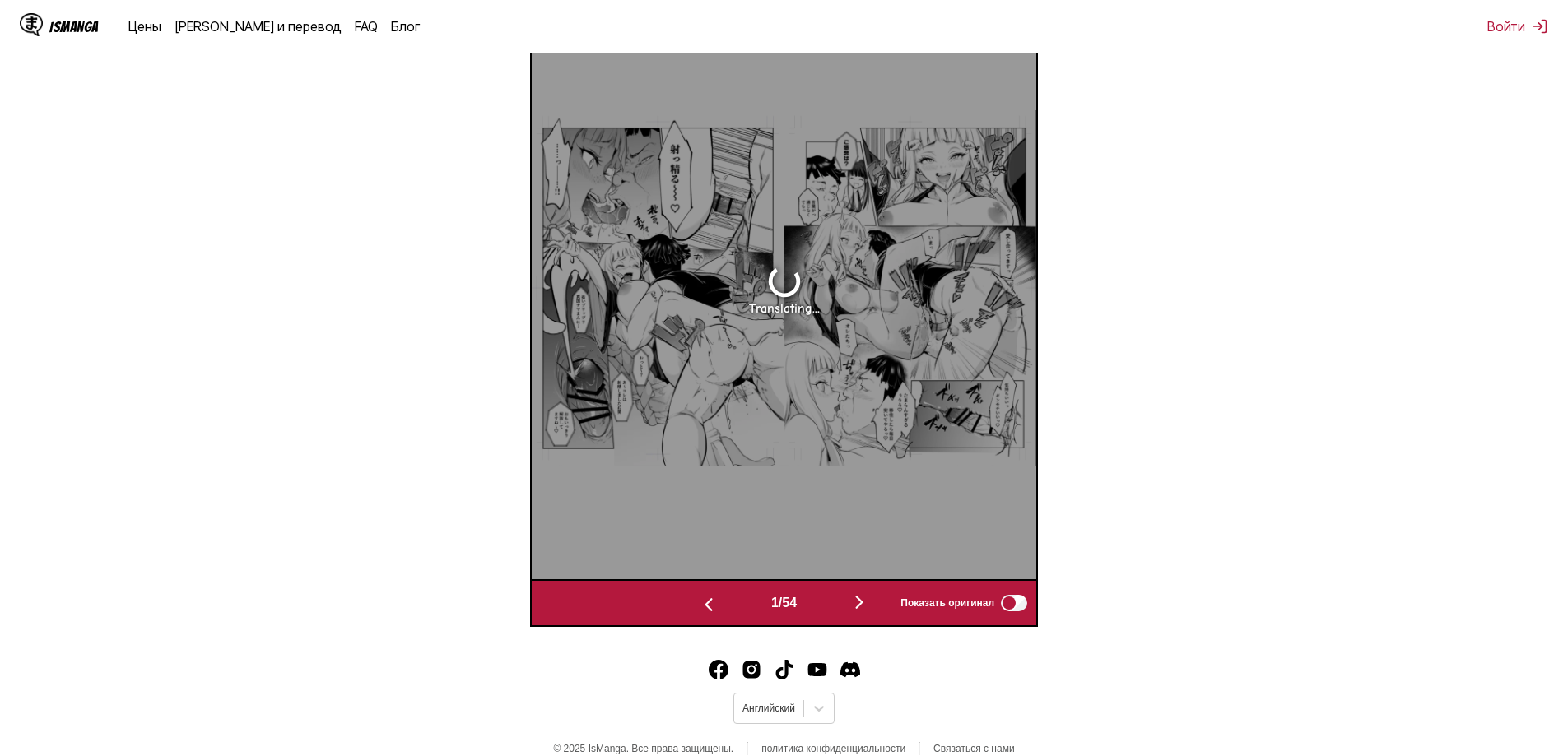
click at [701, 610] on img "button" at bounding box center [708, 604] width 19 height 19
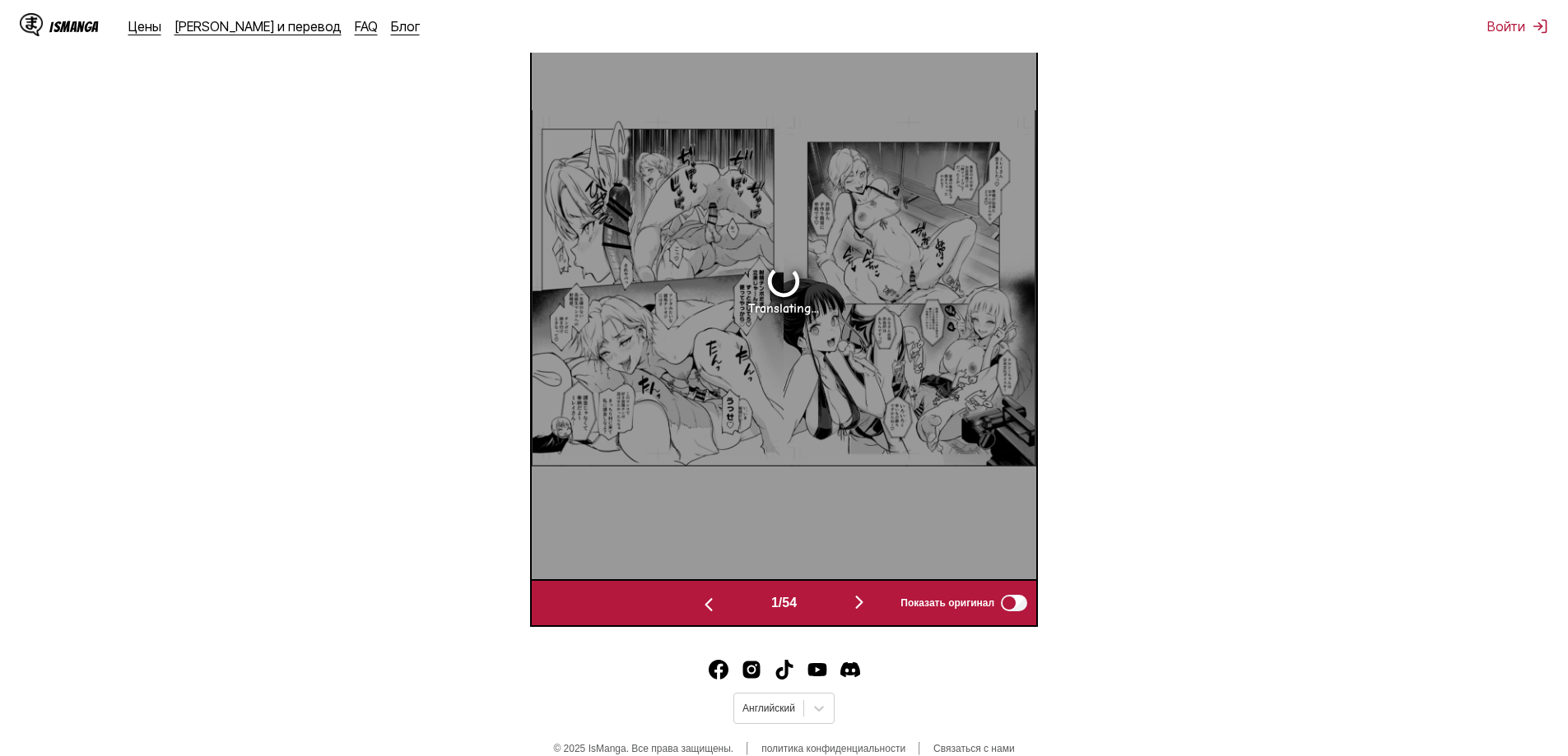
click at [701, 610] on img "button" at bounding box center [708, 604] width 19 height 19
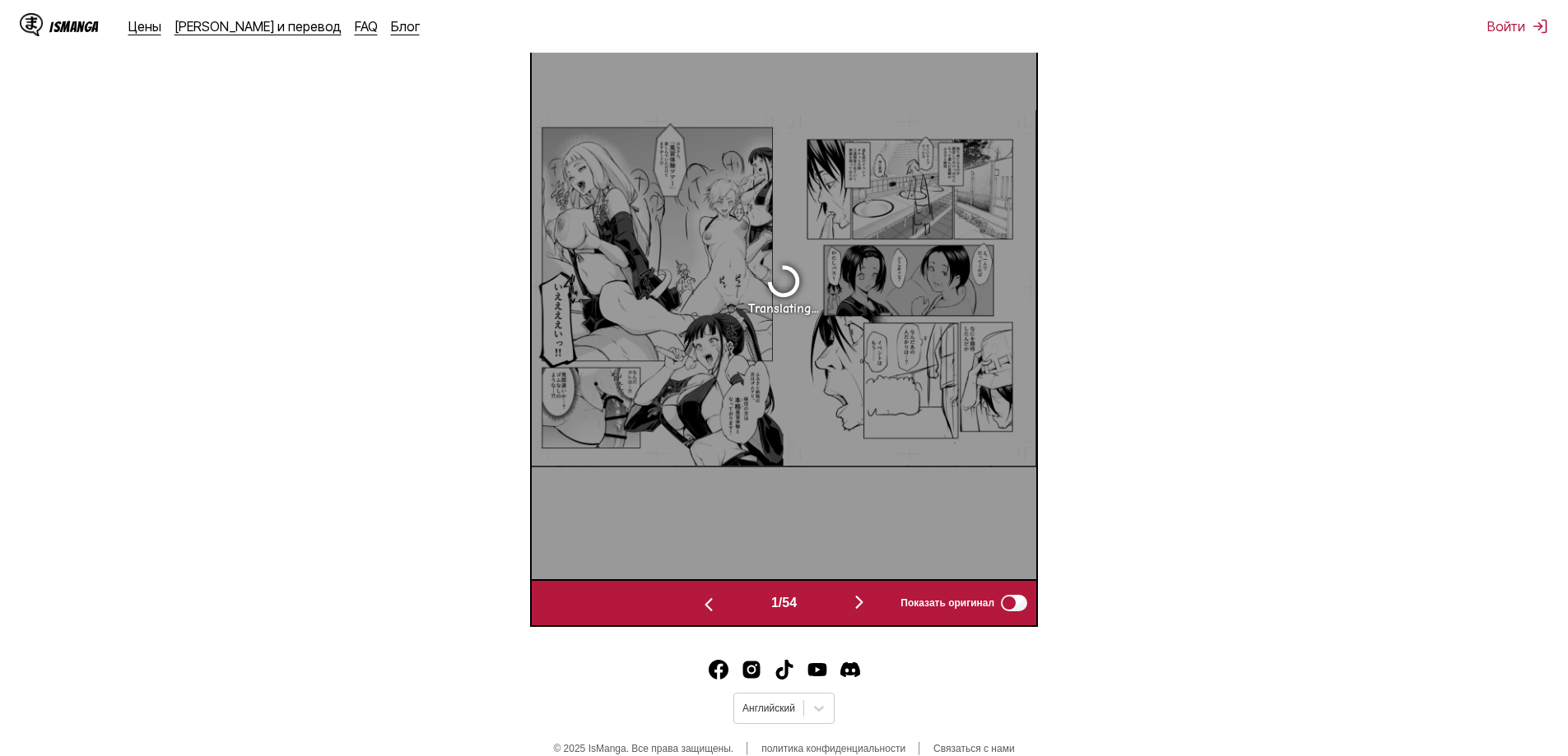
click at [701, 610] on img "button" at bounding box center [708, 604] width 19 height 19
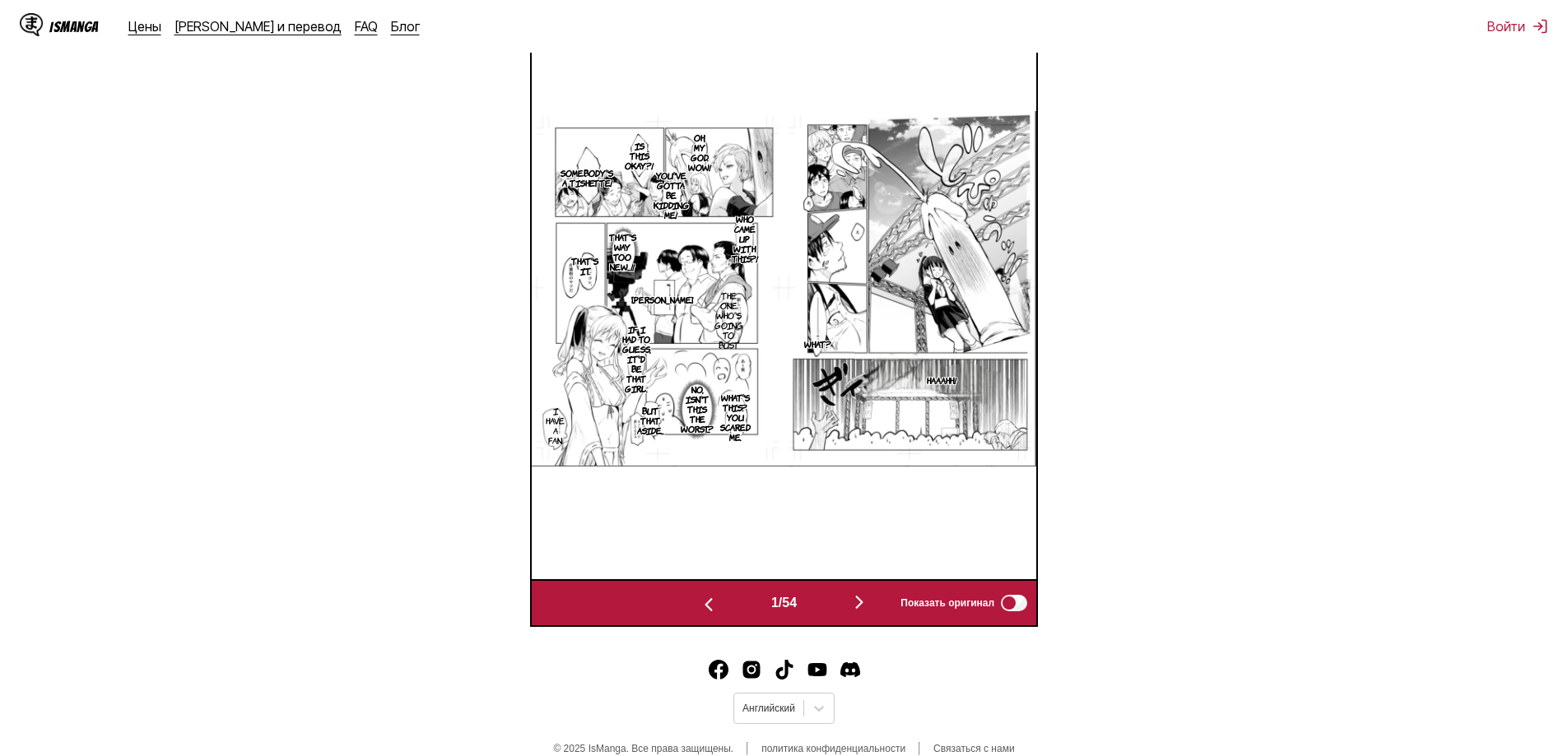
click at [701, 610] on img "button" at bounding box center [708, 604] width 19 height 19
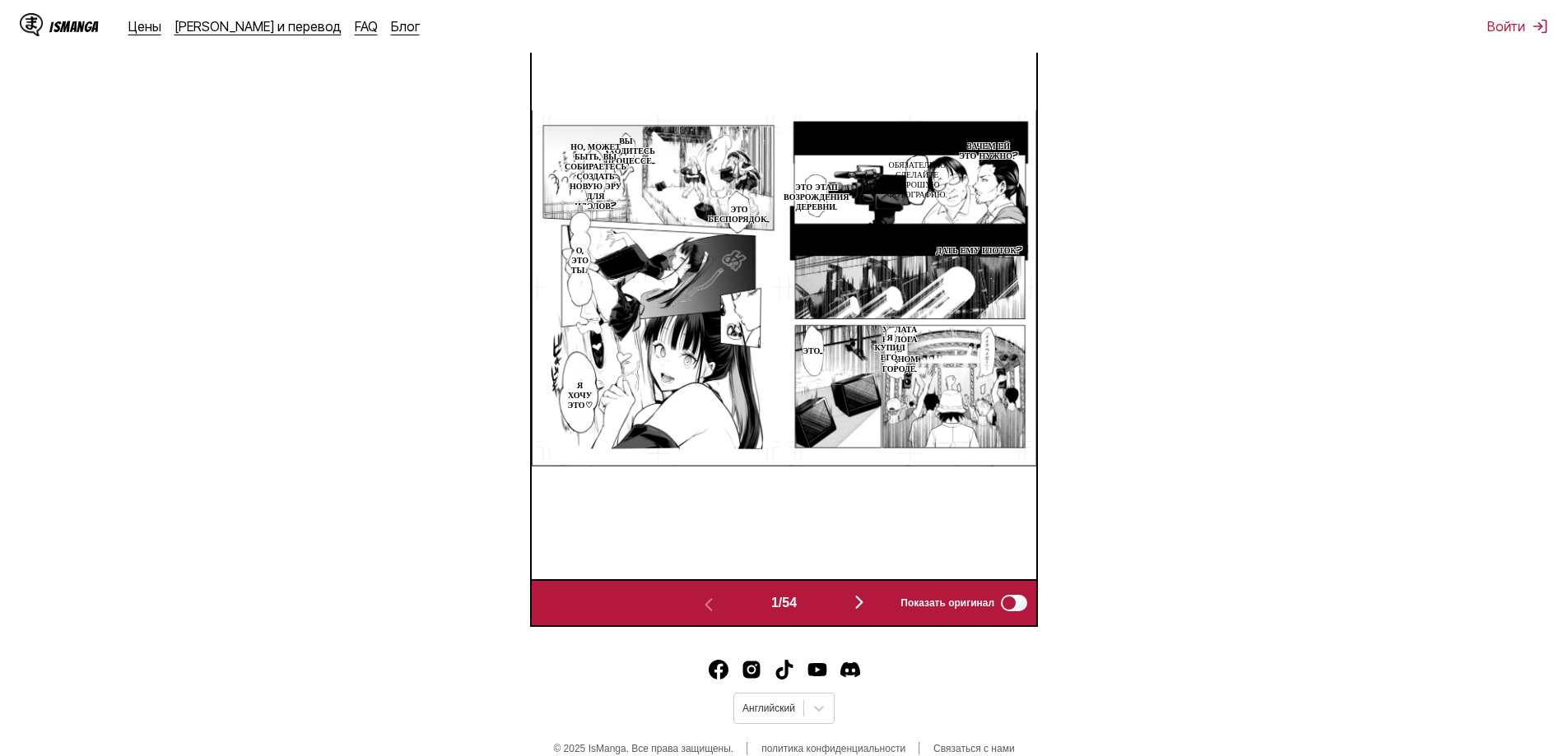
click at [856, 602] on button "button" at bounding box center [859, 604] width 99 height 24
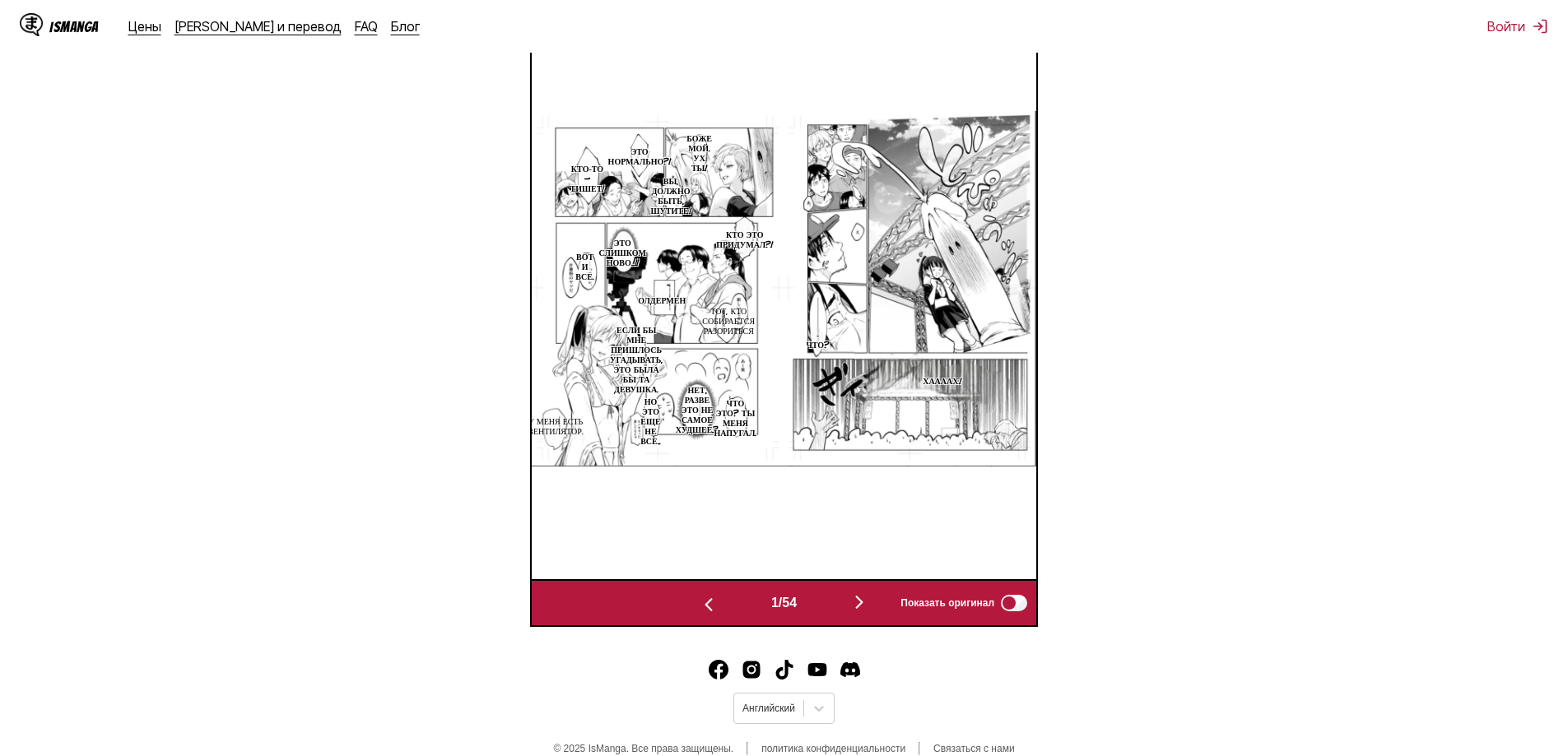
click at [856, 602] on button "button" at bounding box center [859, 604] width 99 height 24
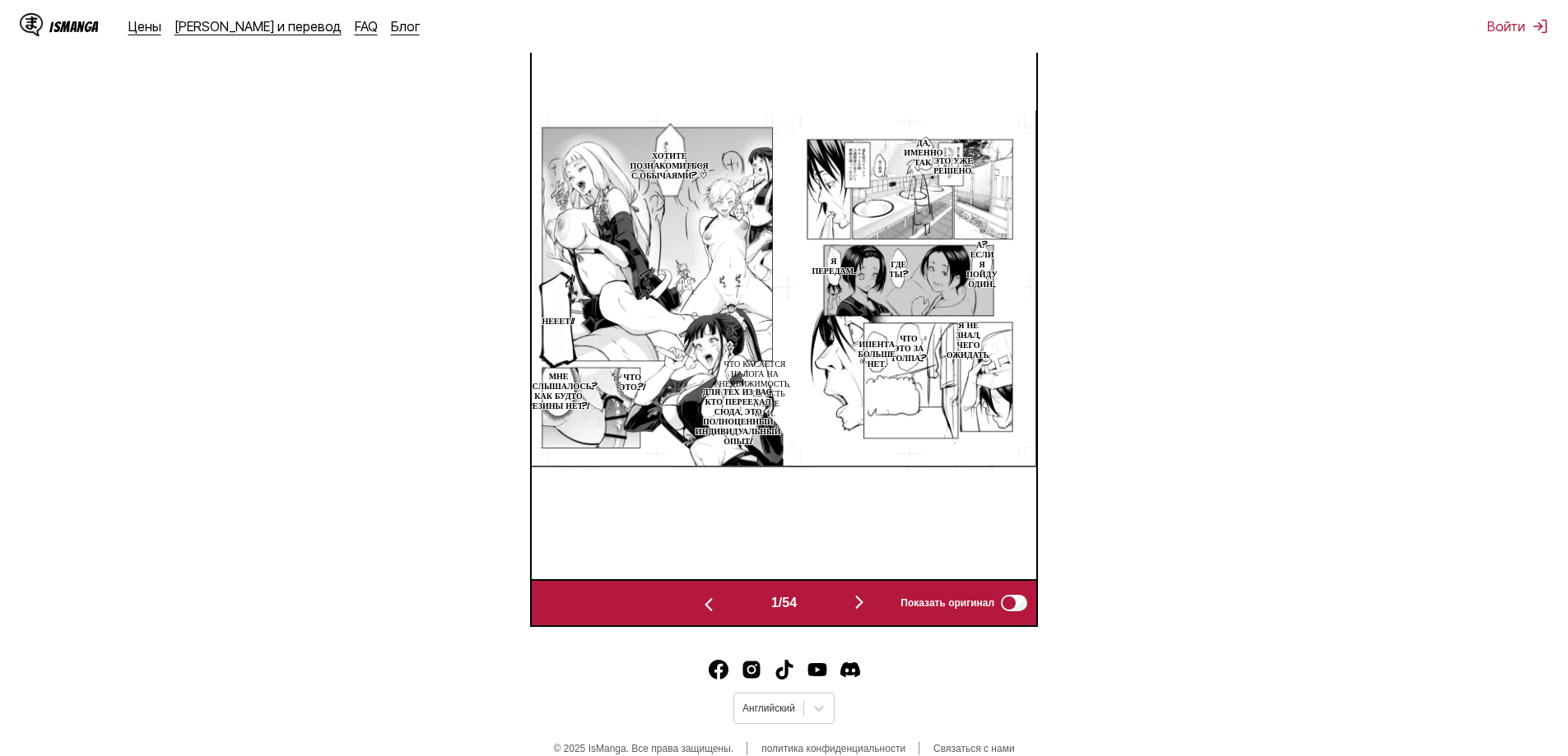
click at [858, 599] on img "button" at bounding box center [859, 602] width 19 height 19
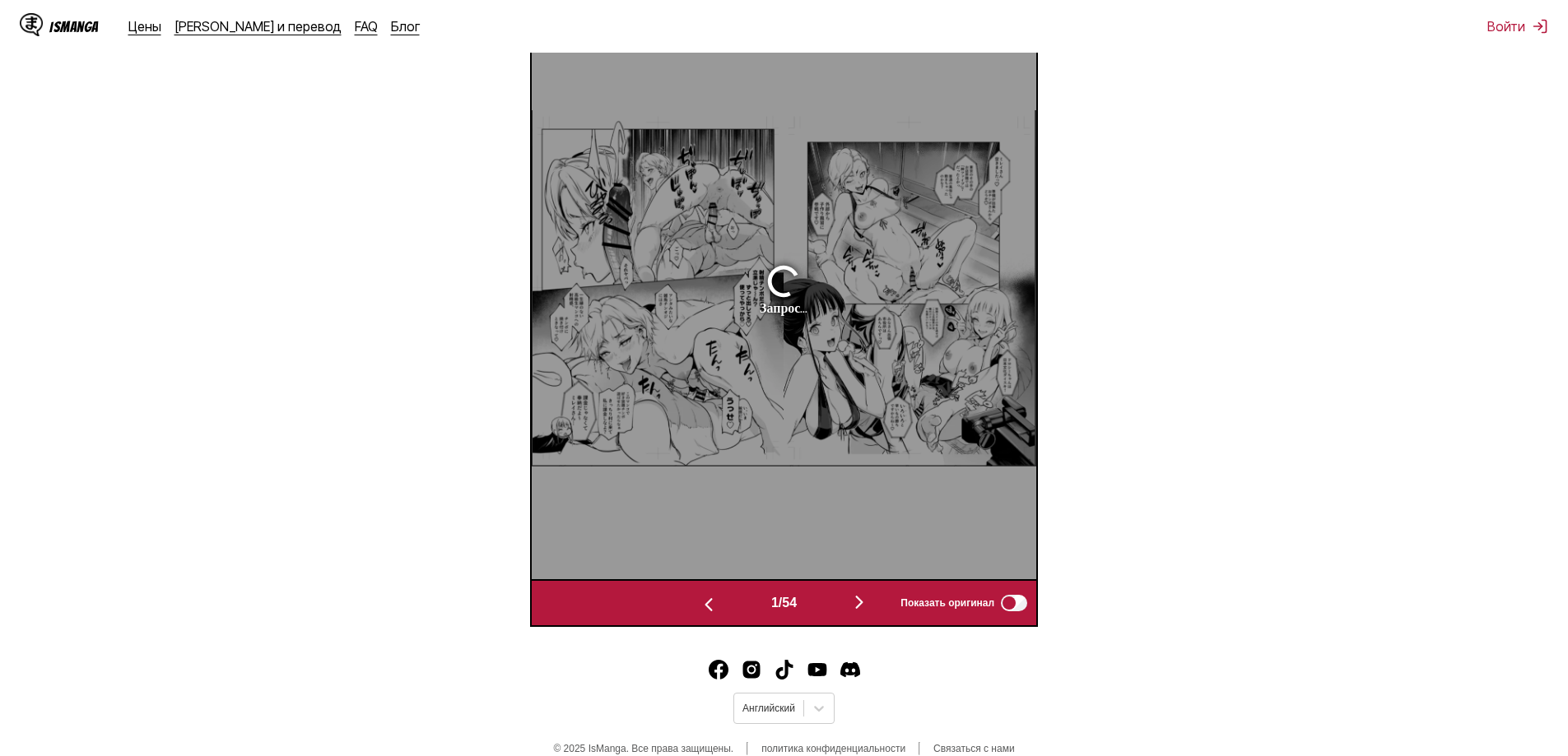
click at [858, 599] on img "button" at bounding box center [859, 602] width 19 height 19
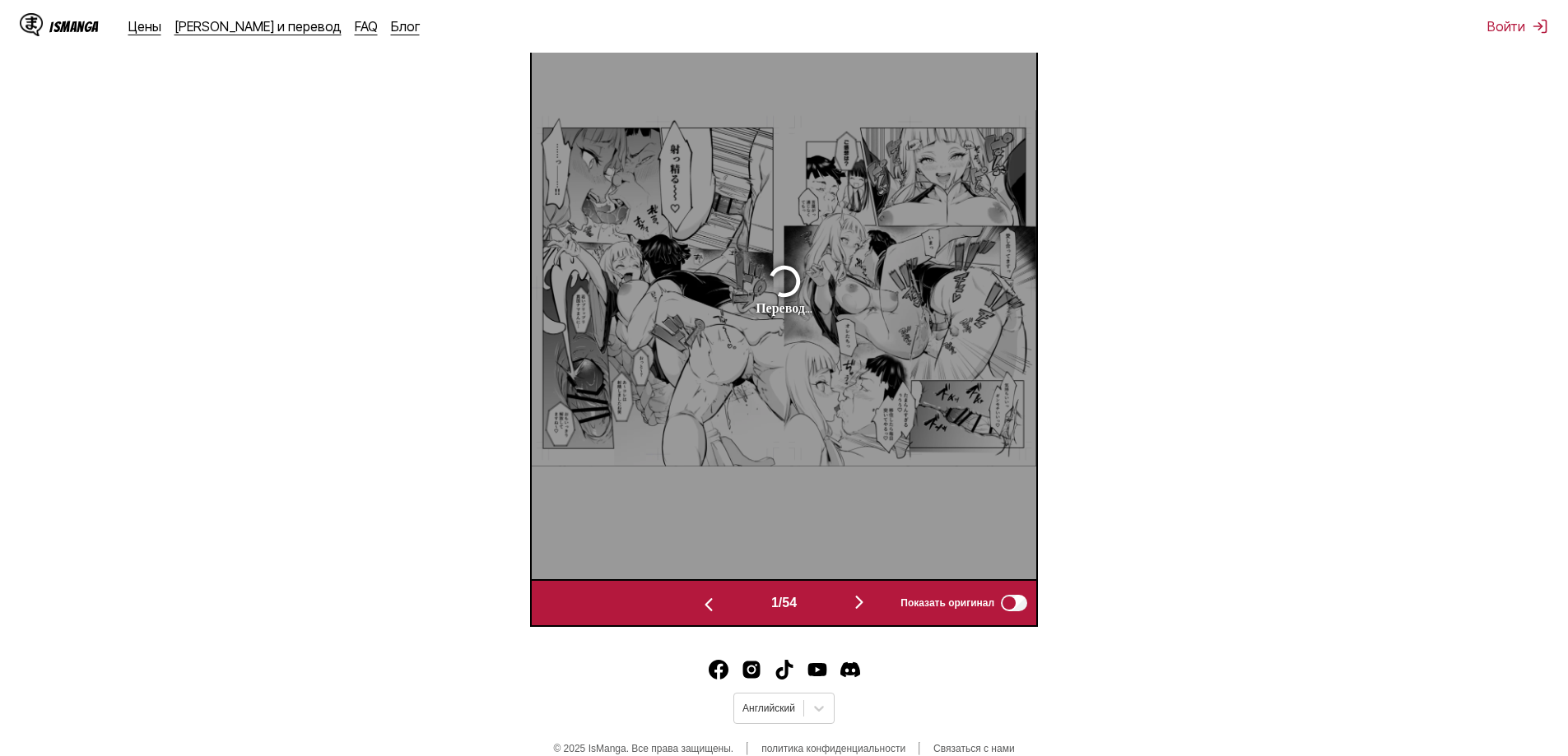
click at [866, 597] on img "button" at bounding box center [859, 602] width 19 height 19
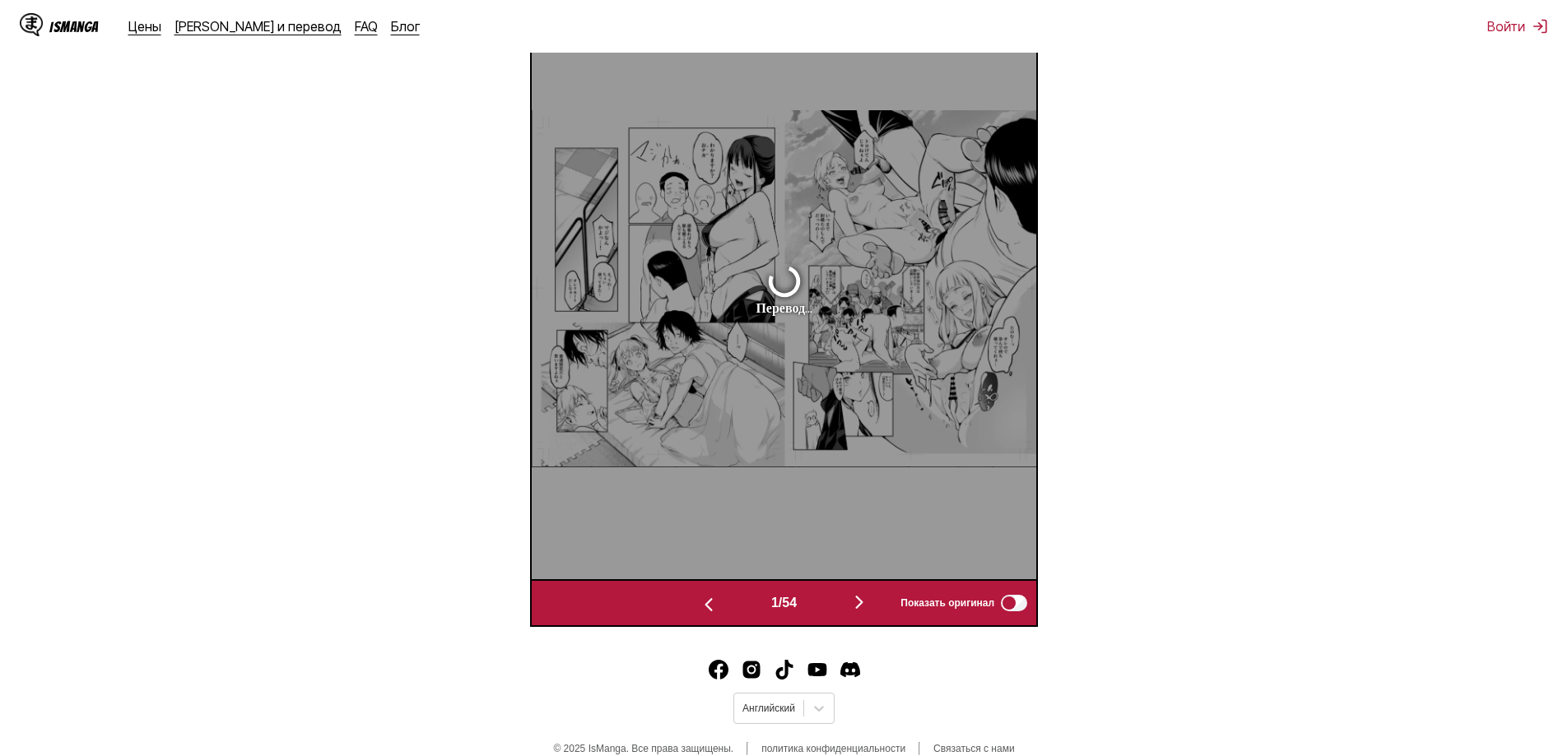
click at [866, 592] on div "1 / 54 Показать оригинал" at bounding box center [783, 603] width 508 height 48
click at [865, 596] on img "button" at bounding box center [859, 602] width 19 height 19
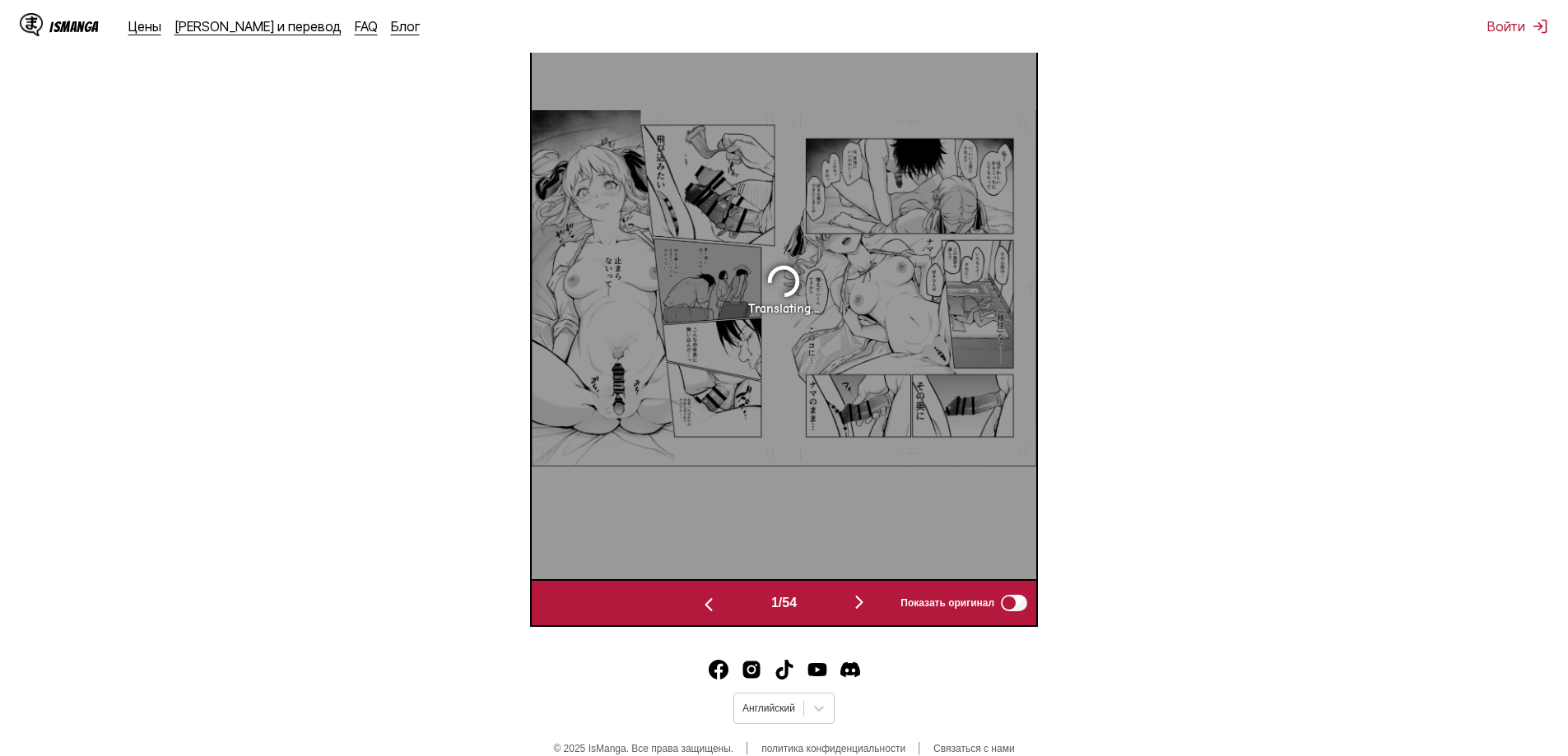
click at [865, 599] on img "button" at bounding box center [859, 602] width 19 height 19
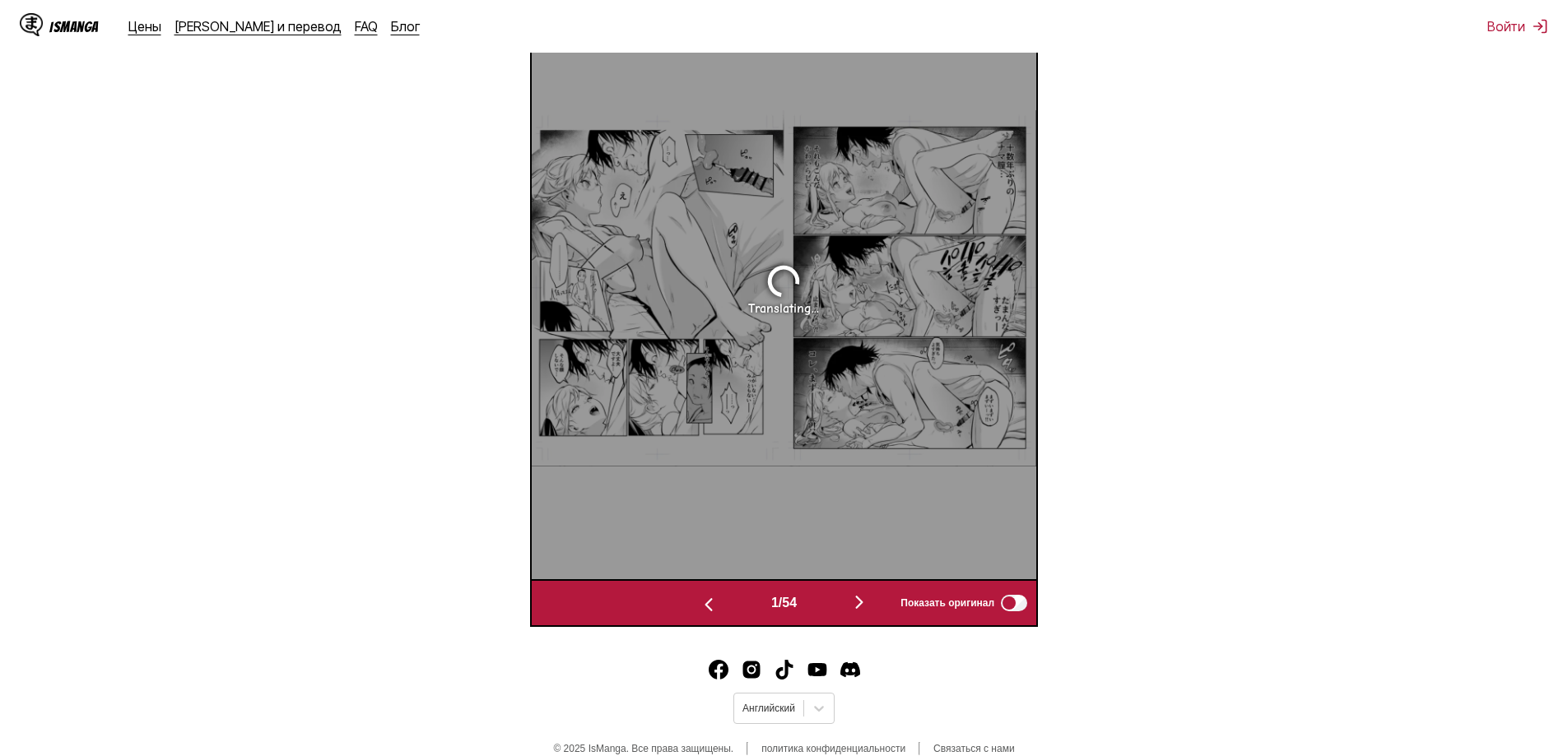
click at [865, 599] on img "button" at bounding box center [859, 602] width 19 height 19
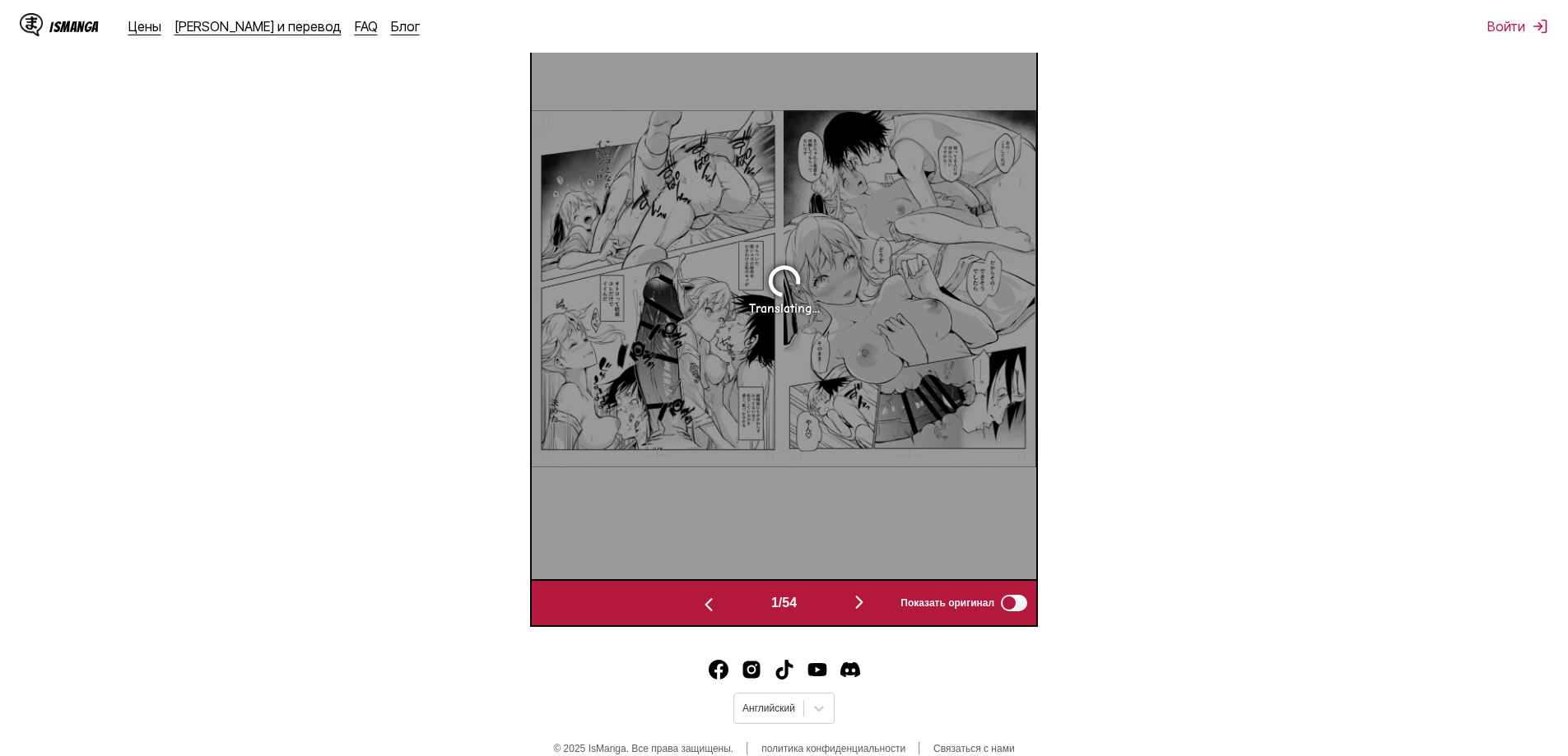
click at [865, 599] on img "button" at bounding box center [859, 602] width 19 height 19
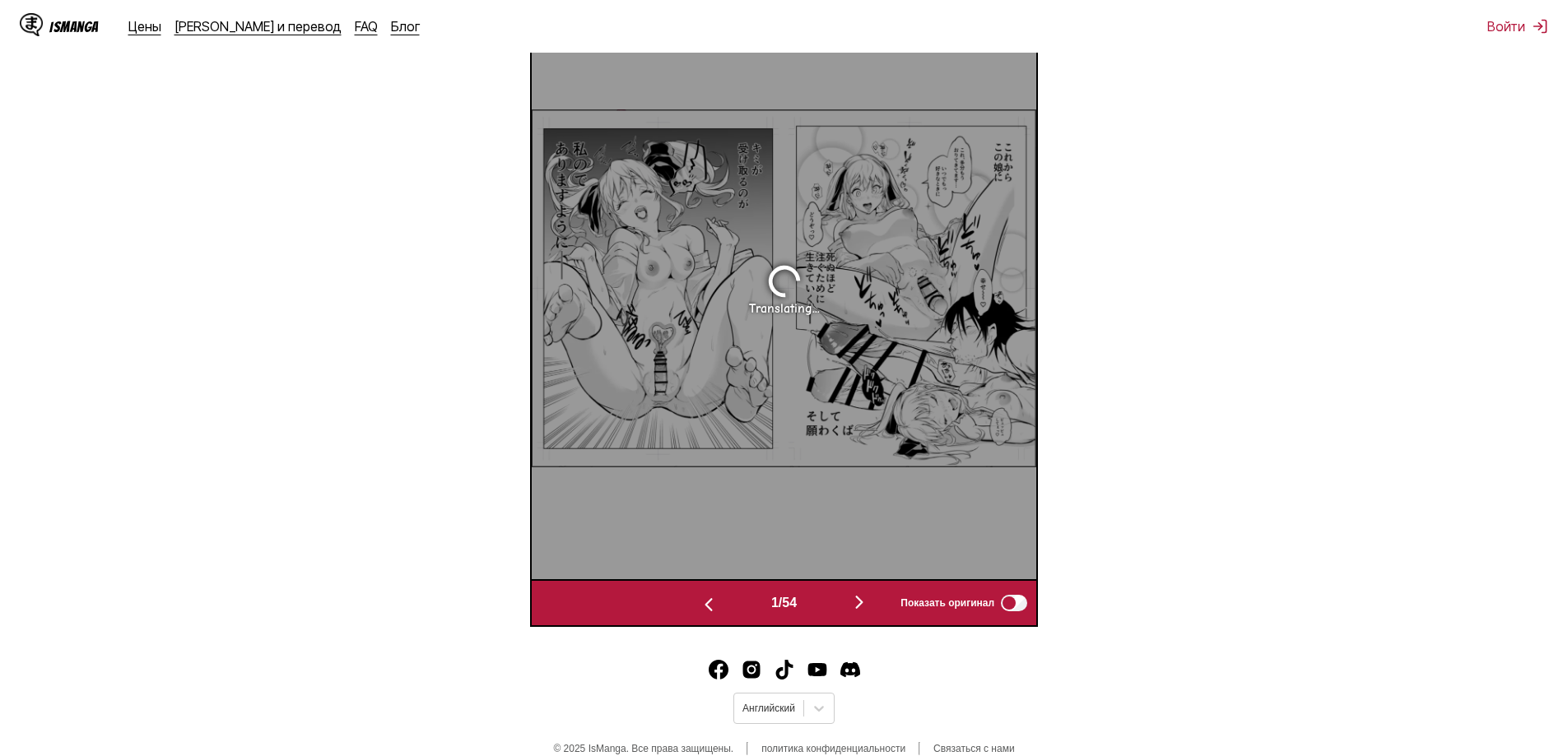
click at [865, 599] on img "button" at bounding box center [859, 602] width 19 height 19
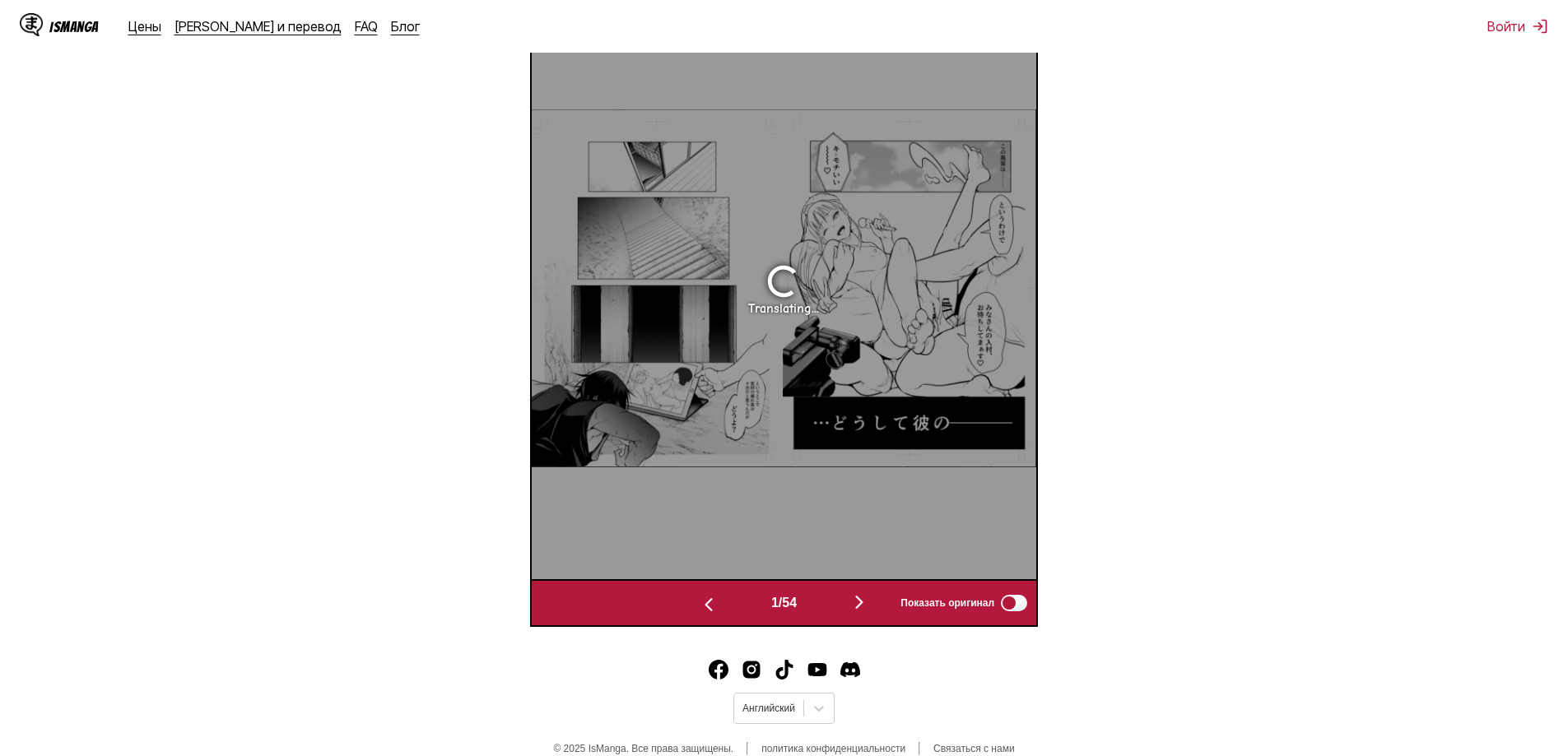
click at [865, 599] on img "button" at bounding box center [859, 602] width 19 height 19
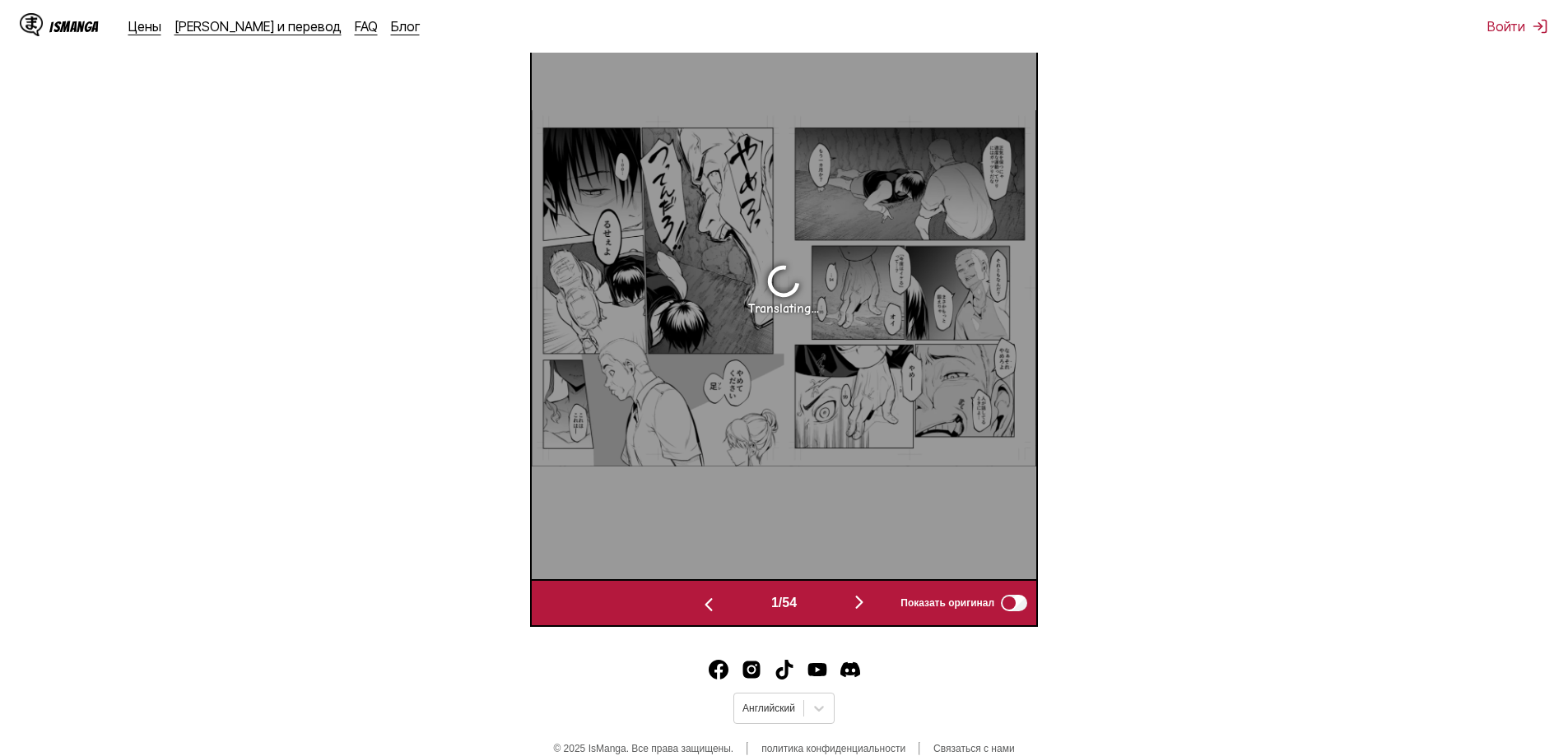
click at [865, 599] on img "button" at bounding box center [859, 602] width 19 height 19
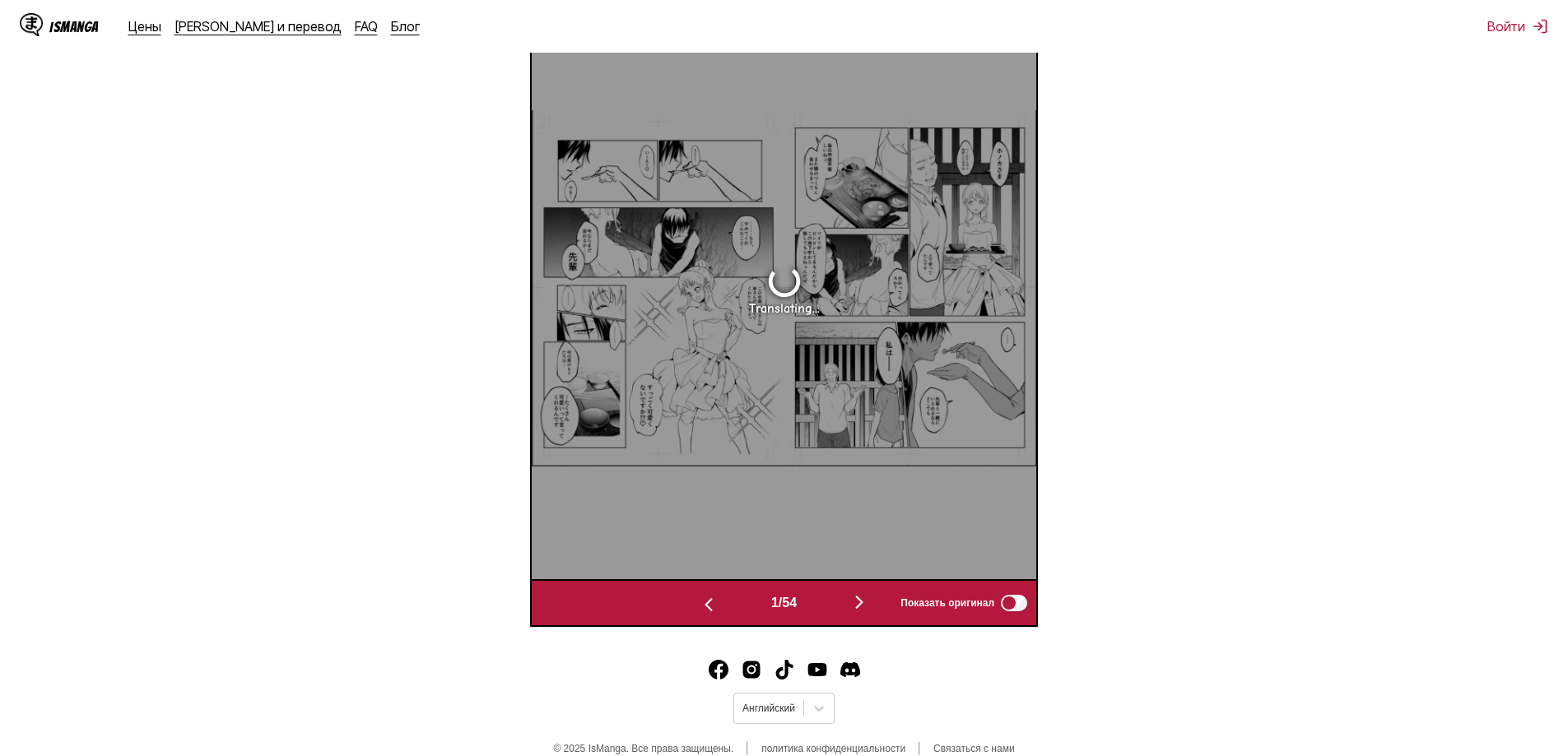
click at [865, 599] on img "button" at bounding box center [859, 602] width 19 height 19
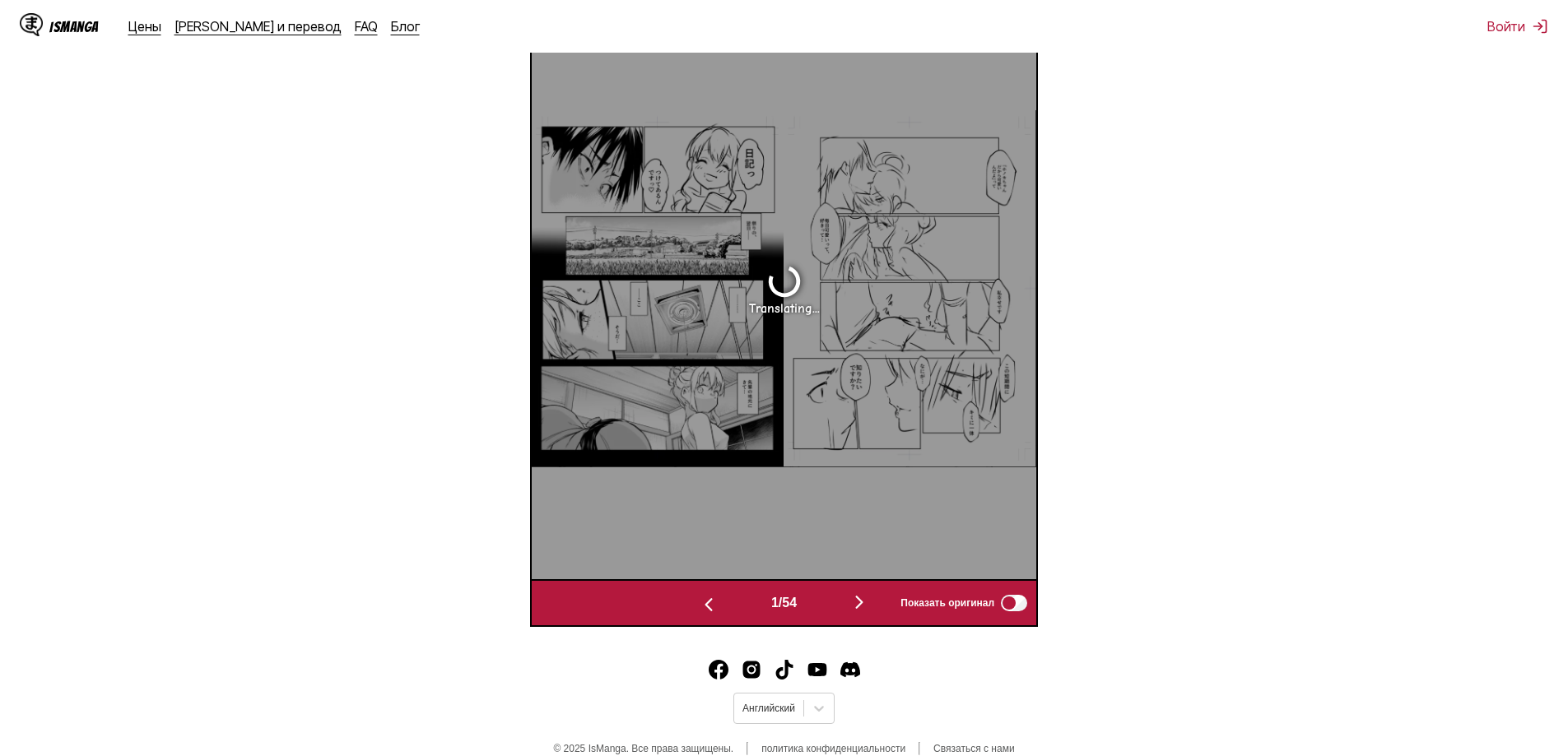
click at [865, 599] on img "button" at bounding box center [859, 602] width 19 height 19
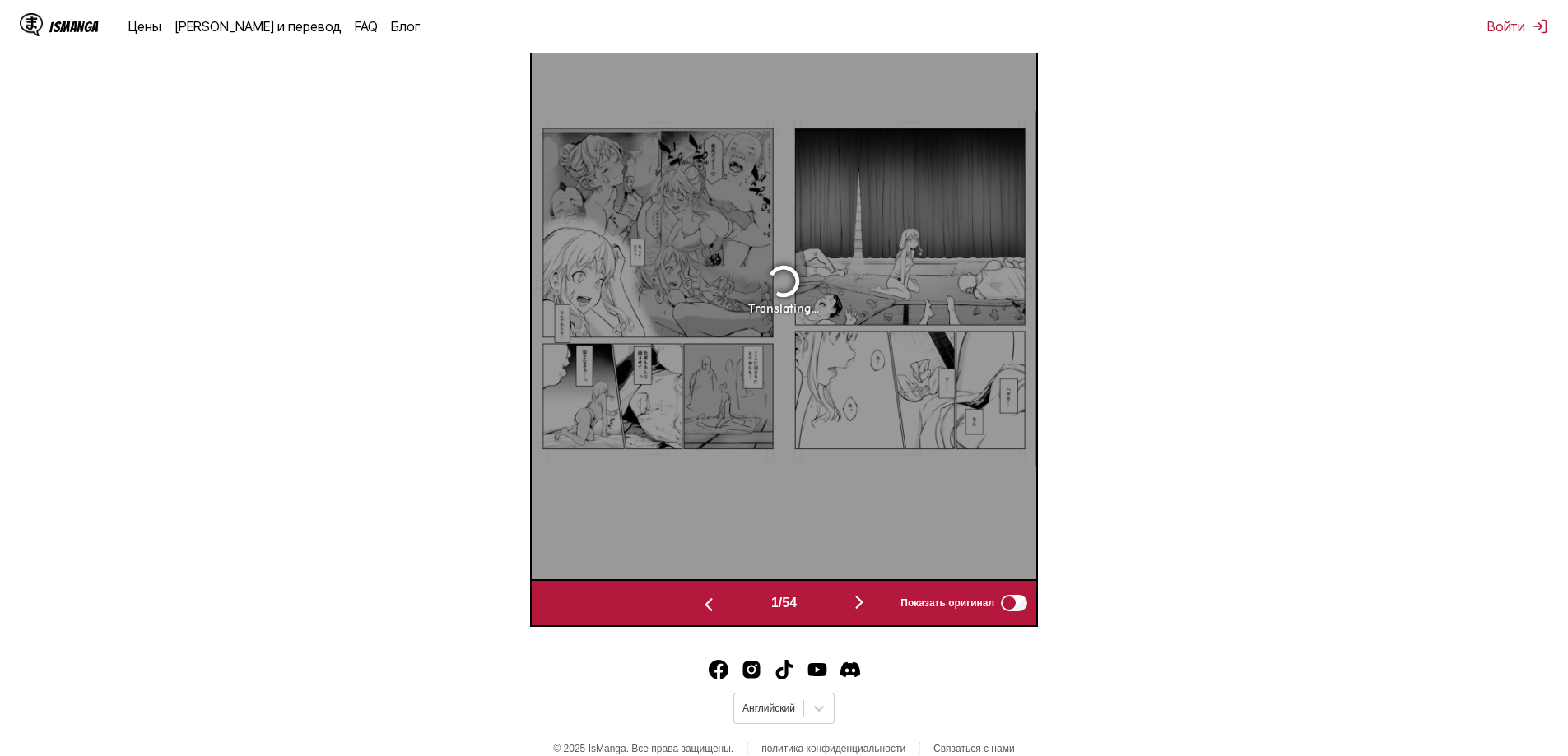
click at [865, 599] on img "button" at bounding box center [859, 602] width 19 height 19
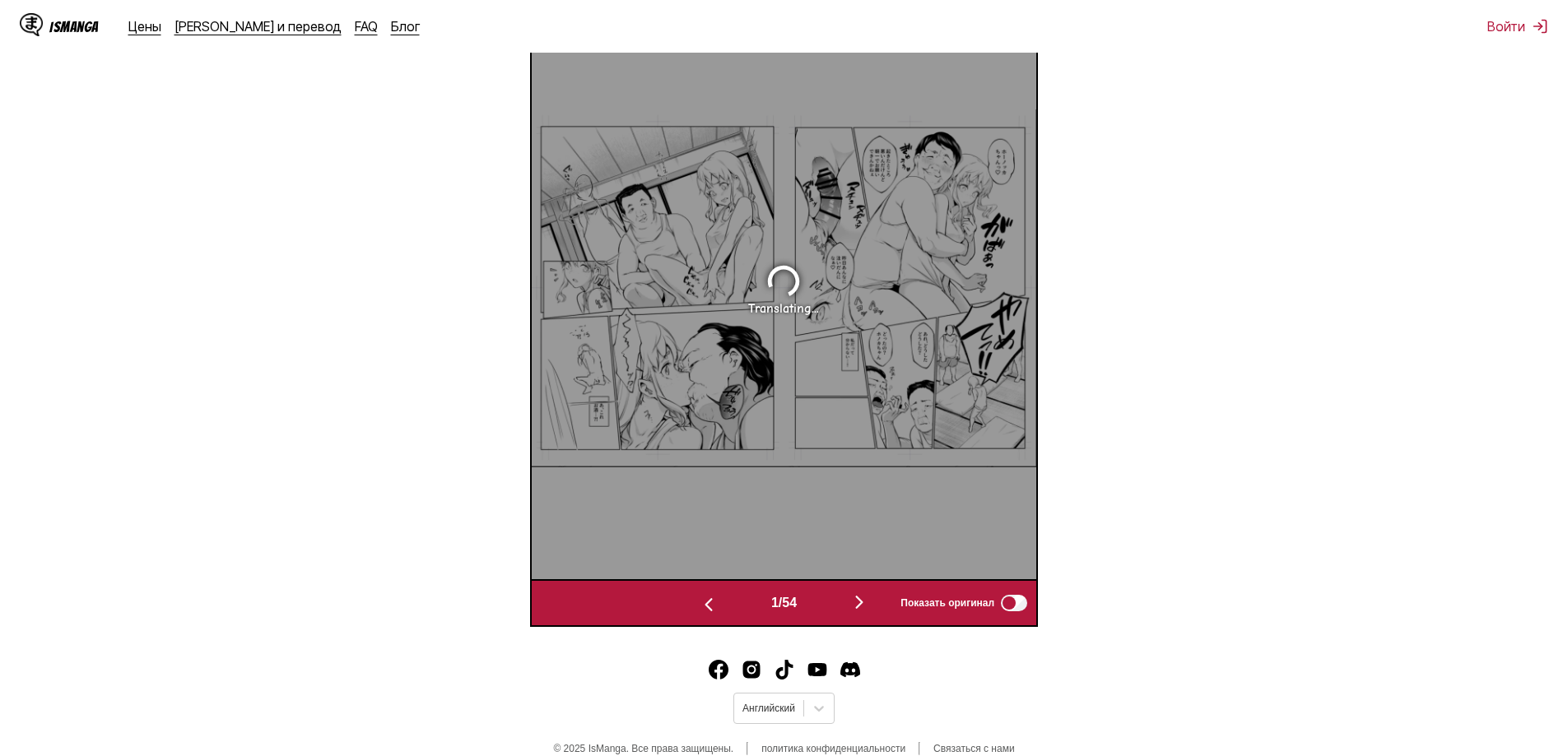
click at [865, 599] on img "button" at bounding box center [859, 602] width 19 height 19
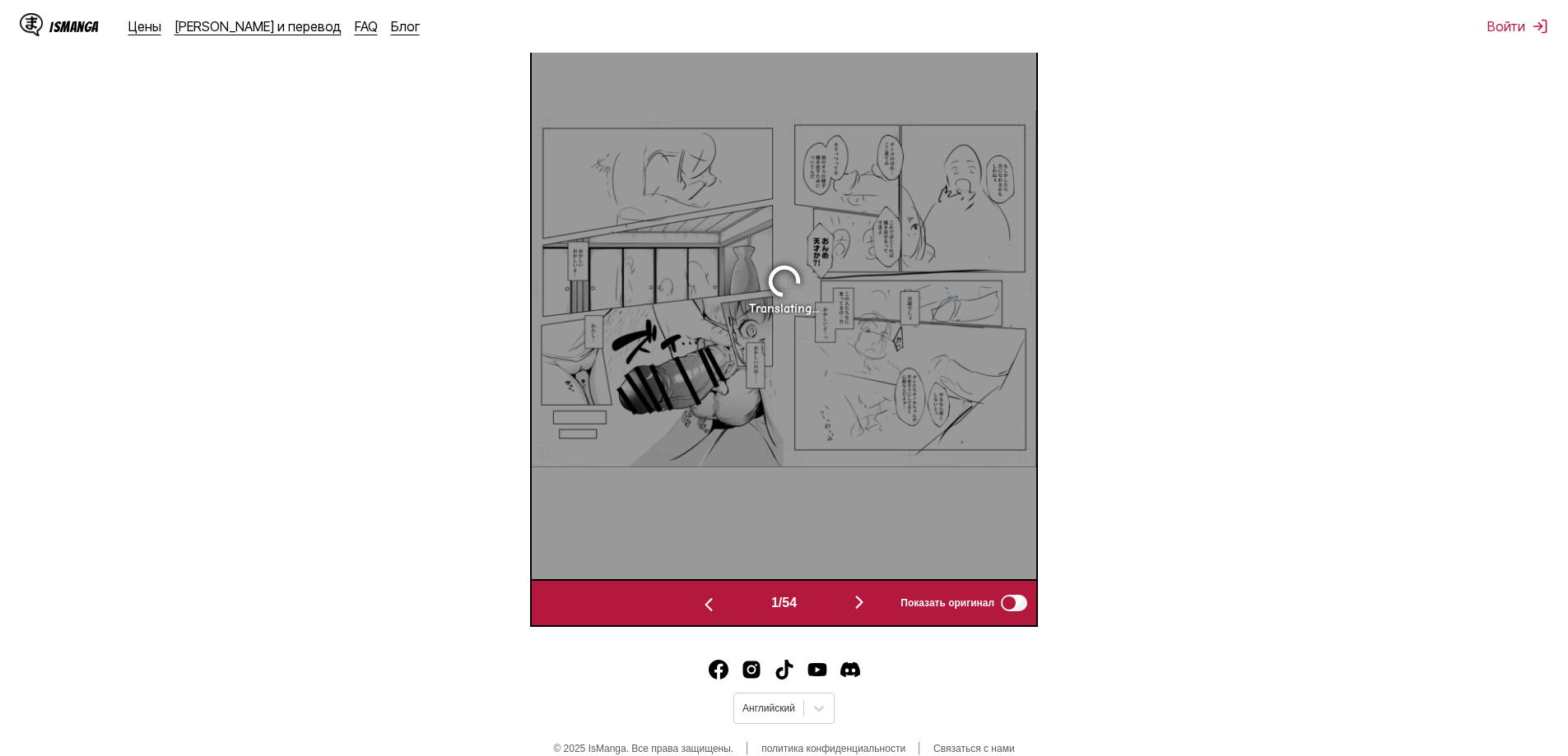
click at [865, 599] on img "button" at bounding box center [859, 602] width 19 height 19
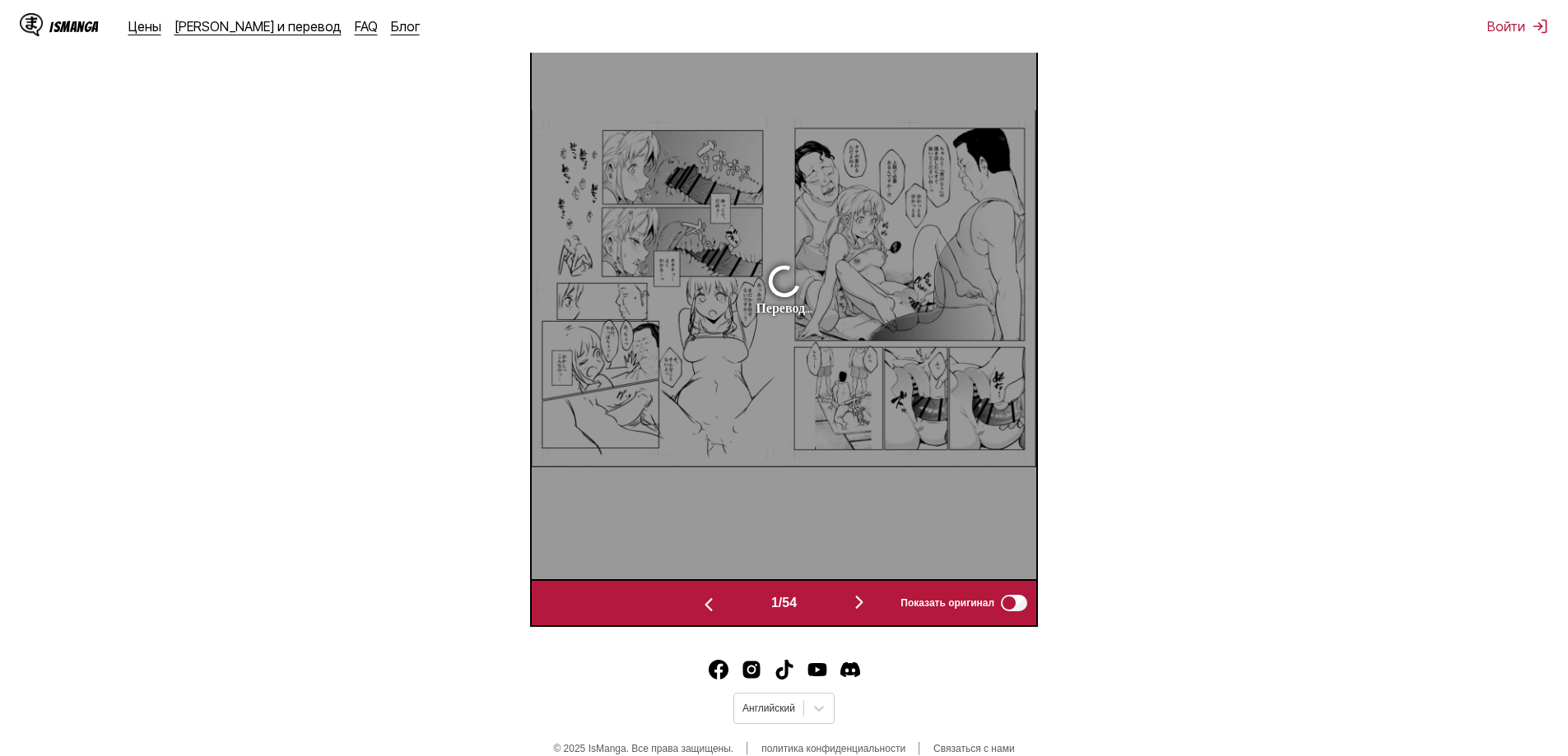
click at [865, 599] on img "button" at bounding box center [859, 602] width 19 height 19
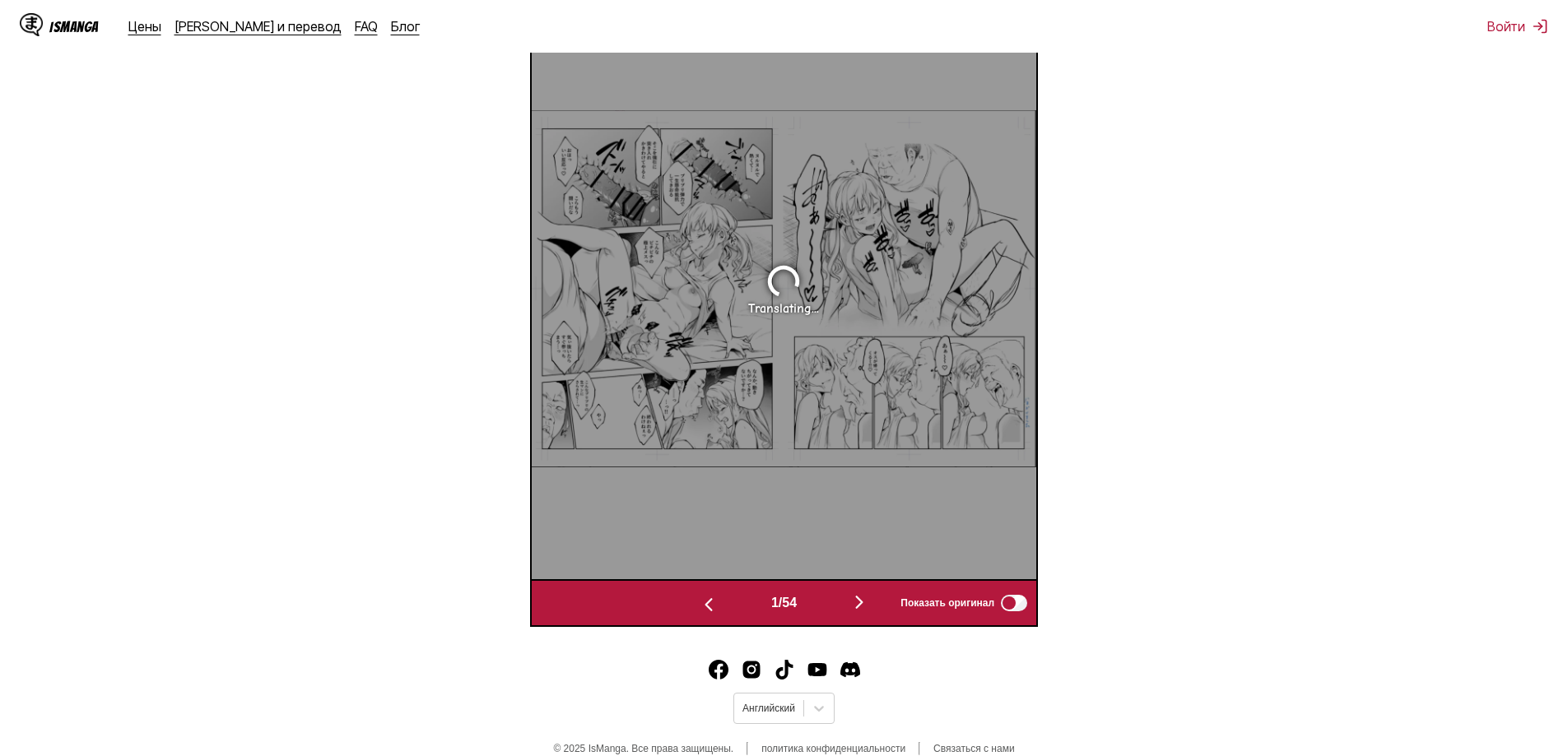
click at [865, 599] on img "button" at bounding box center [859, 602] width 19 height 19
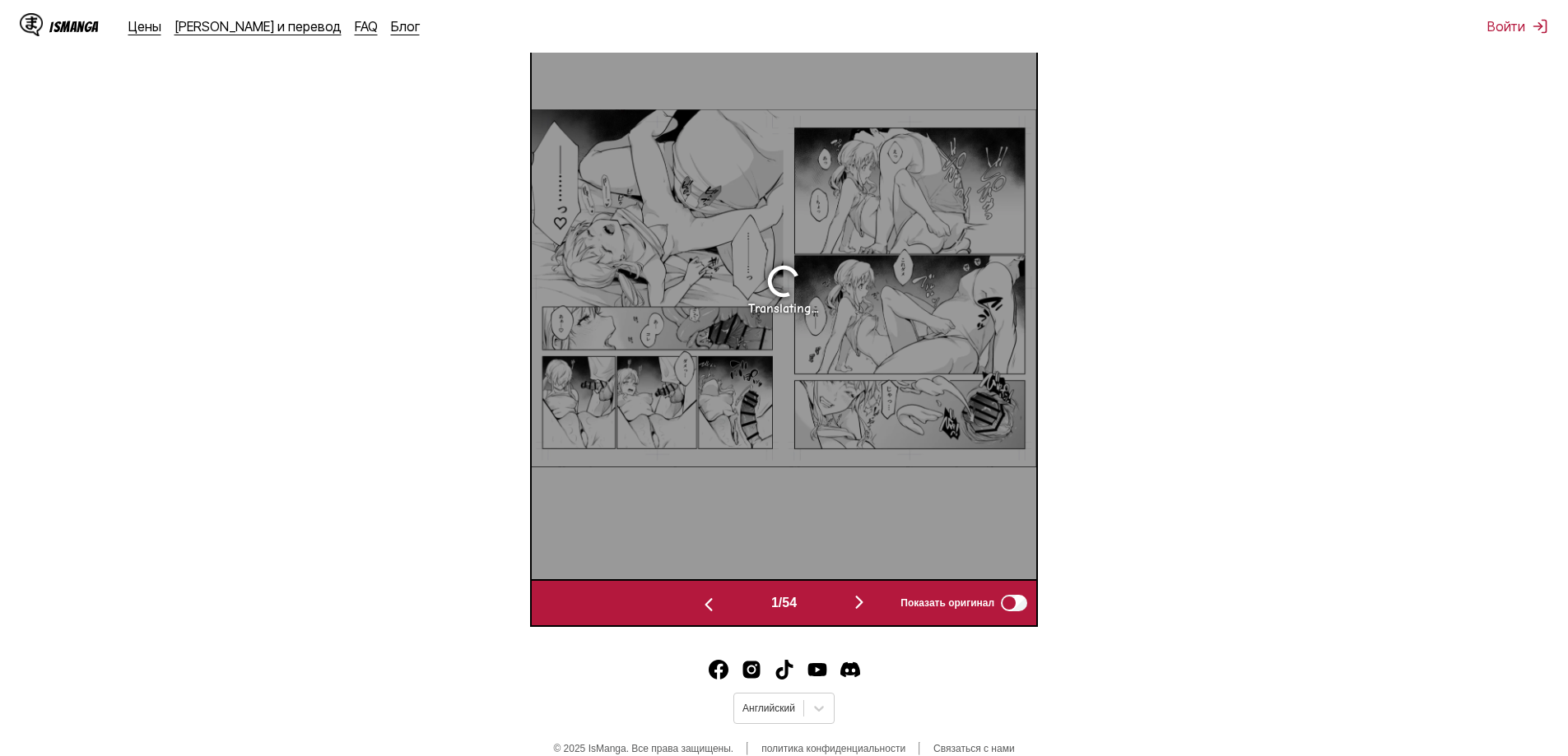
click at [865, 599] on img "button" at bounding box center [859, 602] width 19 height 19
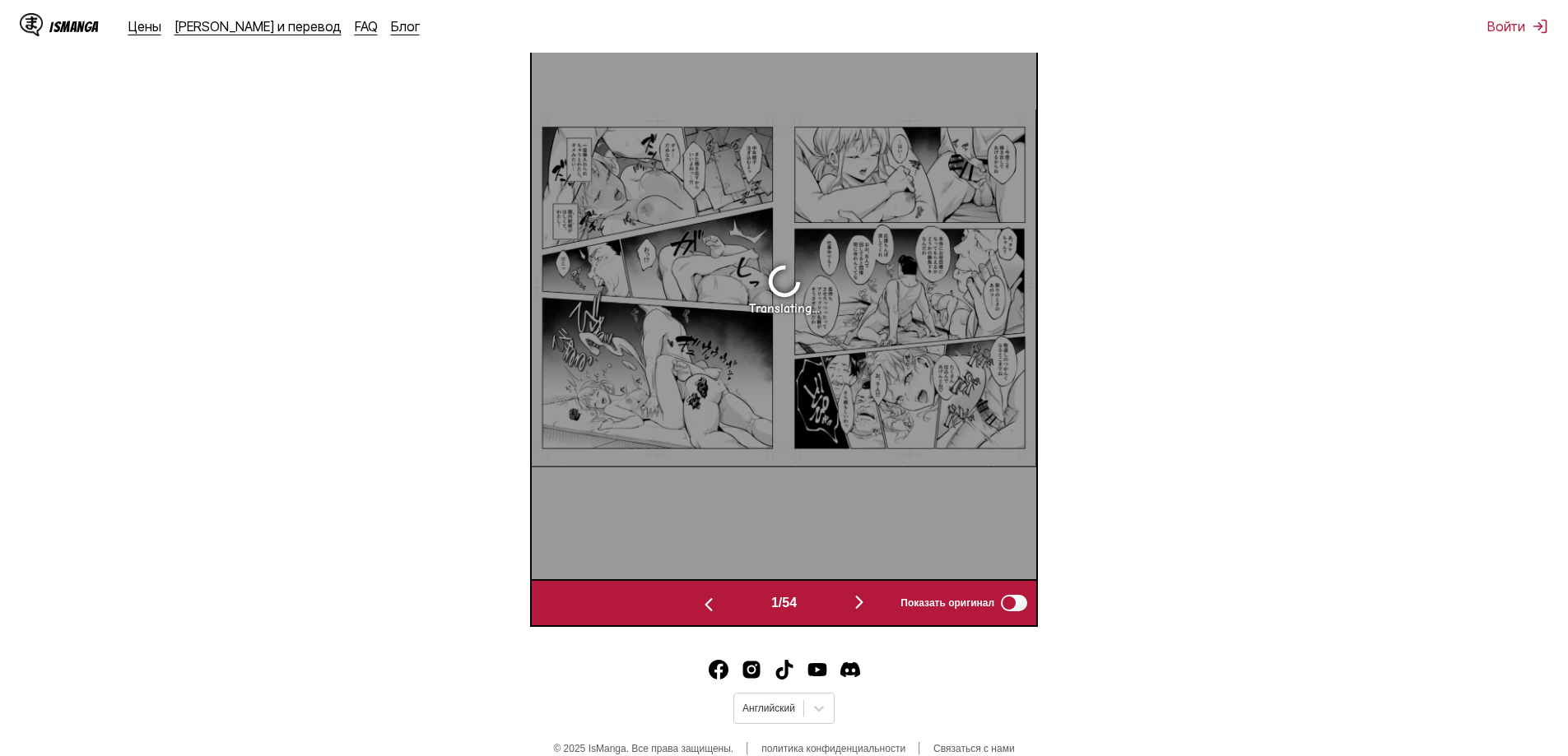
click at [865, 599] on img "button" at bounding box center [859, 602] width 19 height 19
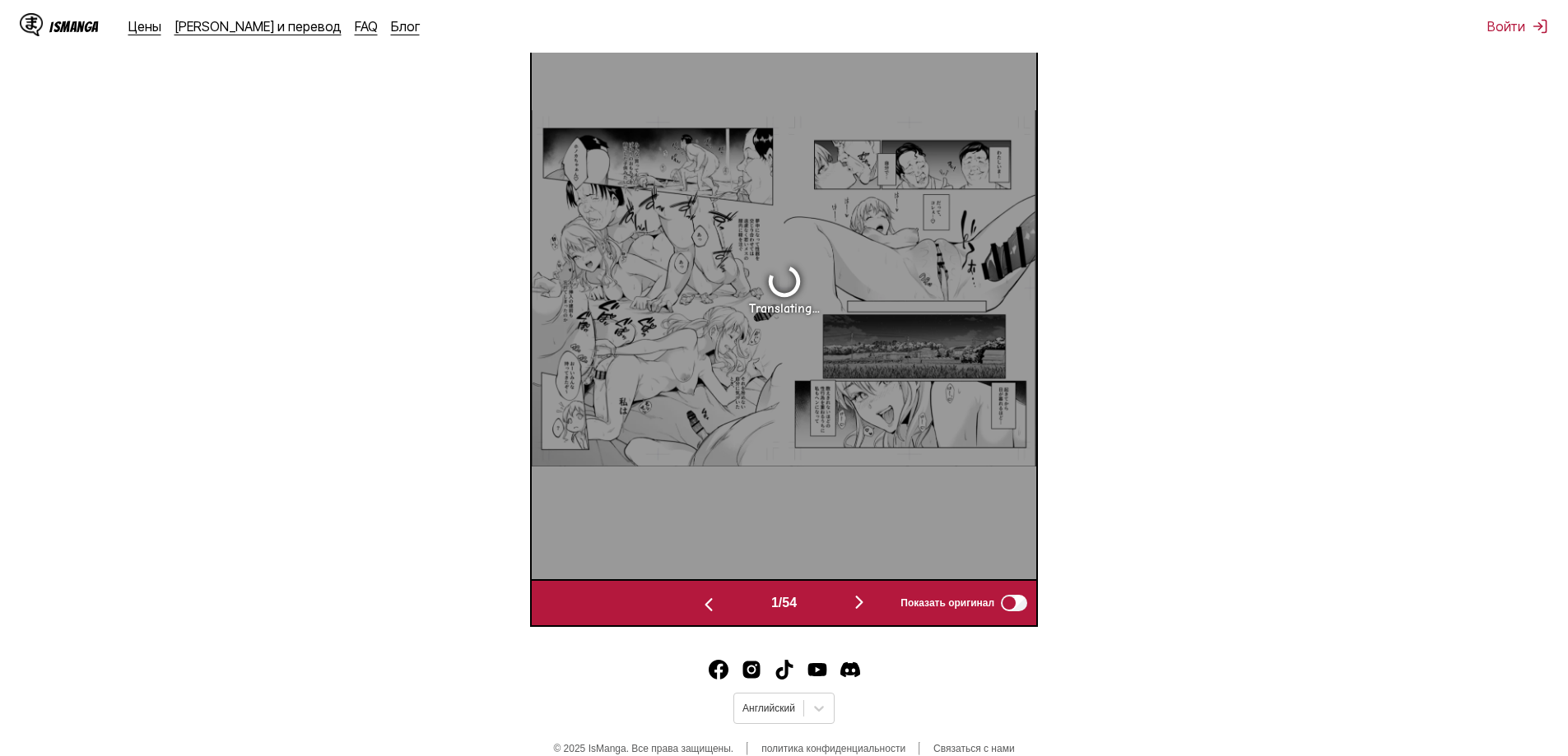
click at [865, 599] on img "button" at bounding box center [859, 602] width 19 height 19
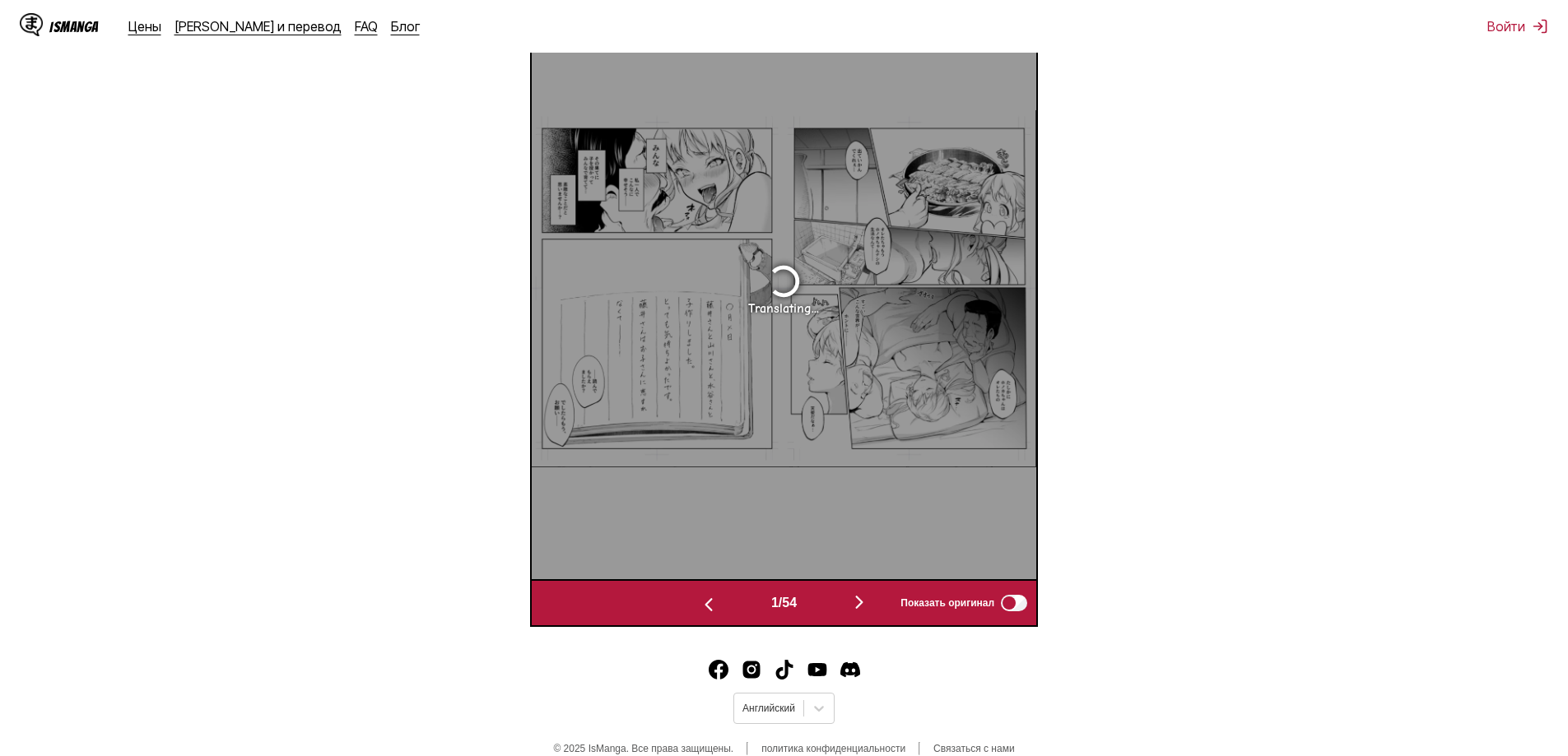
click at [866, 596] on img "button" at bounding box center [859, 602] width 19 height 19
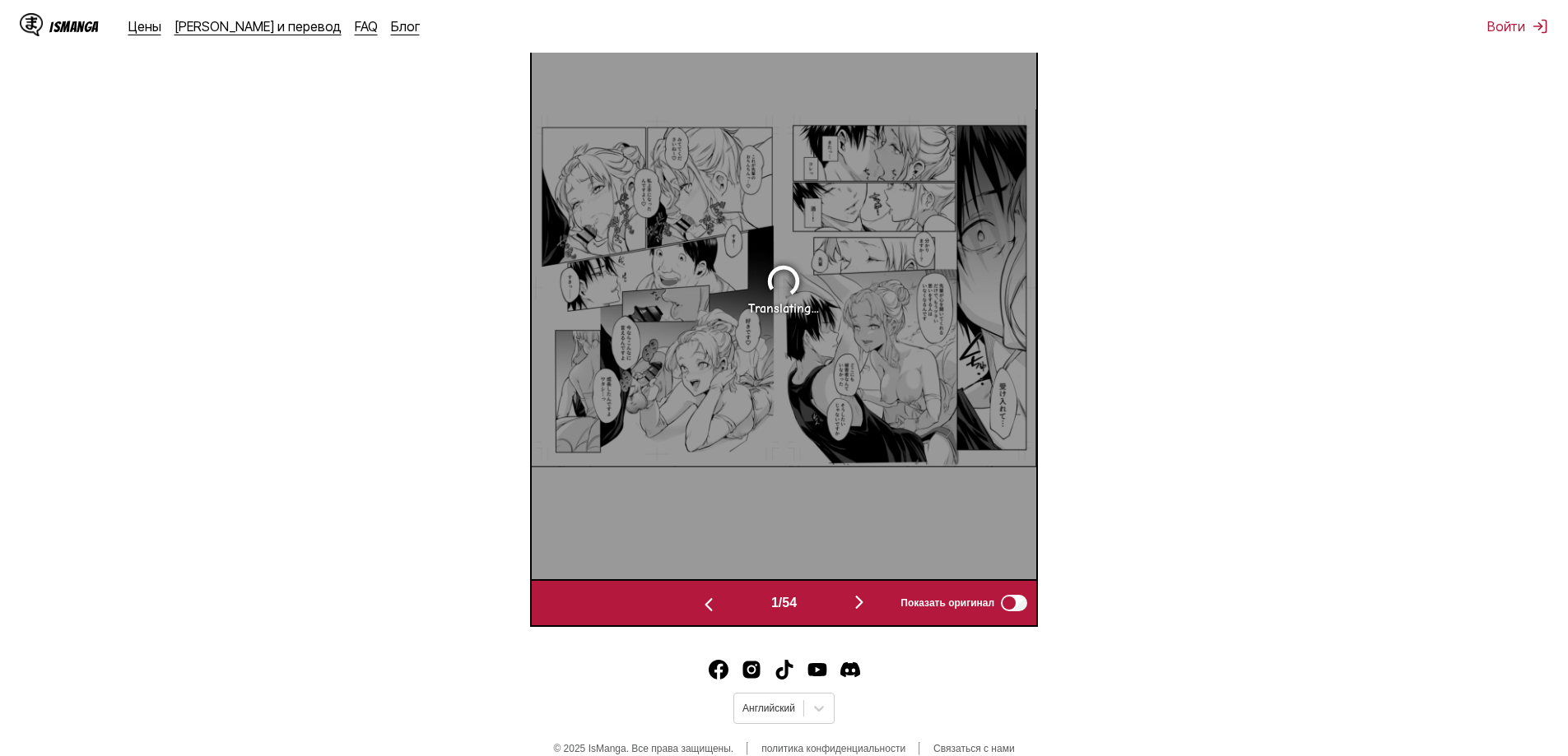
click at [866, 596] on img "button" at bounding box center [859, 602] width 19 height 19
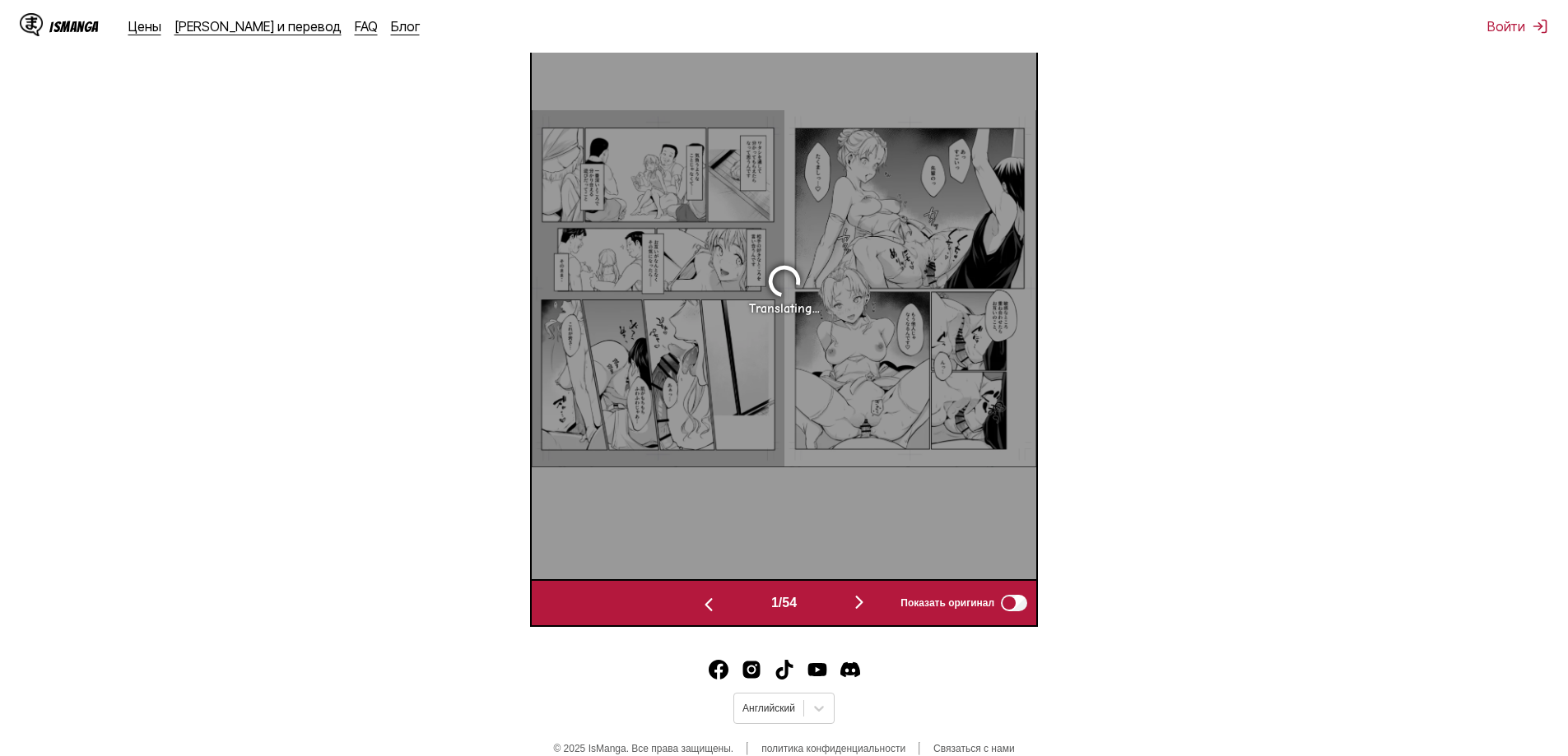
click at [866, 596] on img "button" at bounding box center [859, 602] width 19 height 19
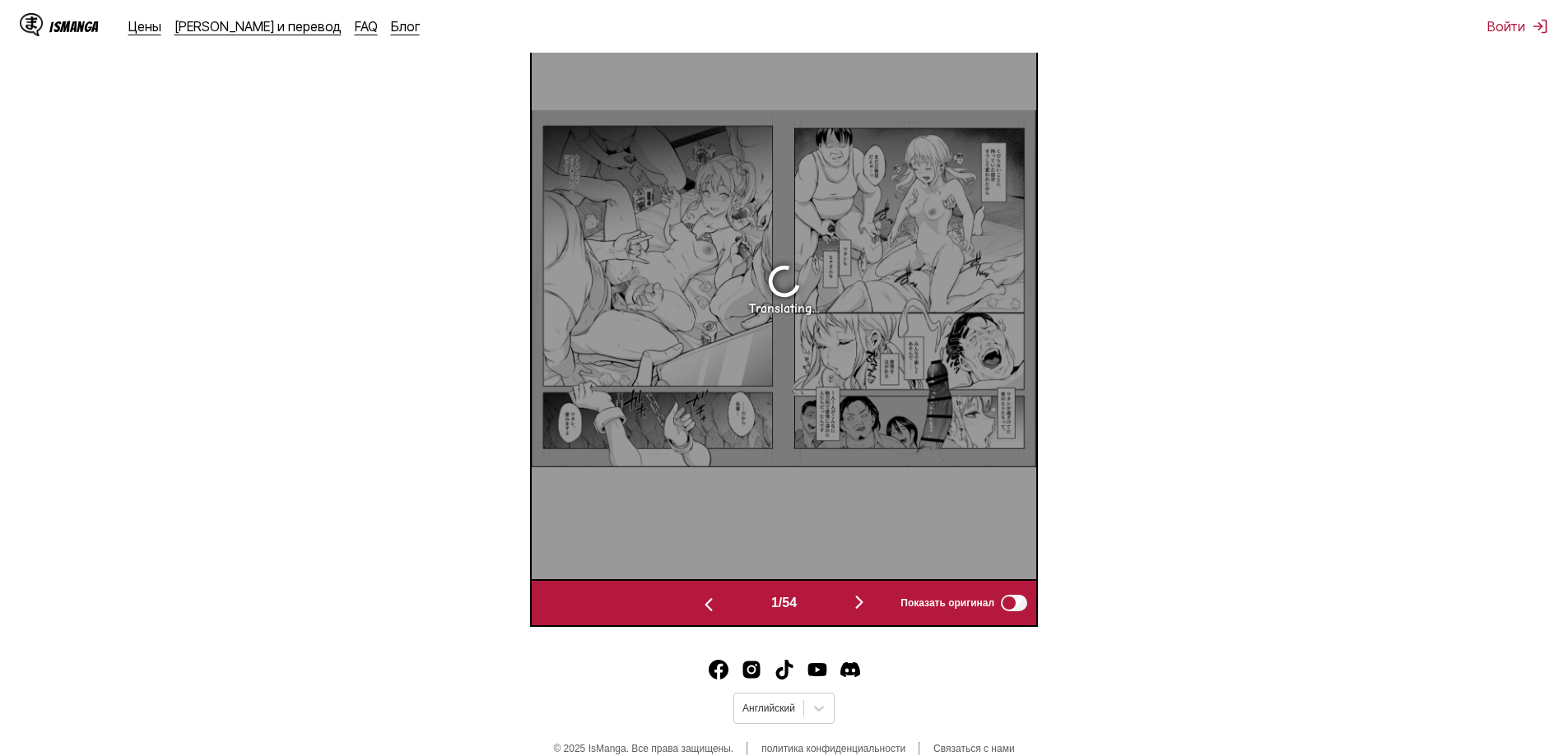
click at [866, 596] on img "button" at bounding box center [859, 602] width 19 height 19
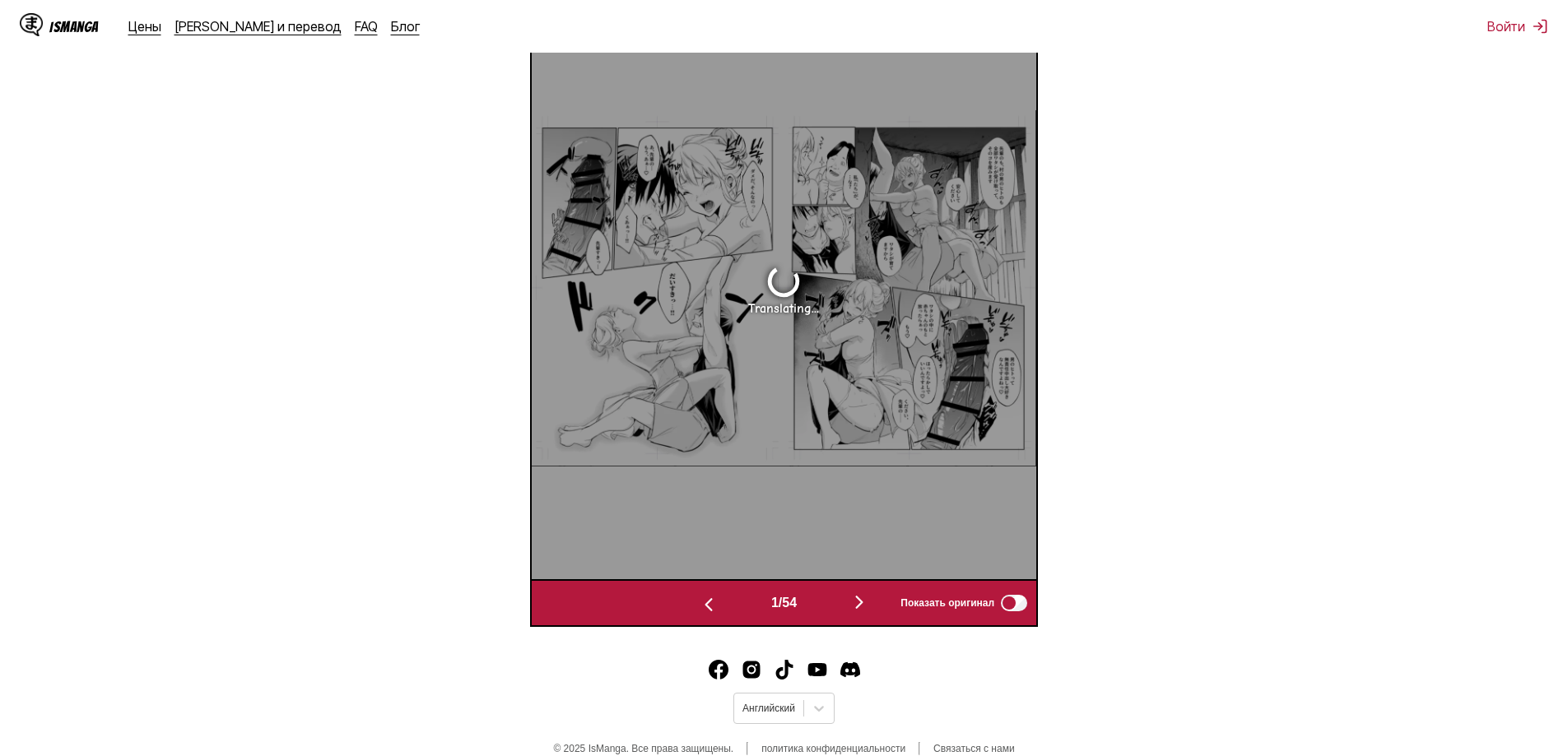
click at [866, 596] on img "button" at bounding box center [859, 602] width 19 height 19
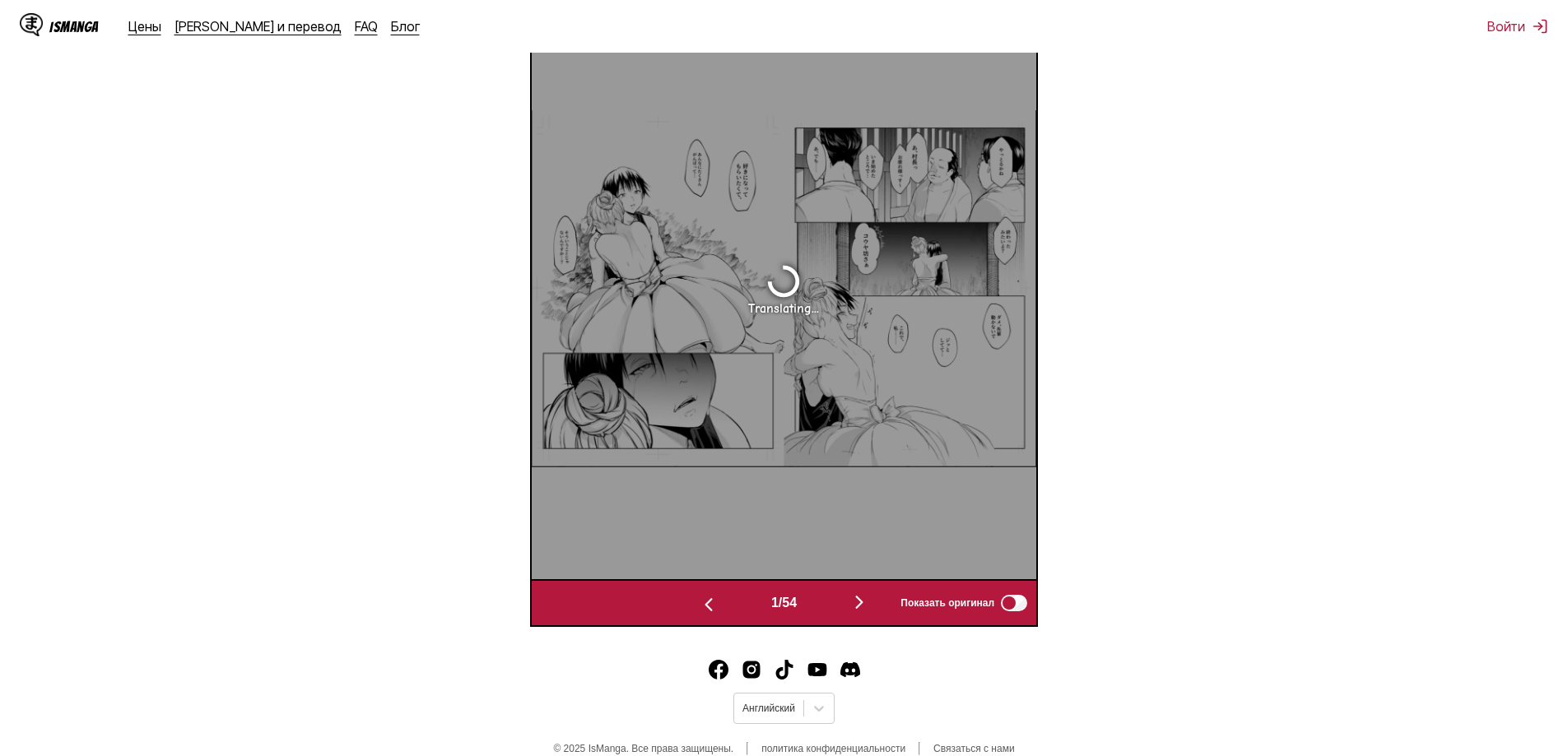
click at [866, 596] on img "button" at bounding box center [859, 602] width 19 height 19
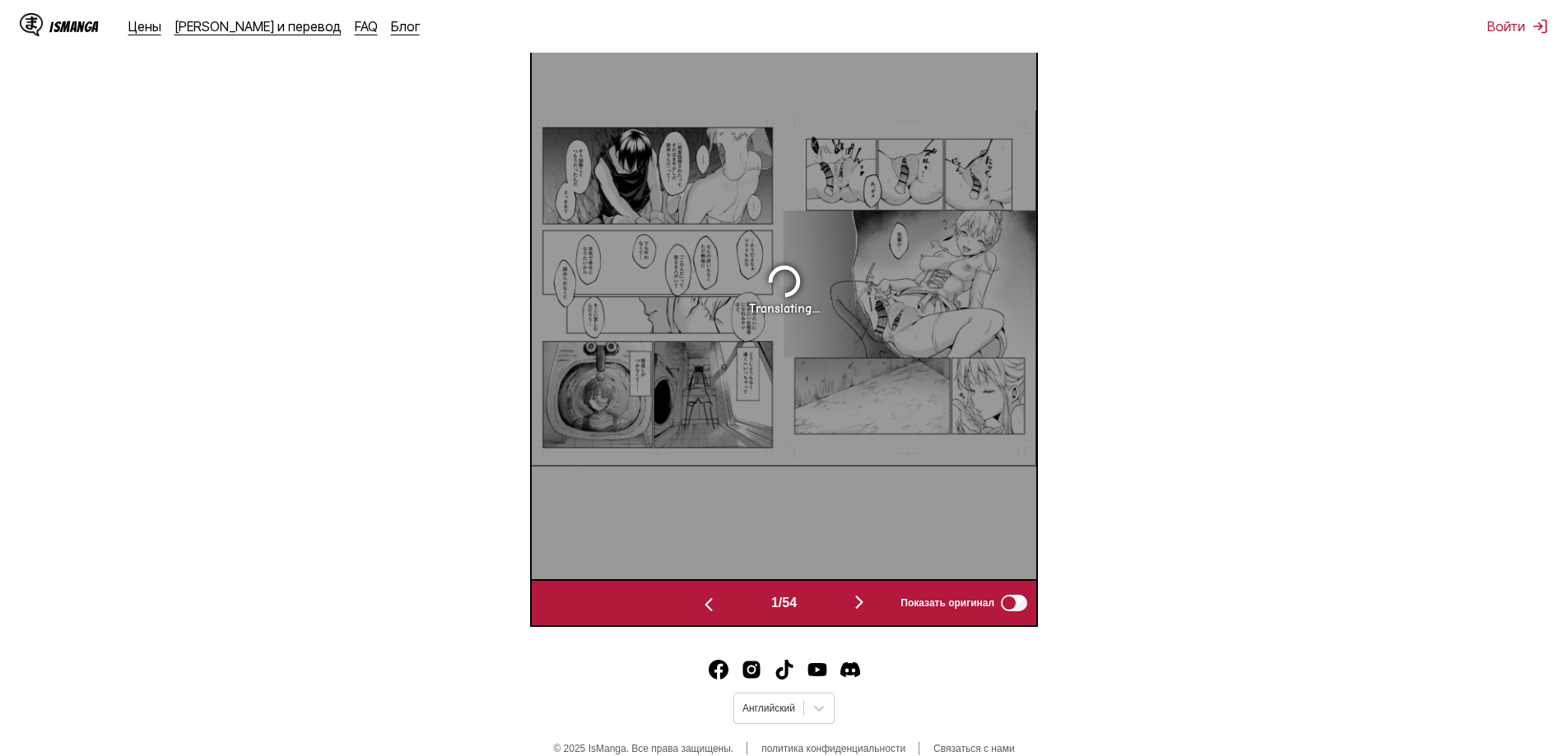
click at [866, 596] on img "button" at bounding box center [859, 602] width 19 height 19
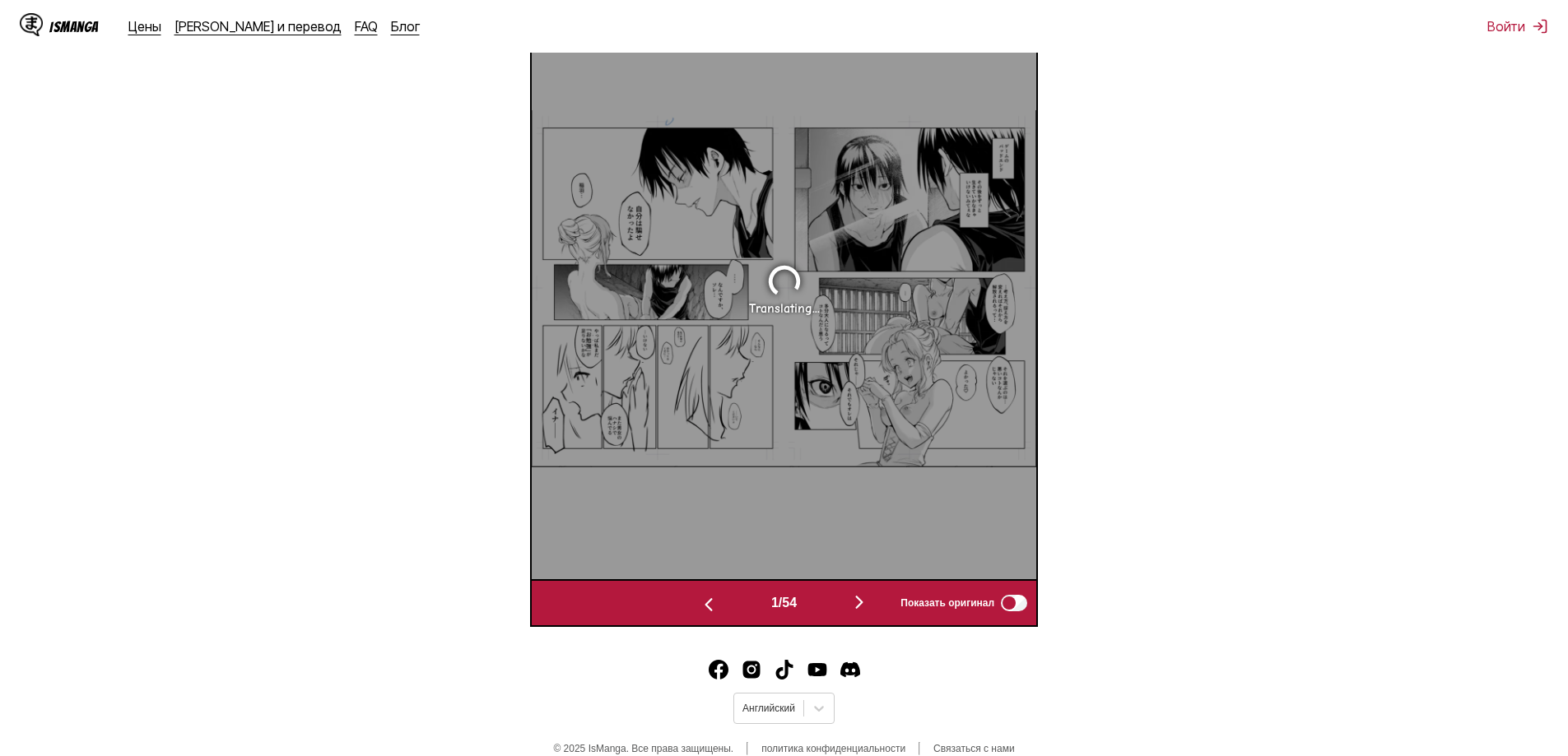
click at [866, 596] on img "button" at bounding box center [859, 602] width 19 height 19
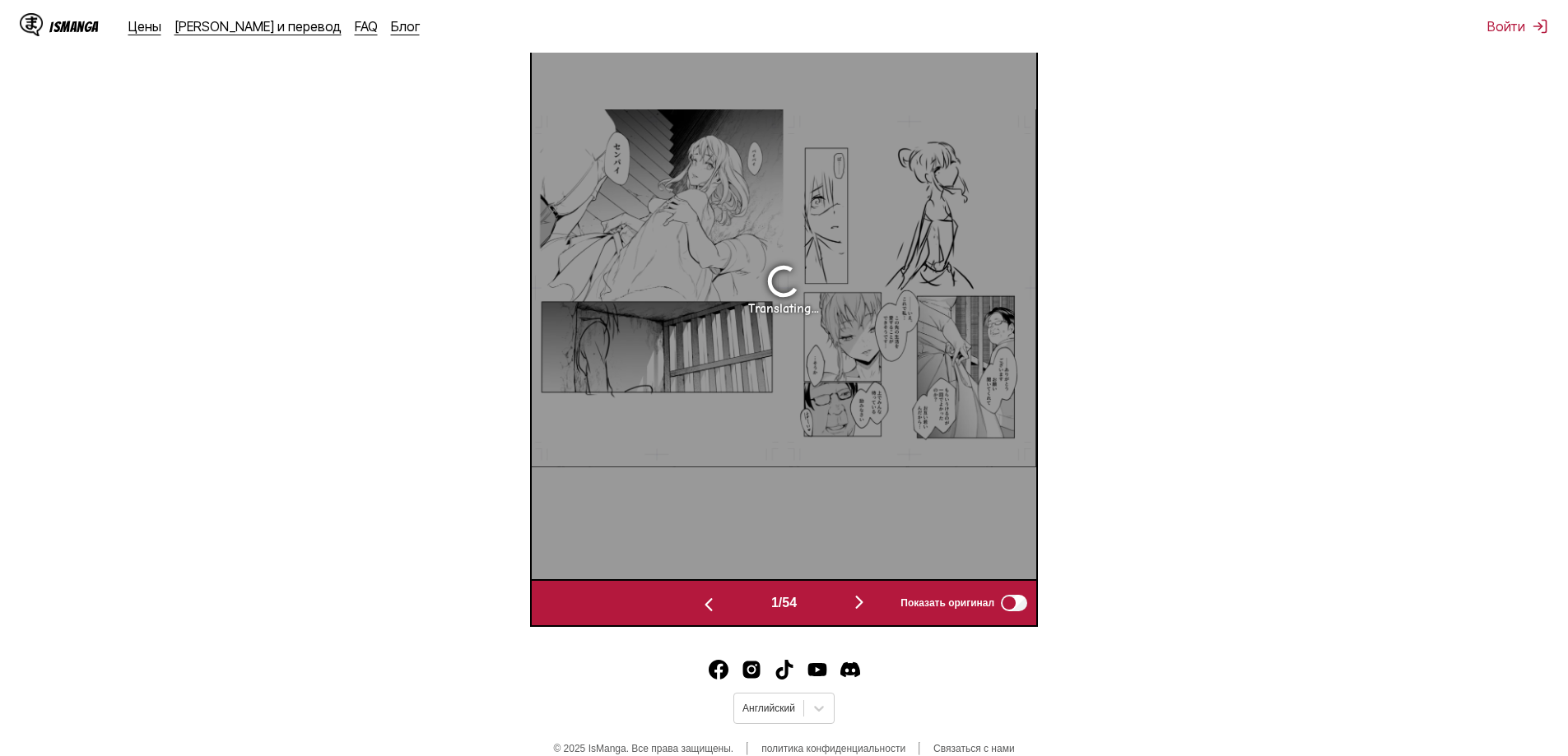
click at [866, 596] on img "button" at bounding box center [859, 602] width 19 height 19
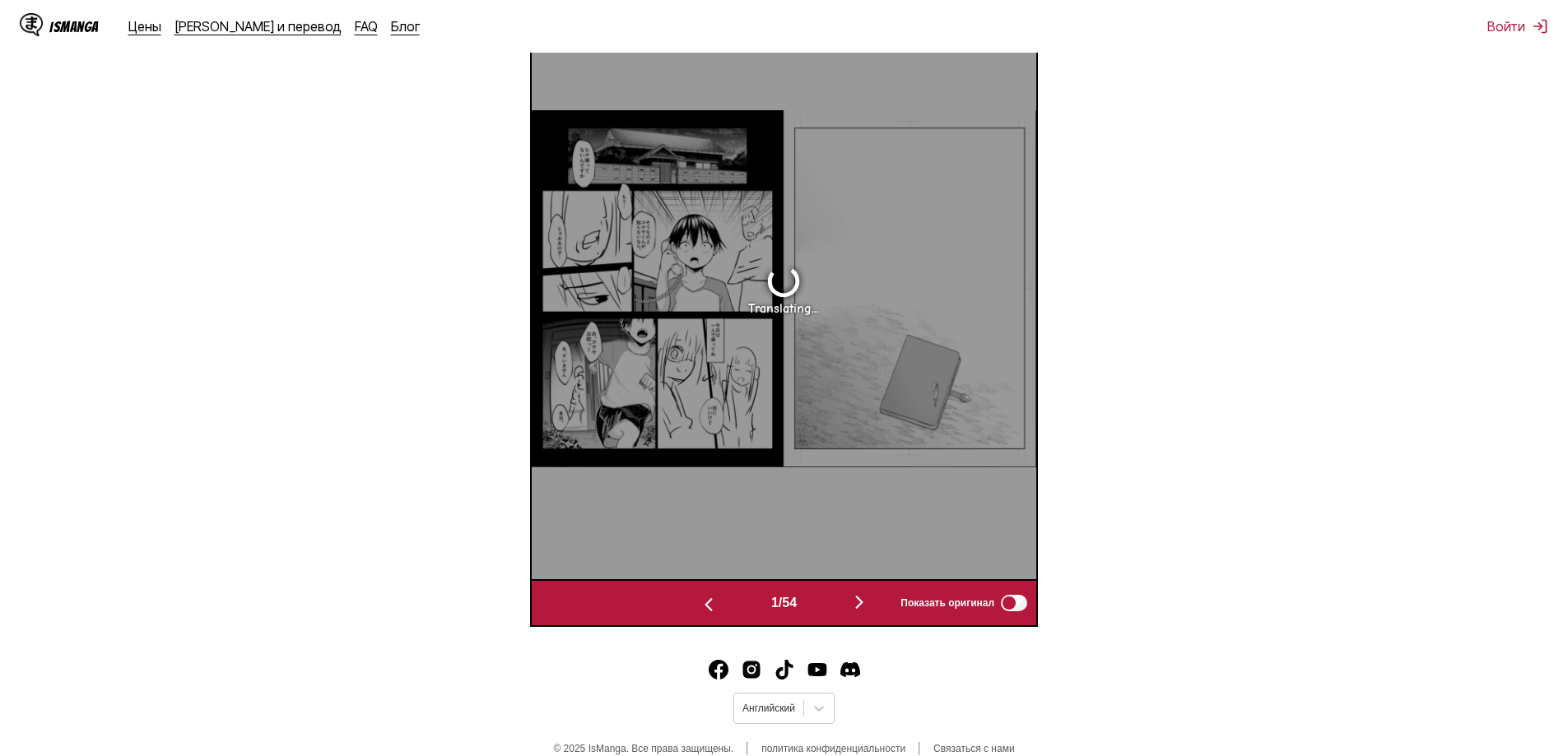
click at [866, 596] on img "button" at bounding box center [859, 602] width 19 height 19
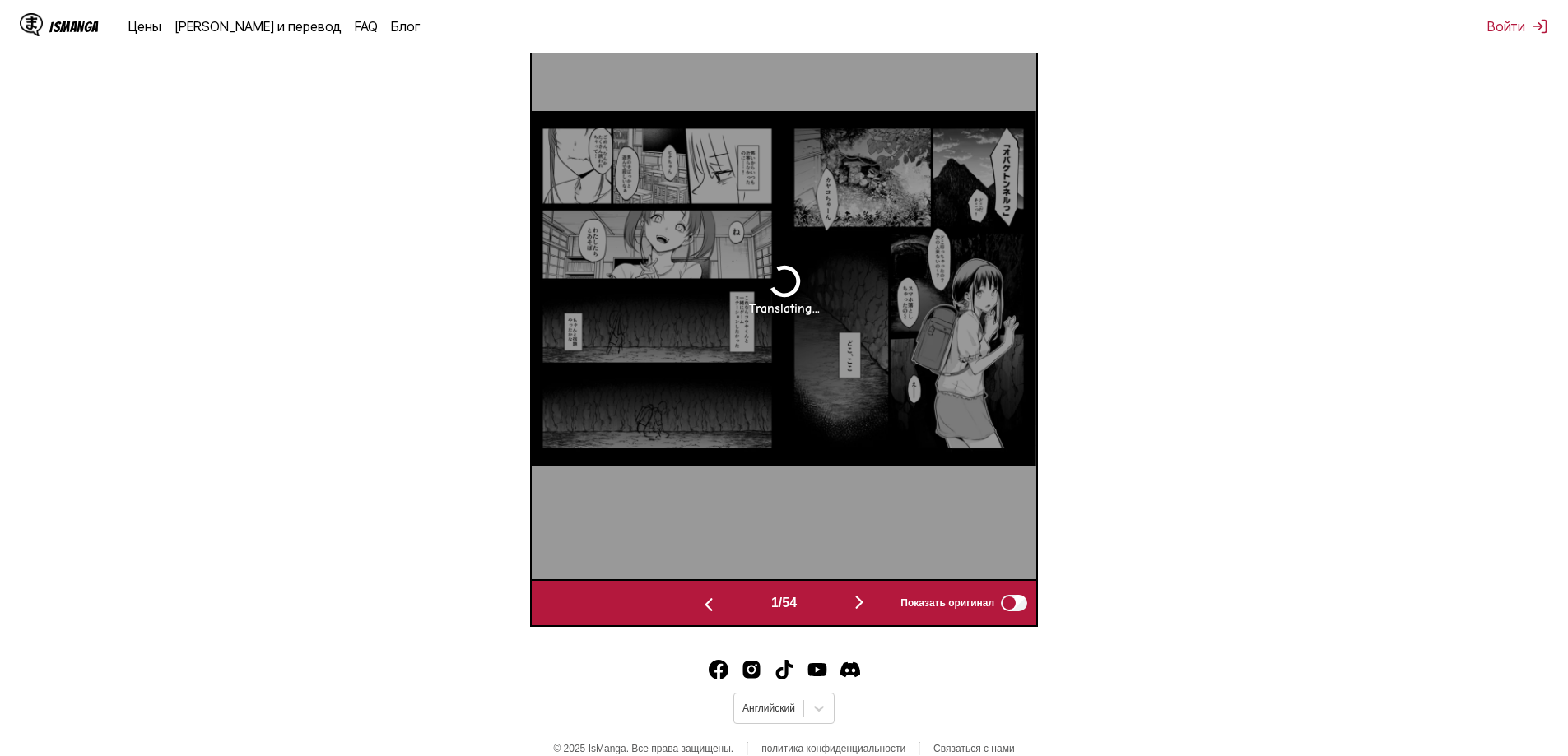
click at [866, 596] on img "button" at bounding box center [859, 602] width 19 height 19
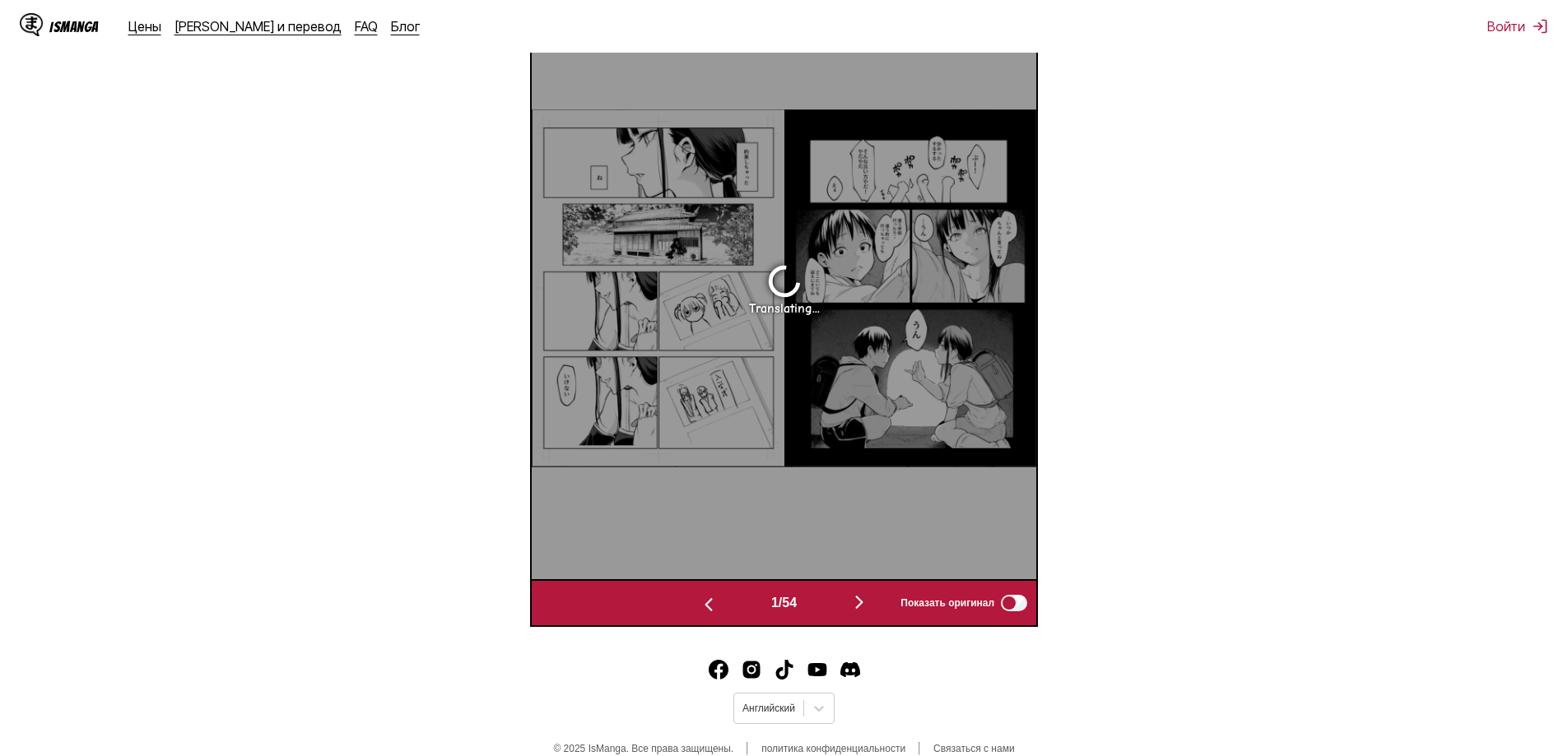
click at [866, 596] on img "button" at bounding box center [859, 602] width 19 height 19
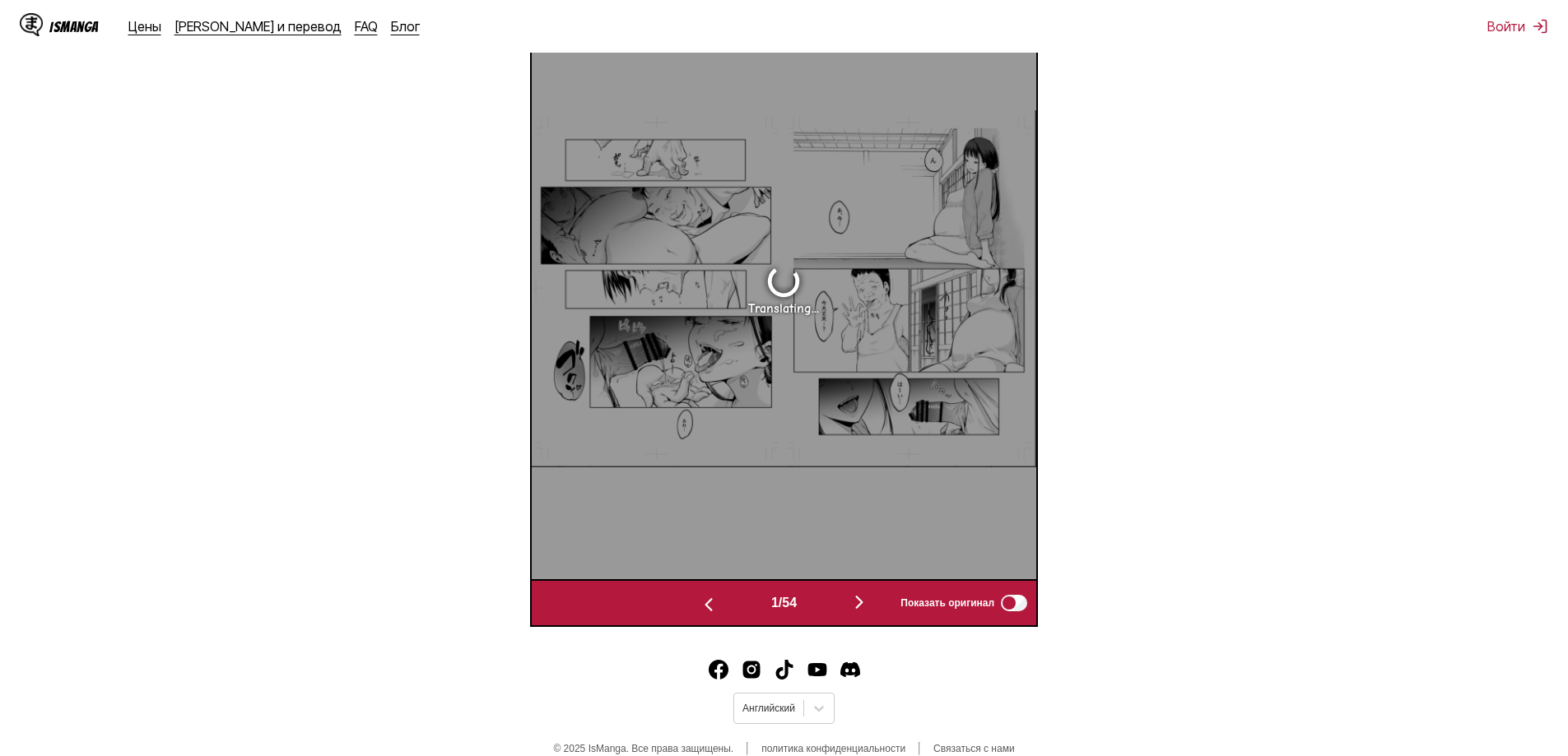
click at [866, 596] on img "button" at bounding box center [859, 602] width 19 height 19
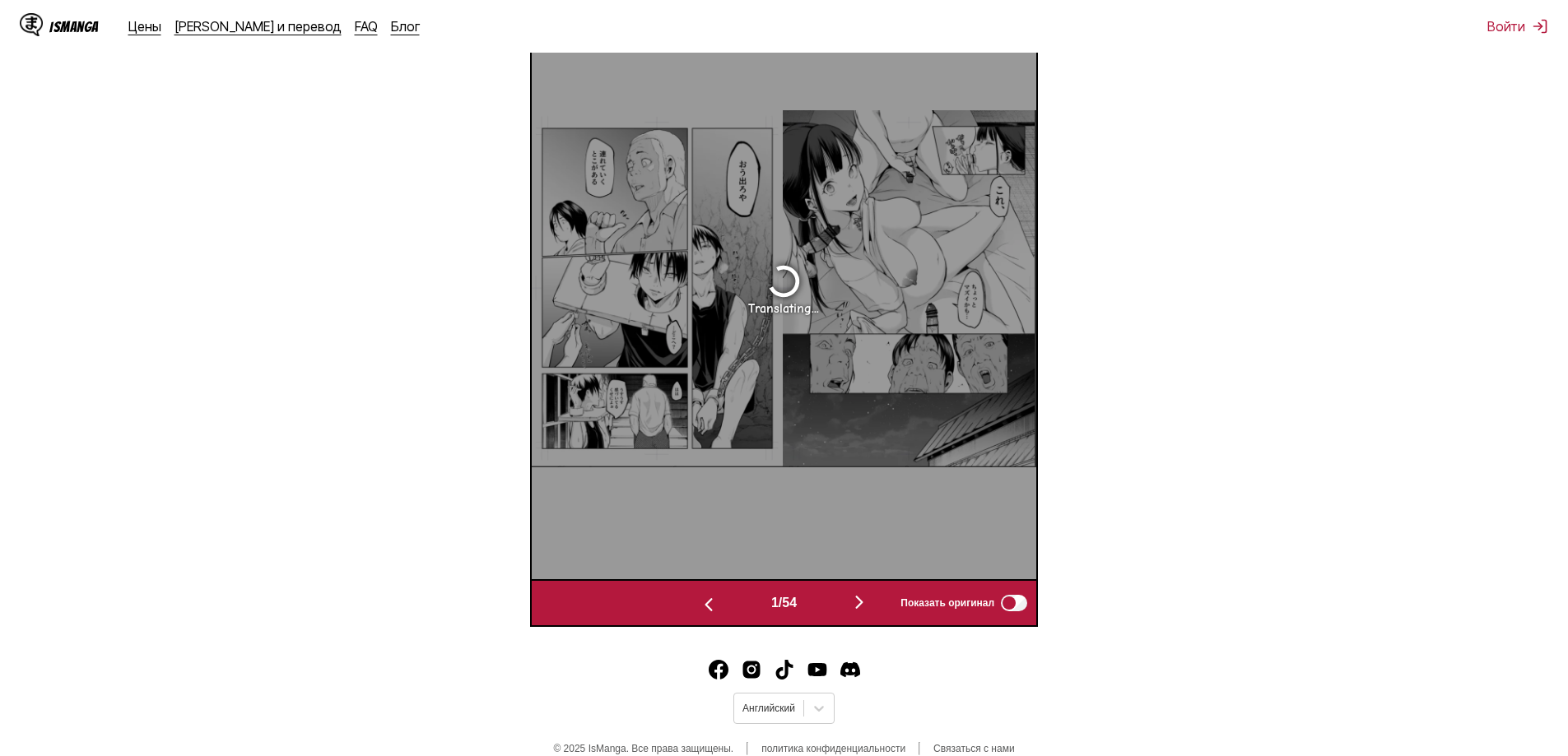
click at [866, 596] on img "button" at bounding box center [859, 602] width 19 height 19
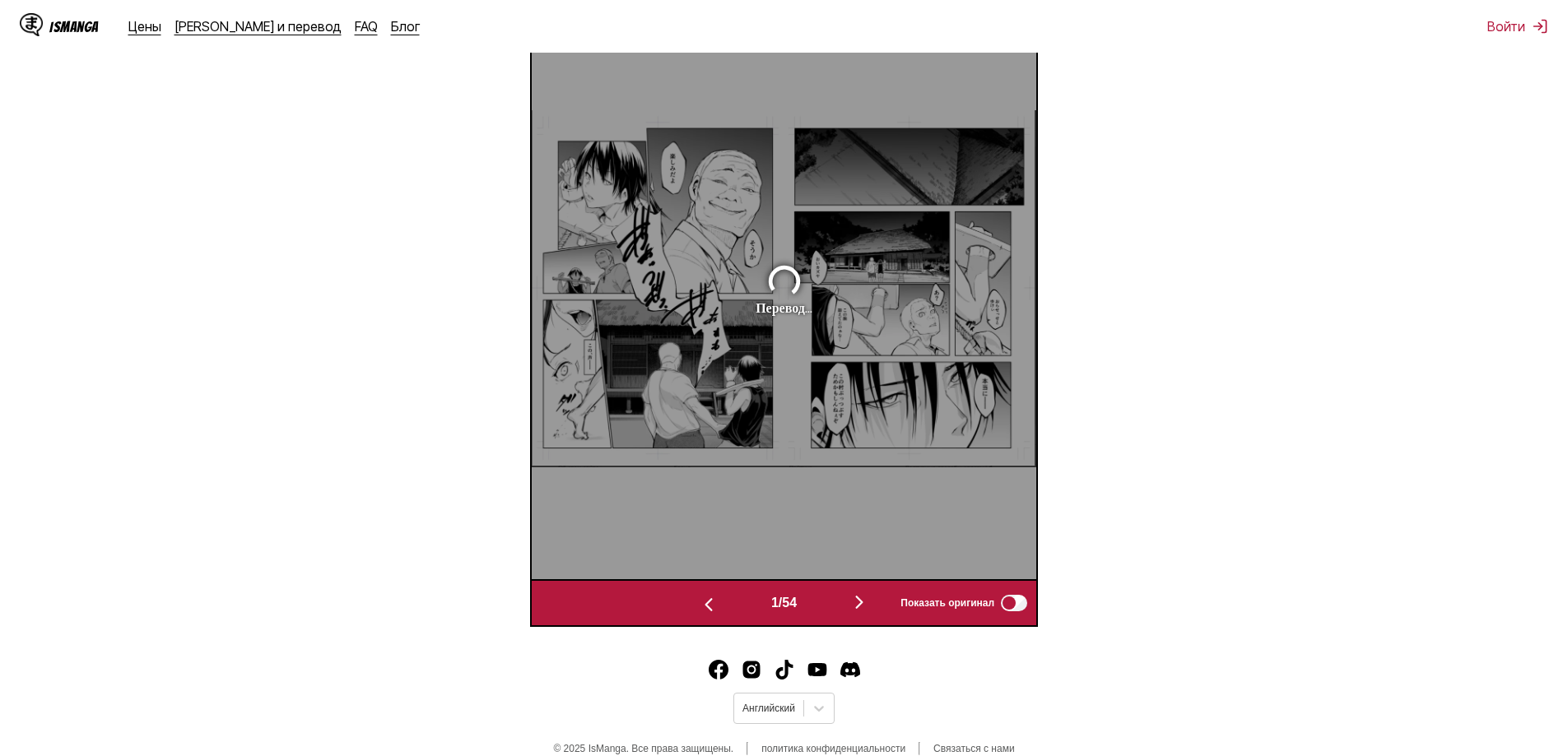
click at [866, 596] on img "button" at bounding box center [859, 602] width 19 height 19
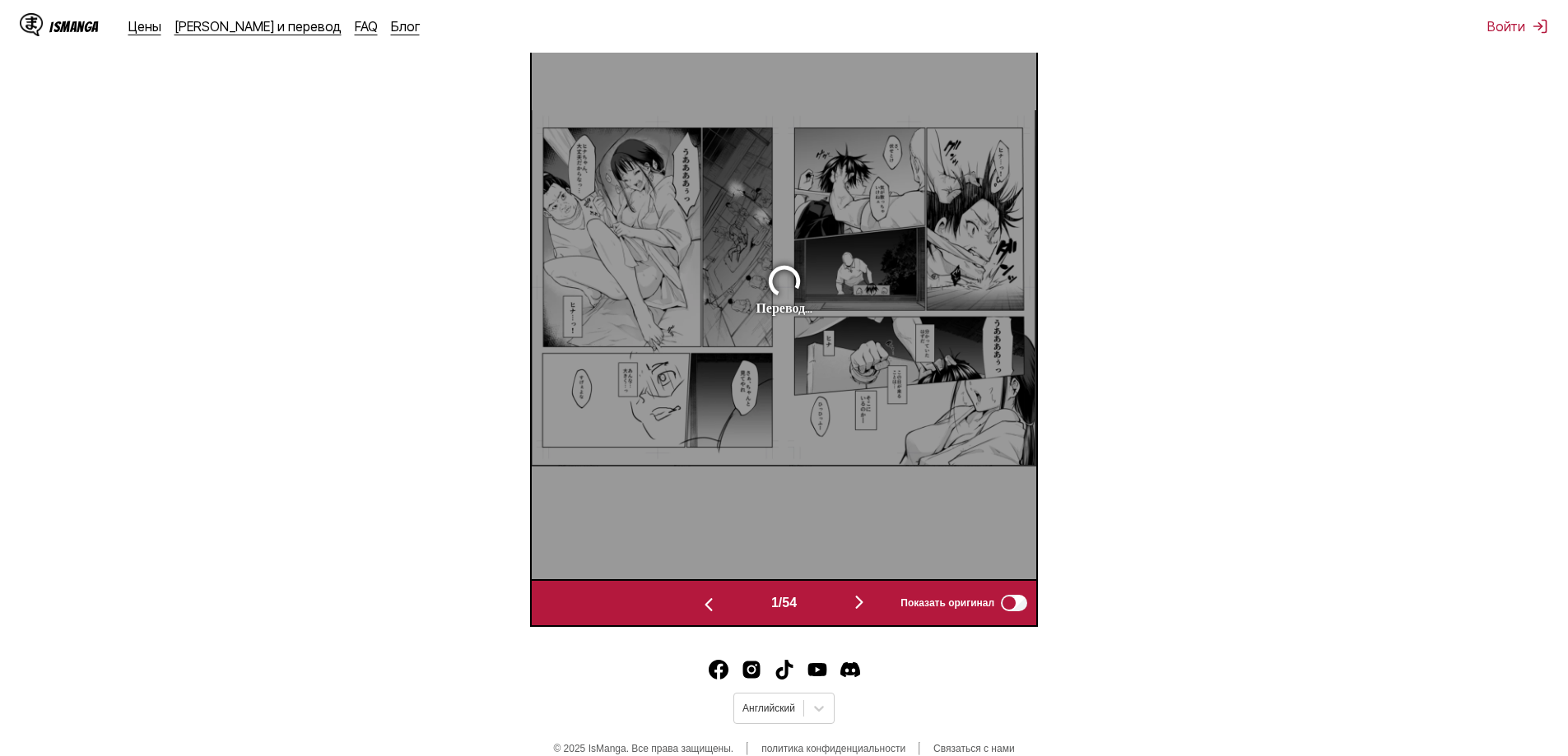
click at [866, 596] on img "button" at bounding box center [859, 602] width 19 height 19
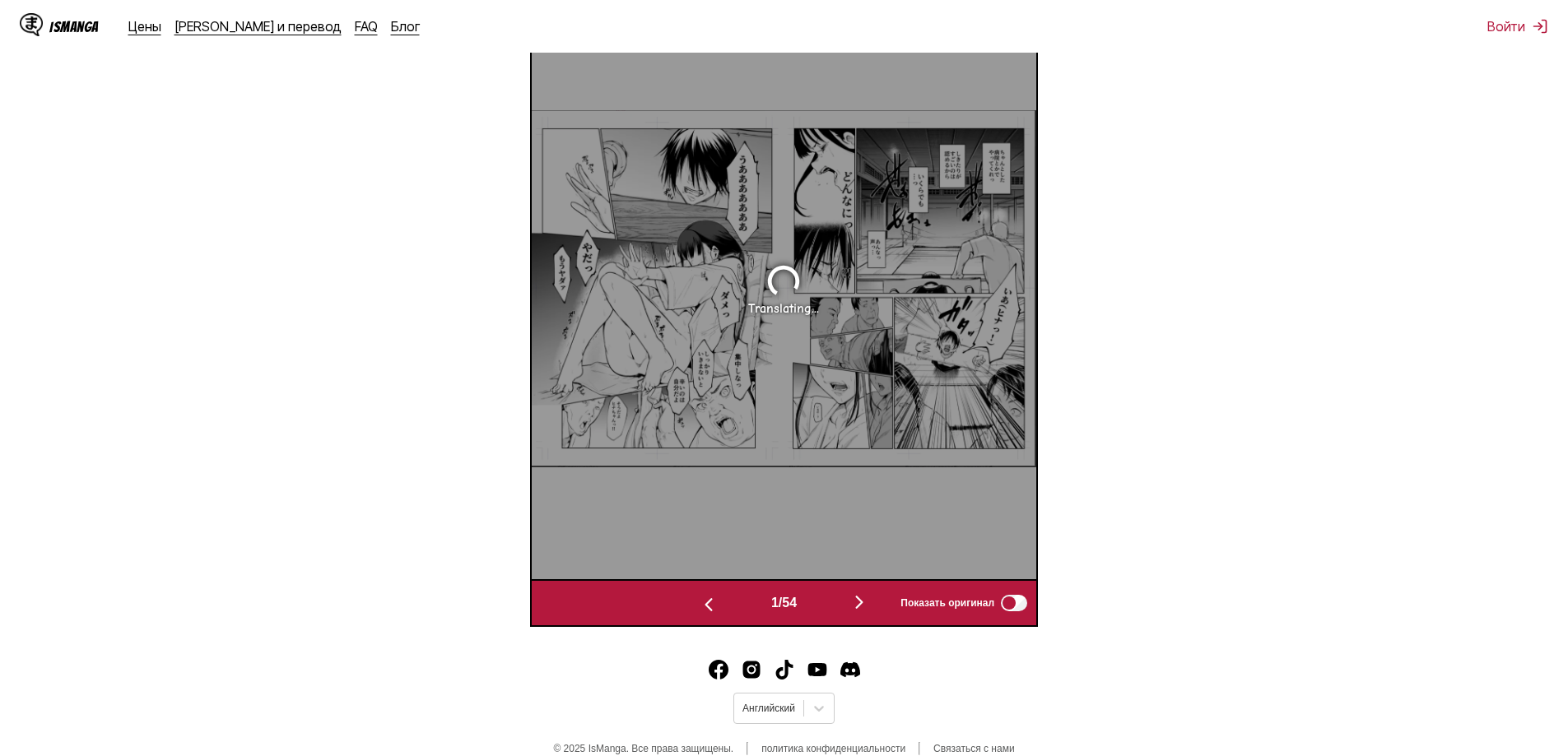
click at [866, 596] on img "button" at bounding box center [859, 602] width 19 height 19
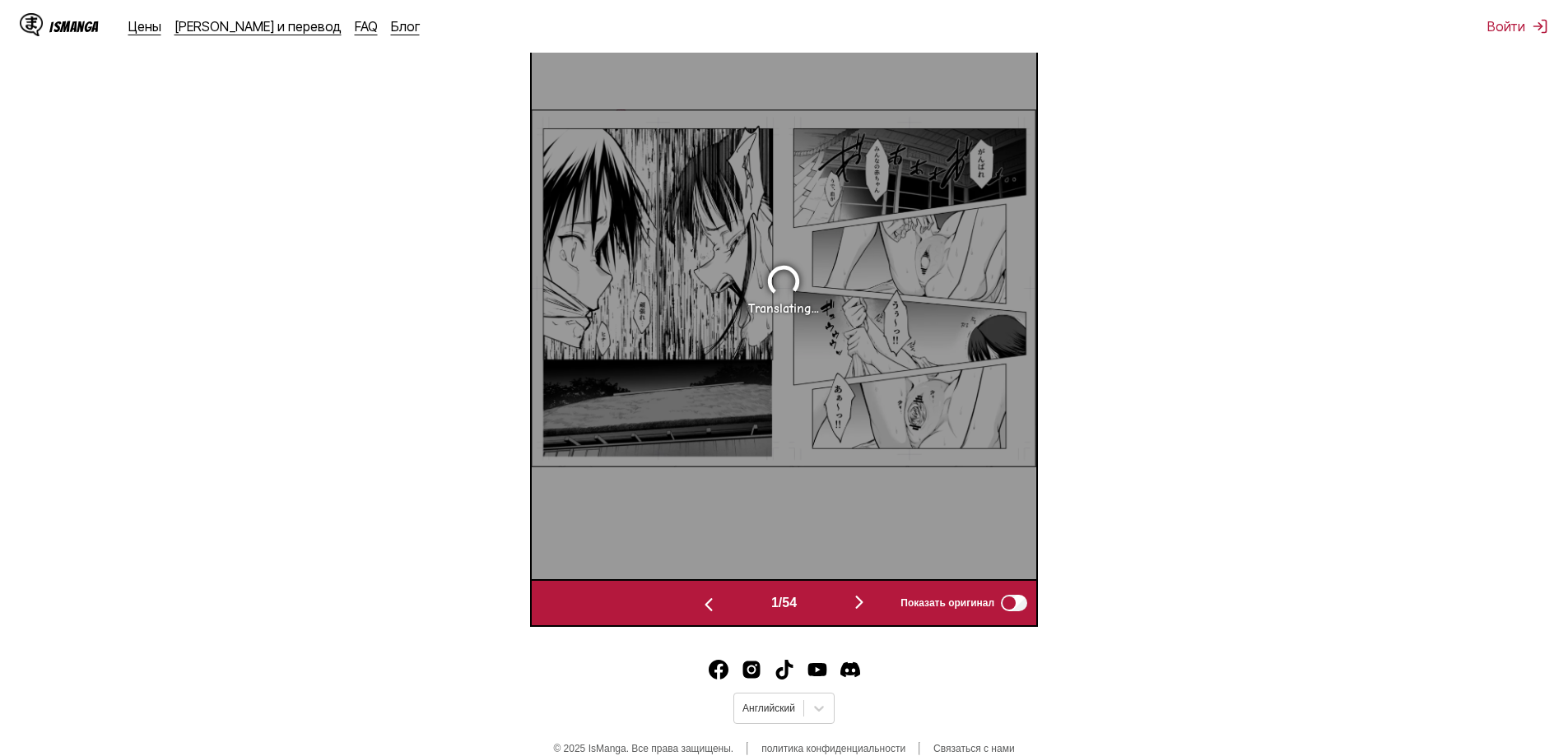
click at [866, 596] on img "button" at bounding box center [859, 602] width 19 height 19
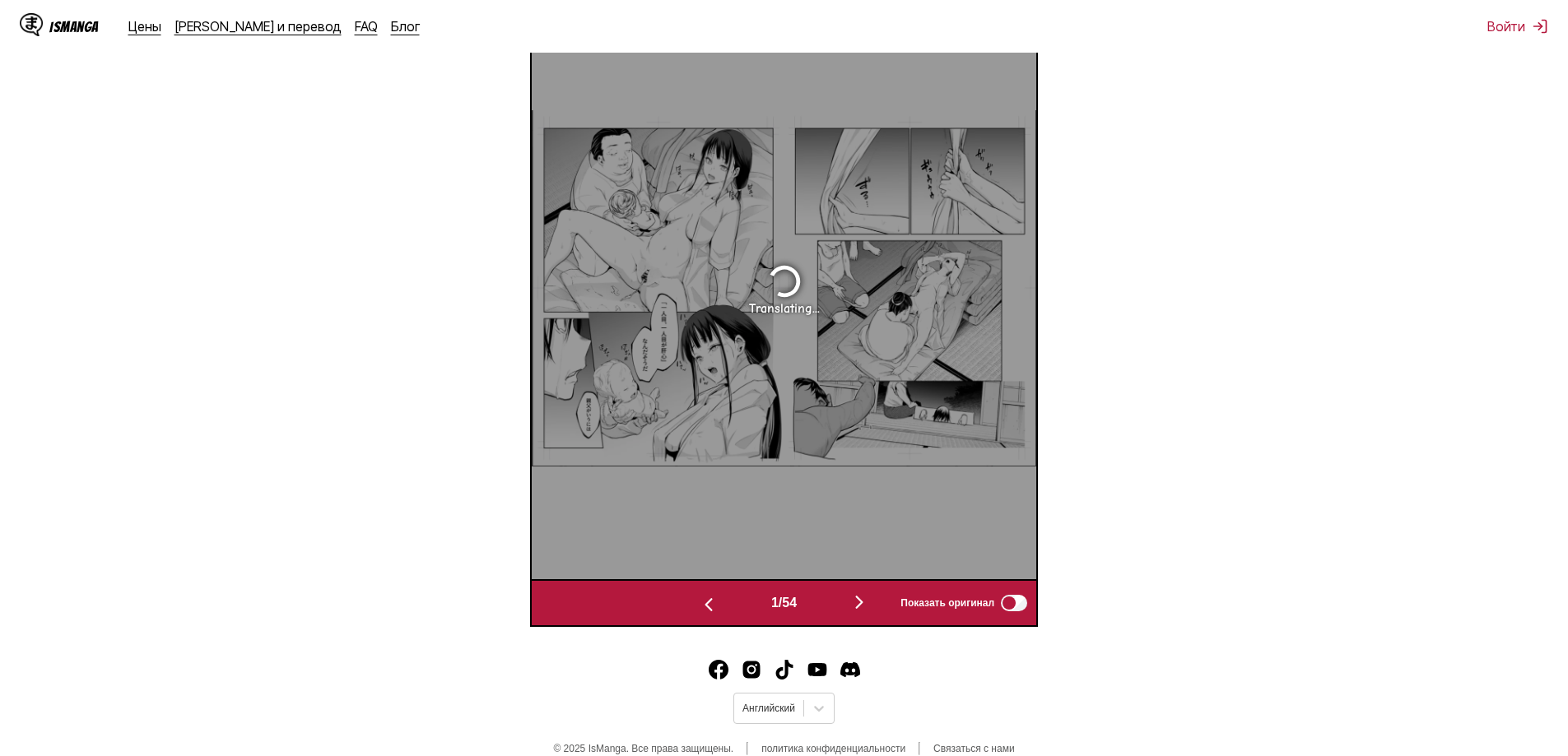
click at [866, 596] on img "button" at bounding box center [859, 602] width 19 height 19
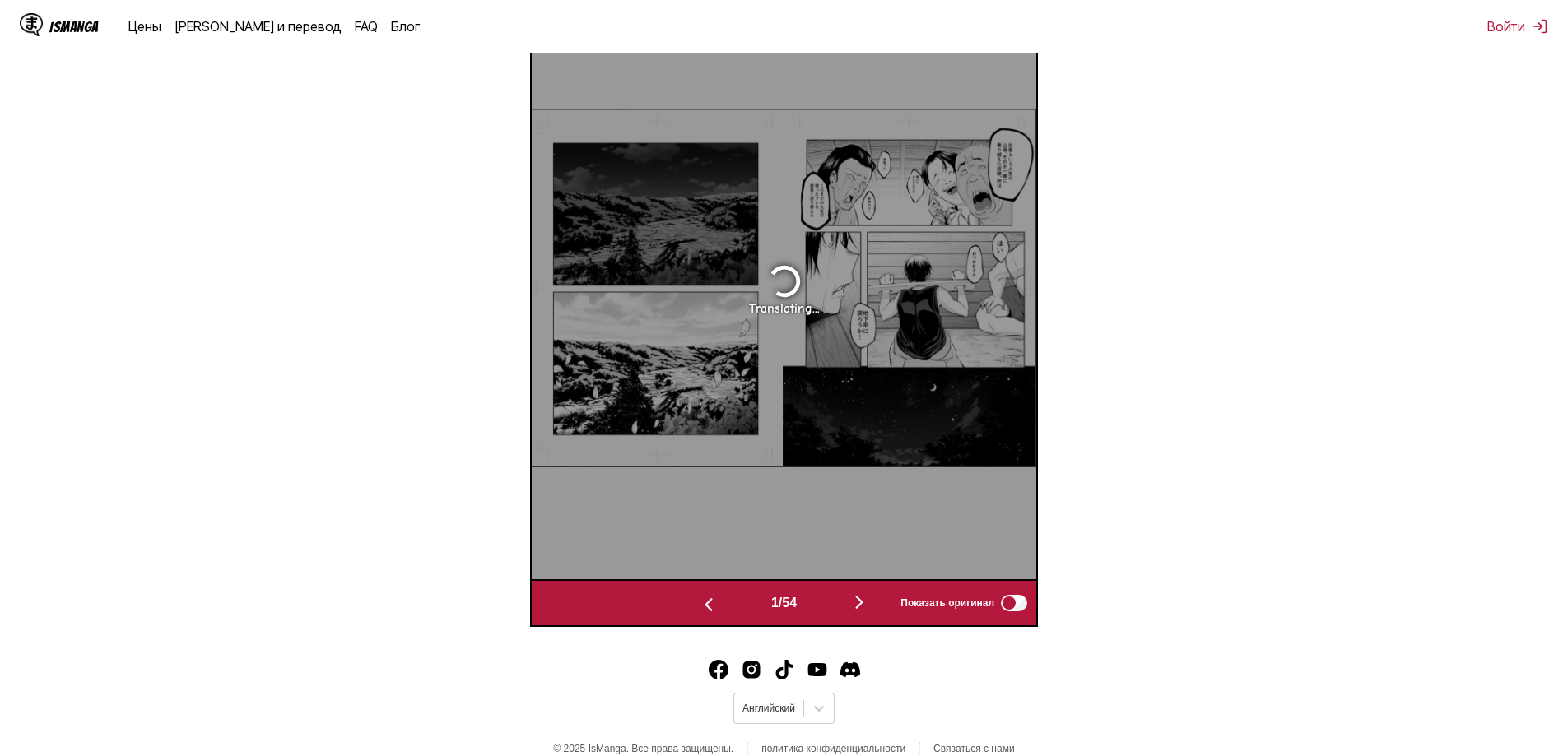
click at [866, 596] on img "button" at bounding box center [859, 602] width 19 height 19
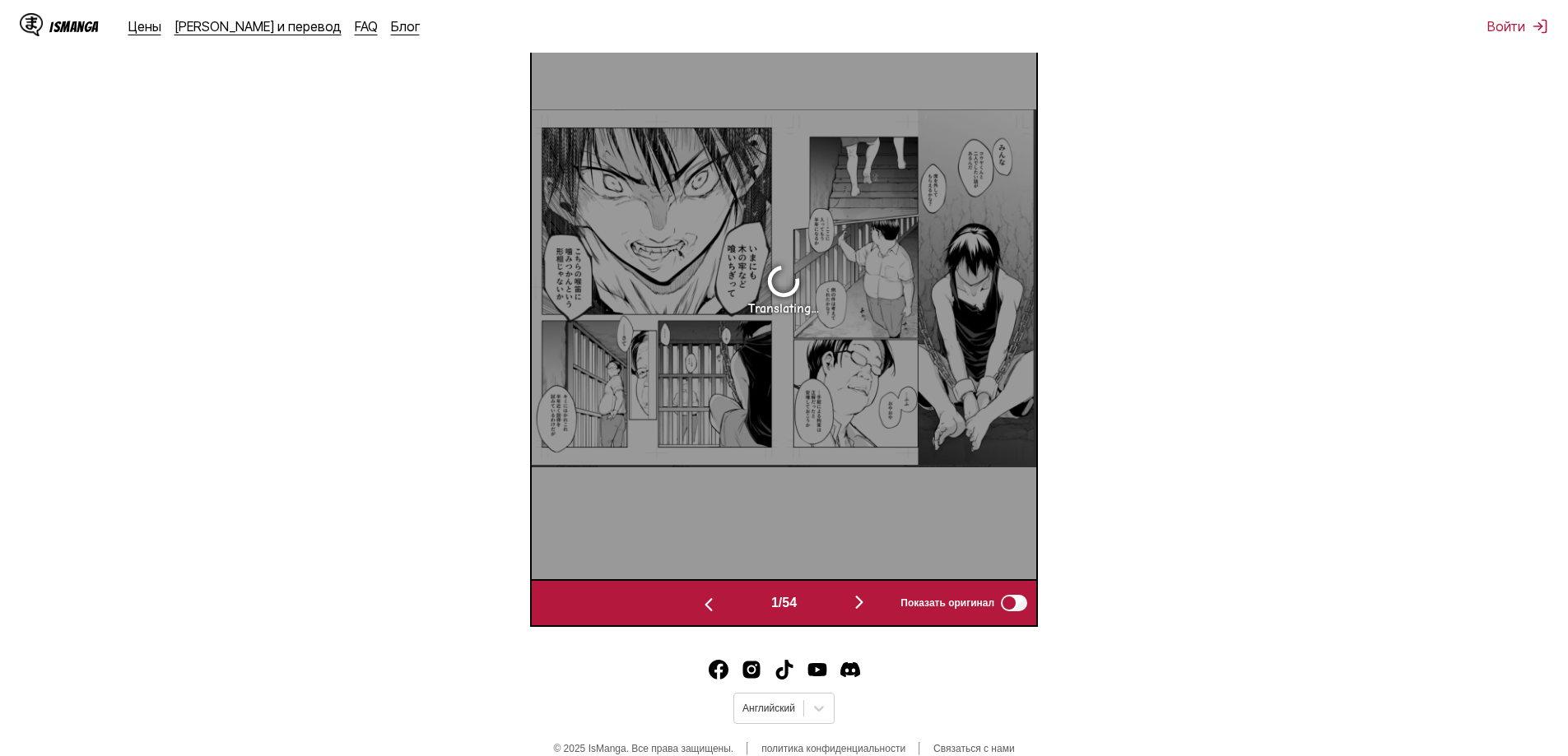
click at [866, 596] on img "button" at bounding box center [859, 602] width 19 height 19
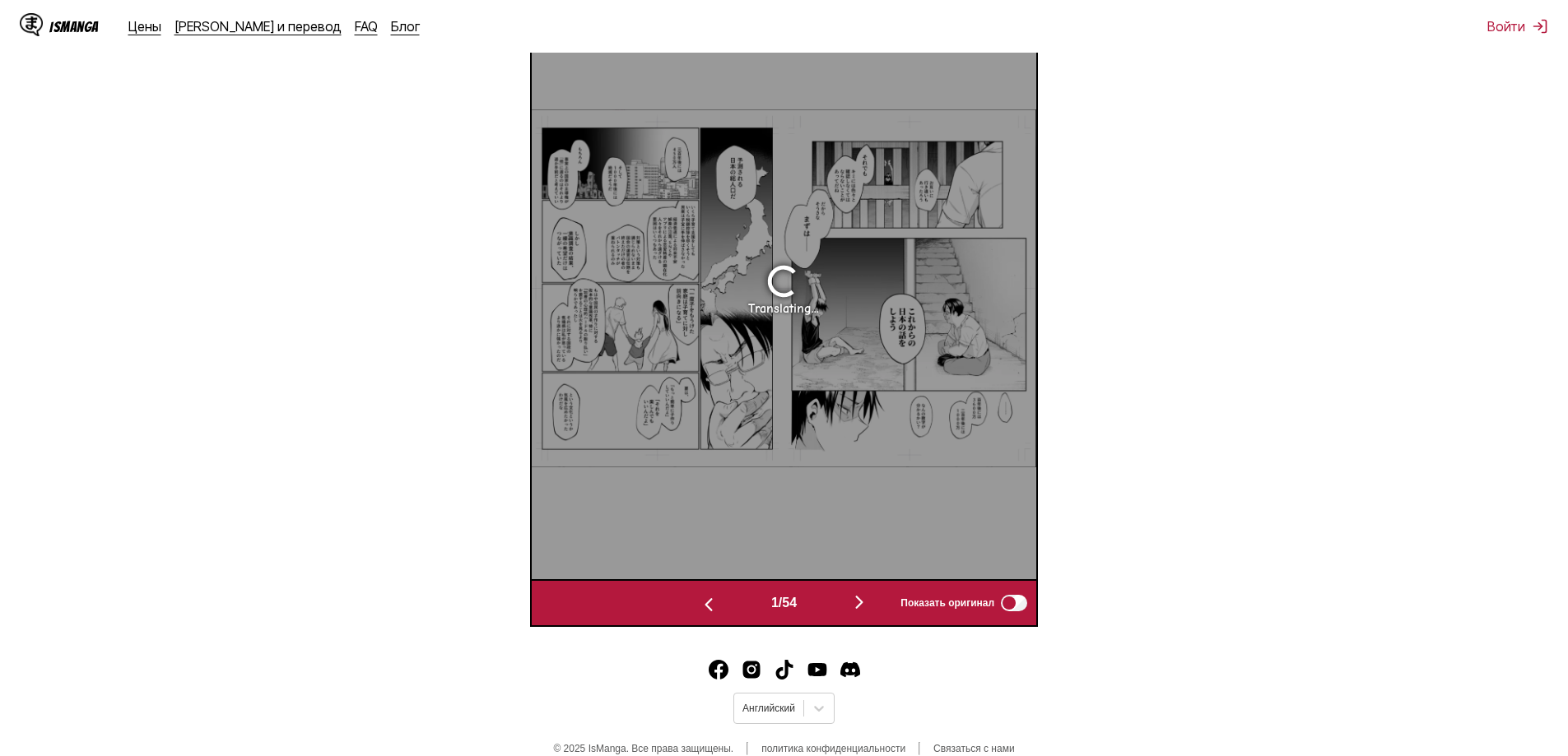
click at [866, 596] on img "button" at bounding box center [859, 602] width 19 height 19
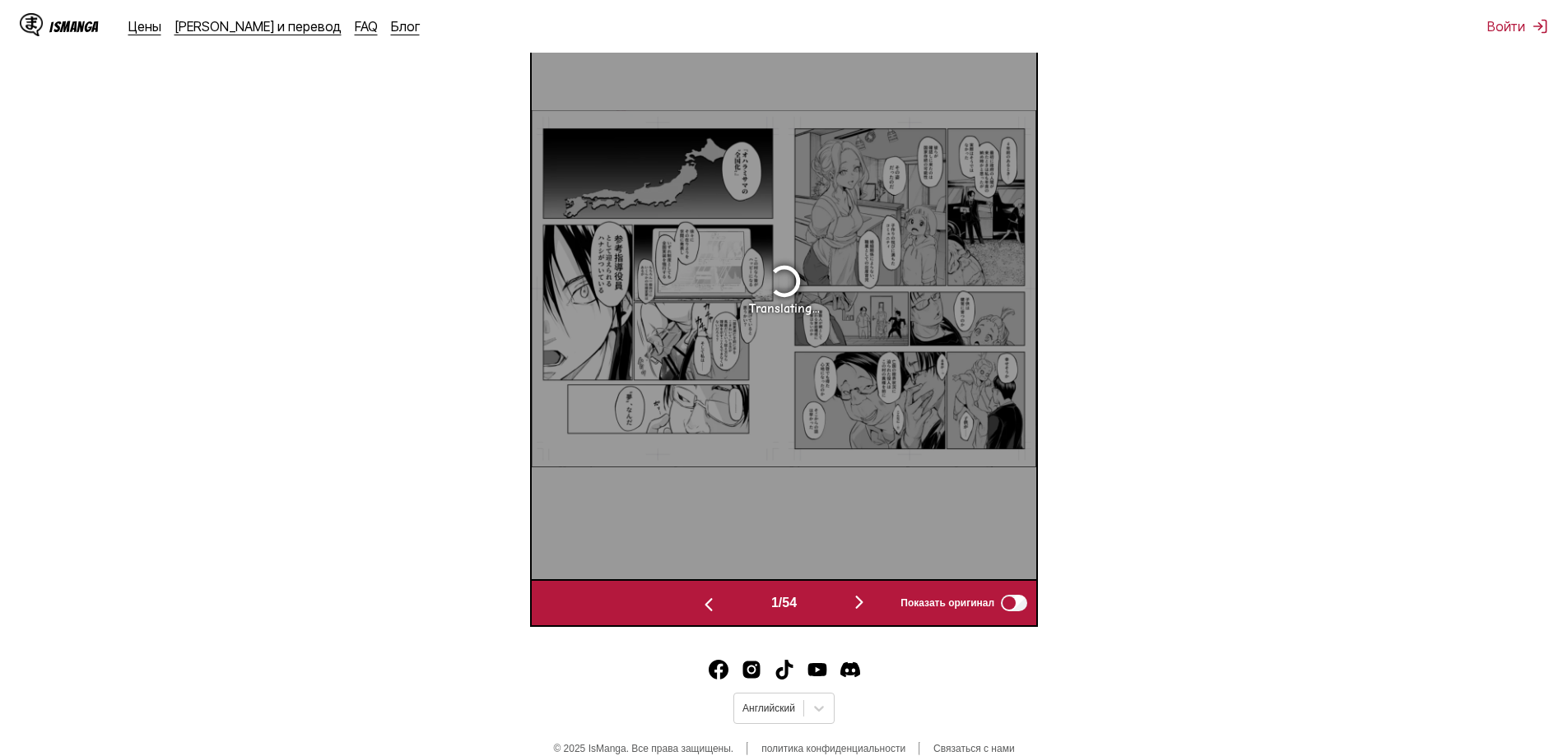
click at [866, 596] on img "button" at bounding box center [859, 602] width 19 height 19
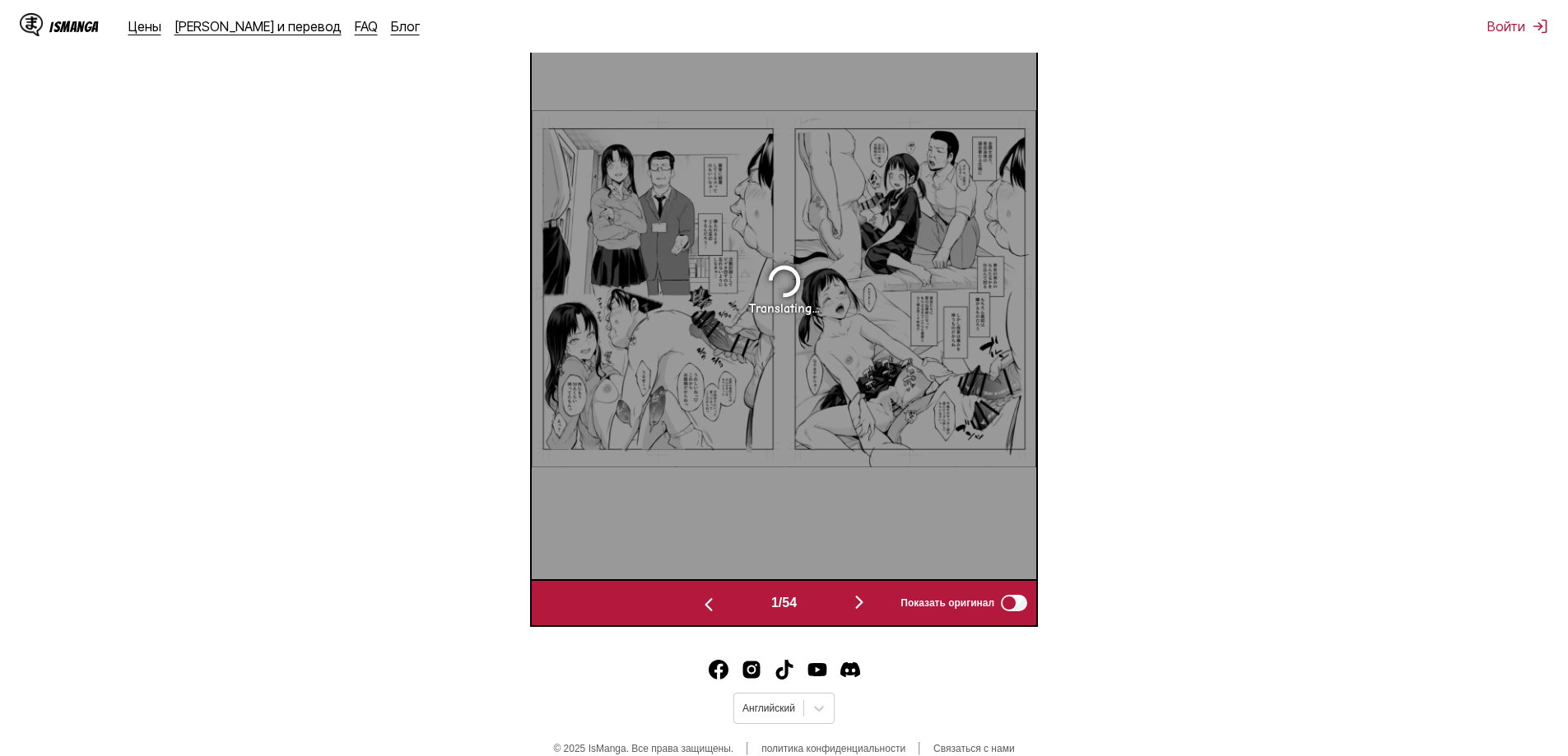
click at [866, 596] on img "button" at bounding box center [859, 602] width 19 height 19
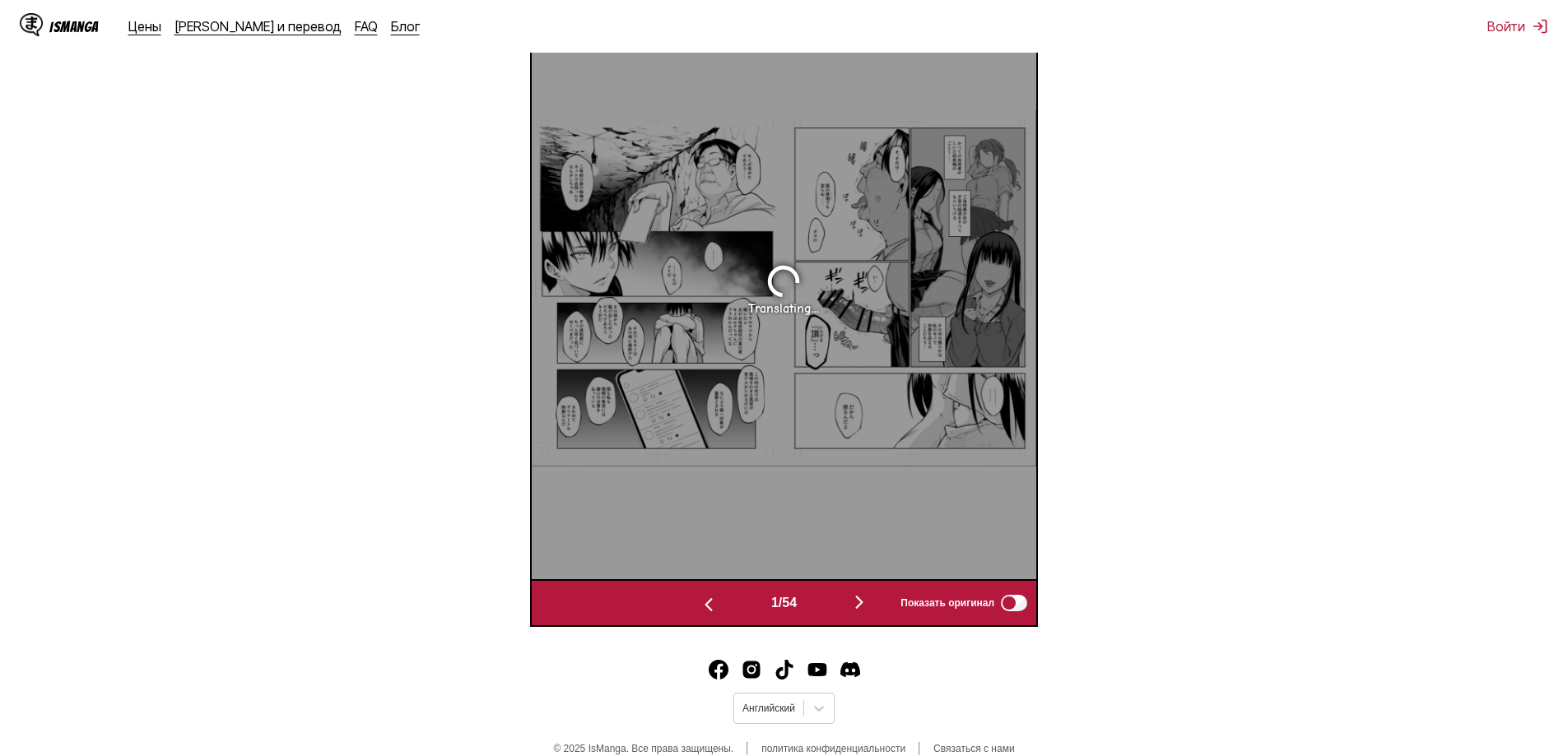
click at [866, 596] on img "button" at bounding box center [859, 602] width 19 height 19
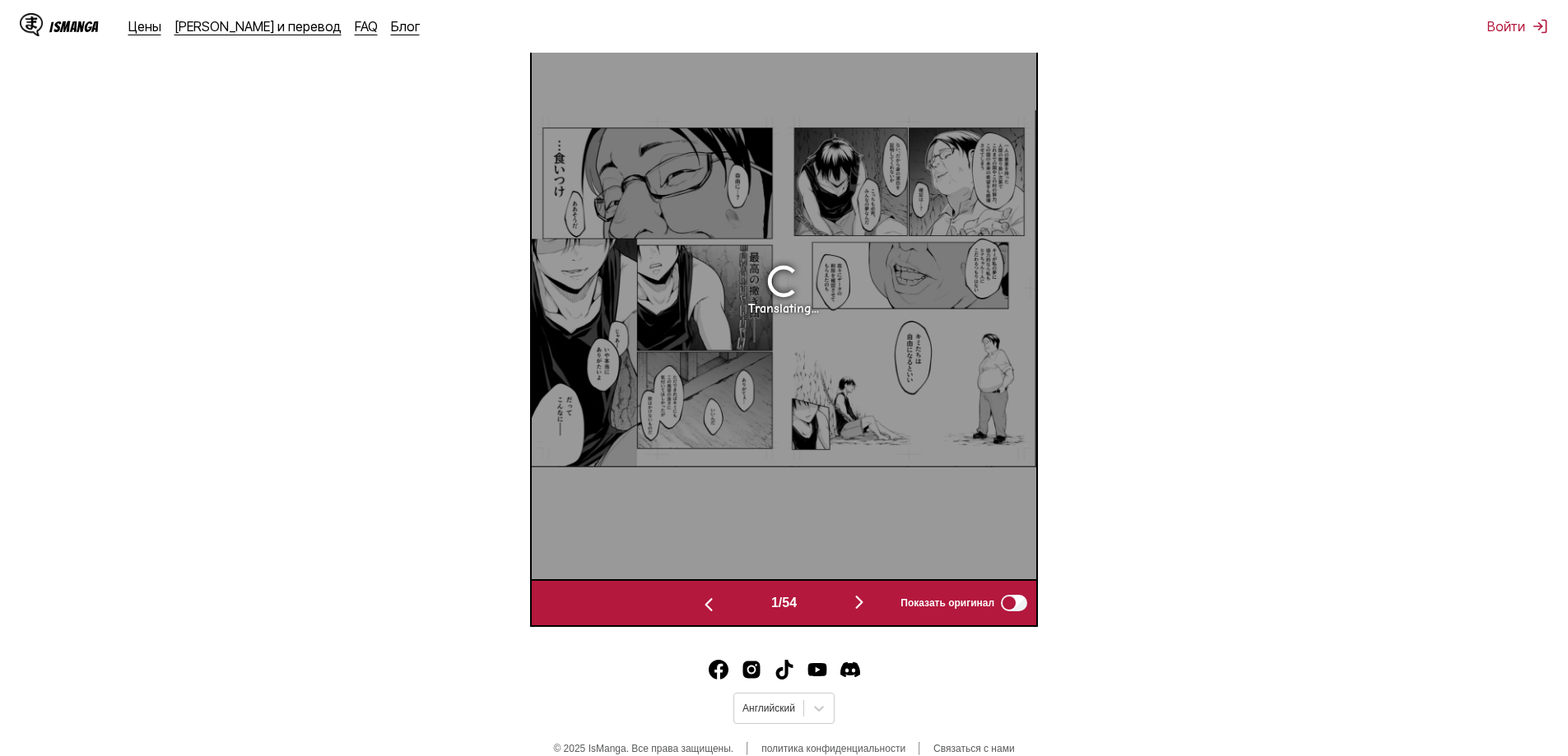
click at [866, 596] on img "button" at bounding box center [859, 602] width 19 height 19
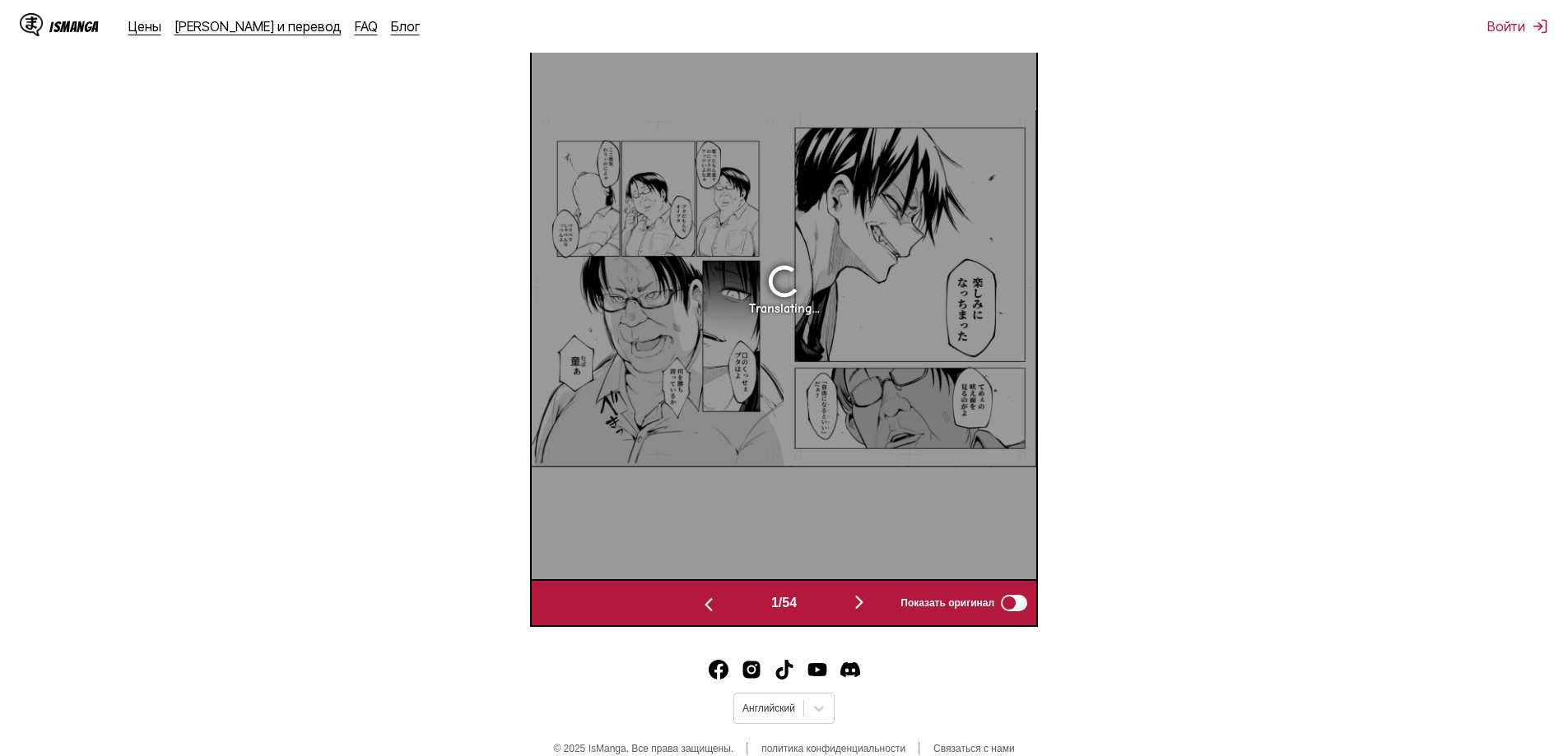
click at [866, 596] on img "button" at bounding box center [859, 602] width 19 height 19
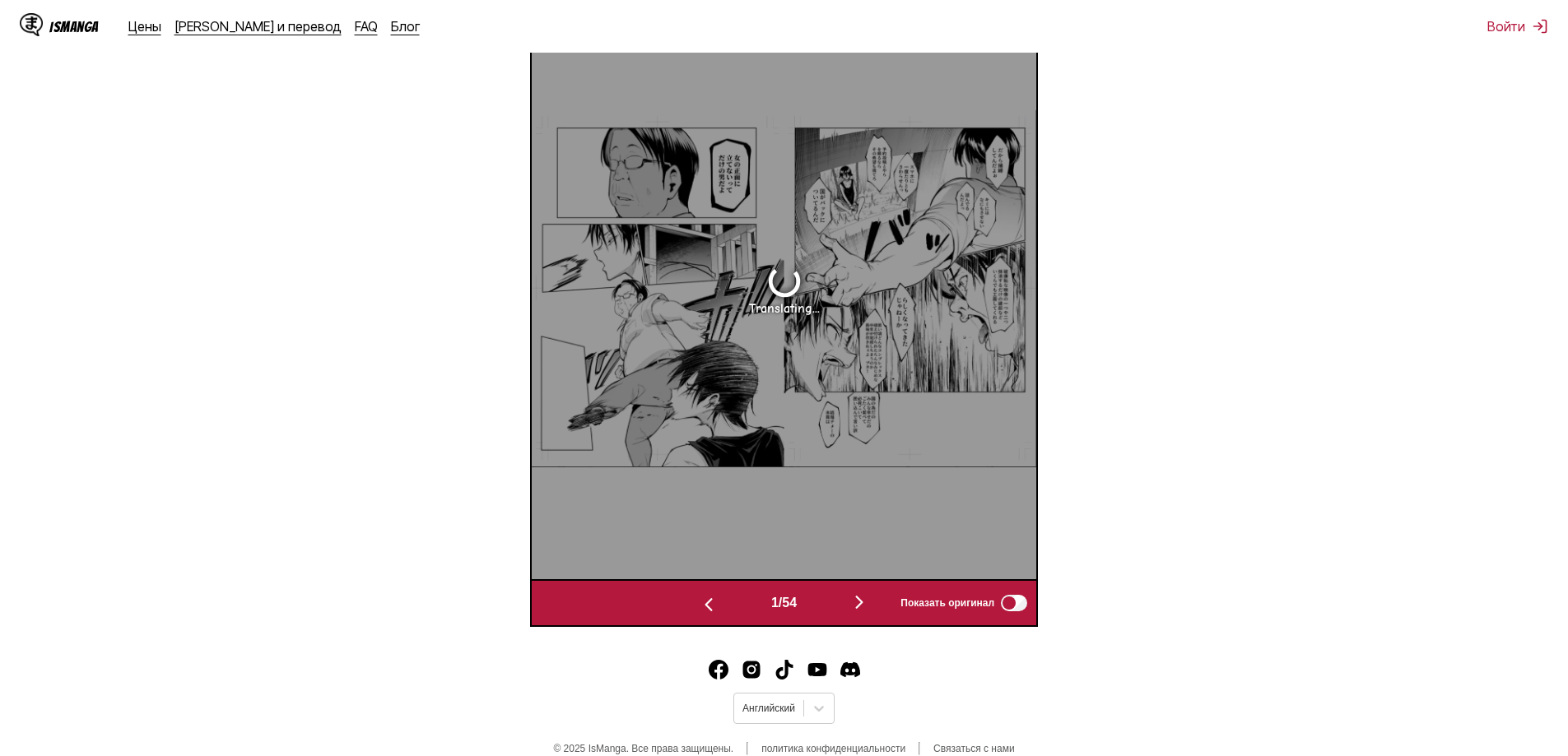
click at [866, 596] on img "button" at bounding box center [859, 602] width 19 height 19
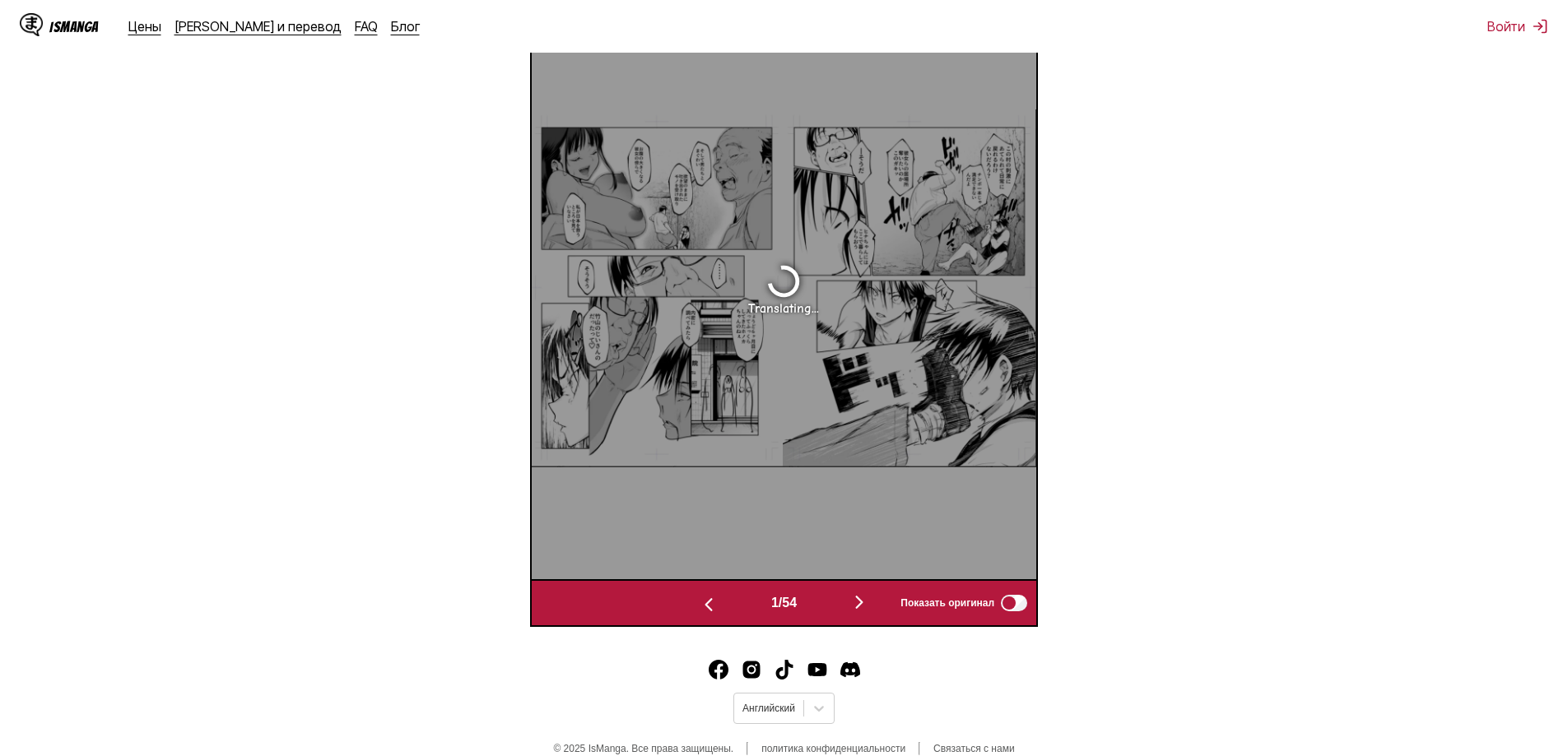
click at [866, 596] on img "button" at bounding box center [859, 602] width 19 height 19
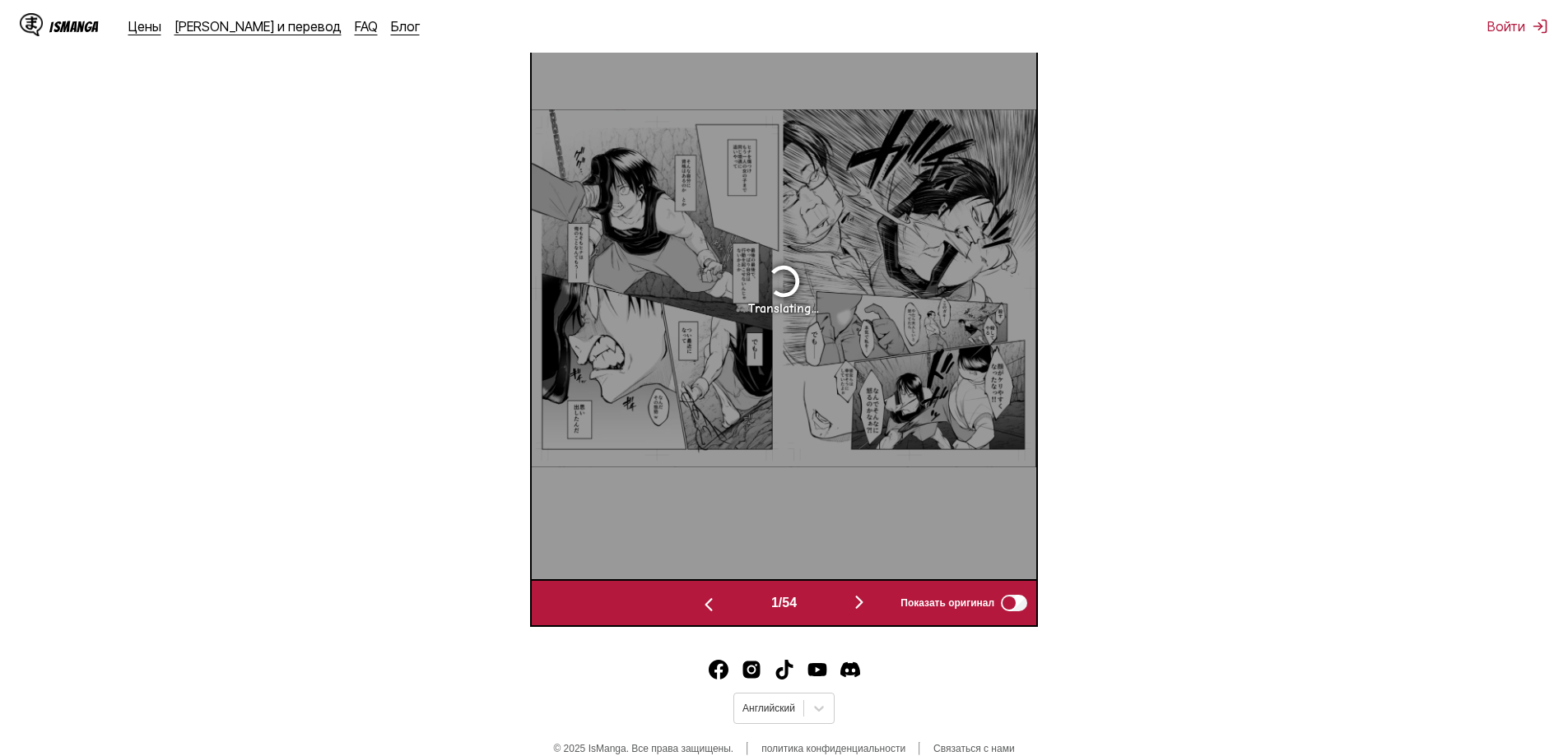
click at [866, 596] on img "button" at bounding box center [859, 602] width 19 height 19
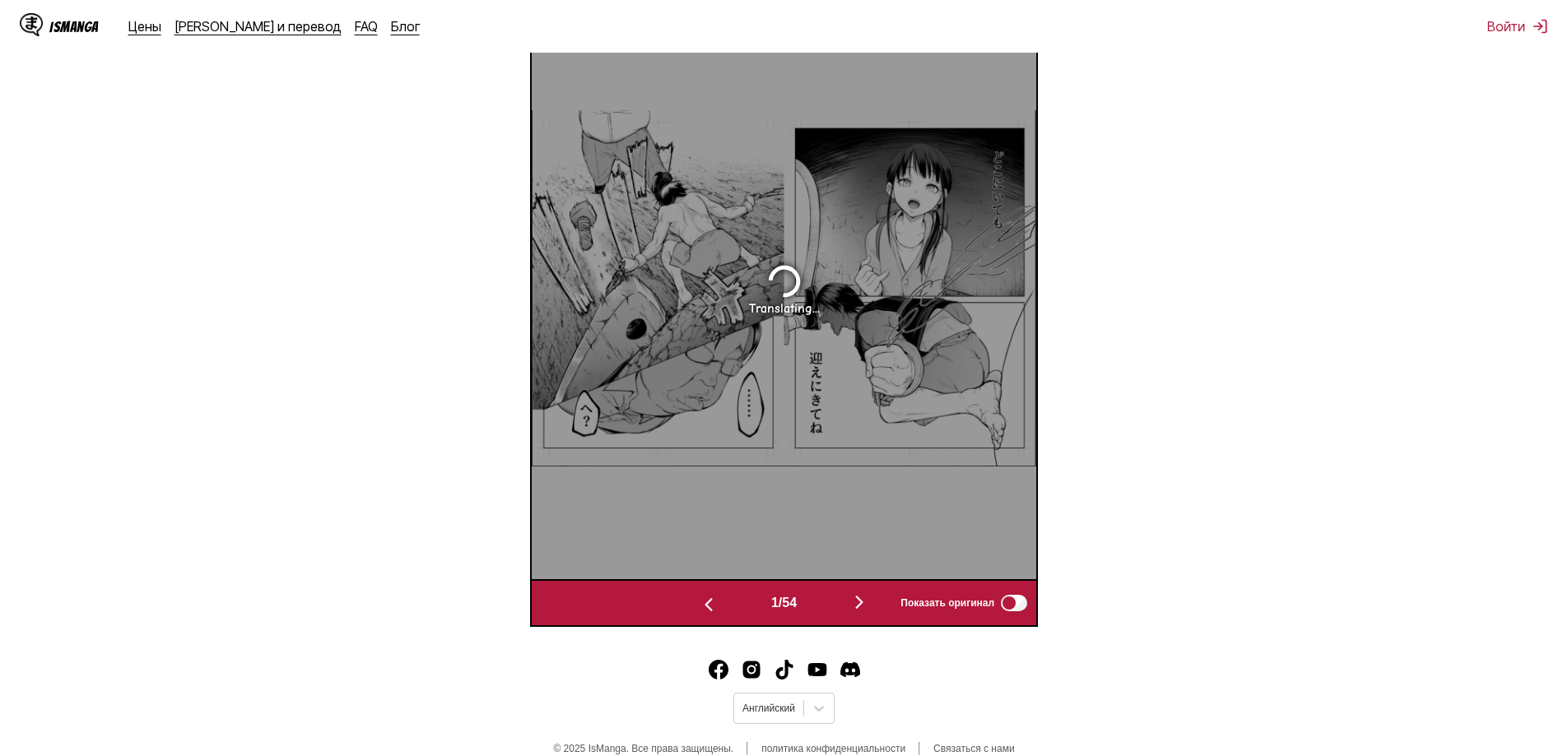
click at [866, 596] on img "button" at bounding box center [859, 602] width 19 height 19
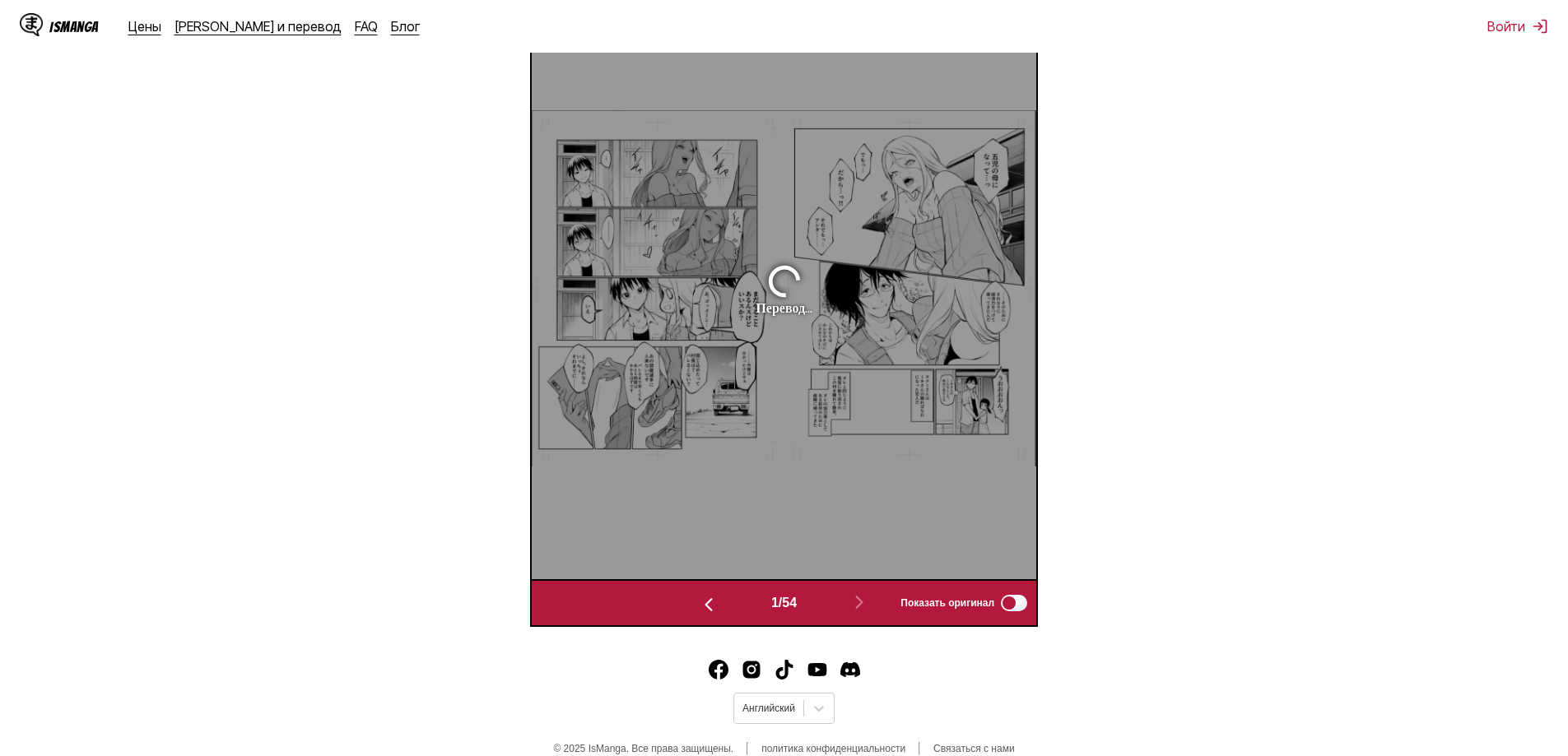
click at [703, 601] on img "button" at bounding box center [708, 604] width 19 height 19
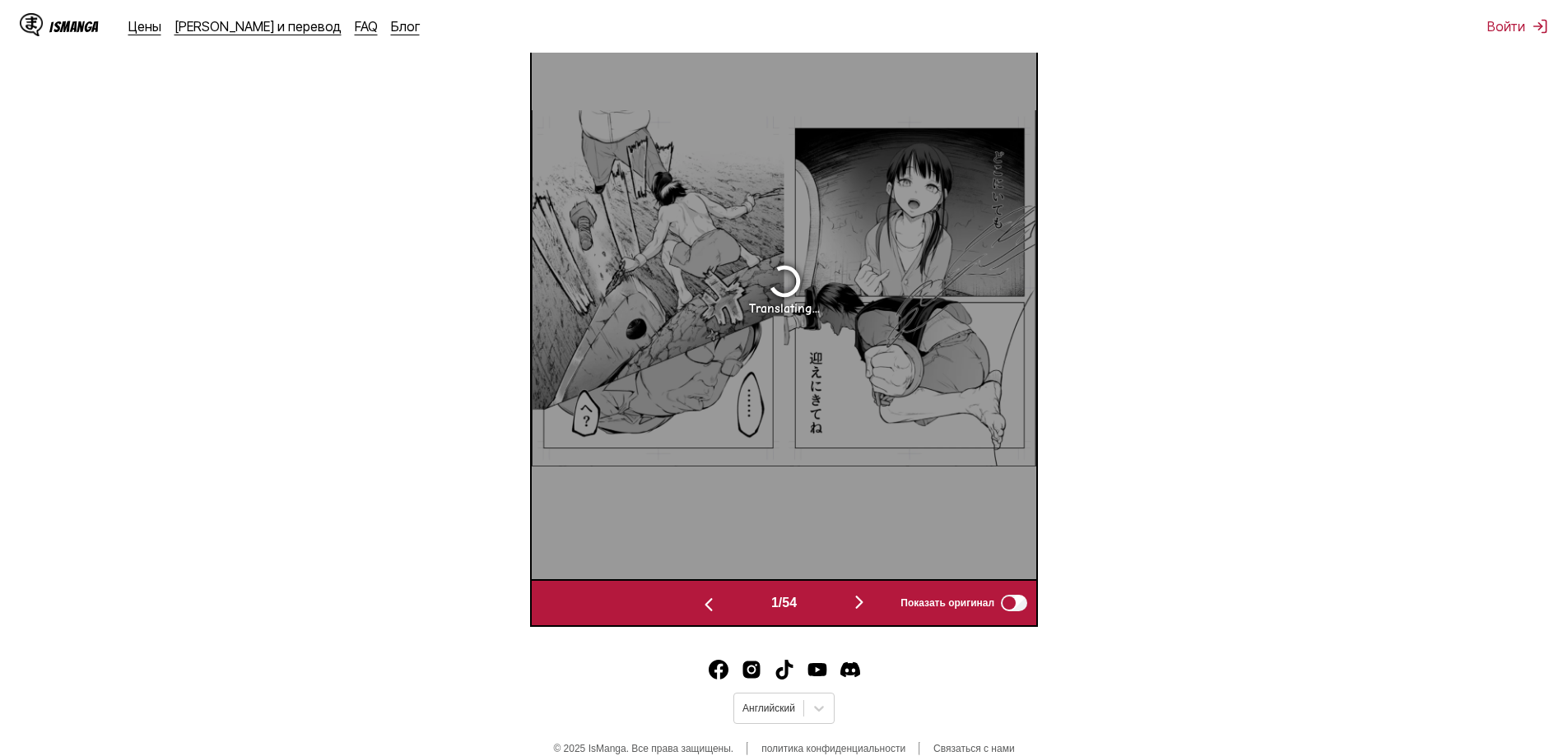
click at [703, 601] on img "button" at bounding box center [708, 604] width 19 height 19
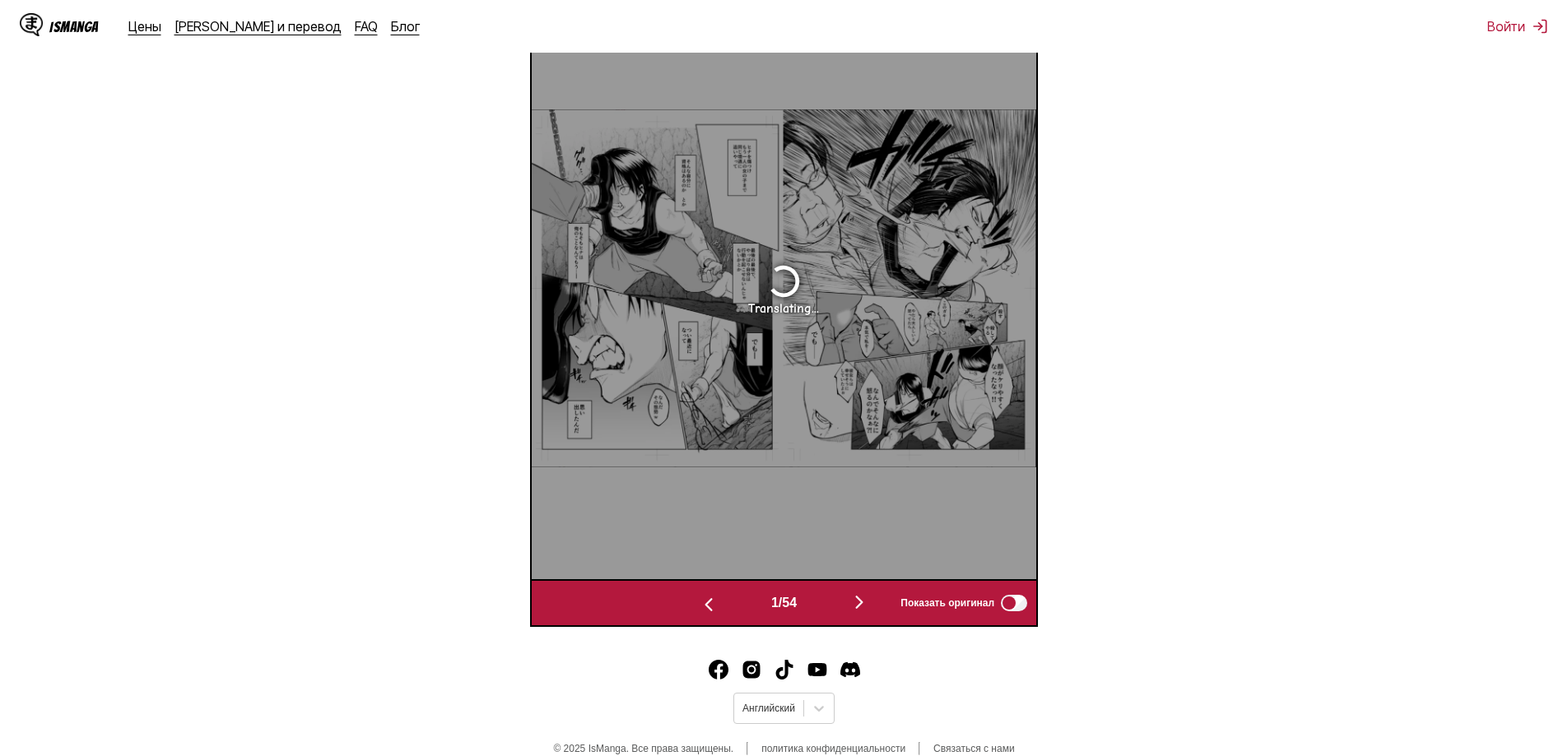
click at [703, 601] on img "button" at bounding box center [708, 604] width 19 height 19
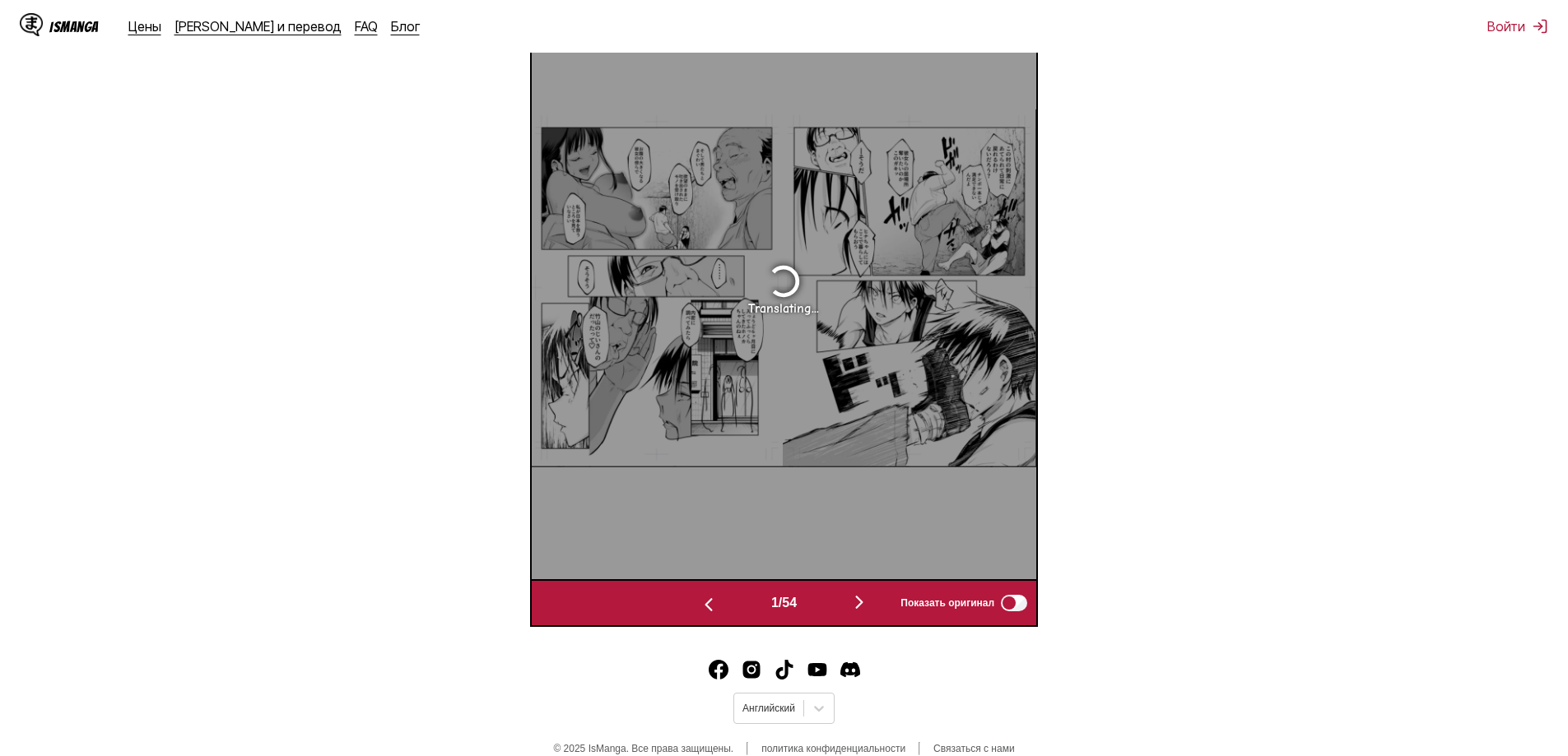
click at [703, 601] on img "button" at bounding box center [708, 604] width 19 height 19
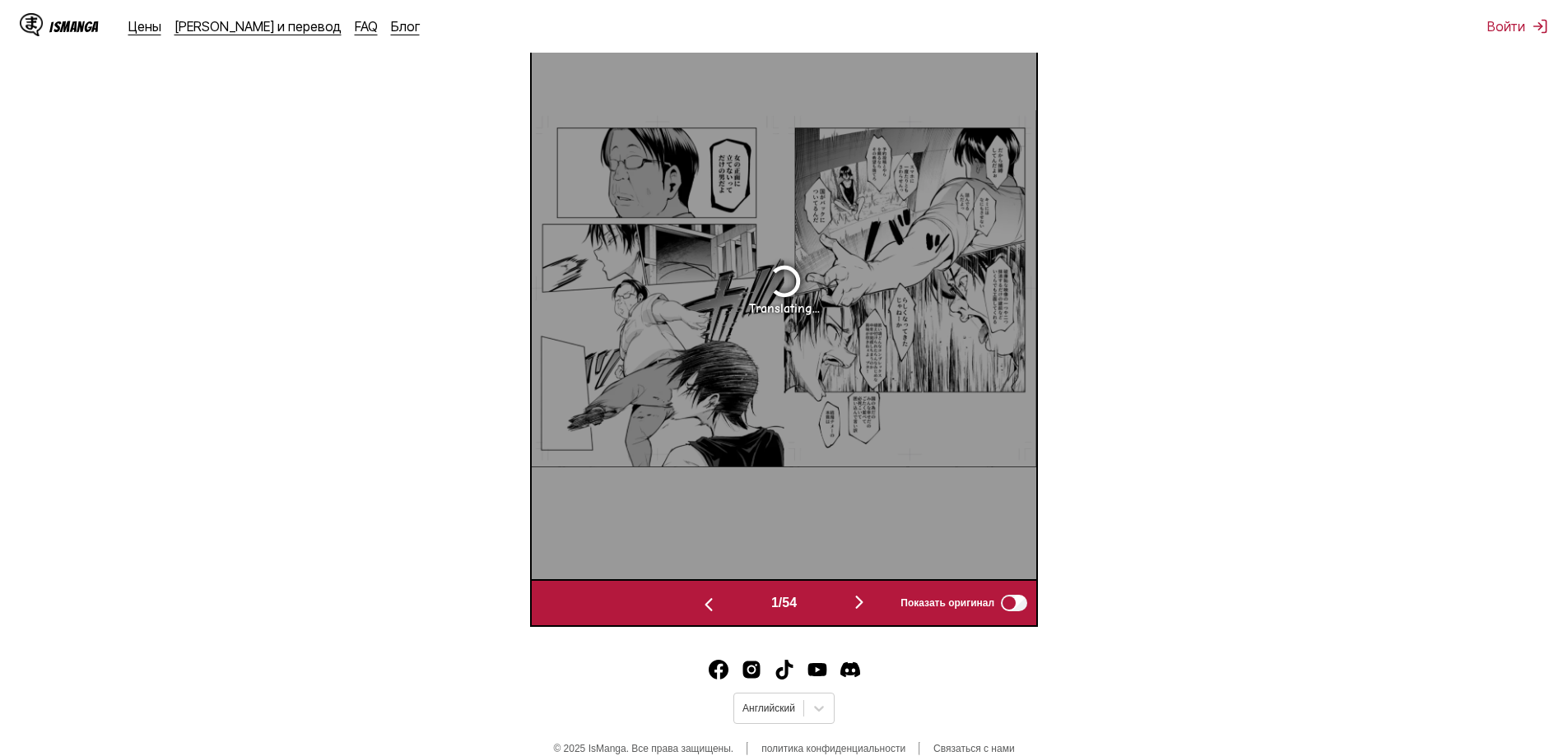
click at [703, 601] on img "button" at bounding box center [708, 604] width 19 height 19
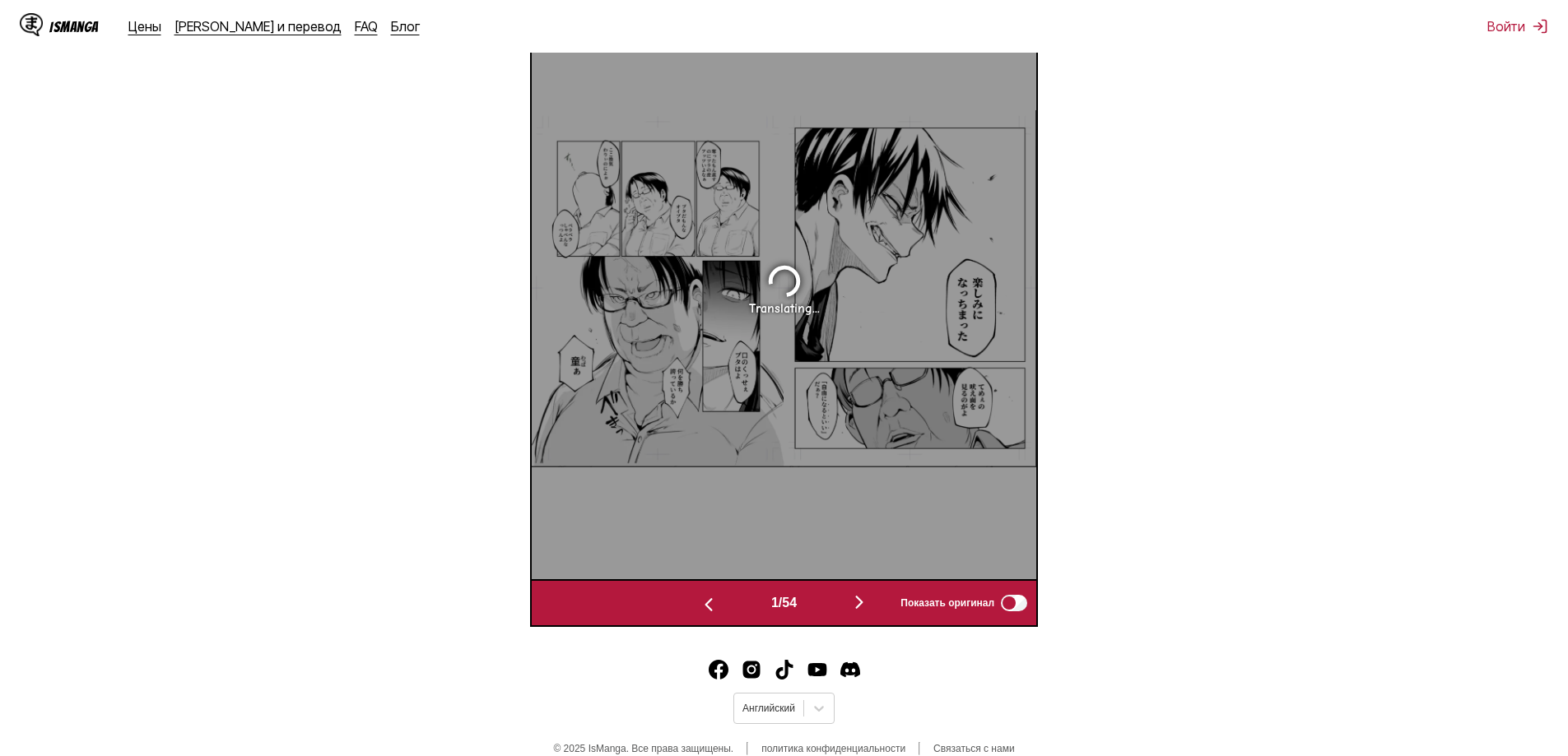
click at [703, 601] on img "button" at bounding box center [708, 604] width 19 height 19
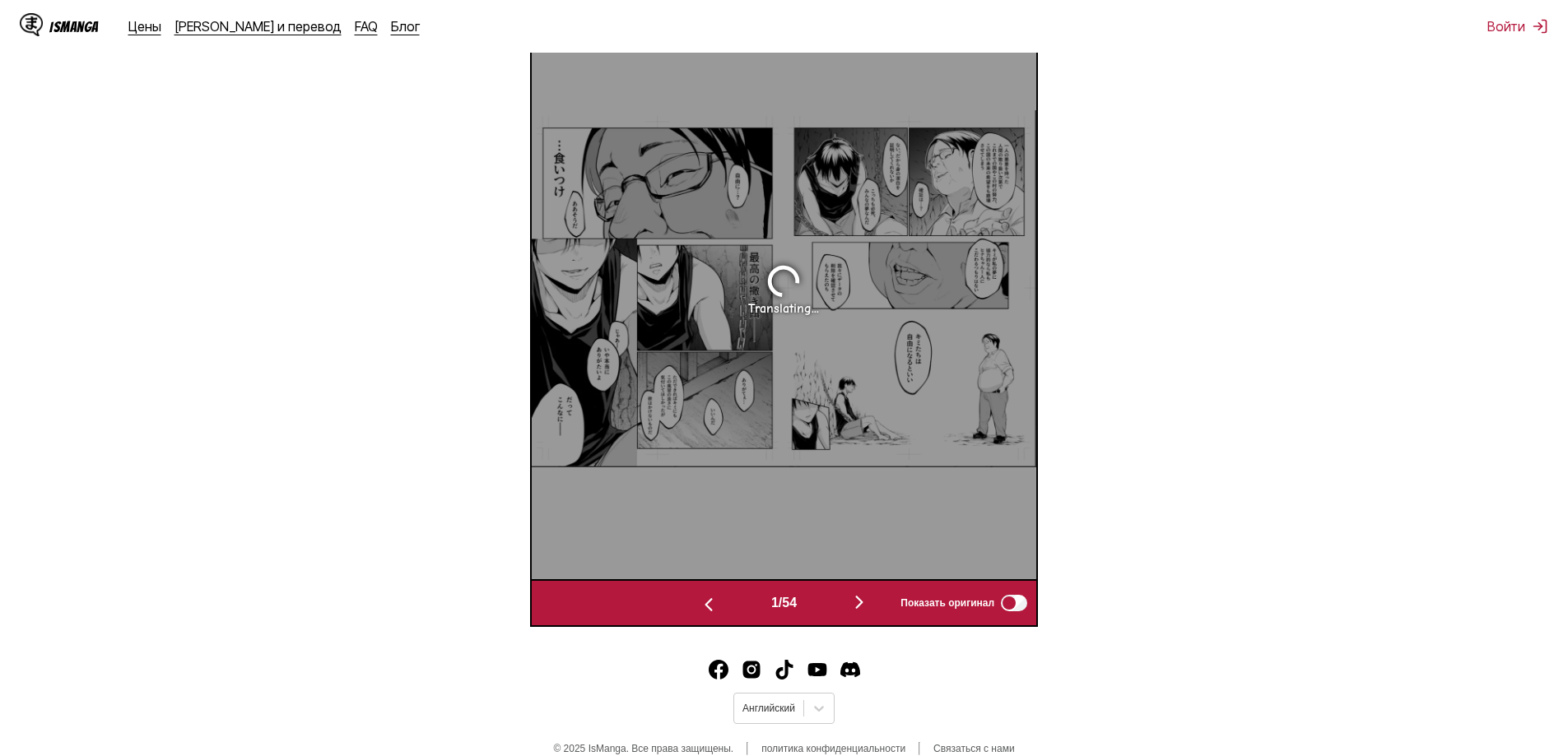
click at [703, 601] on img "button" at bounding box center [708, 604] width 19 height 19
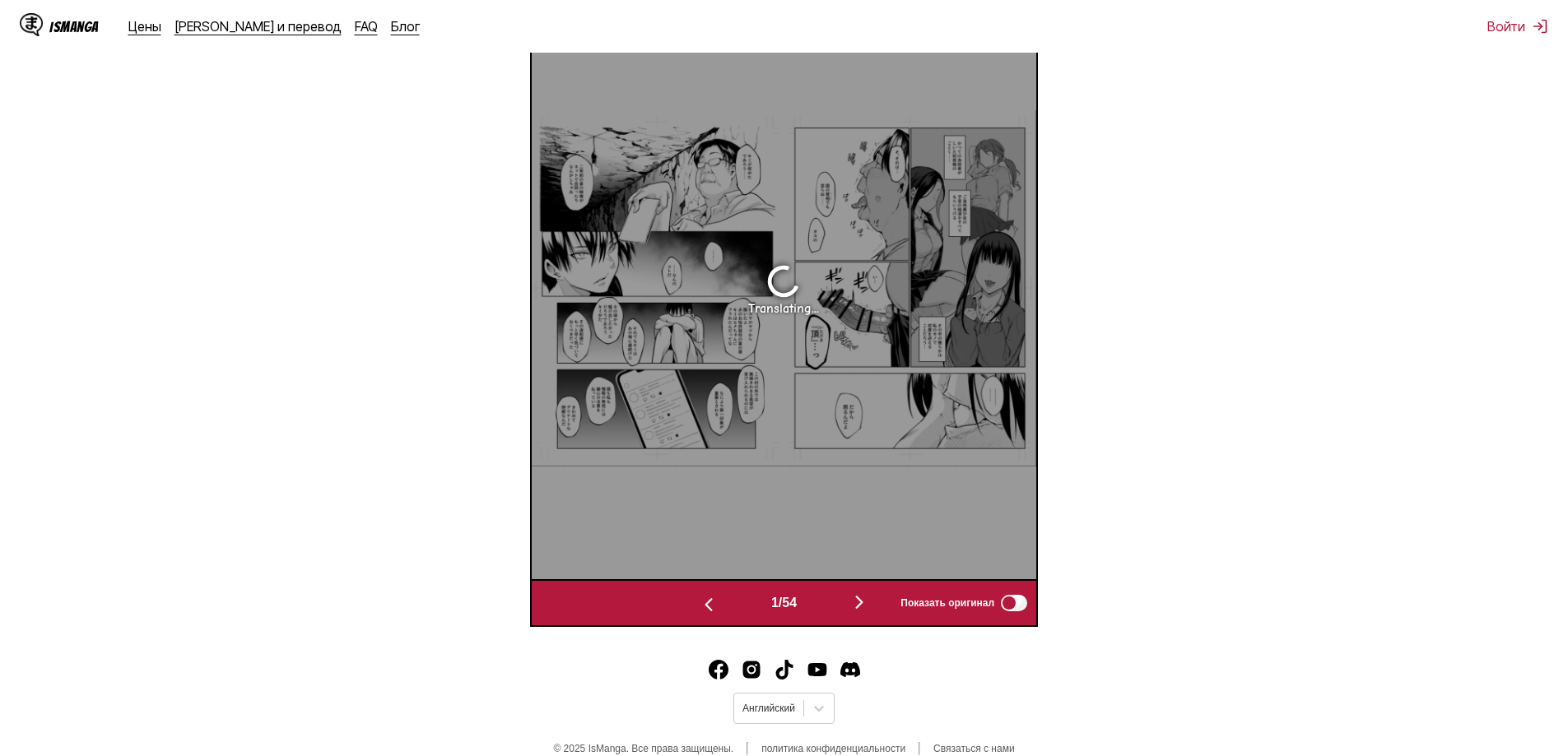
click at [703, 601] on img "button" at bounding box center [708, 604] width 19 height 19
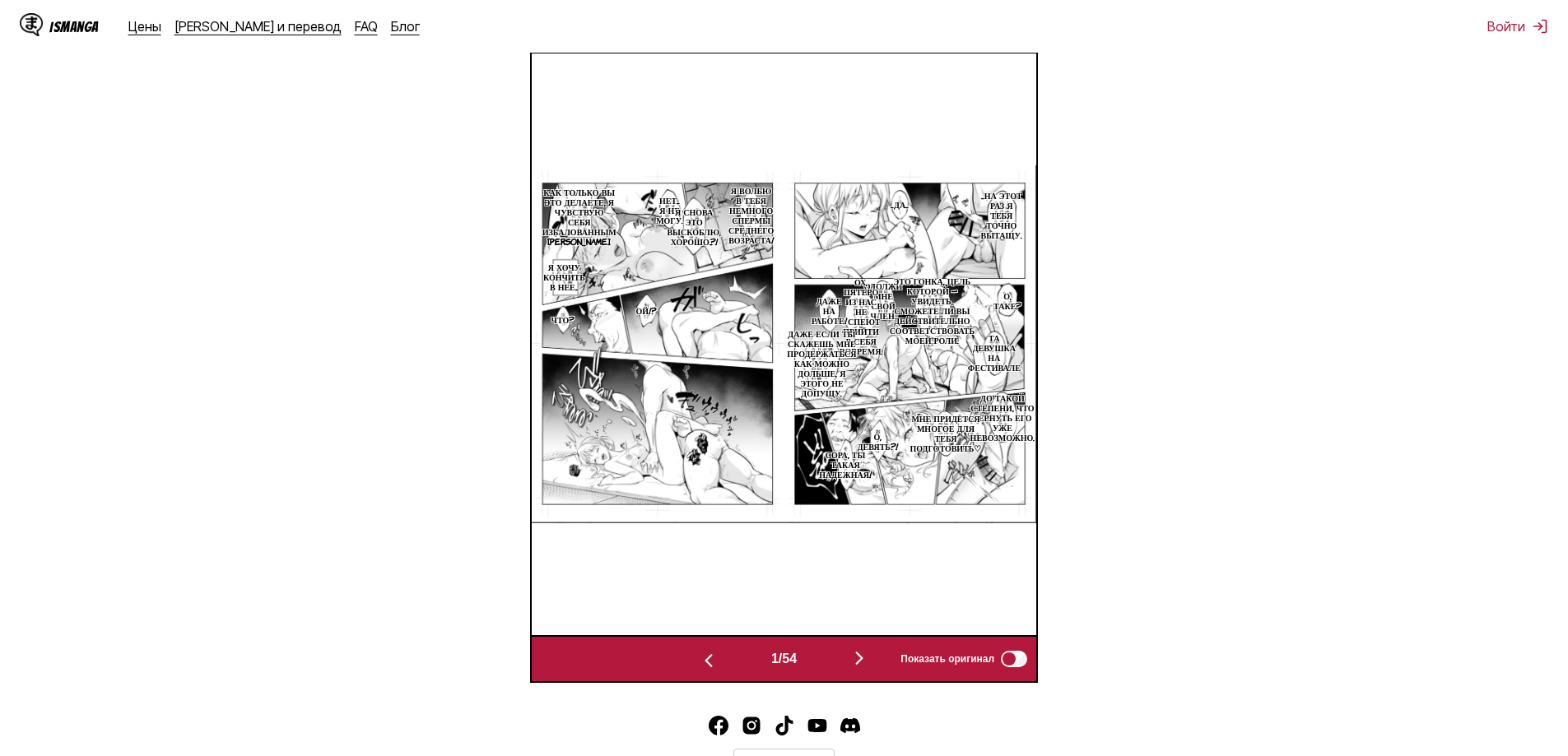
scroll to position [0, 10600]
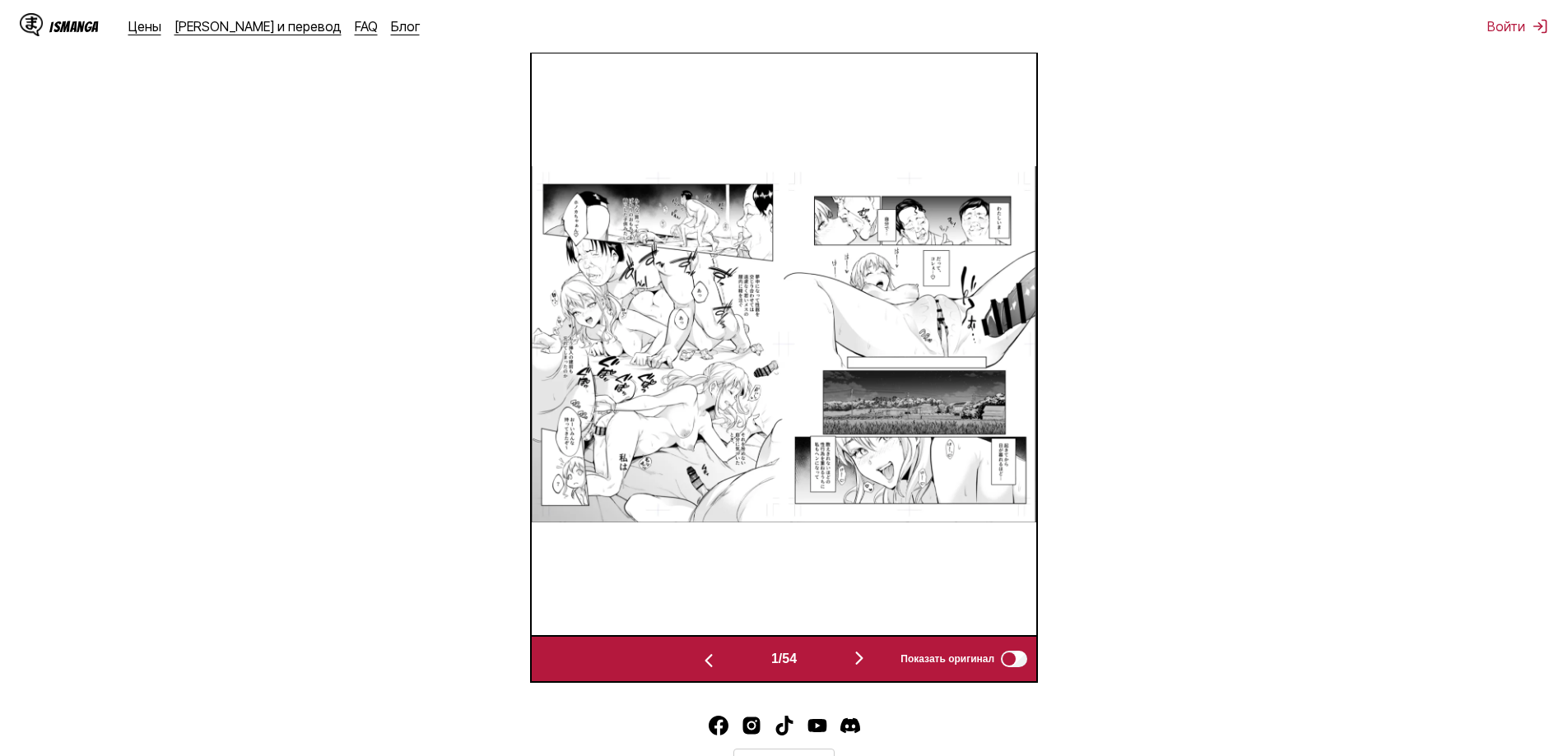
click at [910, 307] on img at bounding box center [783, 343] width 504 height 356
click at [867, 660] on img "button" at bounding box center [859, 658] width 19 height 19
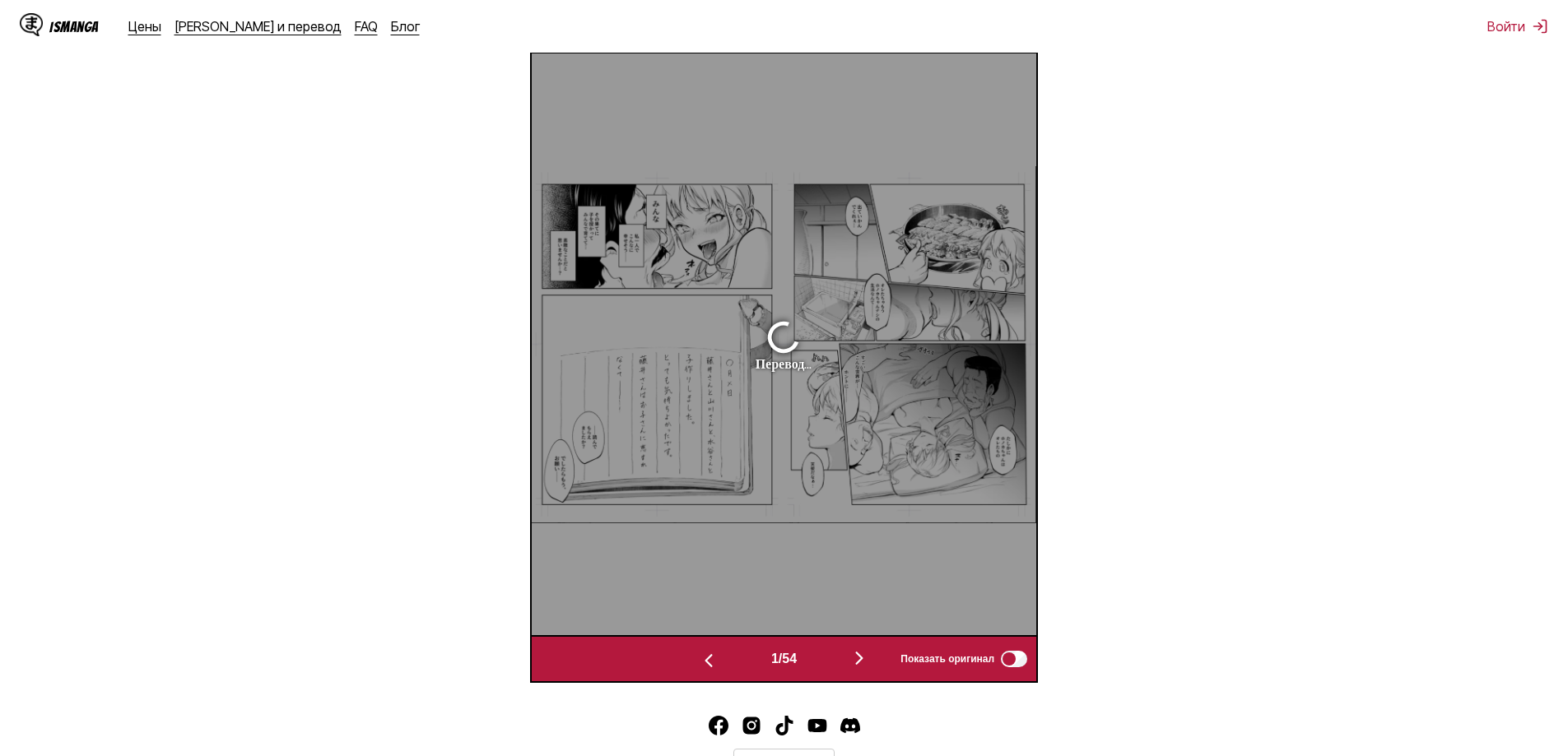
click at [706, 663] on img "button" at bounding box center [708, 660] width 19 height 19
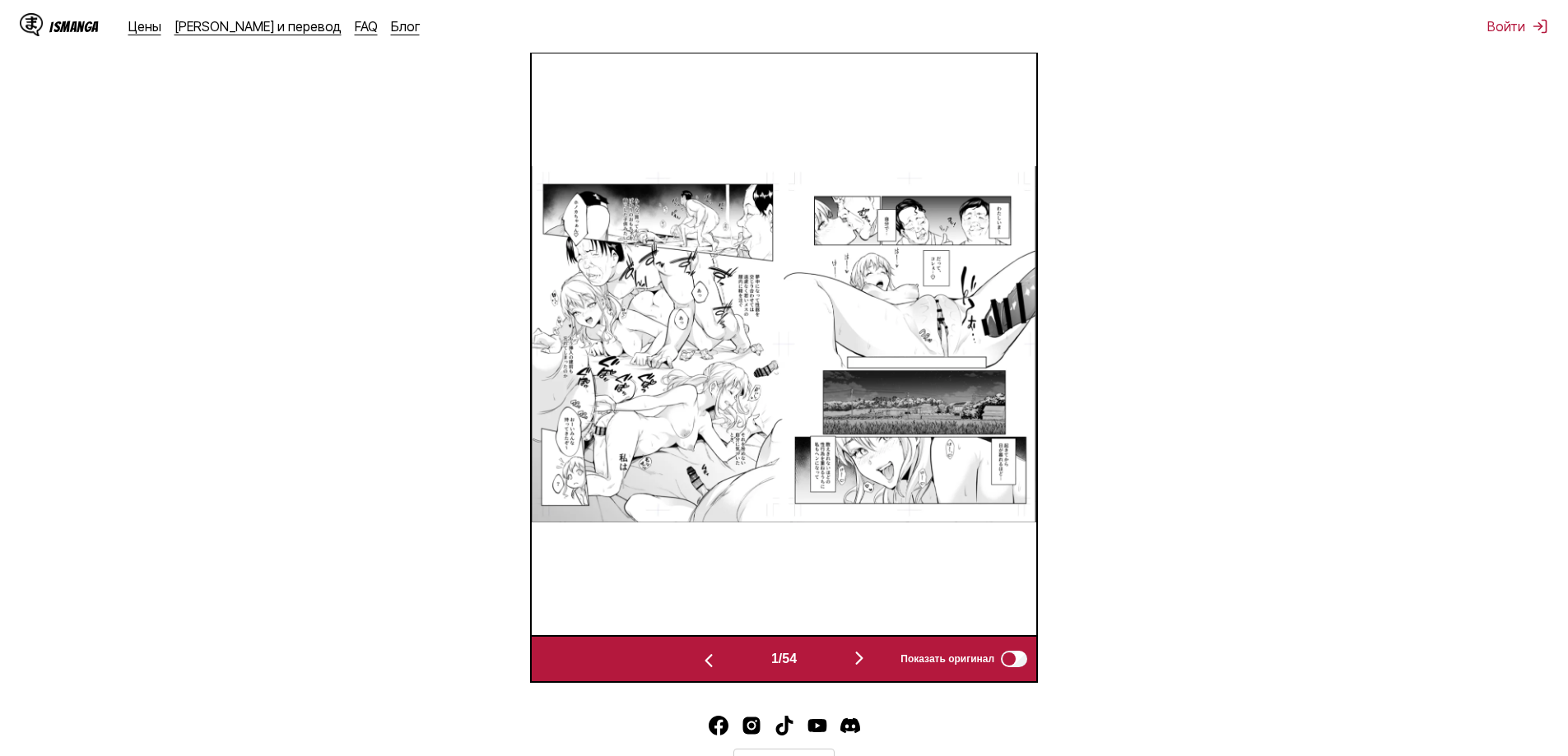
click at [706, 663] on img "button" at bounding box center [708, 660] width 19 height 19
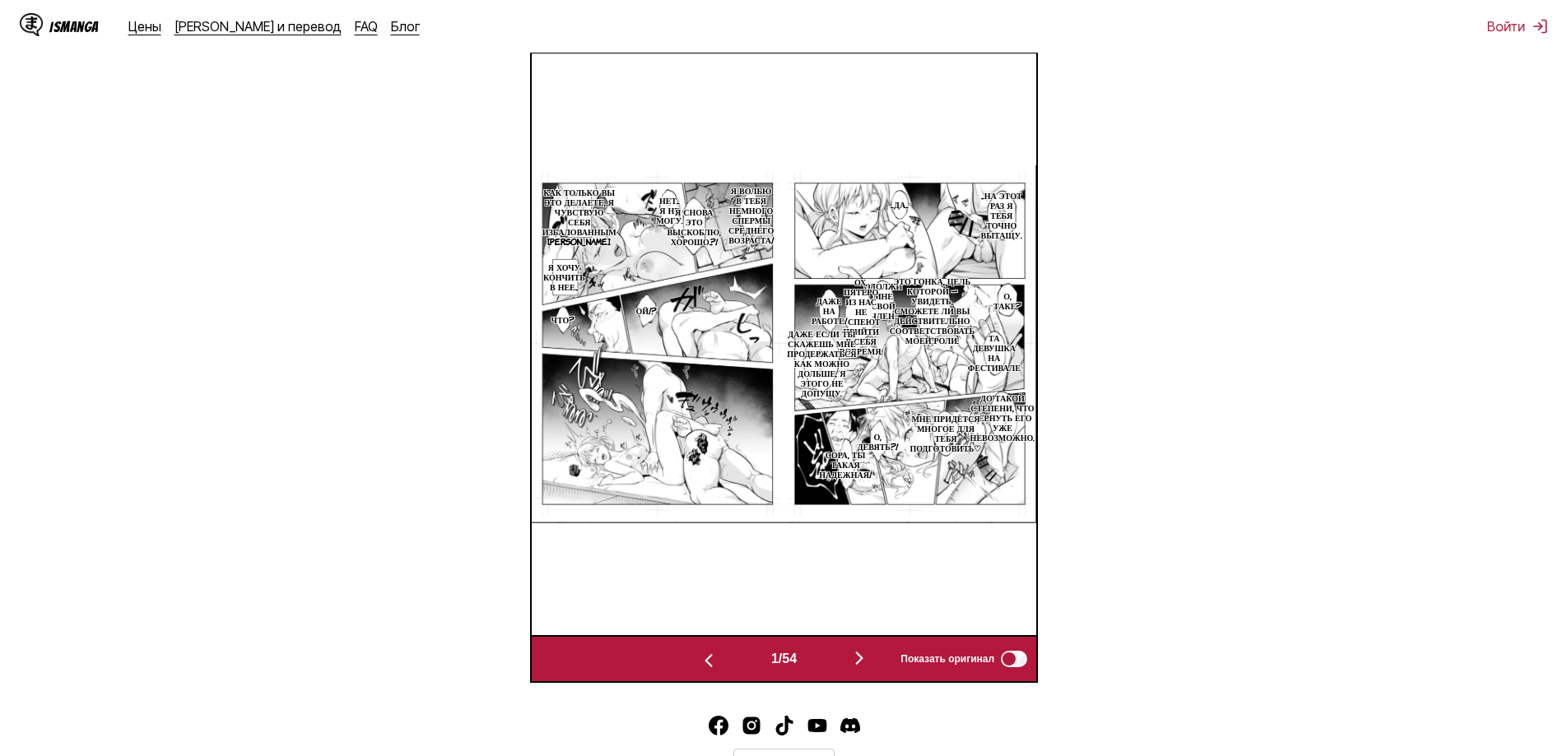
click at [867, 660] on img "button" at bounding box center [859, 658] width 19 height 19
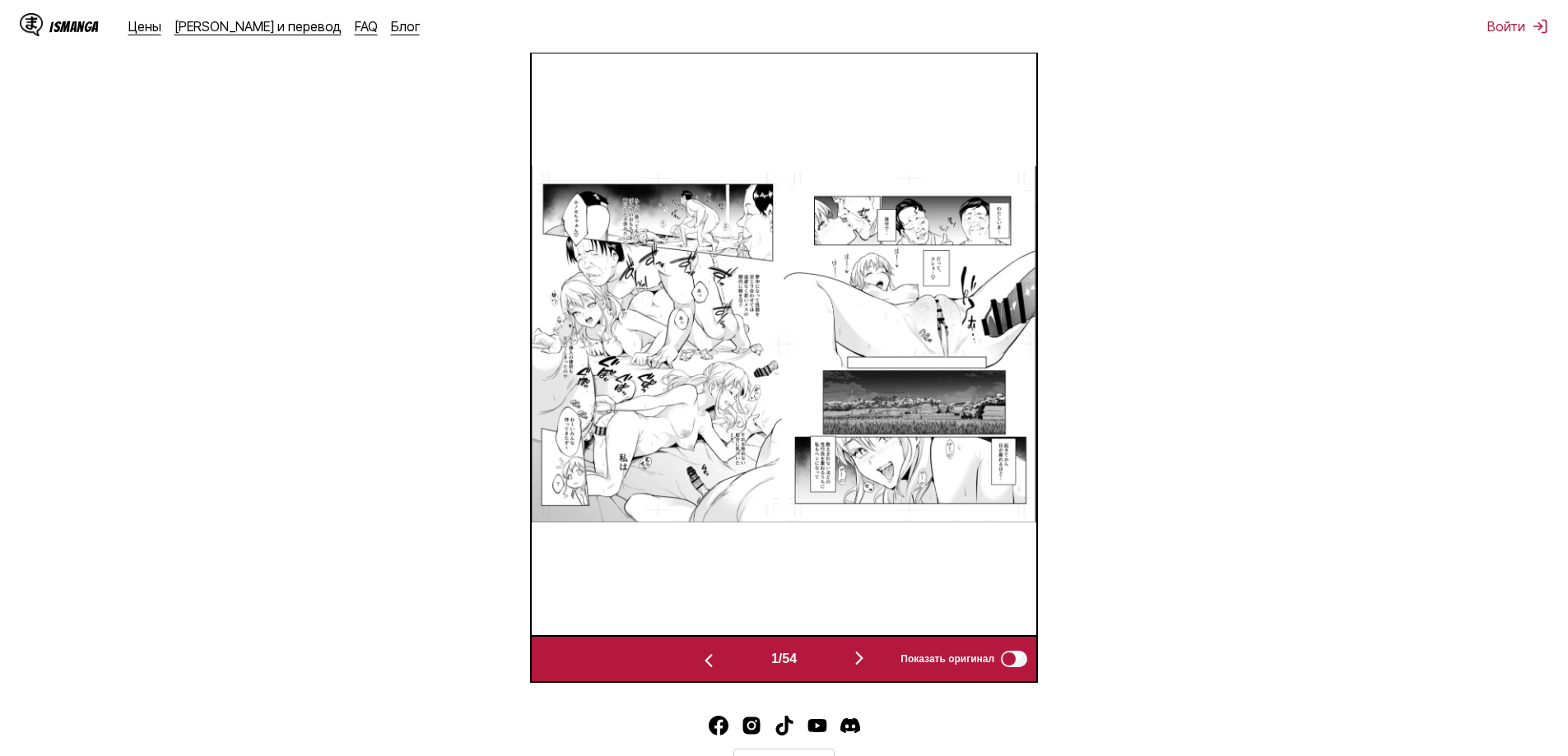
click at [867, 660] on img "button" at bounding box center [859, 658] width 19 height 19
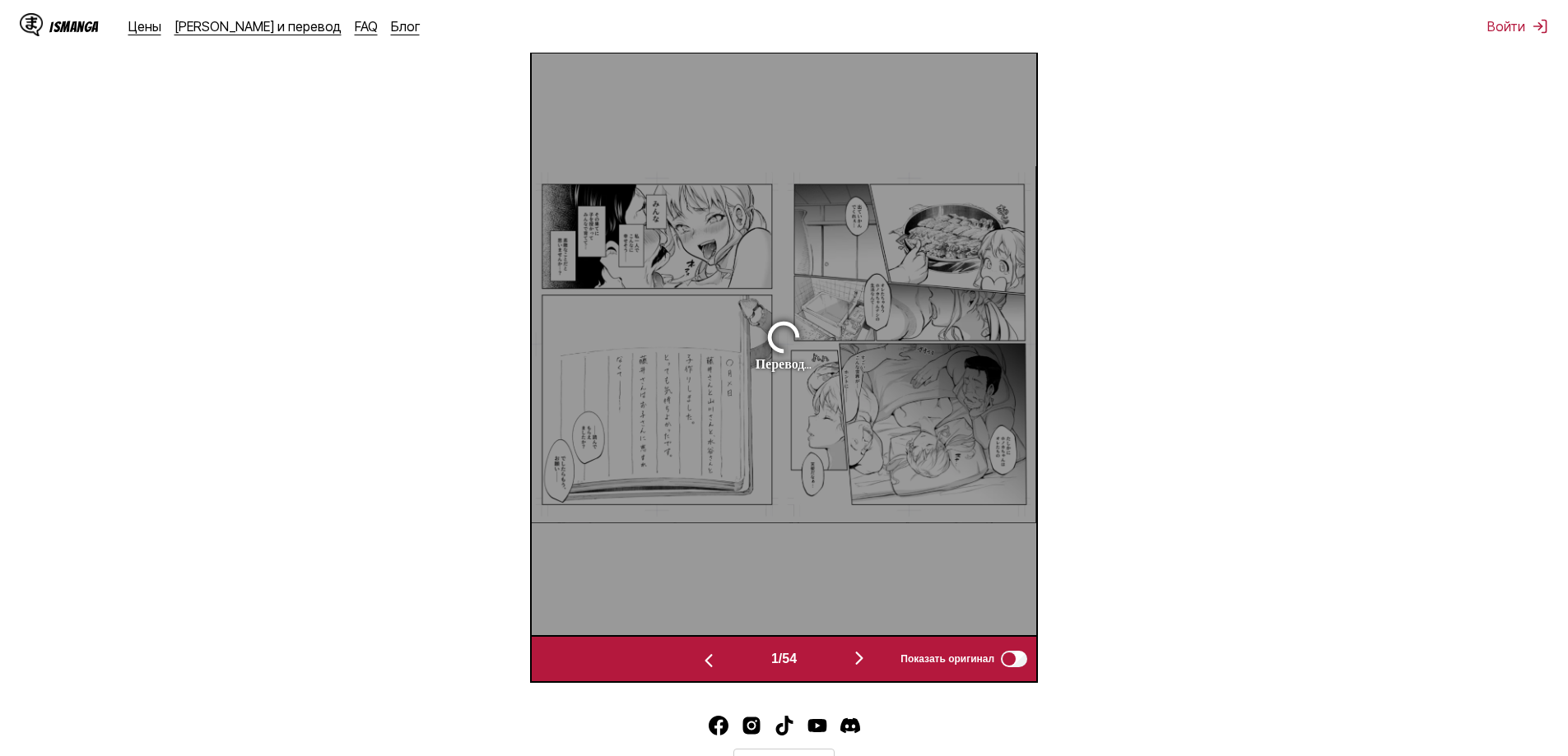
click at [867, 660] on img "button" at bounding box center [859, 658] width 19 height 19
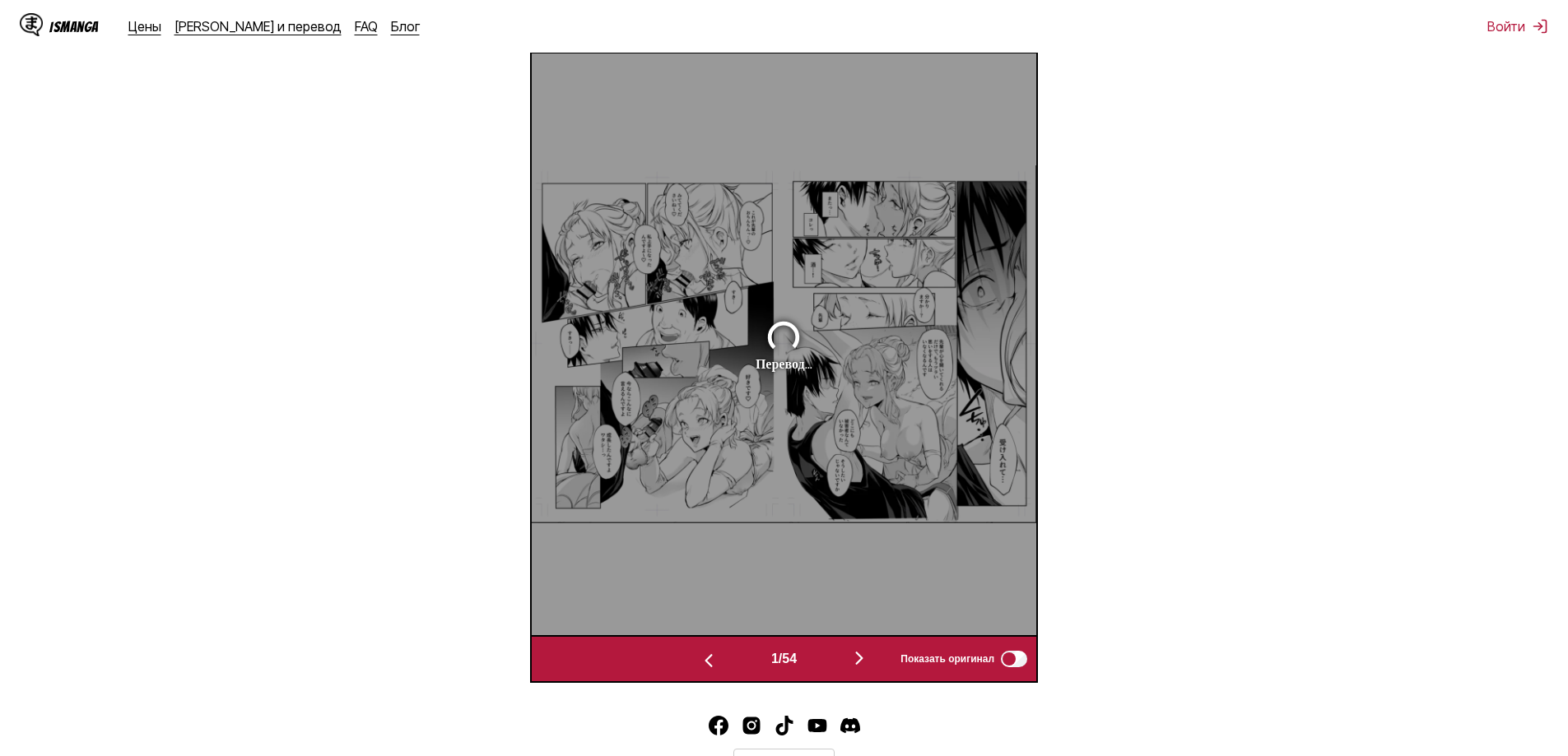
click at [707, 661] on img "button" at bounding box center [708, 660] width 19 height 19
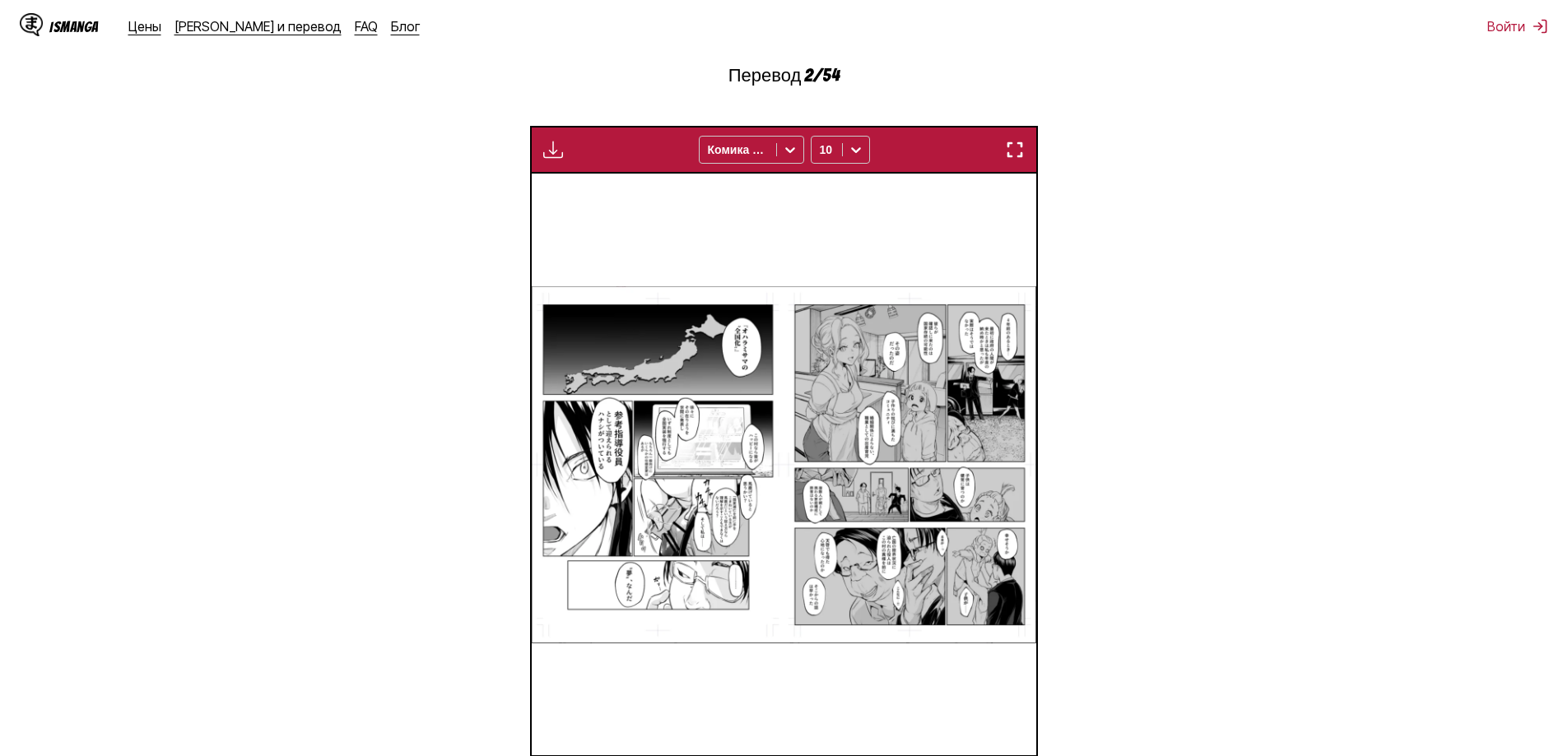
scroll to position [443, 0]
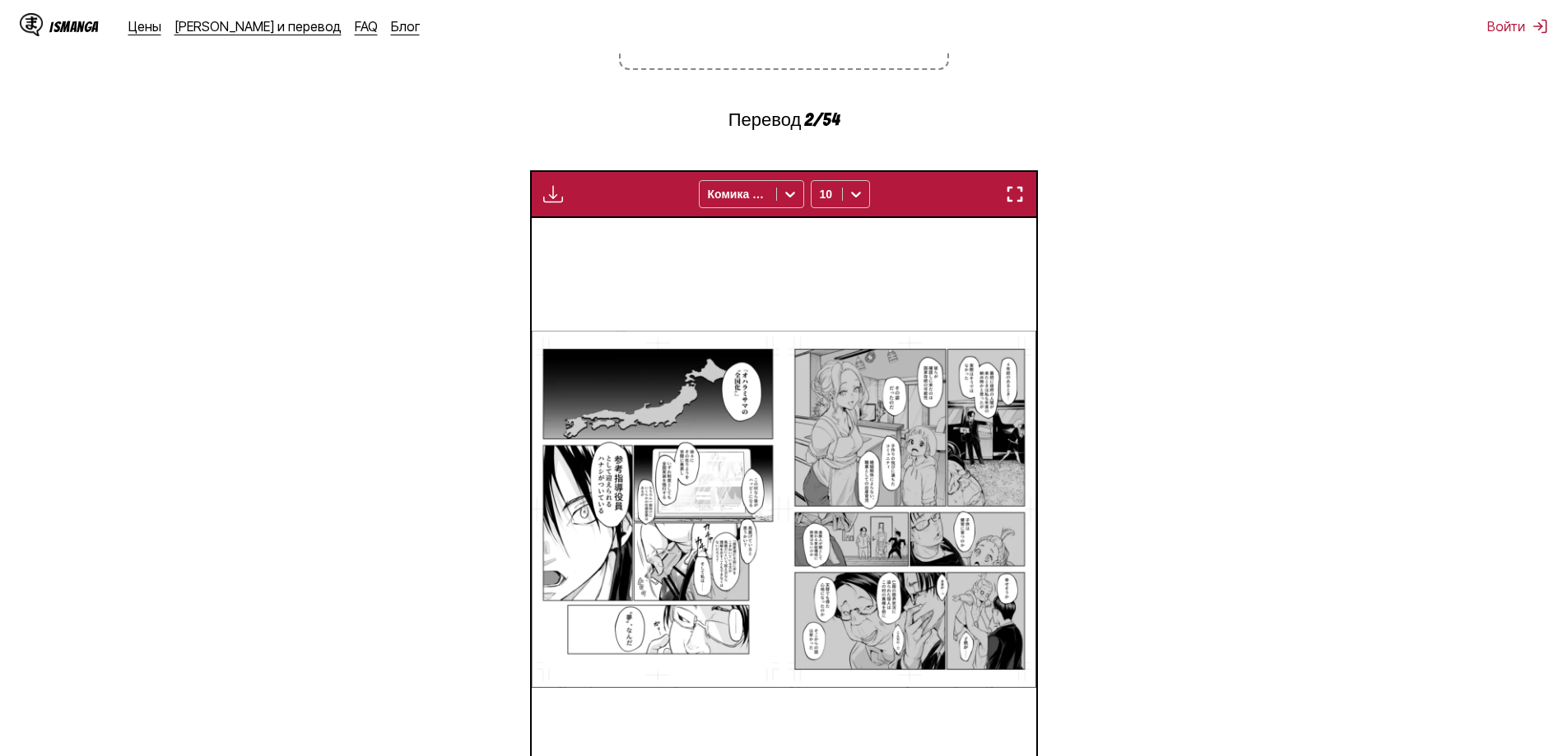
drag, startPoint x: 819, startPoint y: 417, endPoint x: 1176, endPoint y: 223, distance: 406.3
click at [1176, 223] on section "От японский К Английский Перетащите файлы сюда или нажмите, чтобы просмотреть. …" at bounding box center [784, 333] width 1542 height 1028
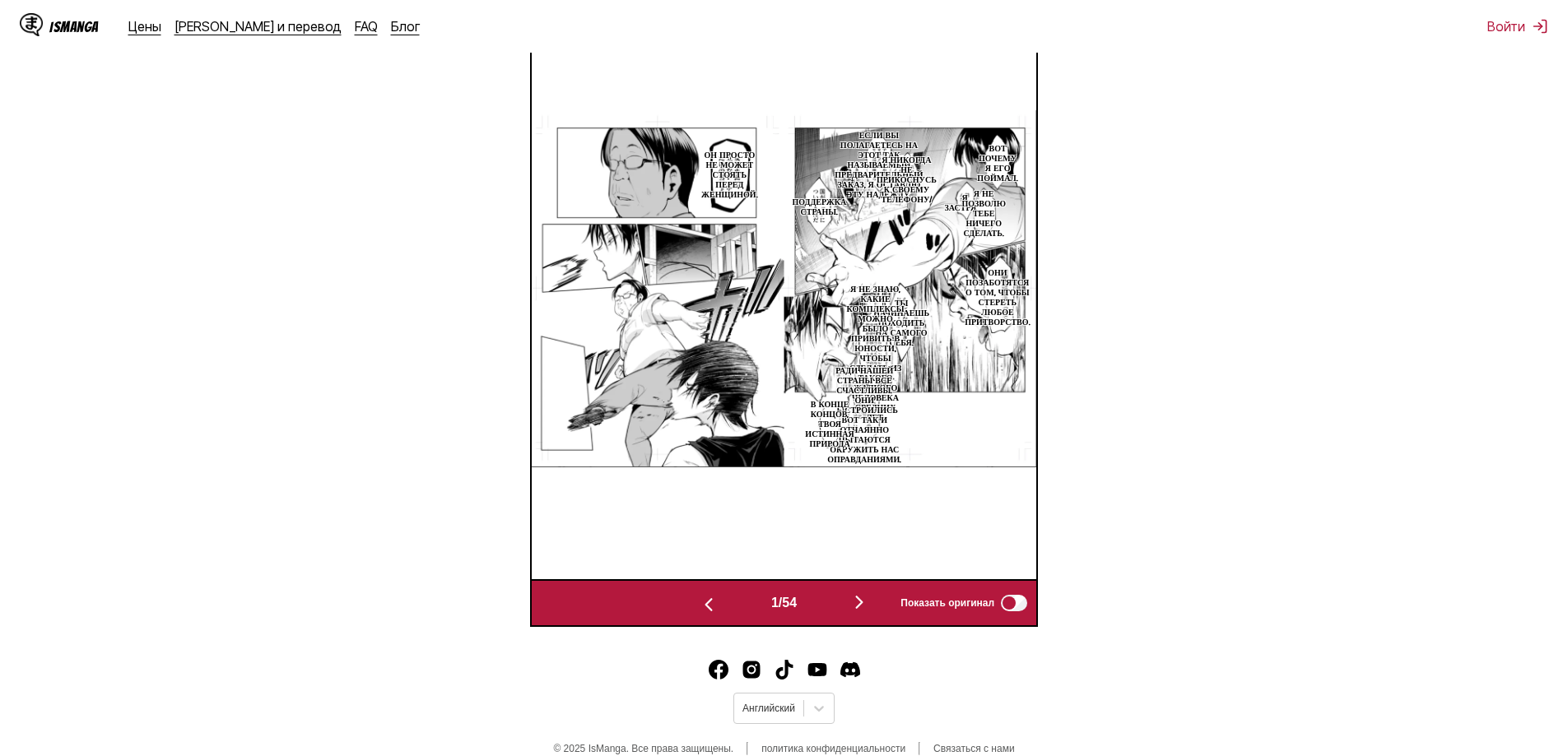
scroll to position [0, 25239]
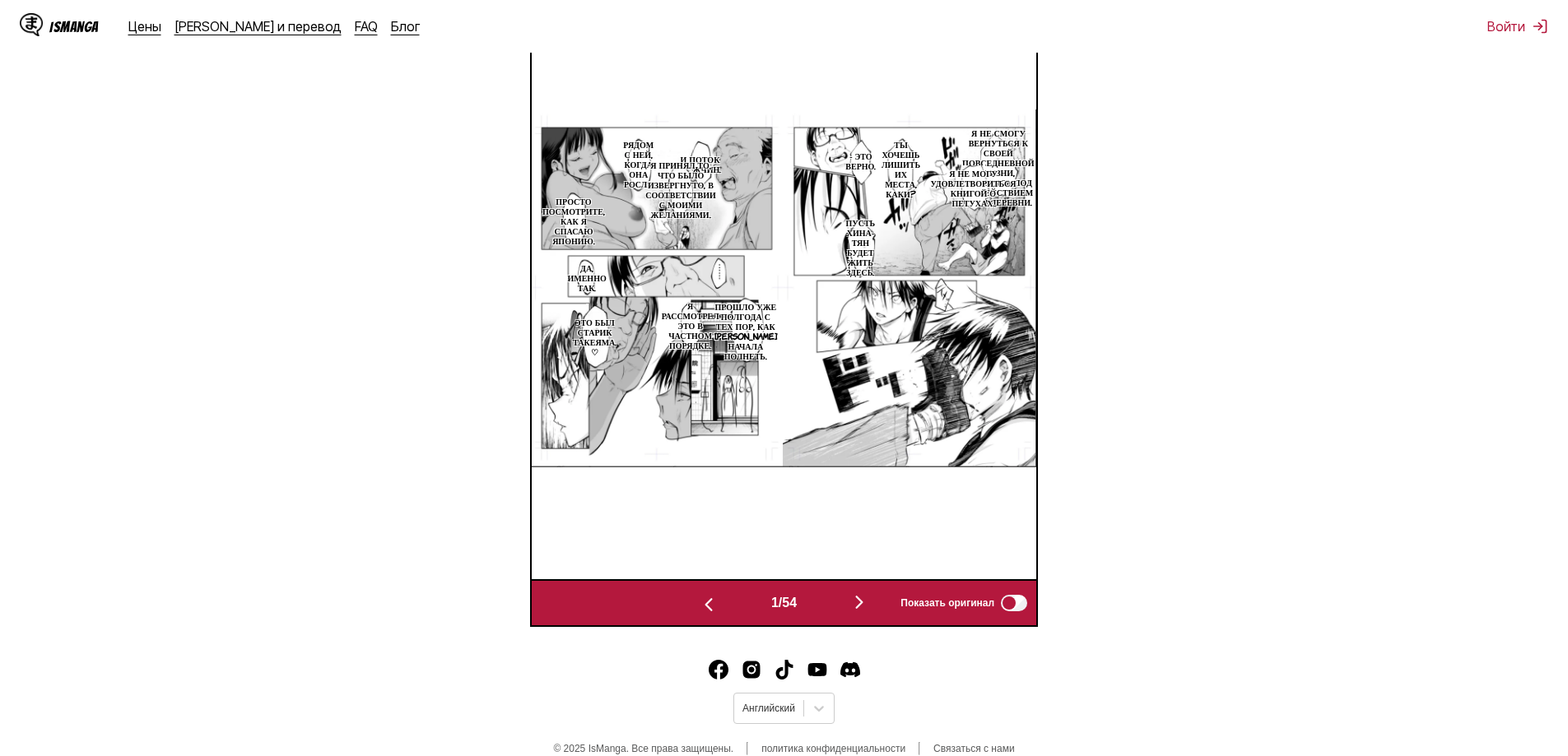
click at [867, 606] on img "button" at bounding box center [859, 602] width 19 height 19
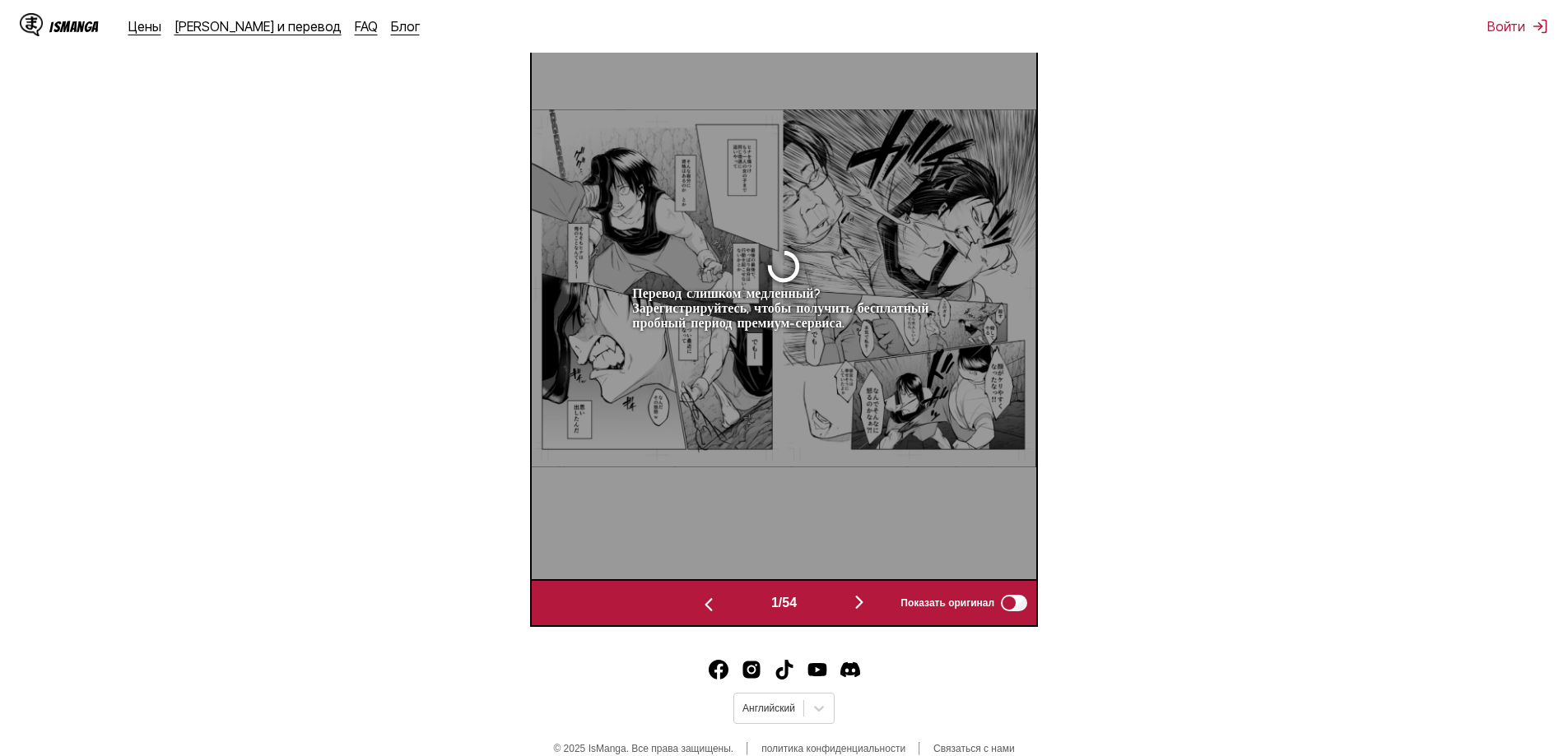
click at [867, 605] on img "button" at bounding box center [859, 602] width 19 height 19
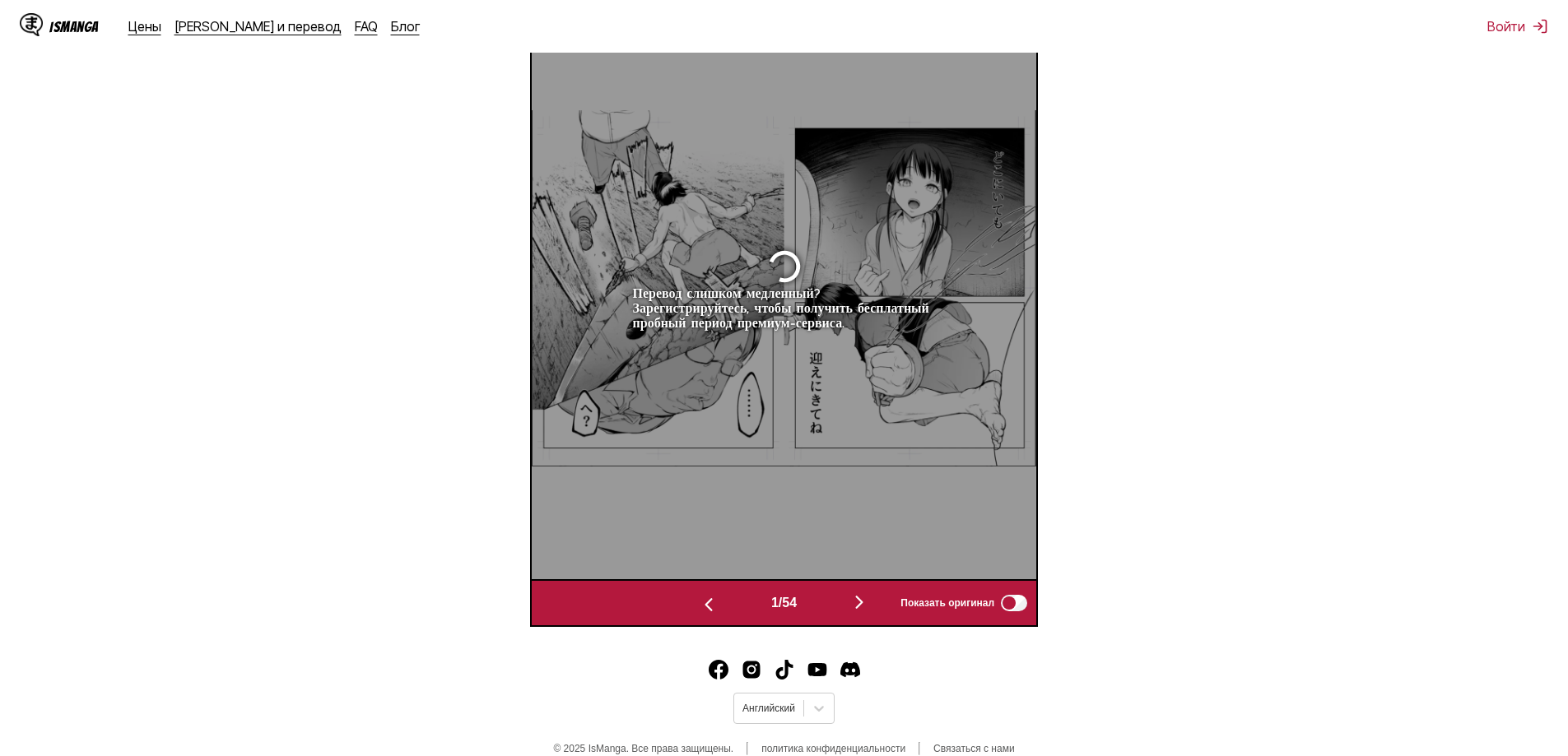
click at [867, 605] on img "button" at bounding box center [859, 602] width 19 height 19
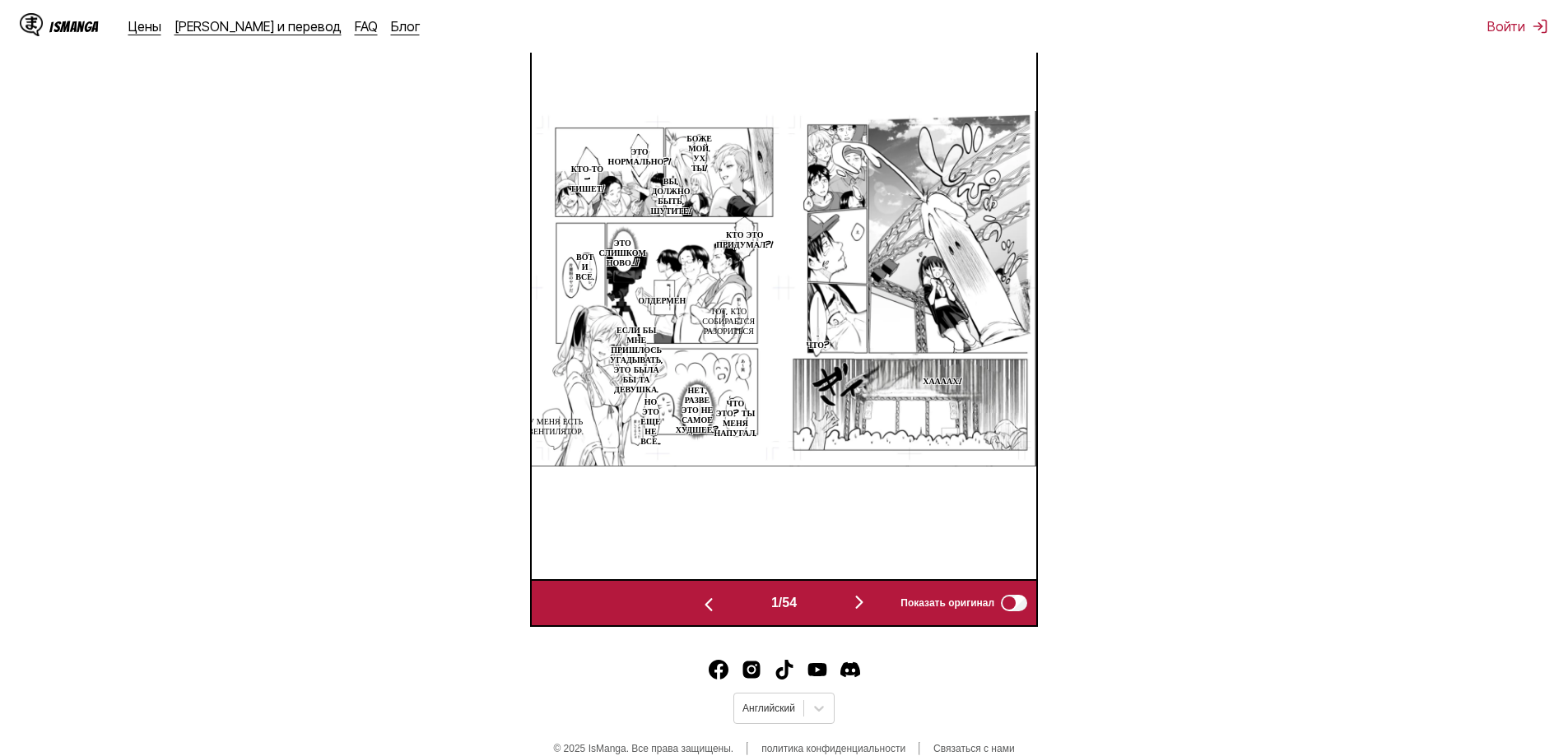
scroll to position [0, 0]
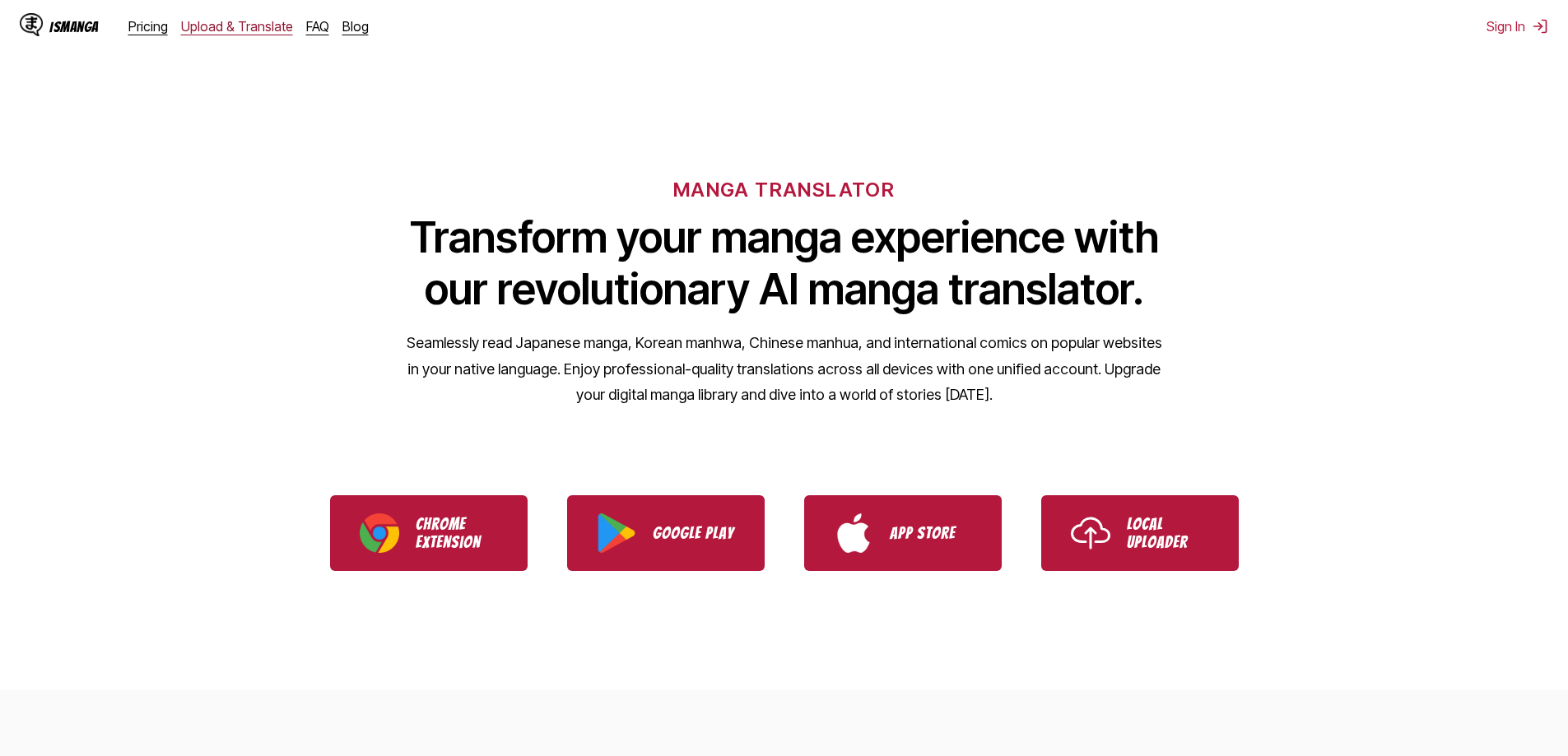
click at [248, 29] on link "Upload & Translate" at bounding box center [237, 27] width 112 height 17
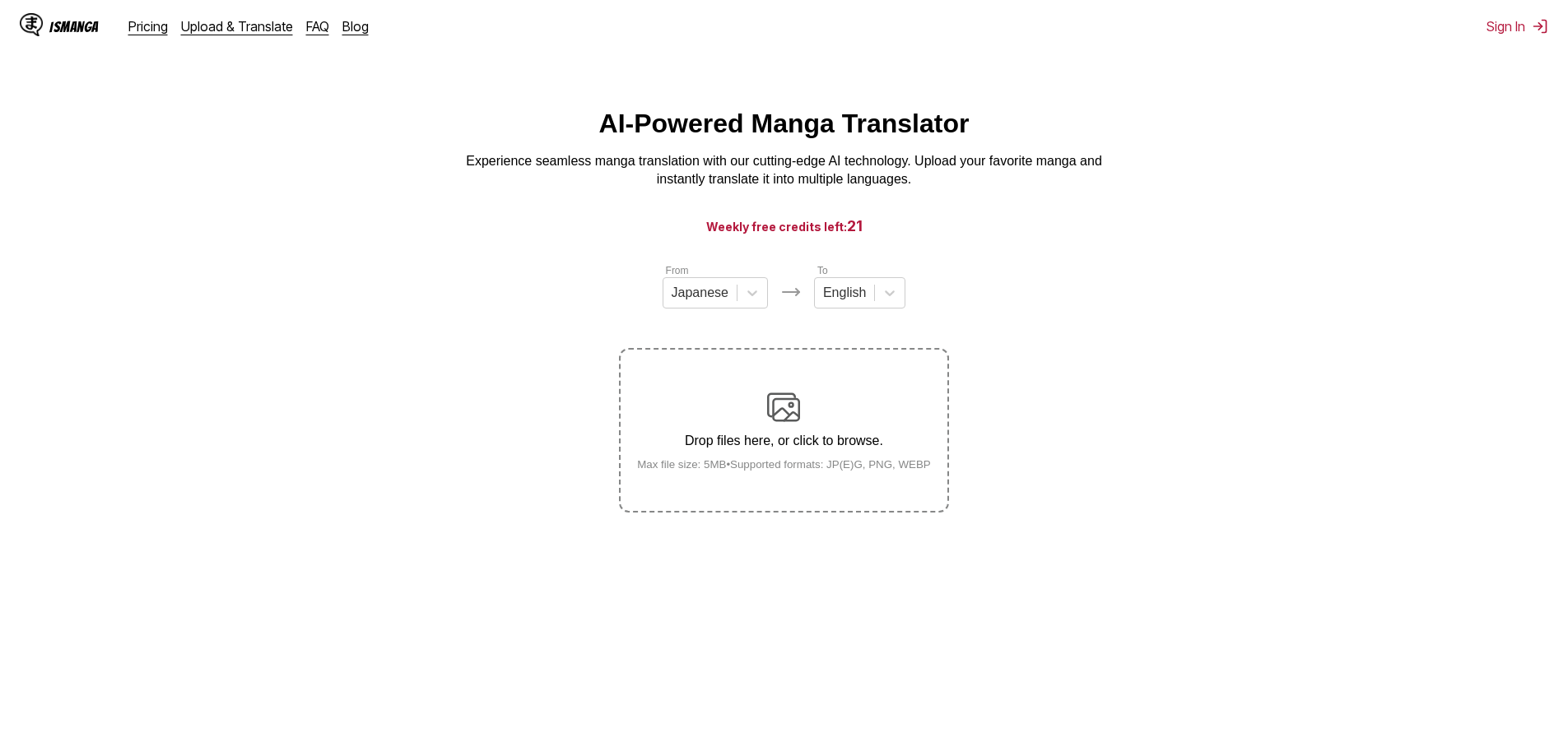
click at [808, 413] on div "Drop files here, or click to browse. Max file size: 5MB • Supported formats: JP…" at bounding box center [784, 430] width 320 height 80
click at [0, 0] on input "Drop files here, or click to browse. Max file size: 5MB • Supported formats: JP…" at bounding box center [0, 0] width 0 height 0
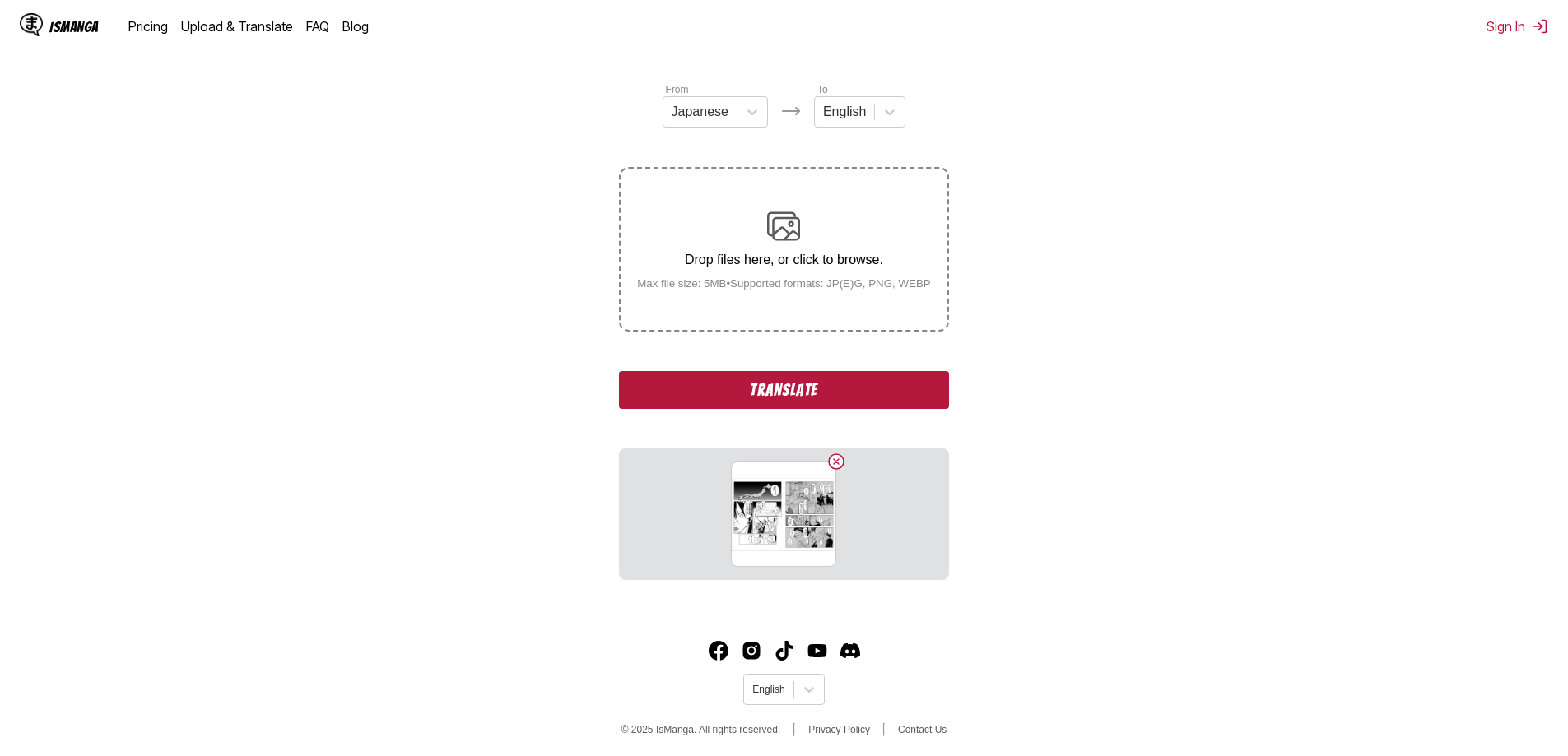
scroll to position [186, 0]
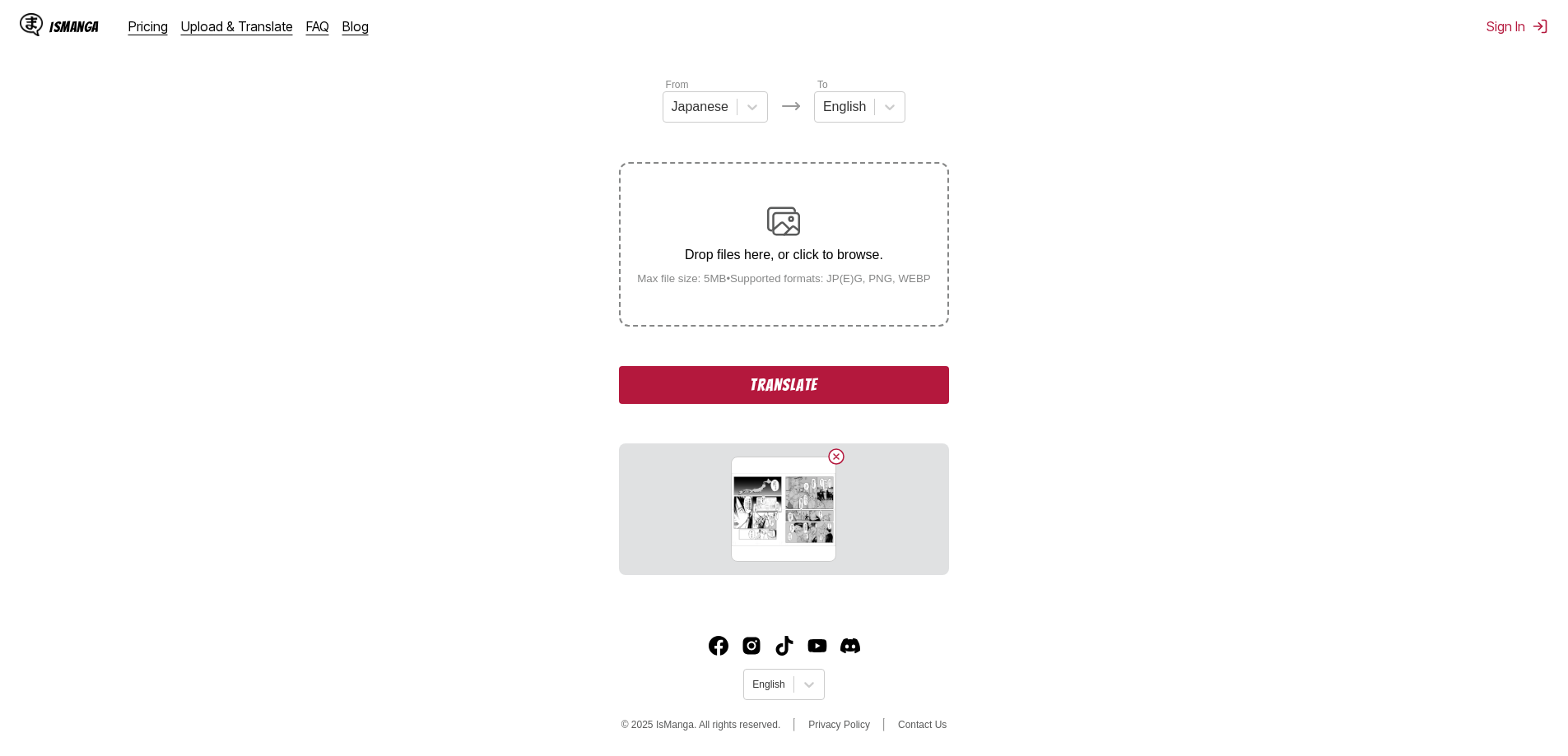
click at [794, 377] on button "Translate" at bounding box center [783, 385] width 329 height 38
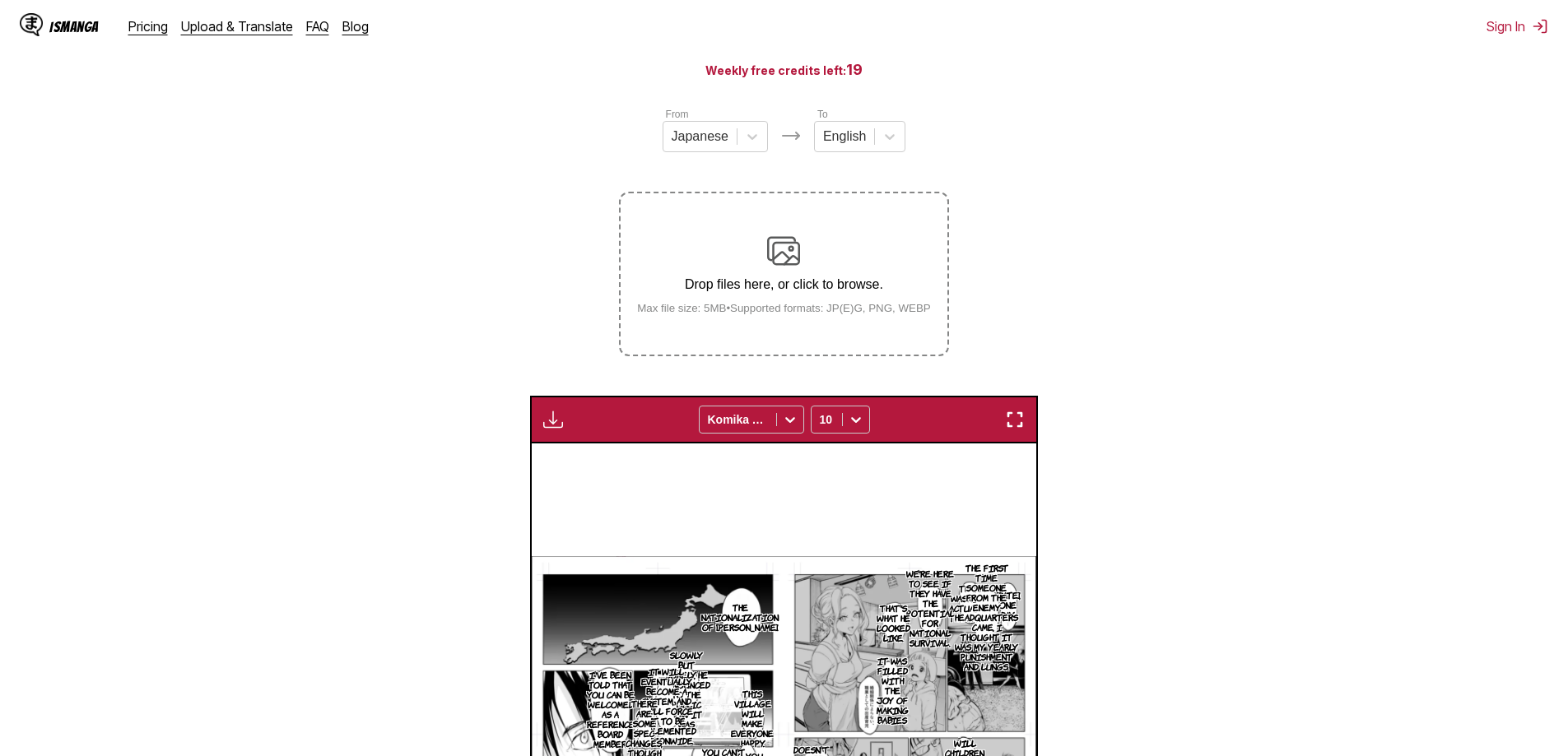
scroll to position [329, 0]
